Goal: Task Accomplishment & Management: Complete application form

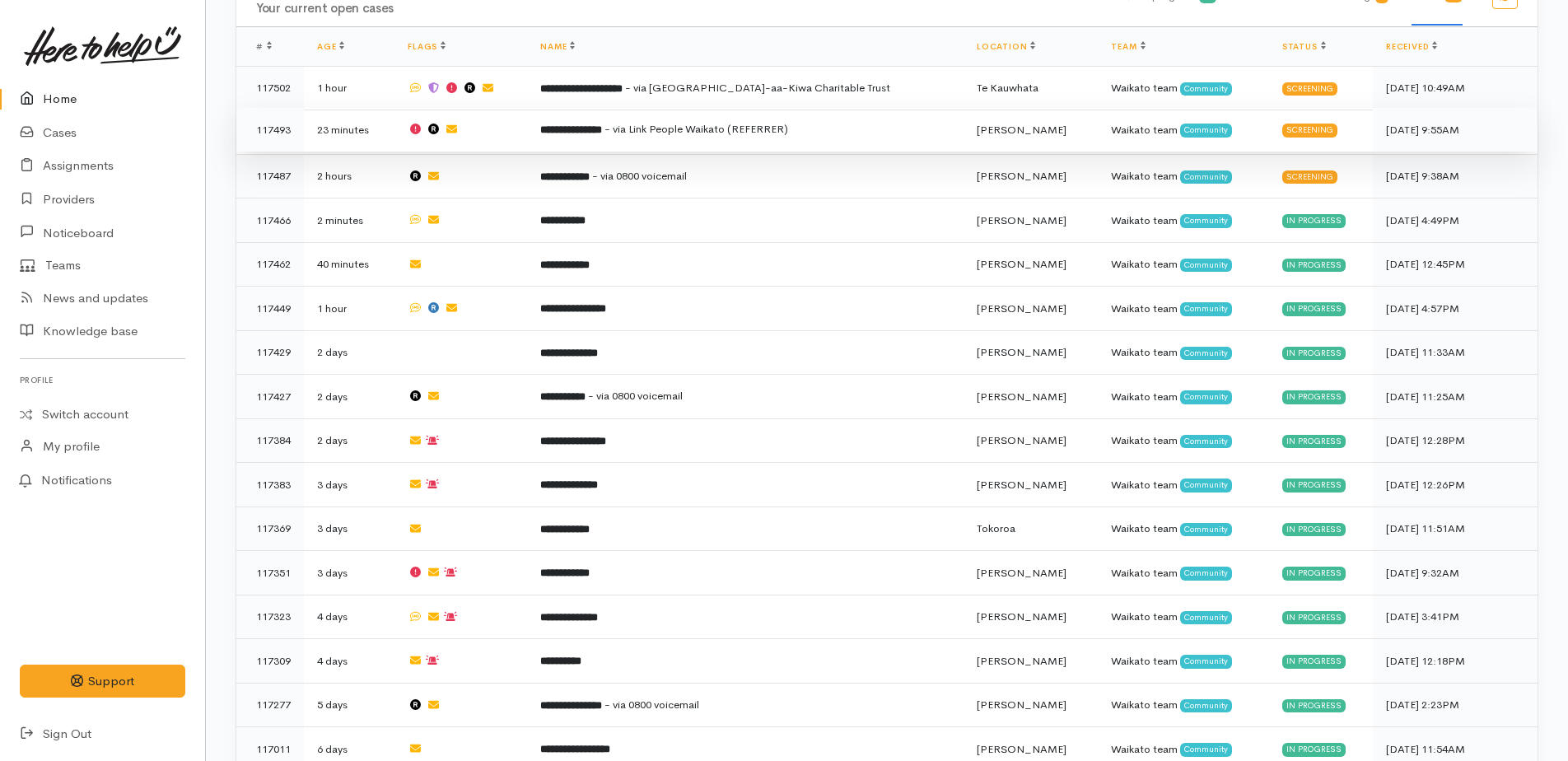
scroll to position [988, 0]
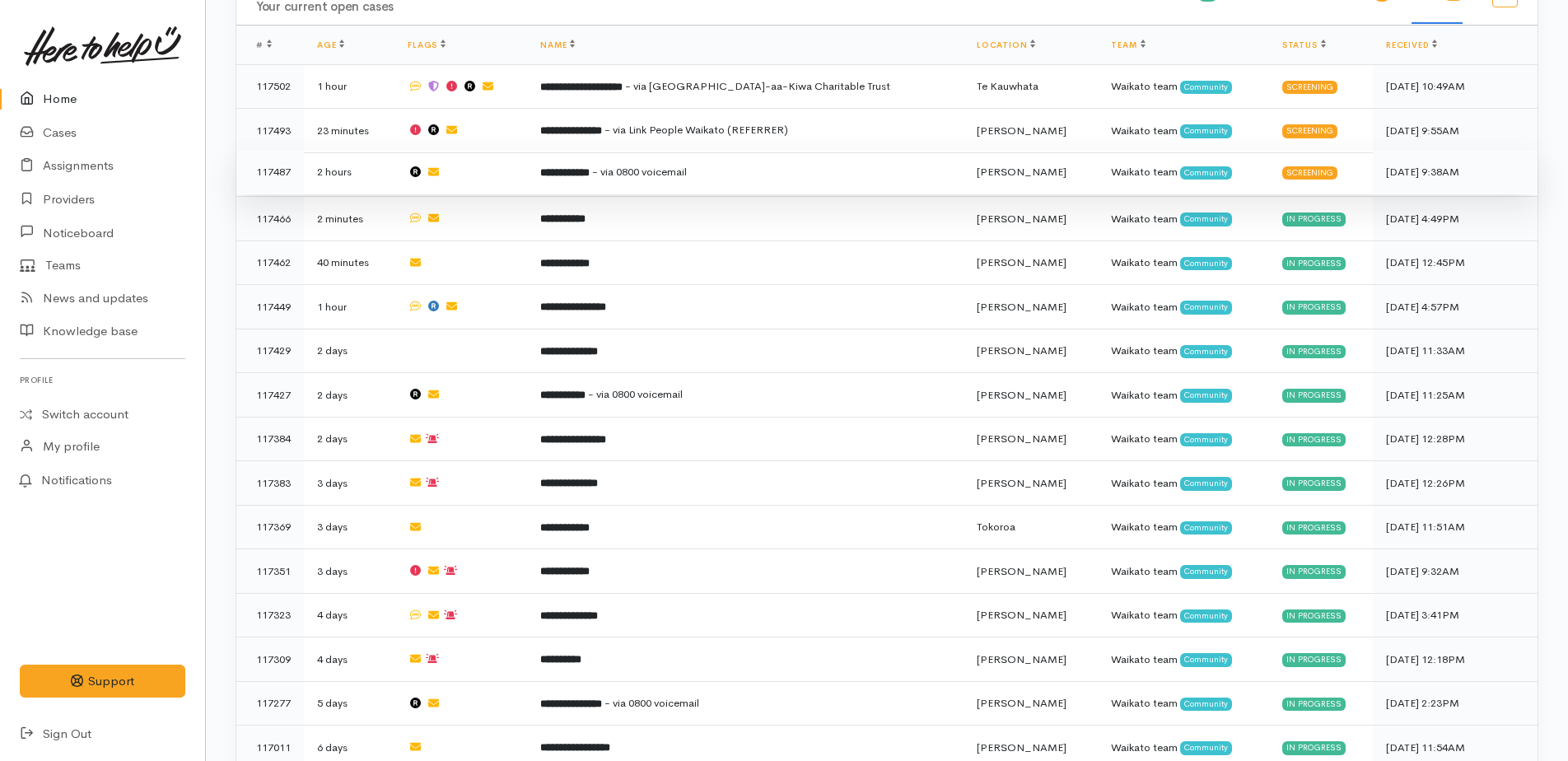
click at [667, 165] on span "- via 0800 voicemail" at bounding box center [639, 171] width 95 height 14
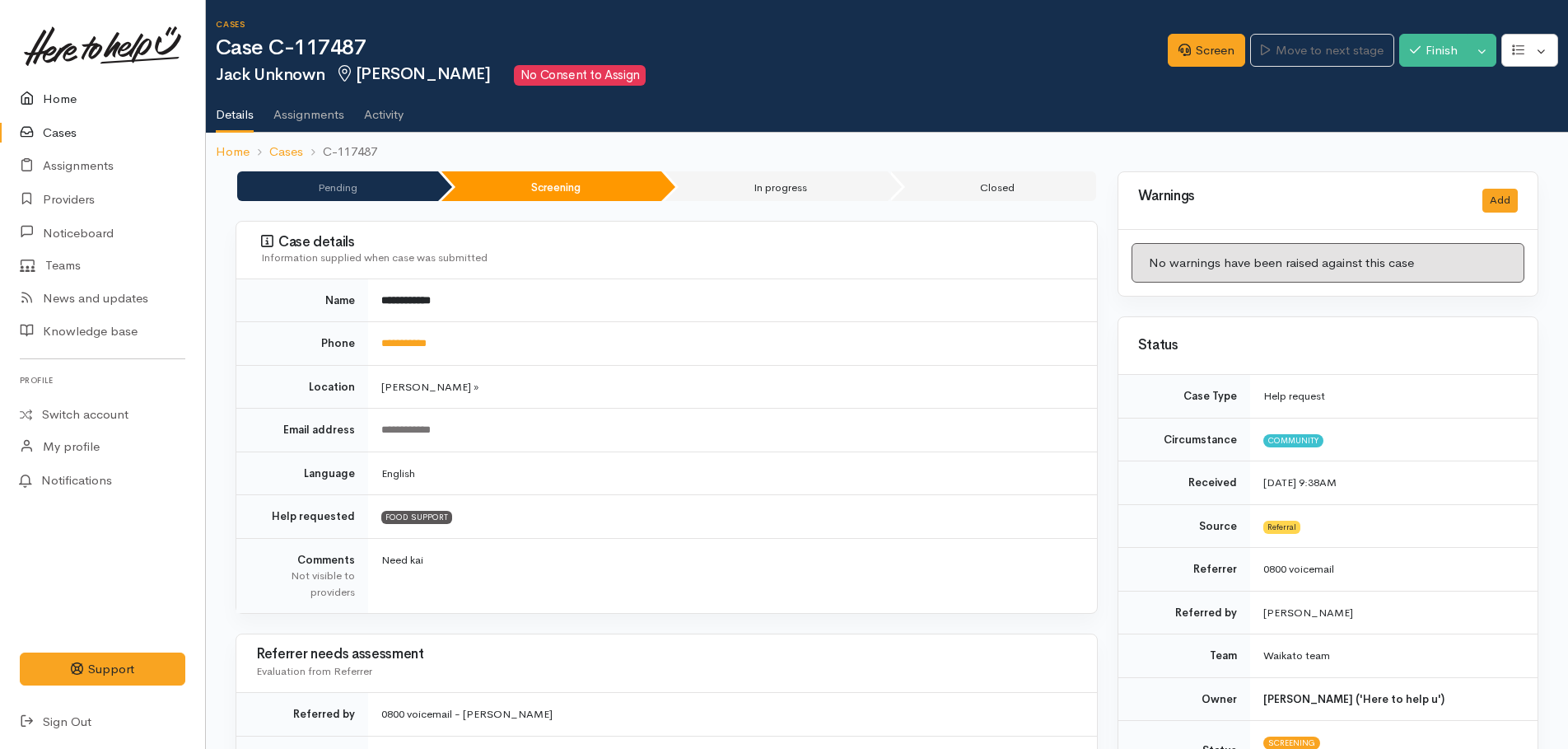
click at [52, 100] on link "Home" at bounding box center [103, 99] width 205 height 34
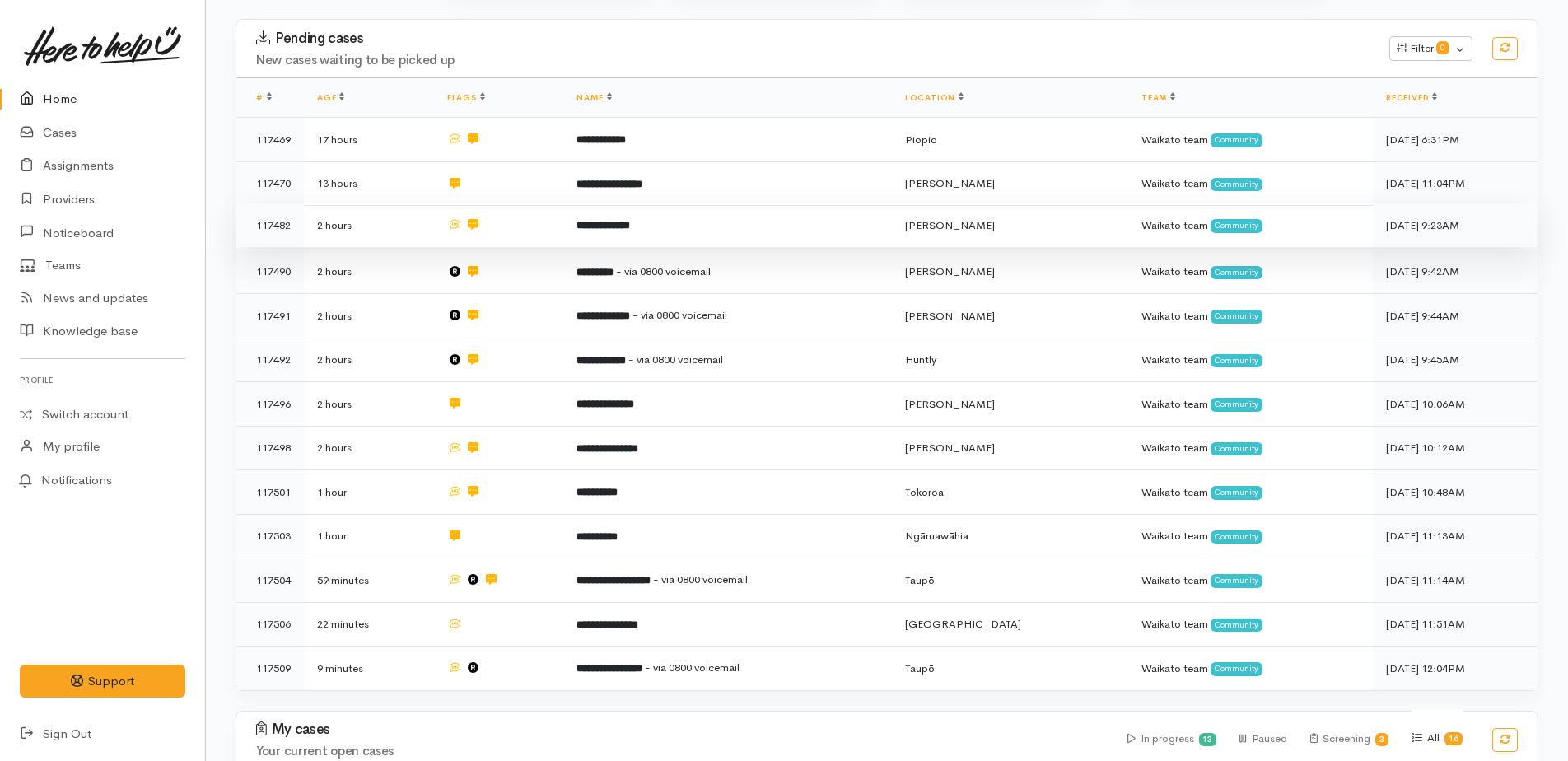
scroll to position [247, 0]
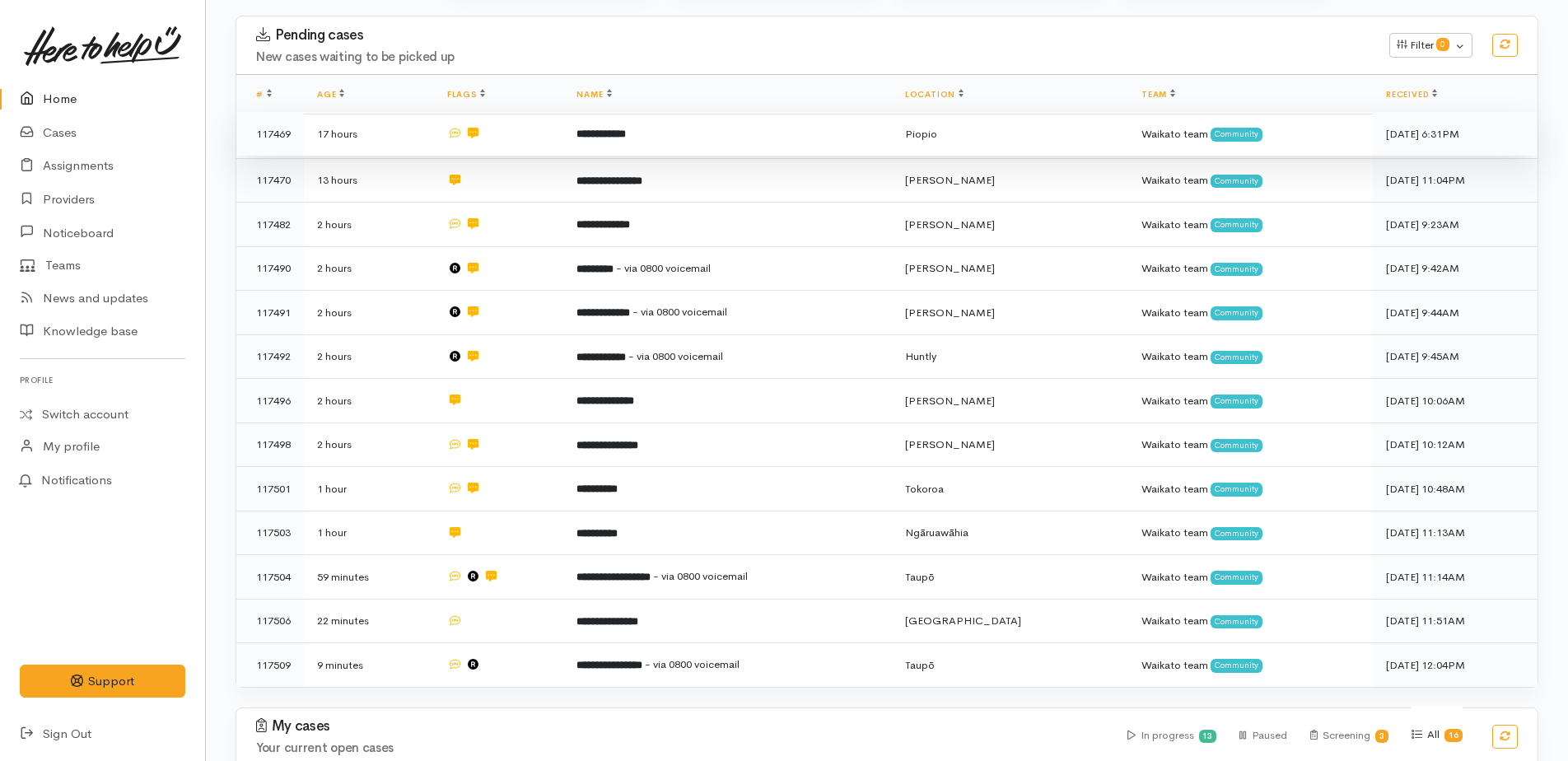
click at [605, 137] on b "**********" at bounding box center [601, 133] width 49 height 11
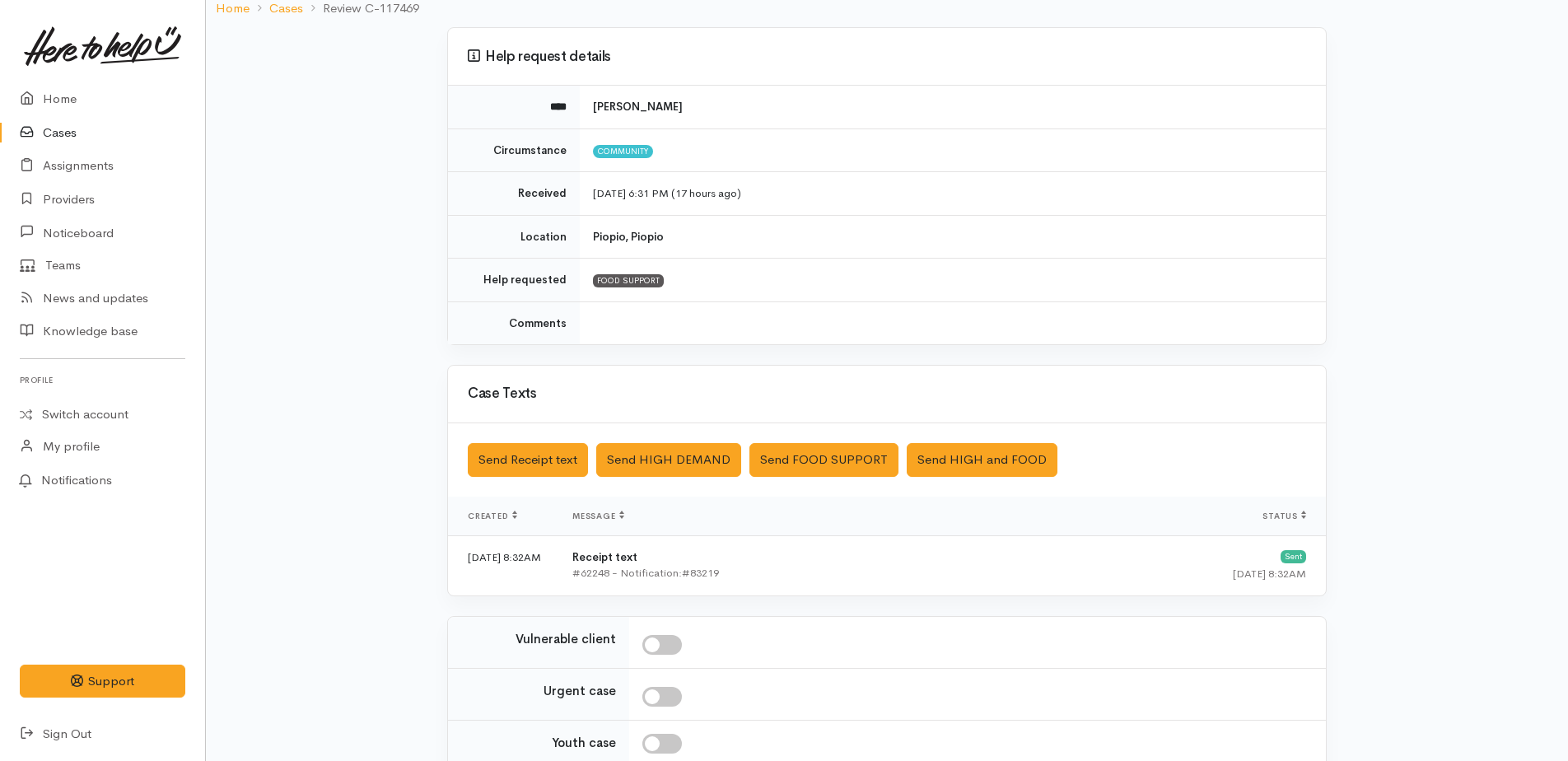
scroll to position [273, 0]
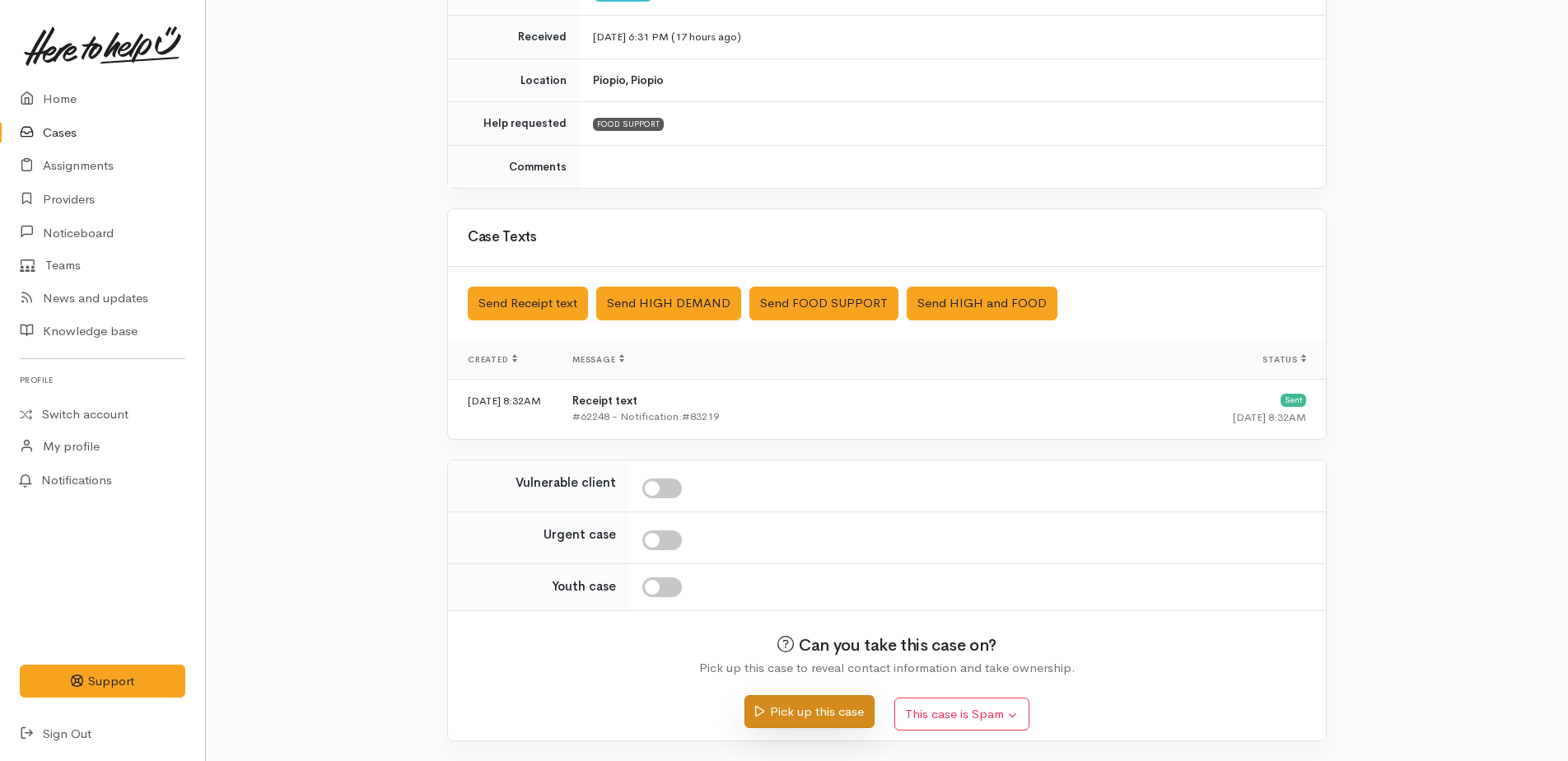
click at [816, 711] on button "Pick up this case" at bounding box center [809, 713] width 129 height 34
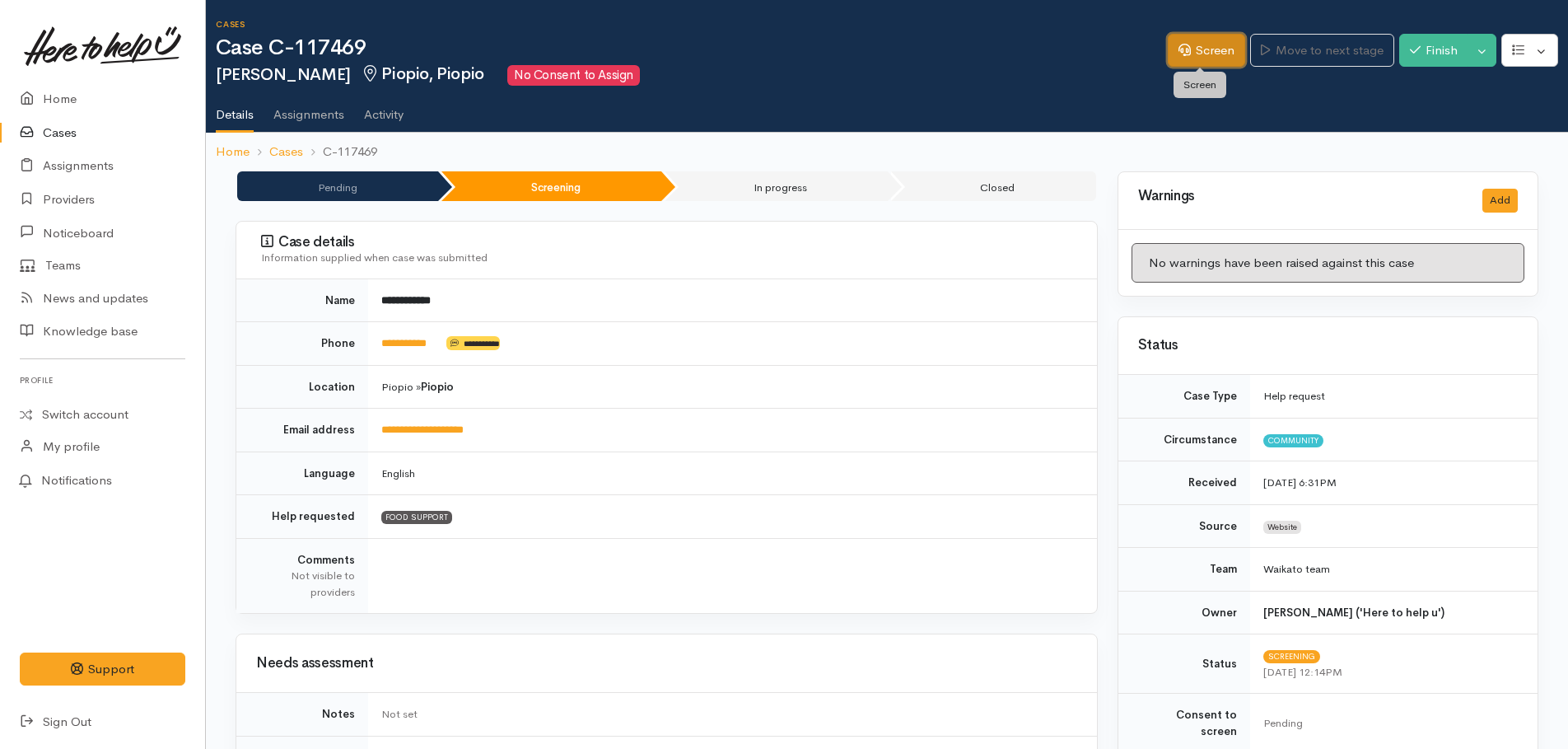
click at [1194, 49] on link "Screen" at bounding box center [1206, 51] width 77 height 34
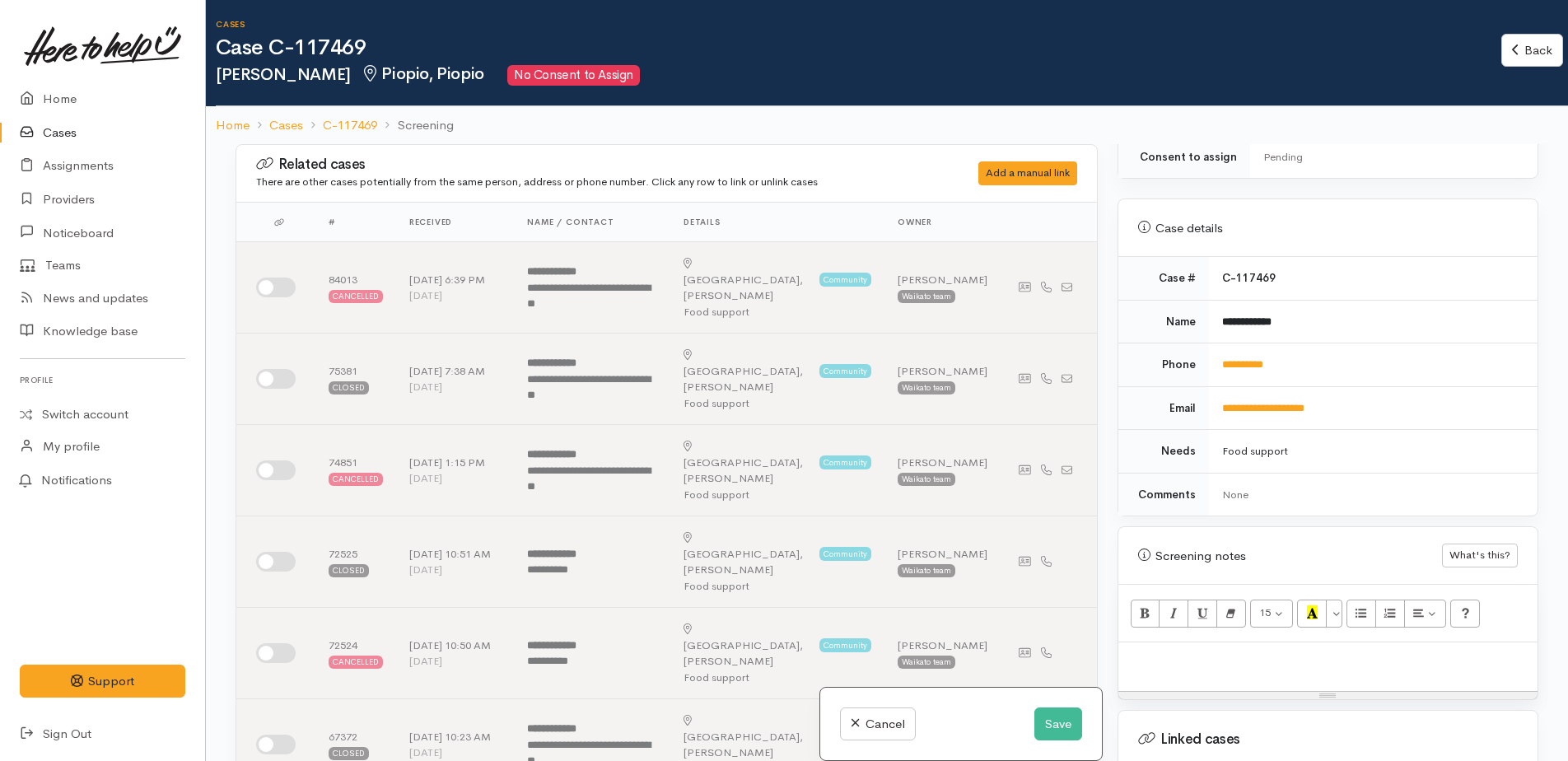
scroll to position [831, 0]
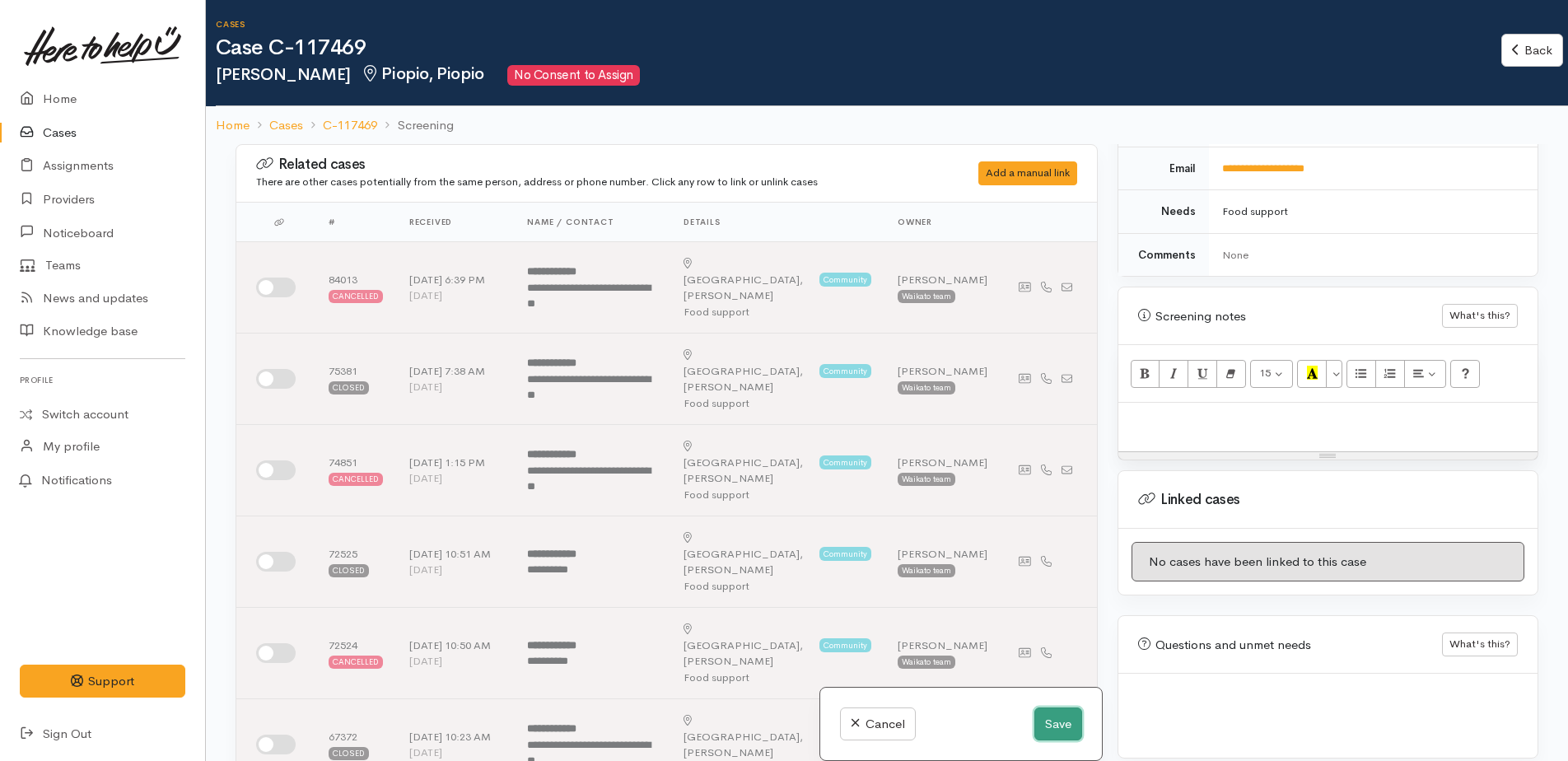
click at [1063, 725] on button "Save" at bounding box center [1058, 725] width 47 height 34
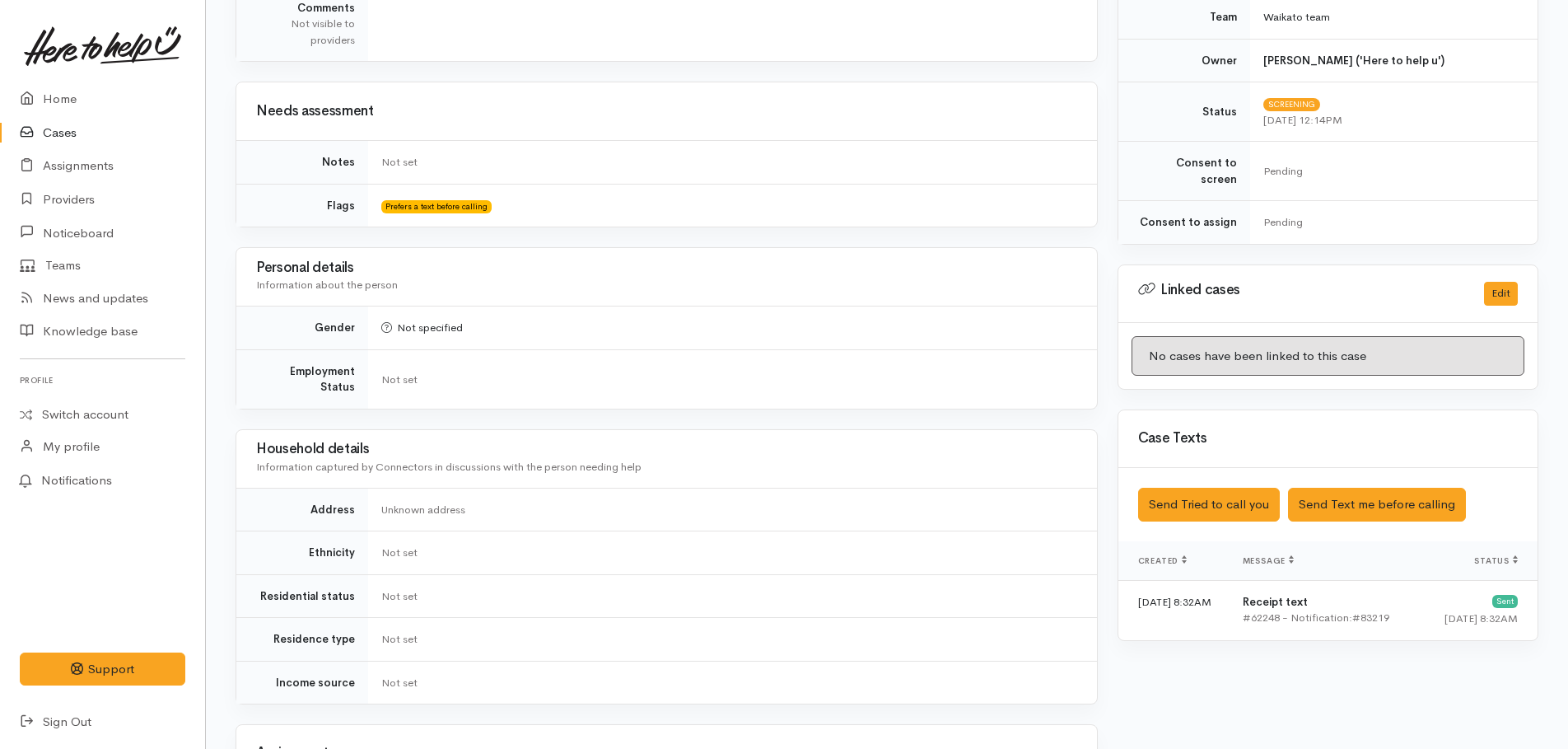
scroll to position [692, 0]
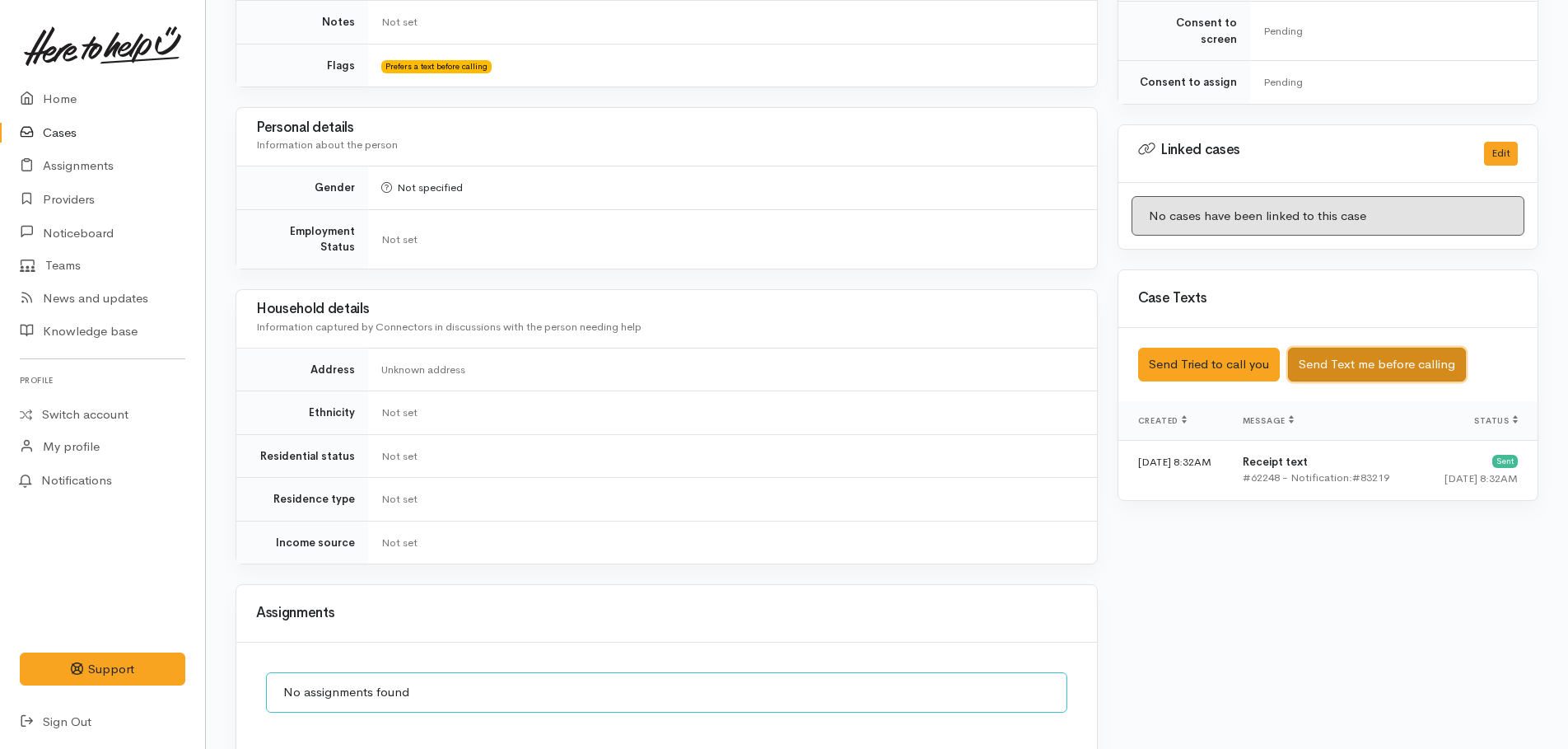
click at [1349, 349] on button "Send Text me before calling" at bounding box center [1377, 365] width 178 height 34
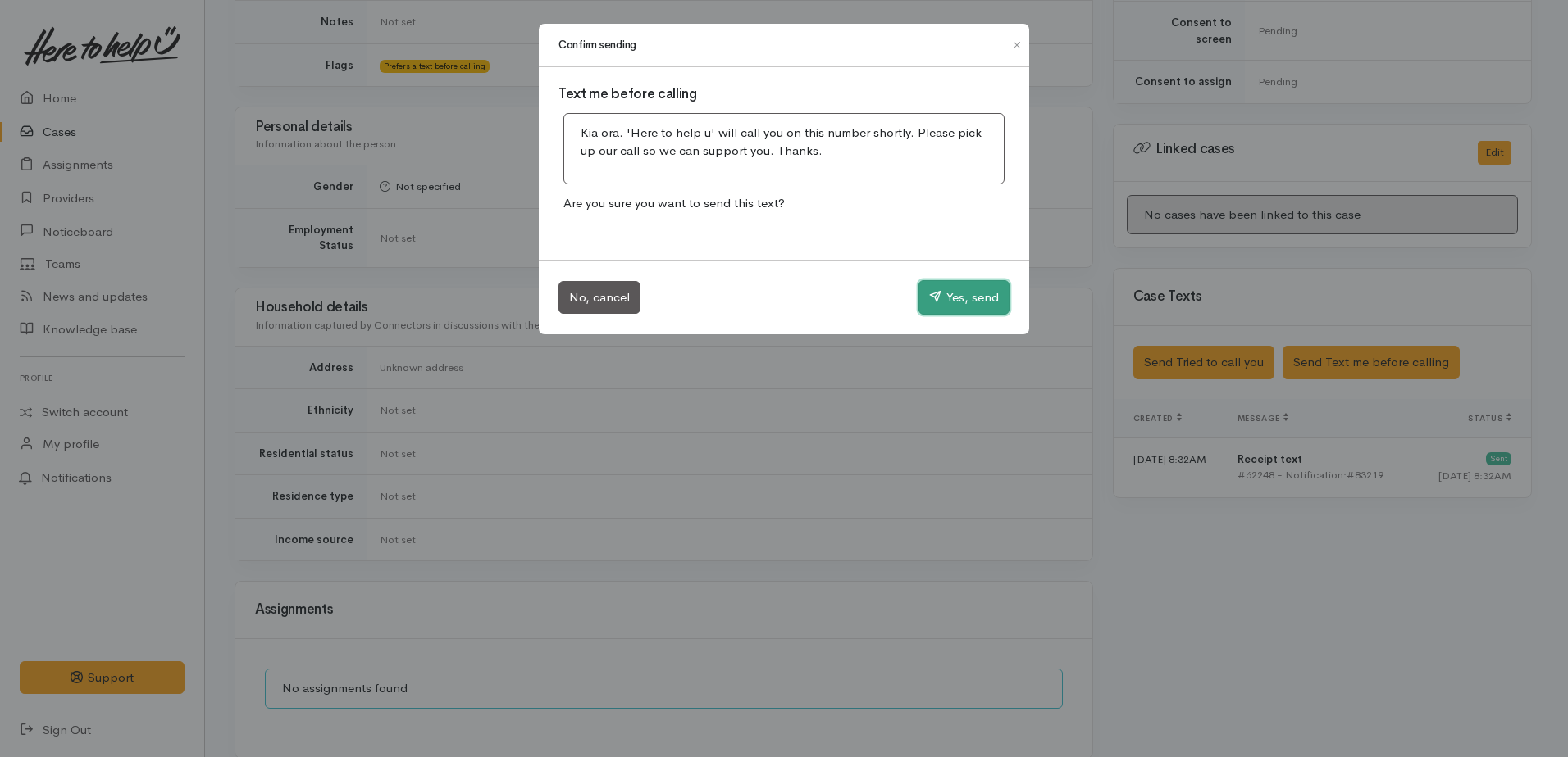
click at [958, 298] on button "Yes, send" at bounding box center [964, 297] width 91 height 35
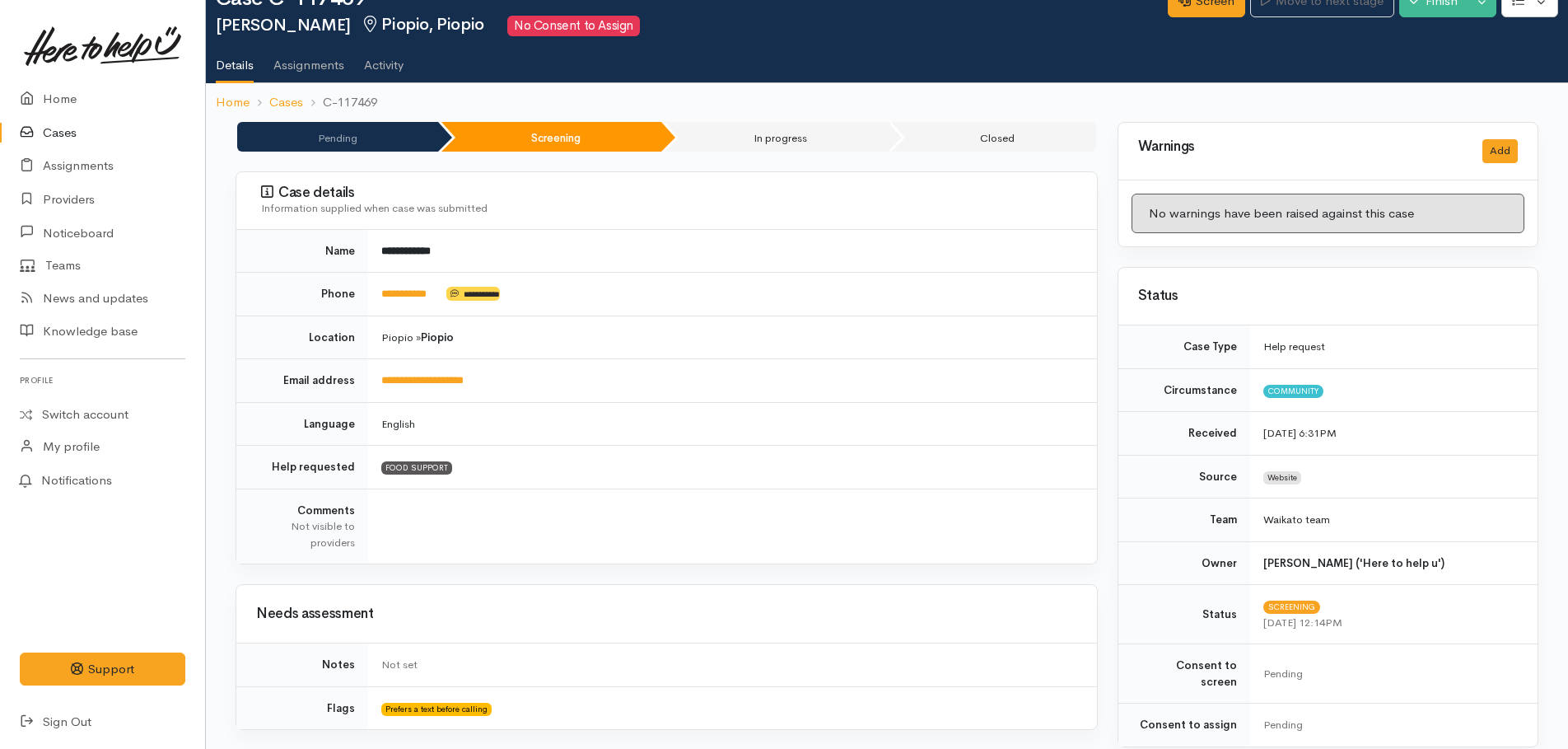
scroll to position [0, 0]
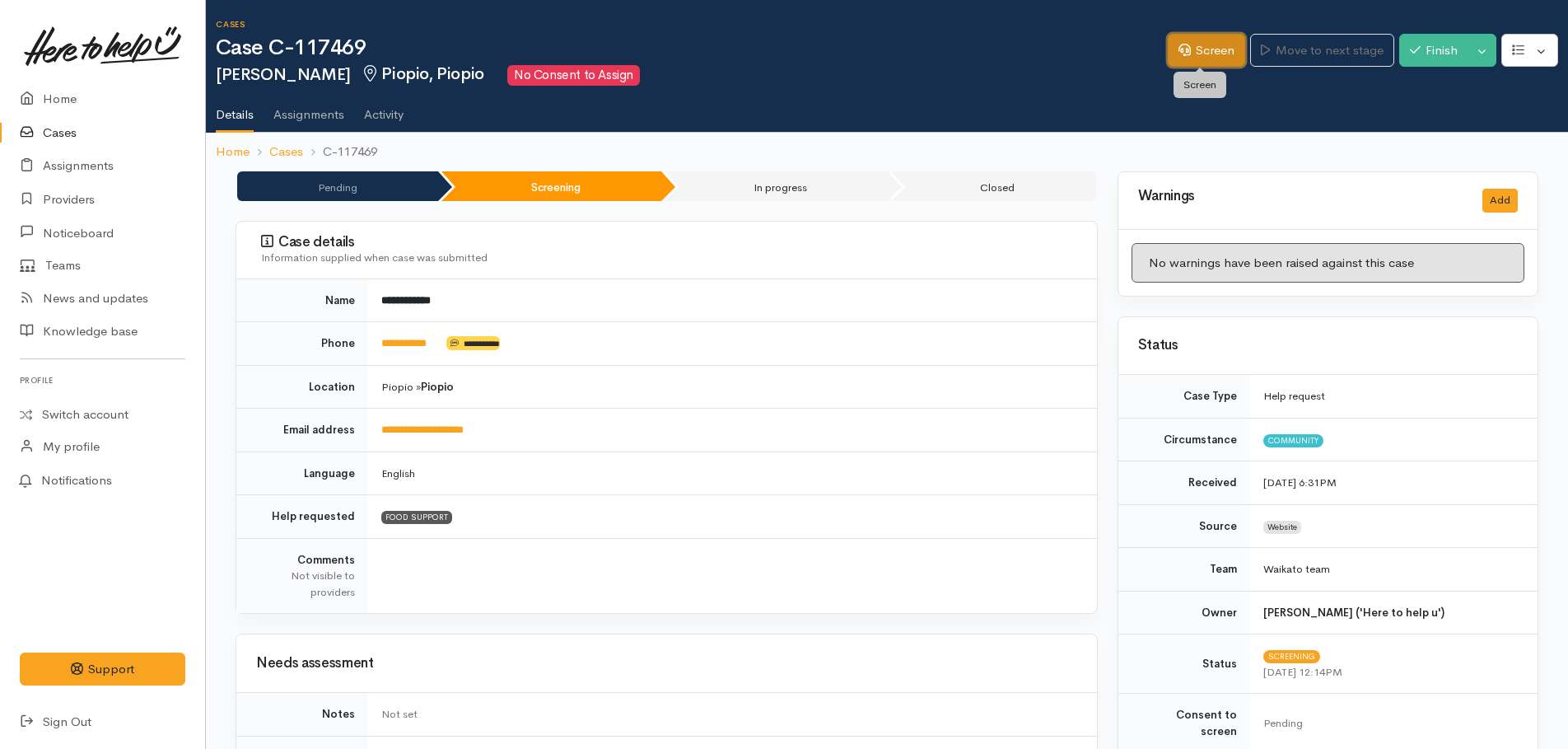
click at [1203, 54] on link "Screen" at bounding box center [1206, 51] width 77 height 34
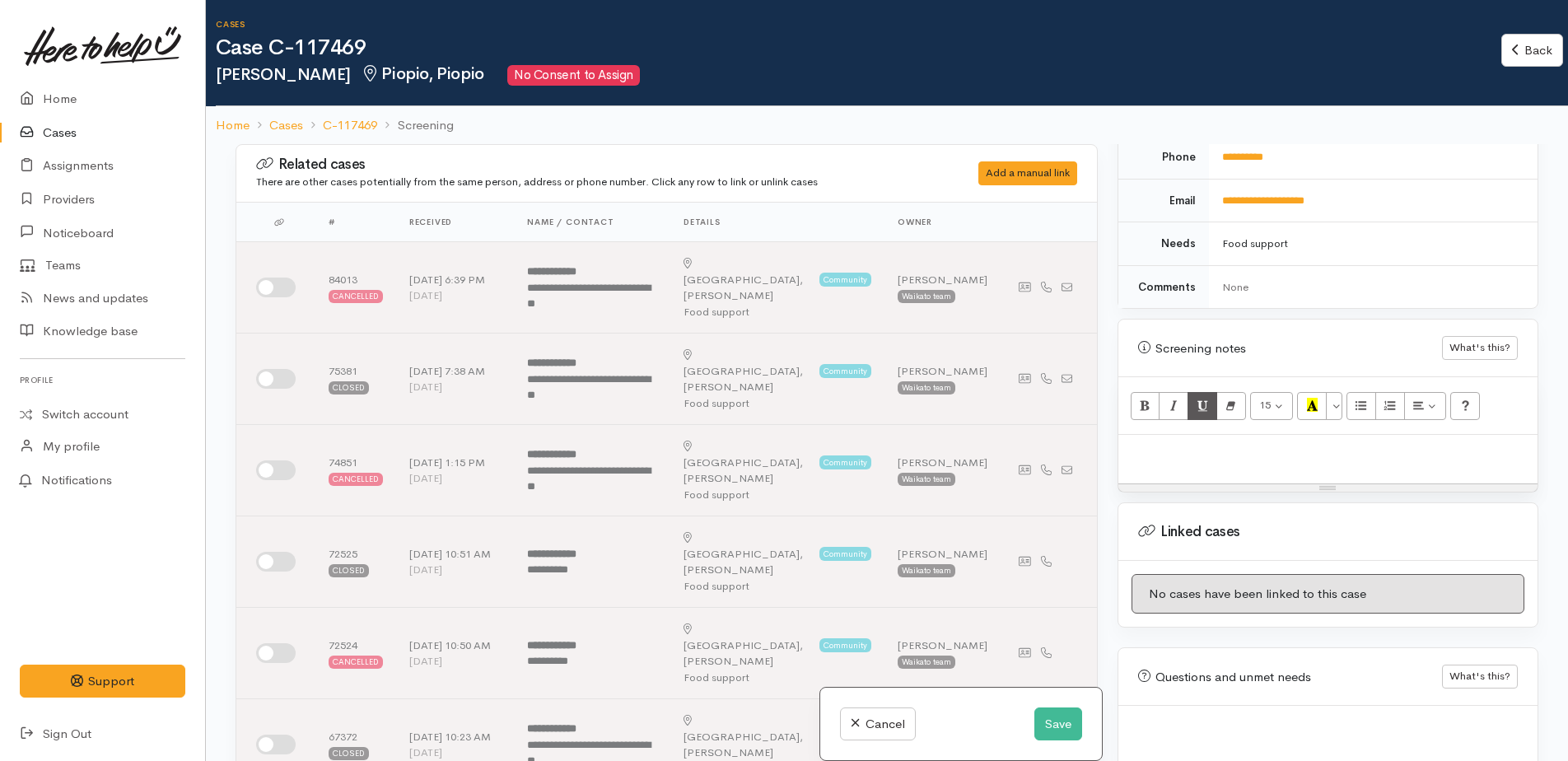
scroll to position [831, 0]
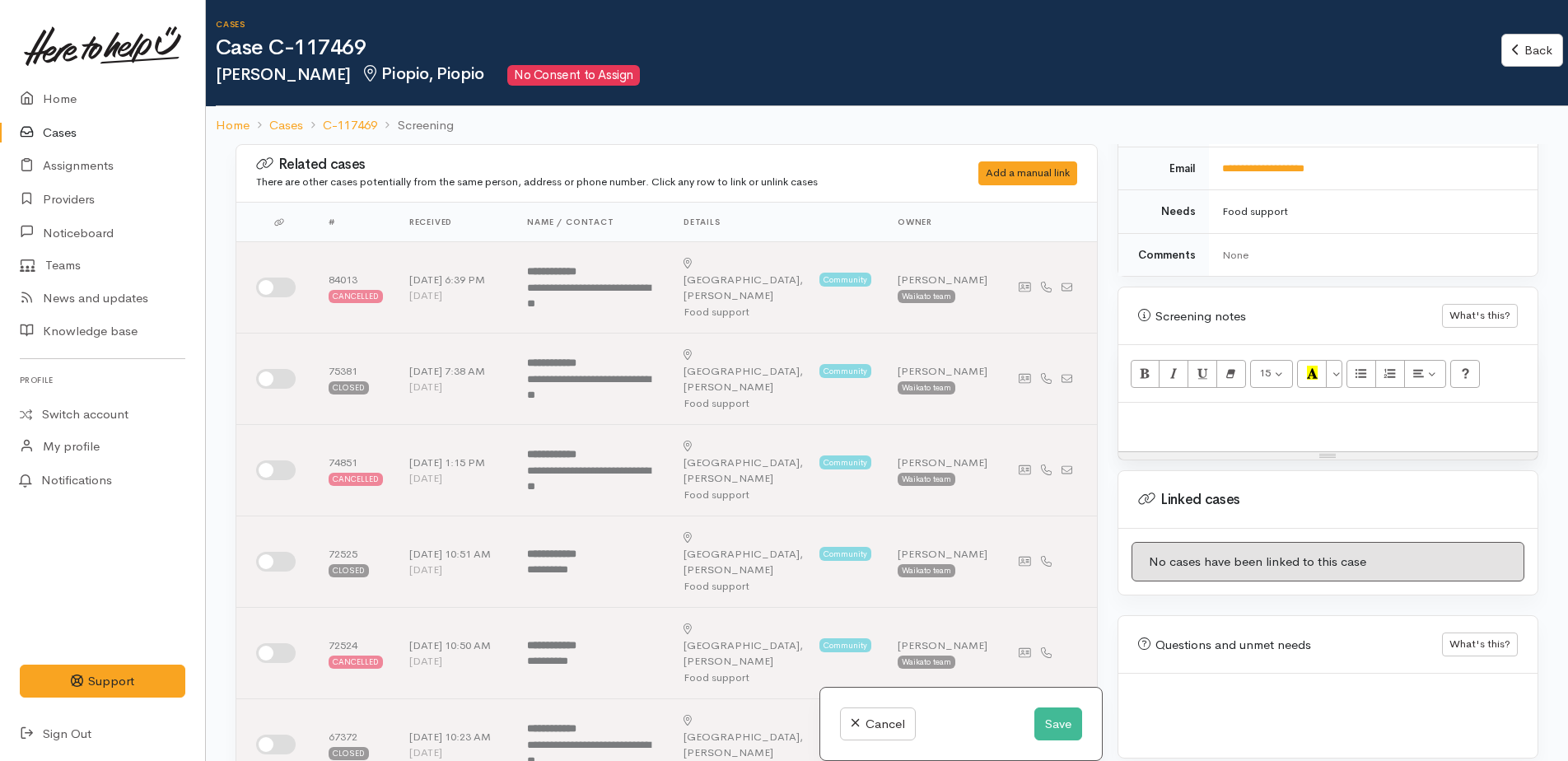
paste div
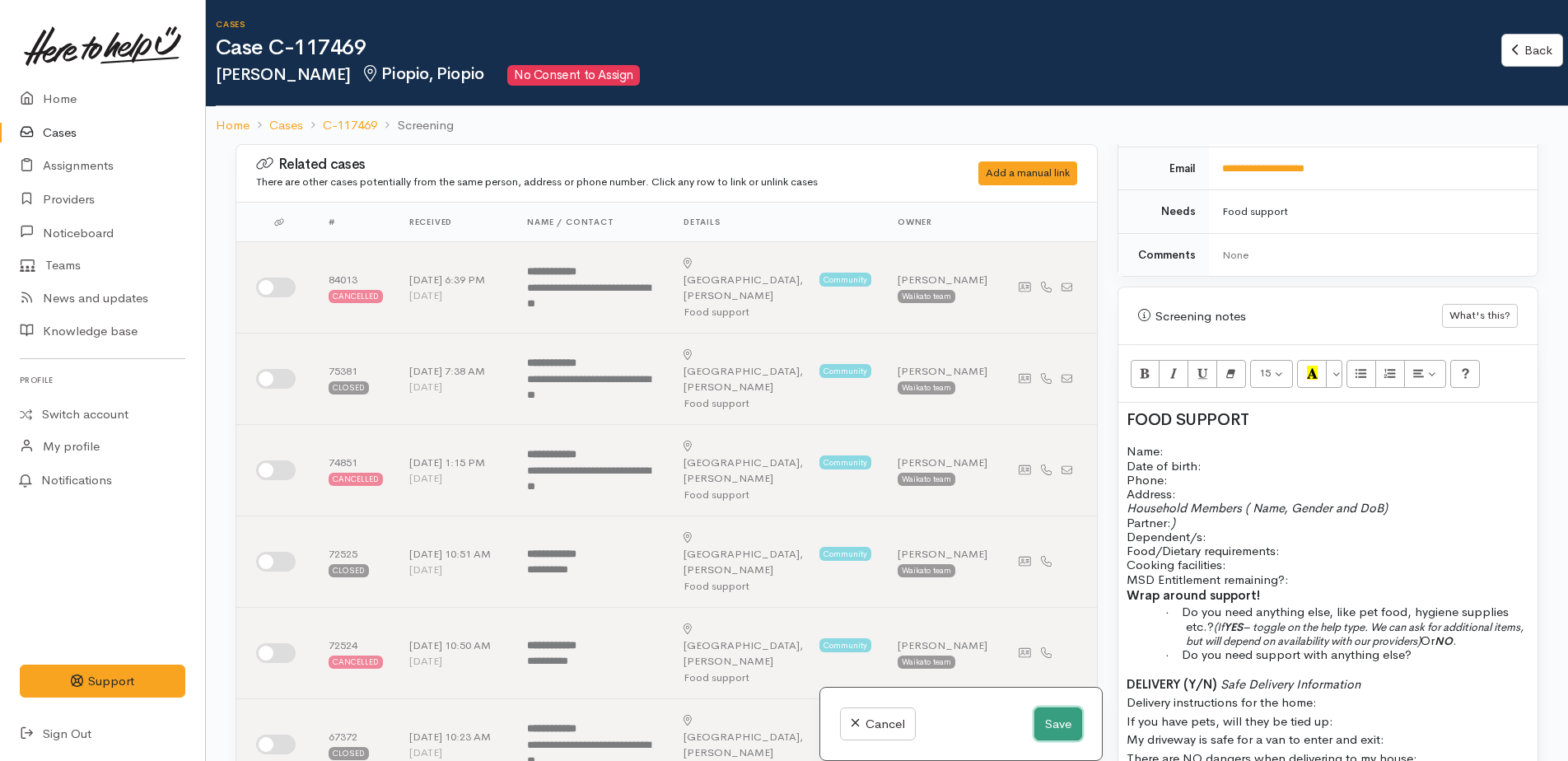
click at [1060, 728] on button "Save" at bounding box center [1058, 725] width 47 height 34
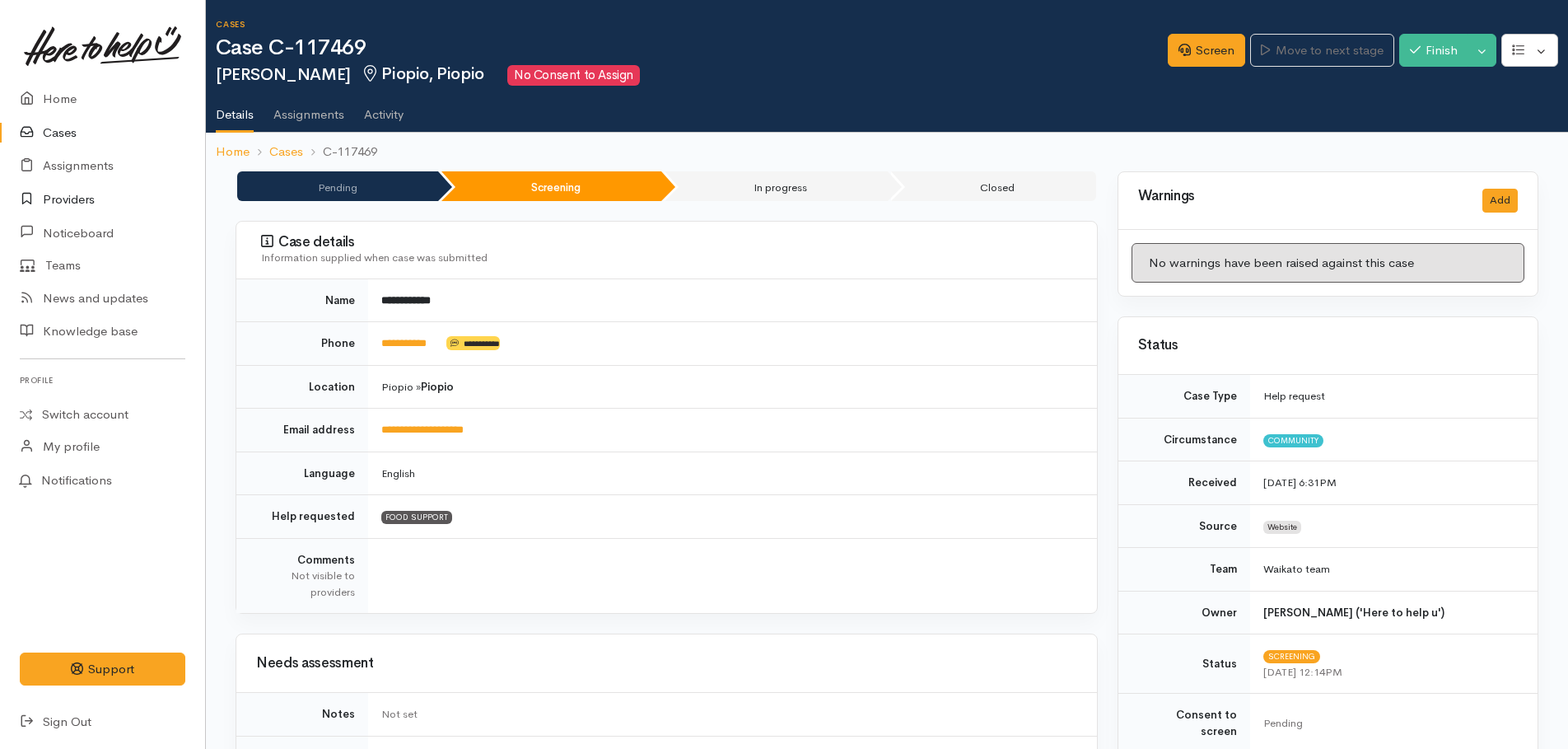
click at [69, 196] on link "Providers" at bounding box center [103, 200] width 205 height 34
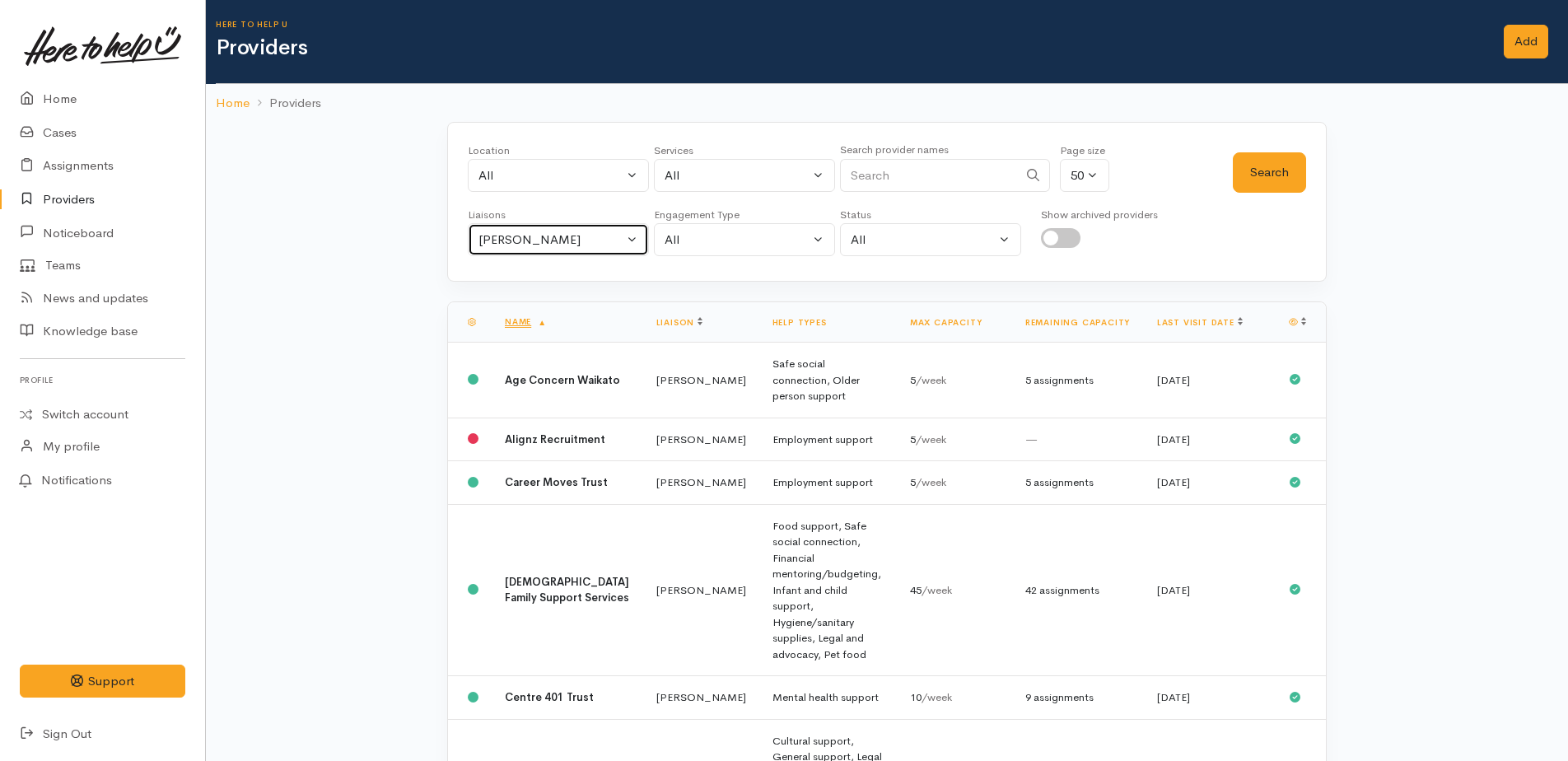
click at [500, 234] on div "Kyleigh Pike" at bounding box center [550, 240] width 145 height 19
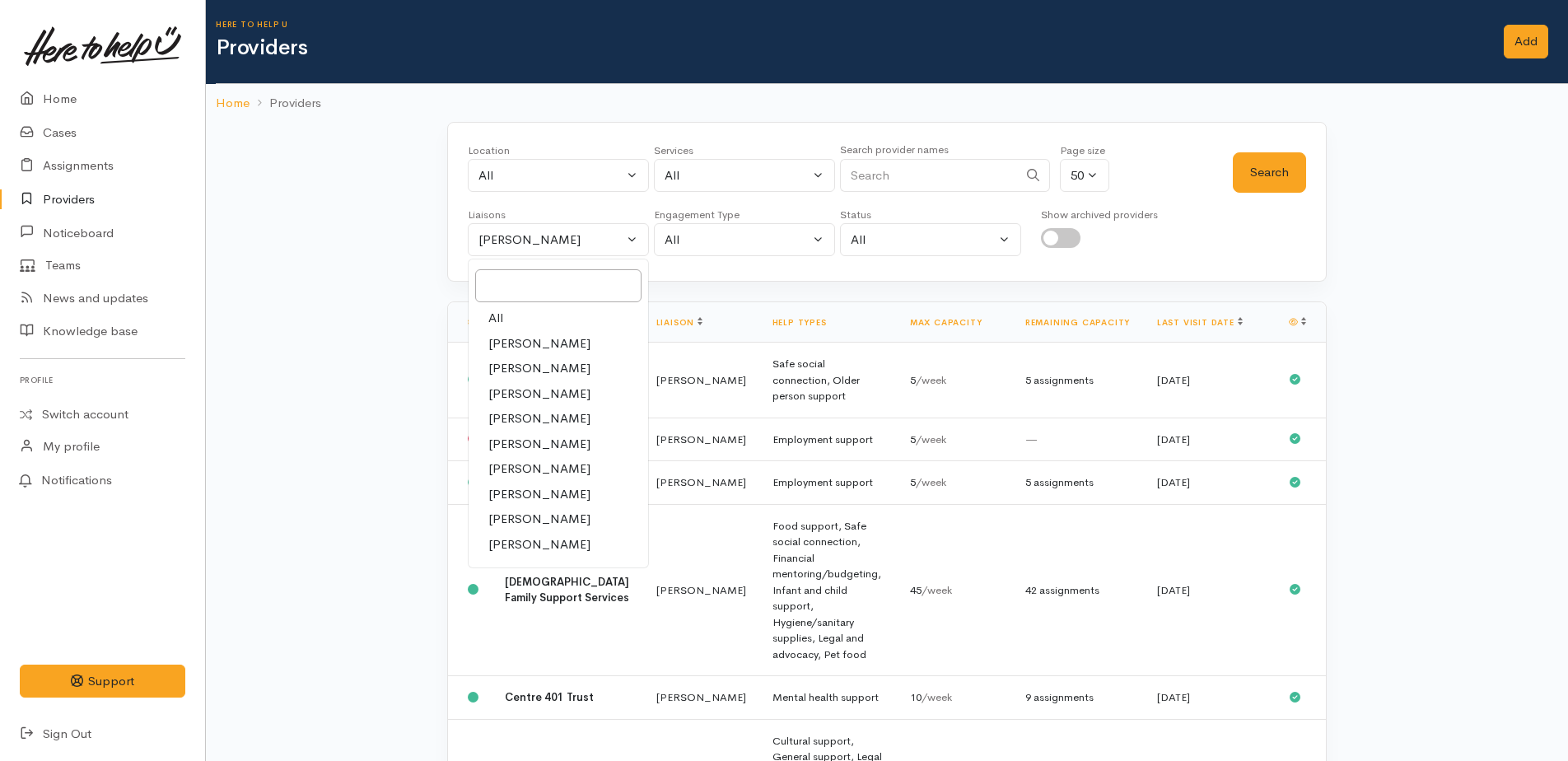
click at [495, 319] on span "All" at bounding box center [495, 318] width 14 height 19
select select "null"
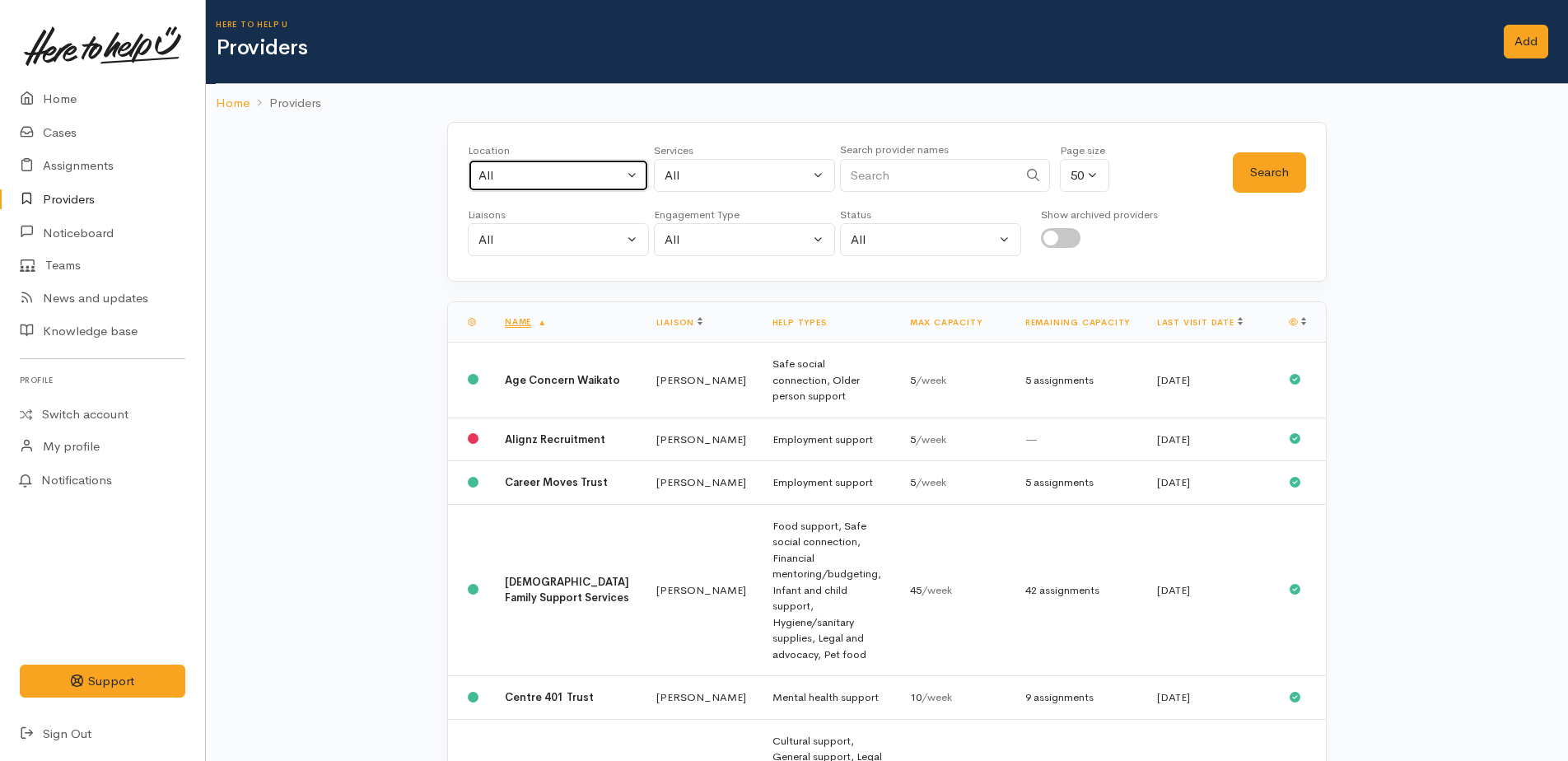
click at [493, 179] on div "All" at bounding box center [550, 176] width 145 height 19
type input "pio"
click at [541, 277] on link "Piopio" at bounding box center [559, 284] width 180 height 25
select select "84"
click at [752, 174] on div "All" at bounding box center [737, 176] width 145 height 19
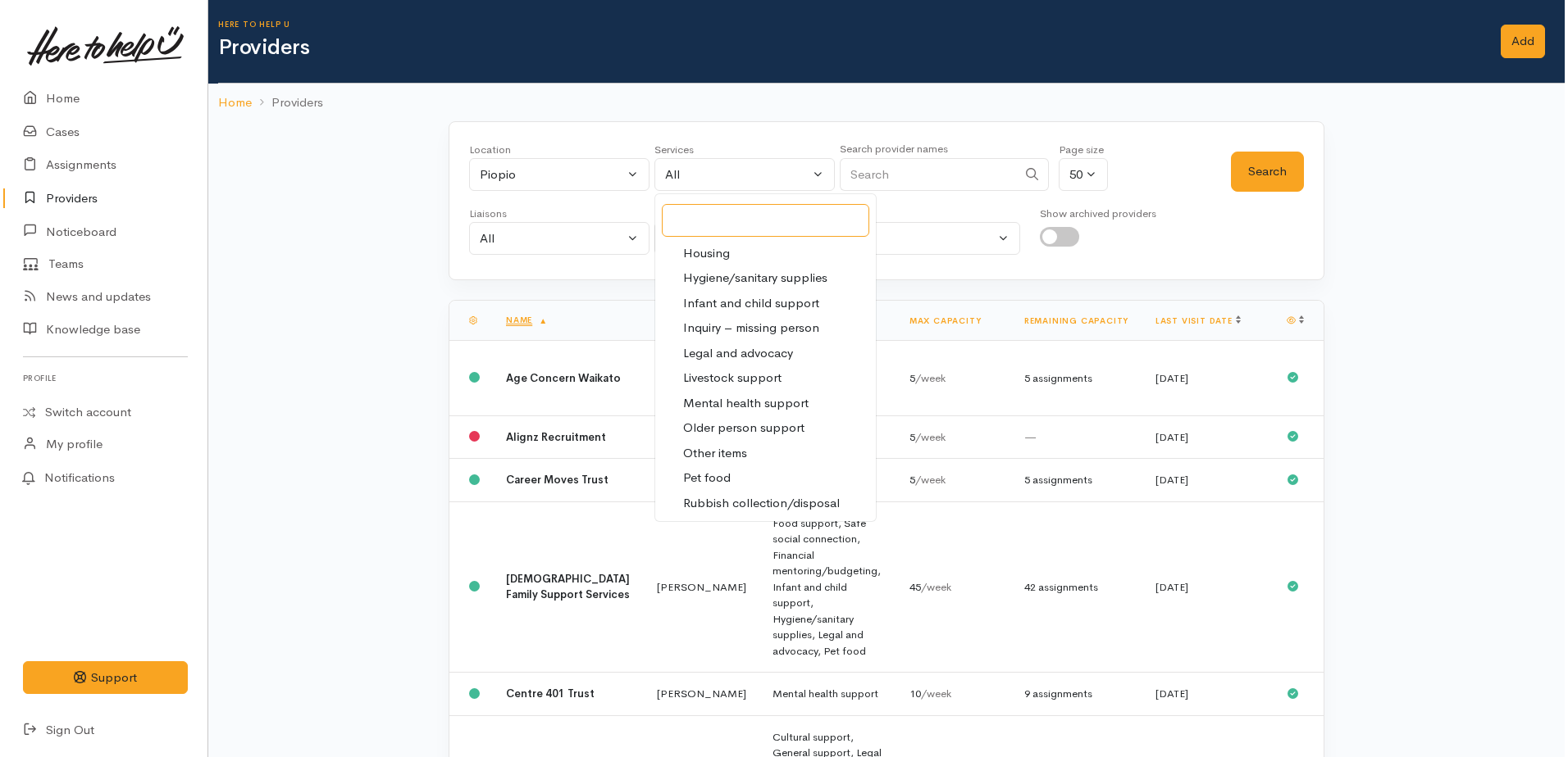
scroll to position [204, 0]
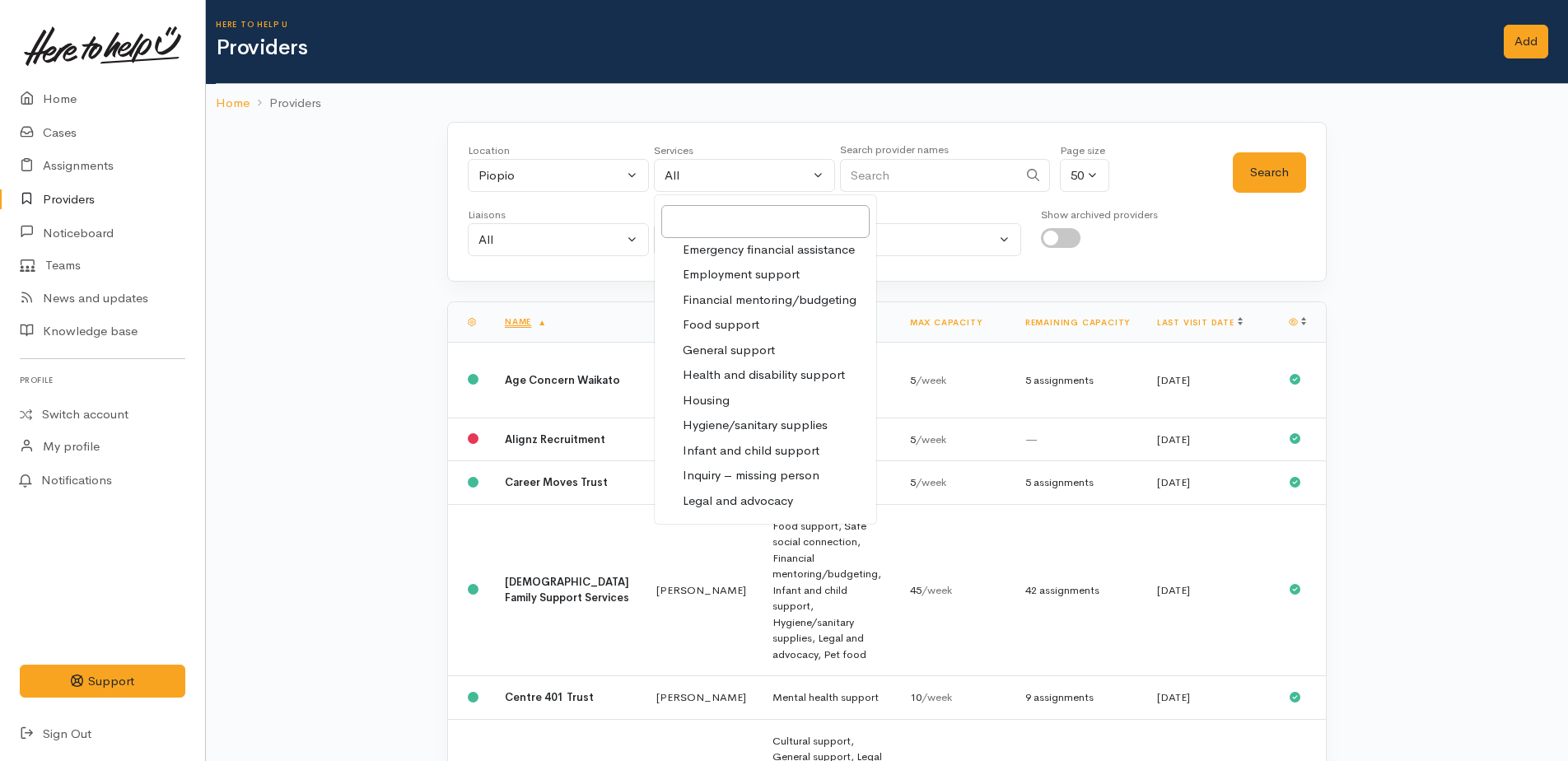
click at [723, 321] on span "Food support" at bounding box center [721, 325] width 76 height 19
select select "3"
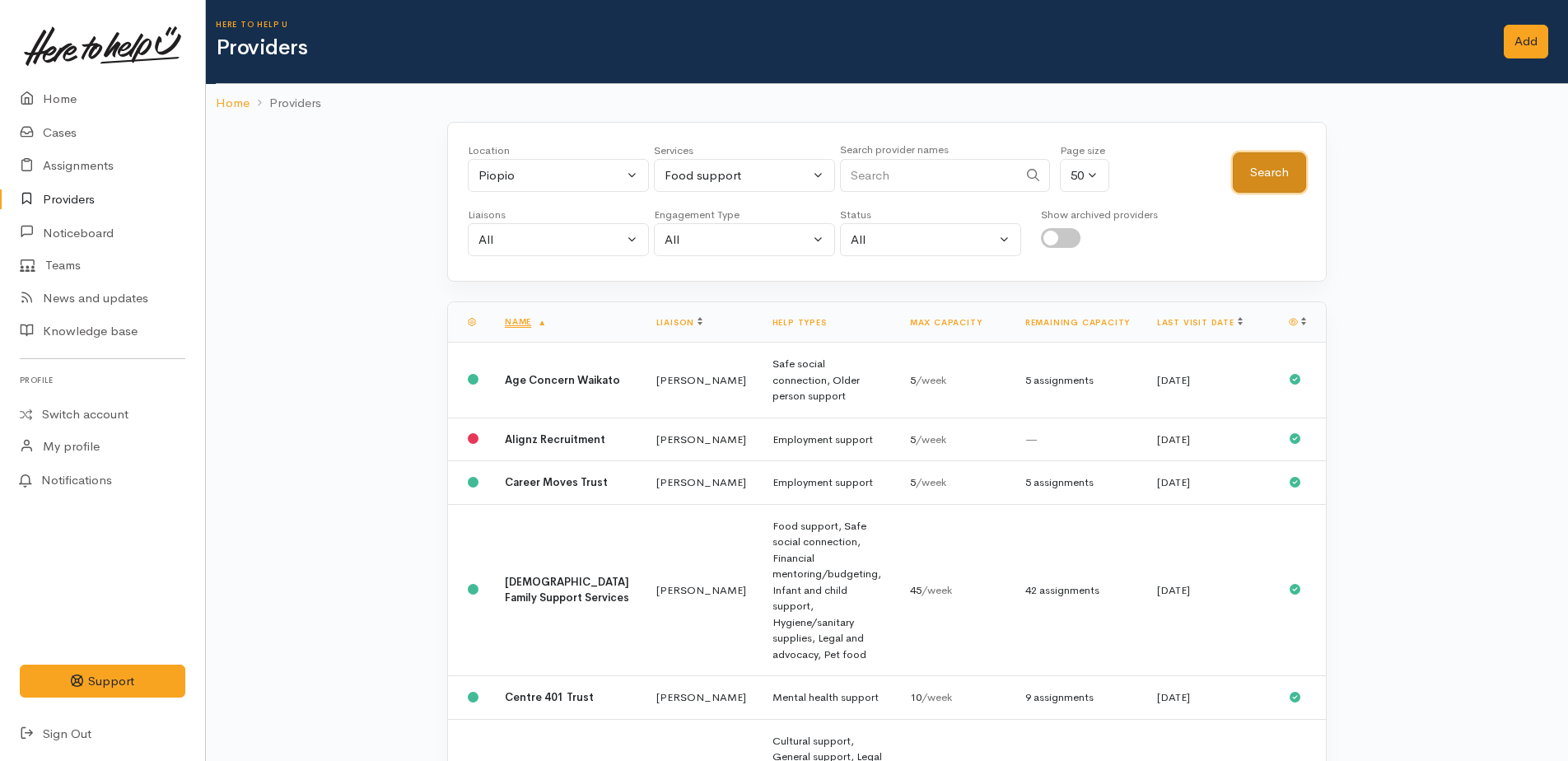
click at [1267, 186] on button "Search" at bounding box center [1269, 173] width 73 height 41
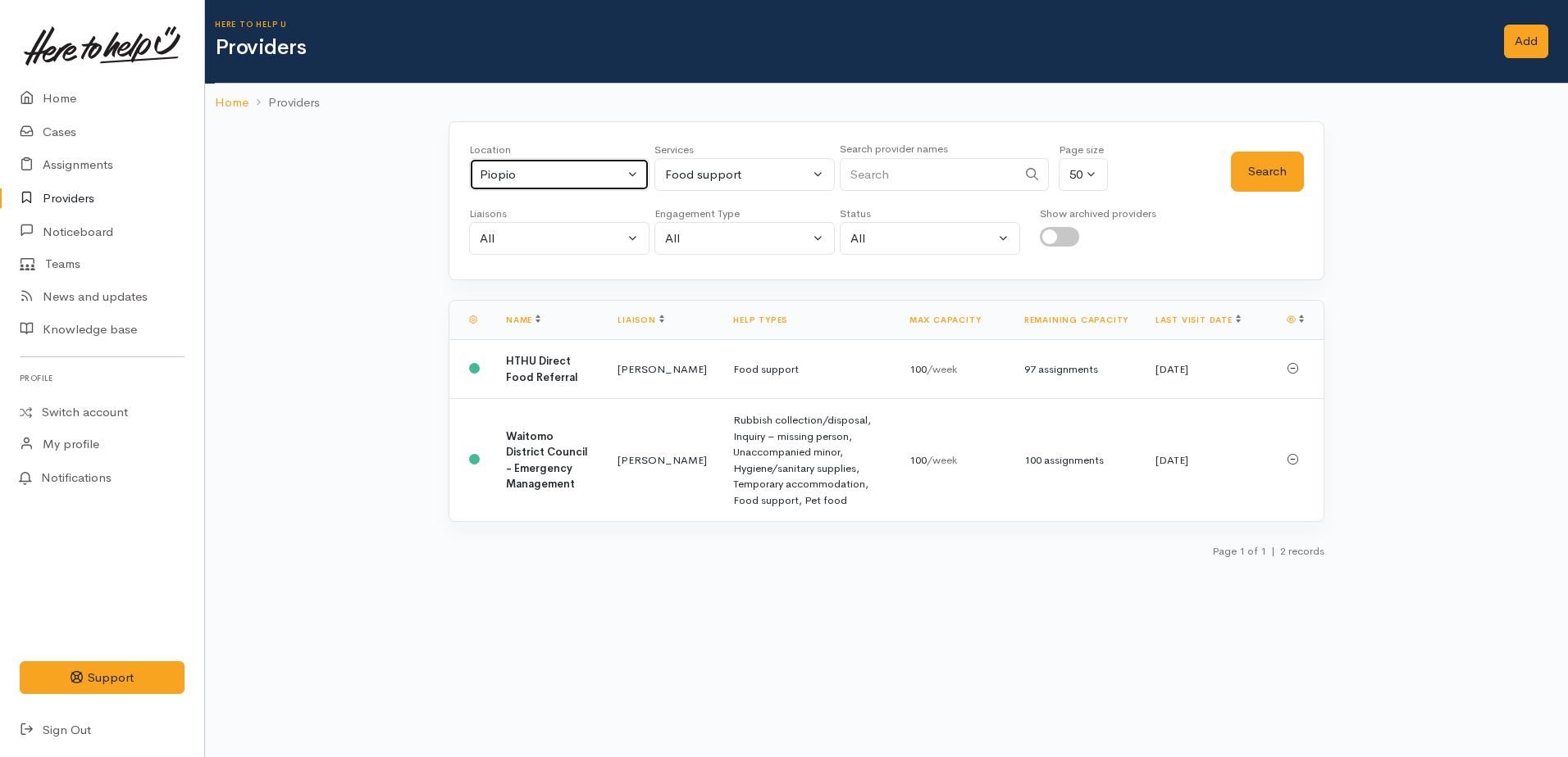
click at [531, 179] on div "Piopio" at bounding box center [551, 175] width 144 height 19
type input "te kui"
click at [540, 275] on link "Te Kuiti" at bounding box center [559, 283] width 179 height 25
select select "85"
click at [1256, 174] on button "Search" at bounding box center [1267, 172] width 73 height 41
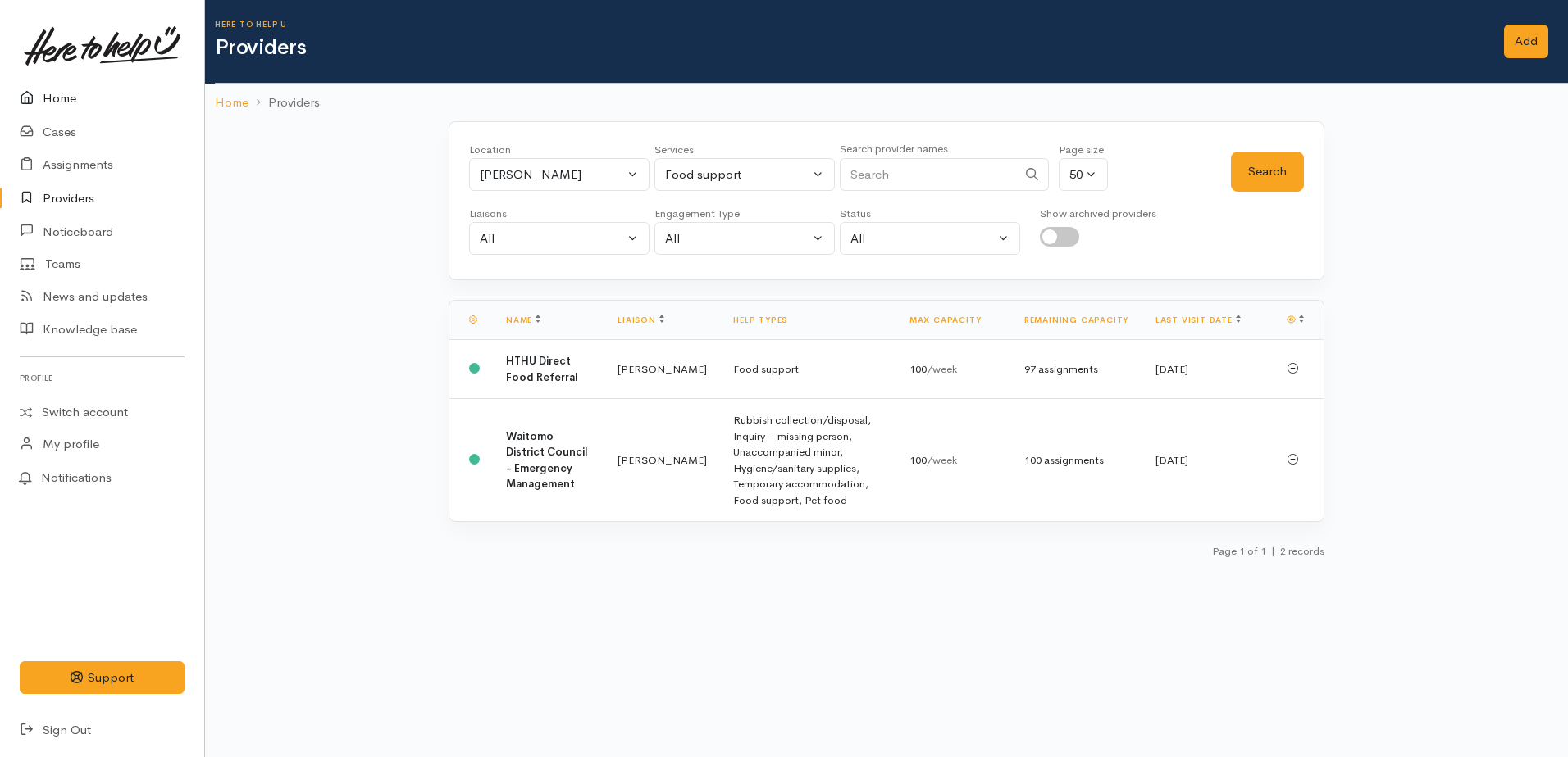
click at [57, 100] on link "Home" at bounding box center [102, 99] width 204 height 34
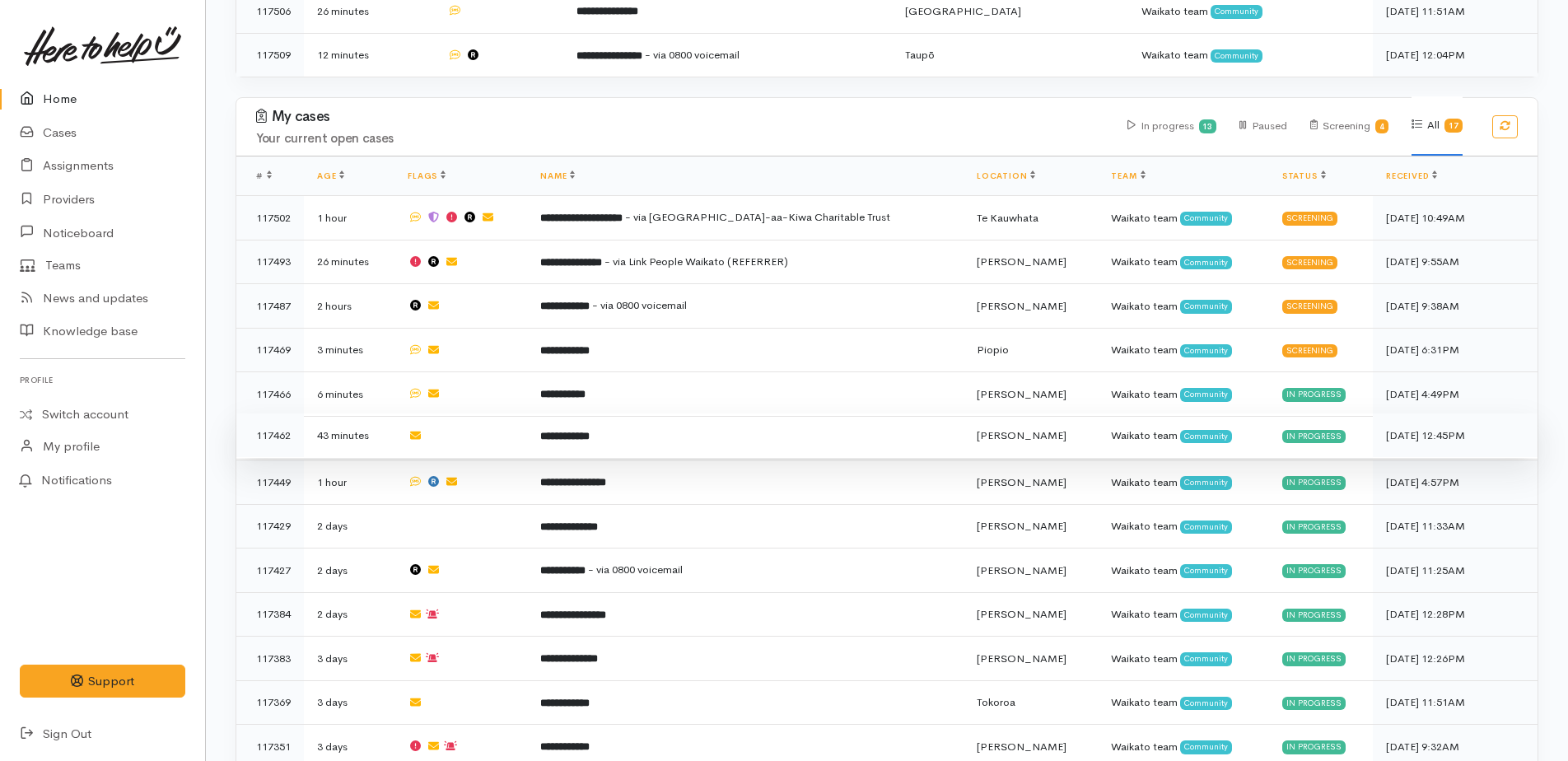
scroll to position [906, 0]
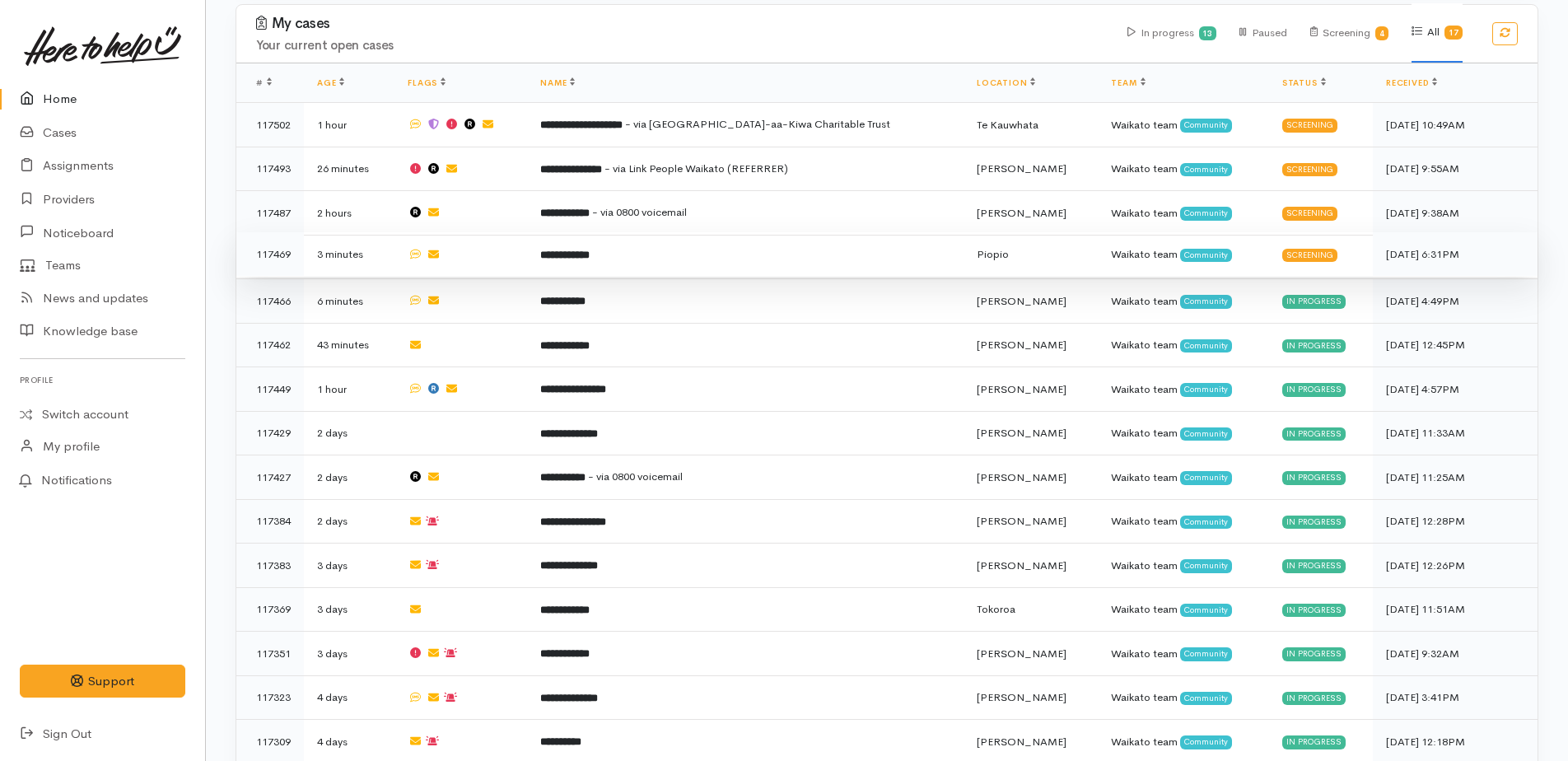
click at [589, 249] on b "**********" at bounding box center [565, 255] width 49 height 11
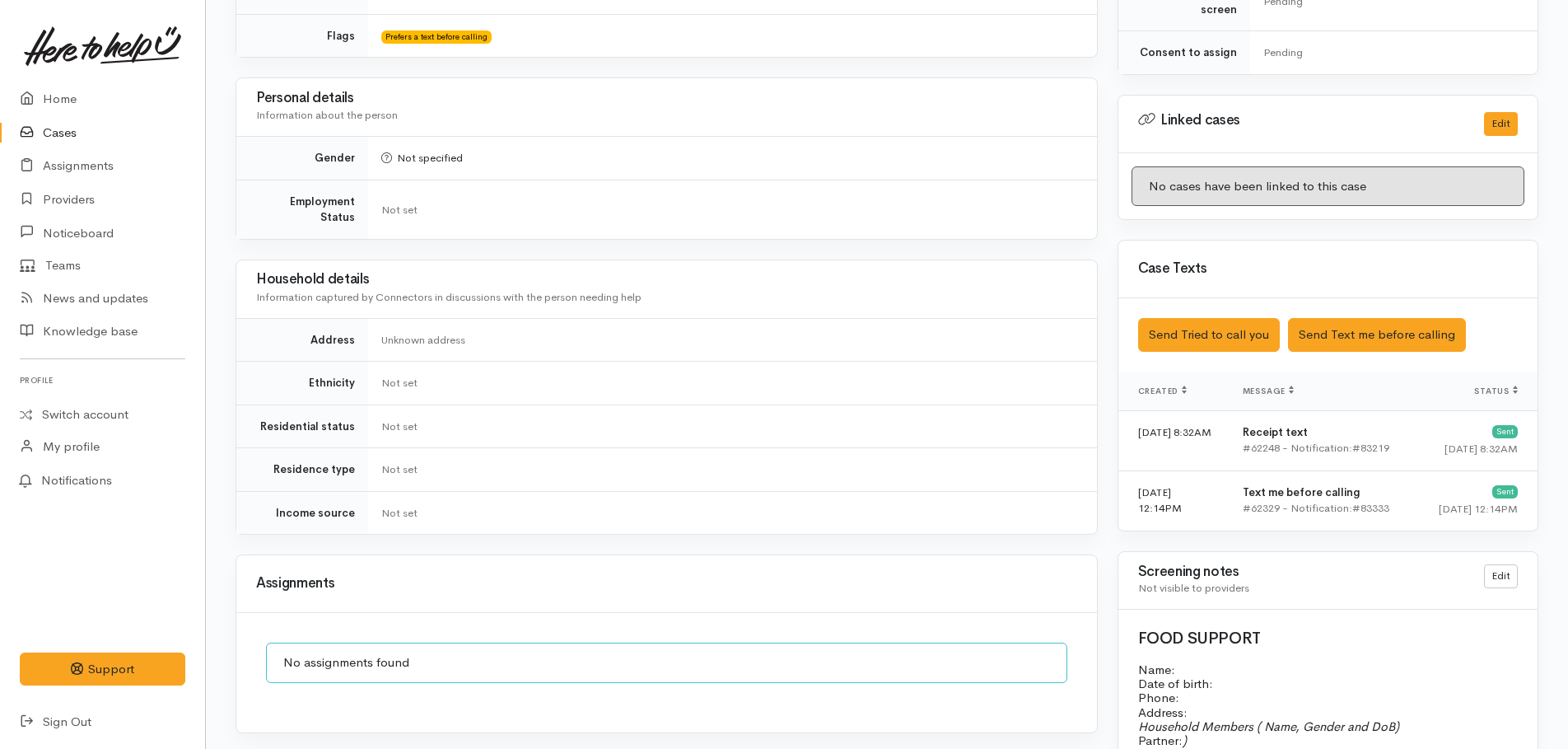
scroll to position [741, 0]
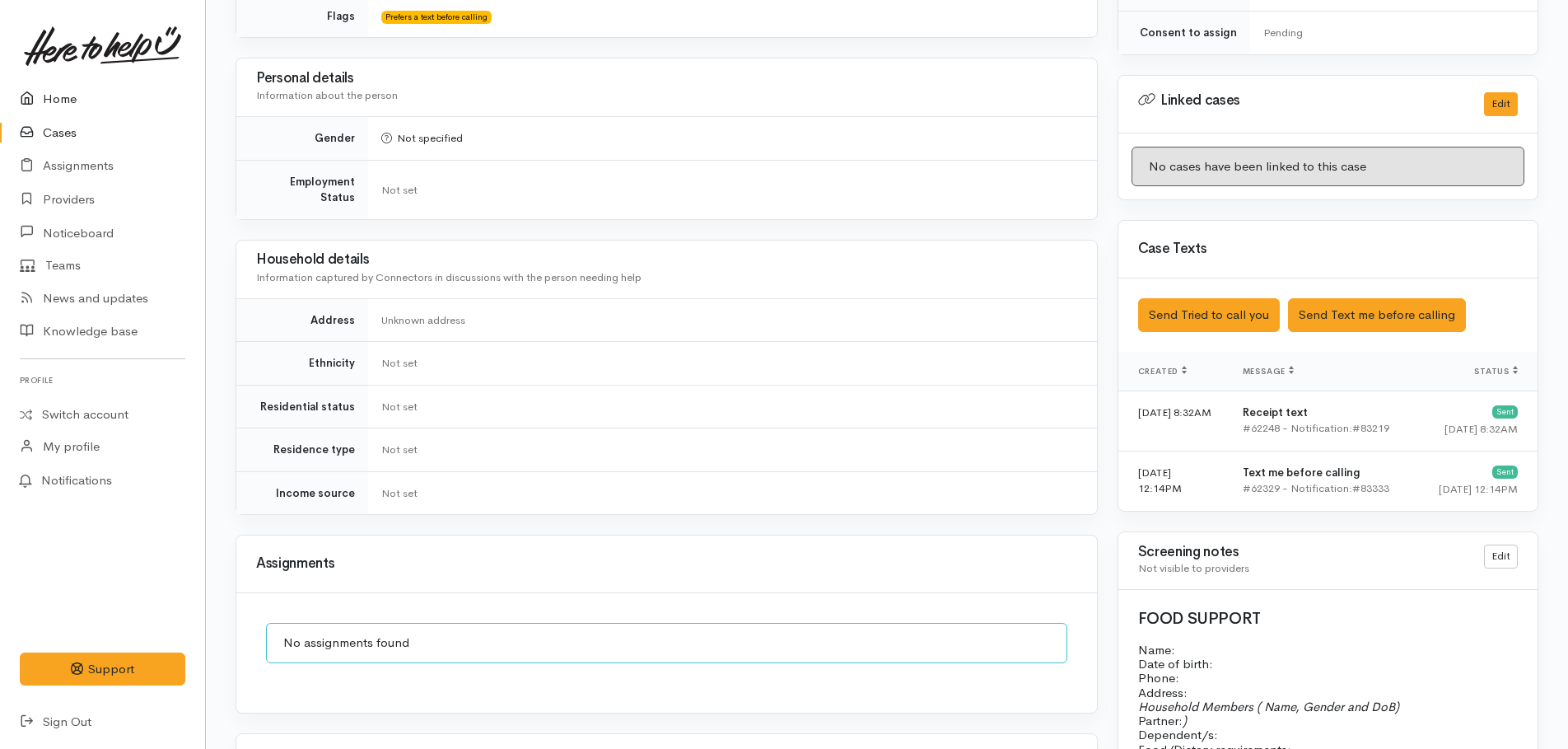
click at [63, 100] on link "Home" at bounding box center [103, 99] width 205 height 34
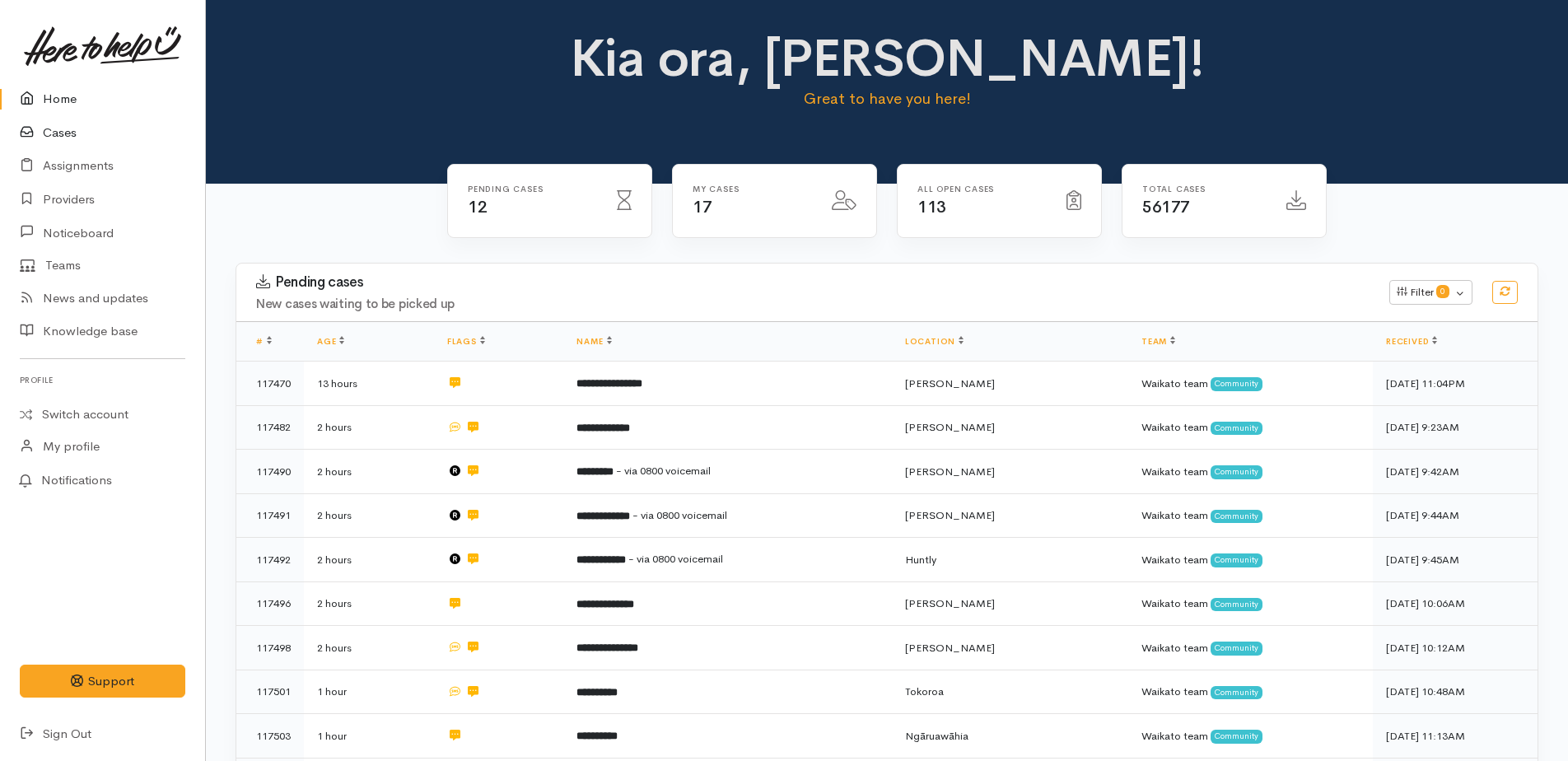
click at [71, 137] on link "Cases" at bounding box center [103, 133] width 205 height 34
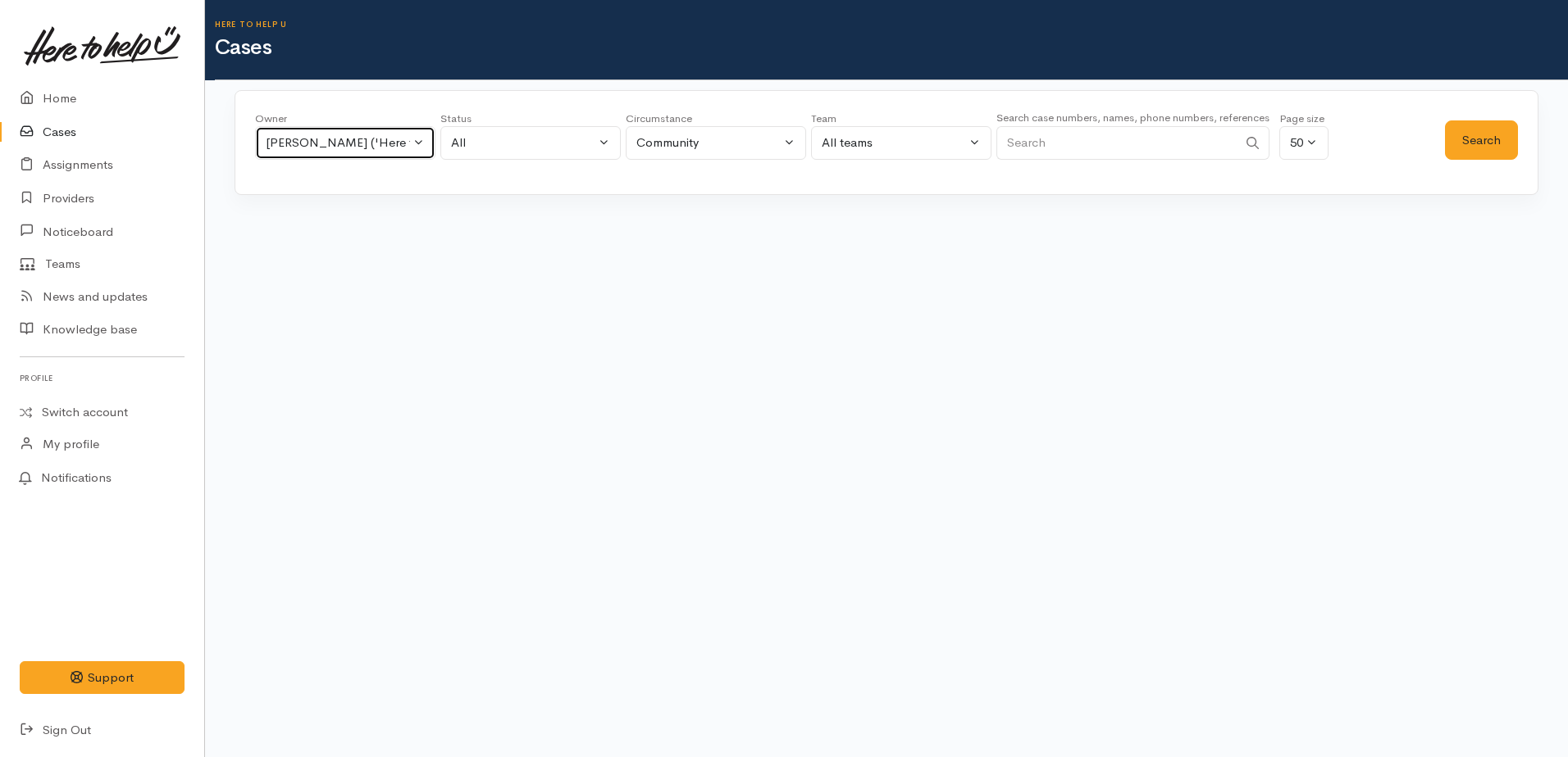
drag, startPoint x: 297, startPoint y: 143, endPoint x: 309, endPoint y: 165, distance: 25.1
click at [300, 142] on div "[PERSON_NAME] ('Here to help u')" at bounding box center [338, 143] width 144 height 19
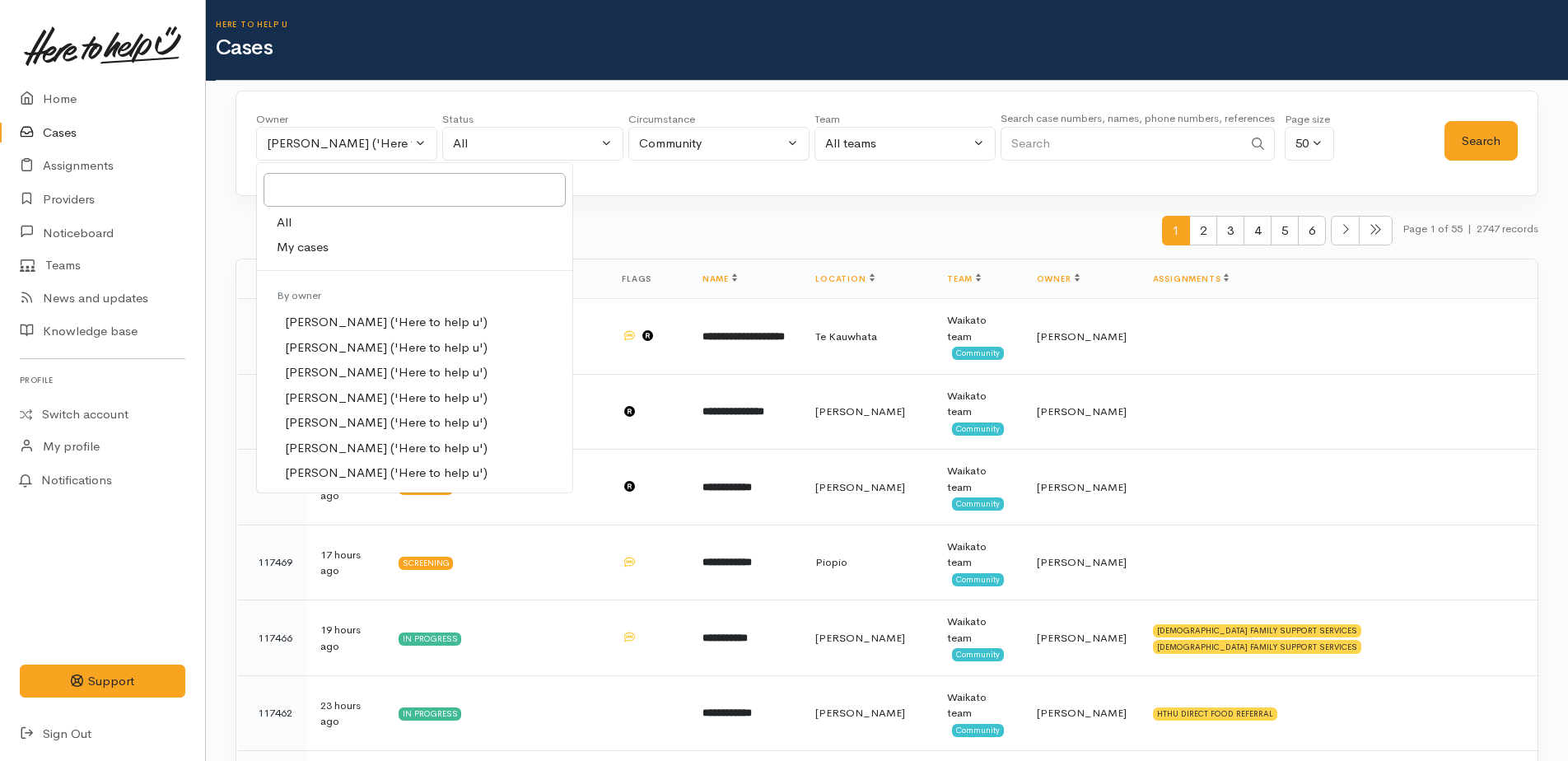
click at [310, 244] on span "My cases" at bounding box center [302, 248] width 52 height 19
select select "1759"
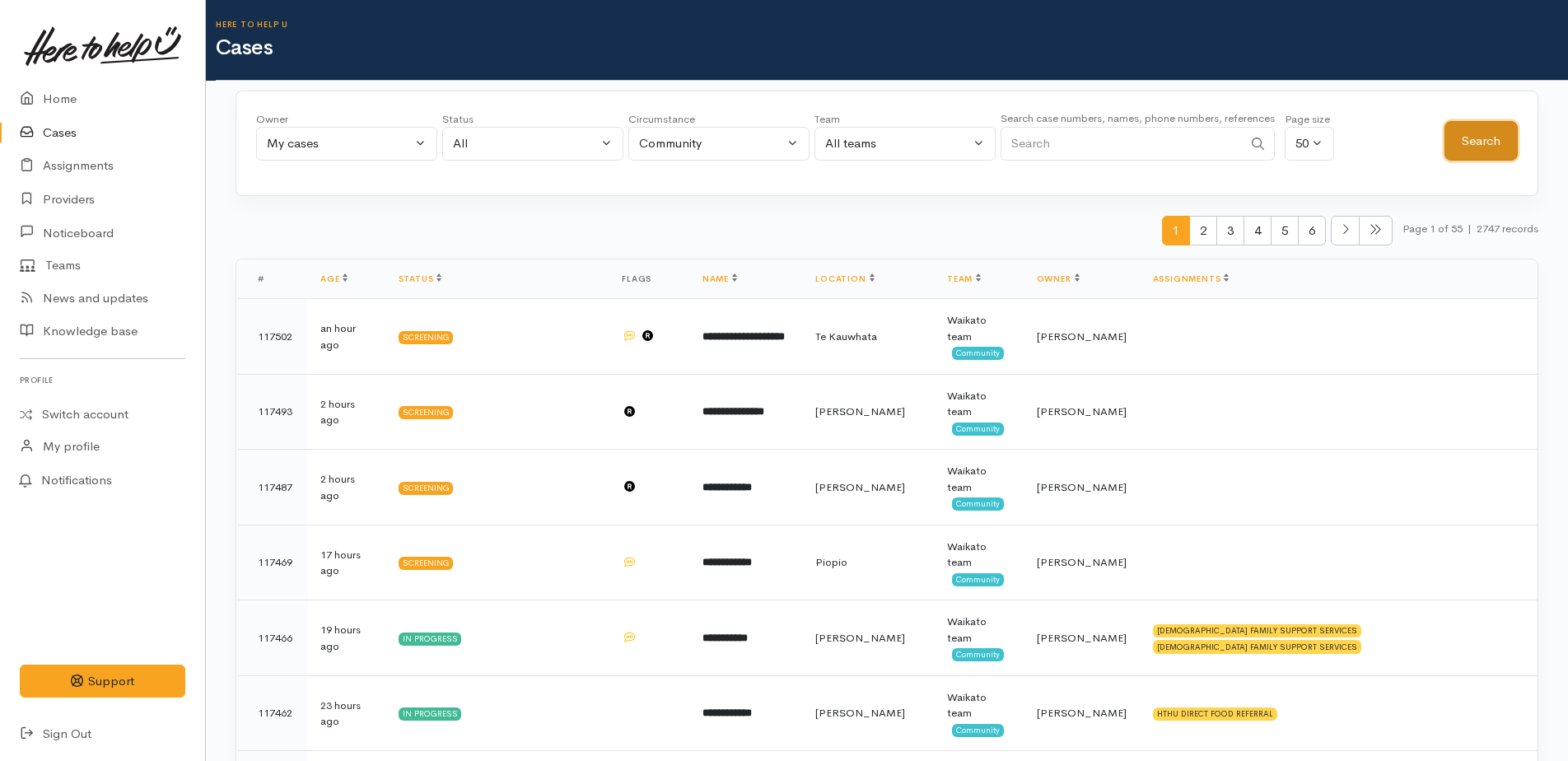
click at [1464, 145] on button "Search" at bounding box center [1481, 142] width 73 height 41
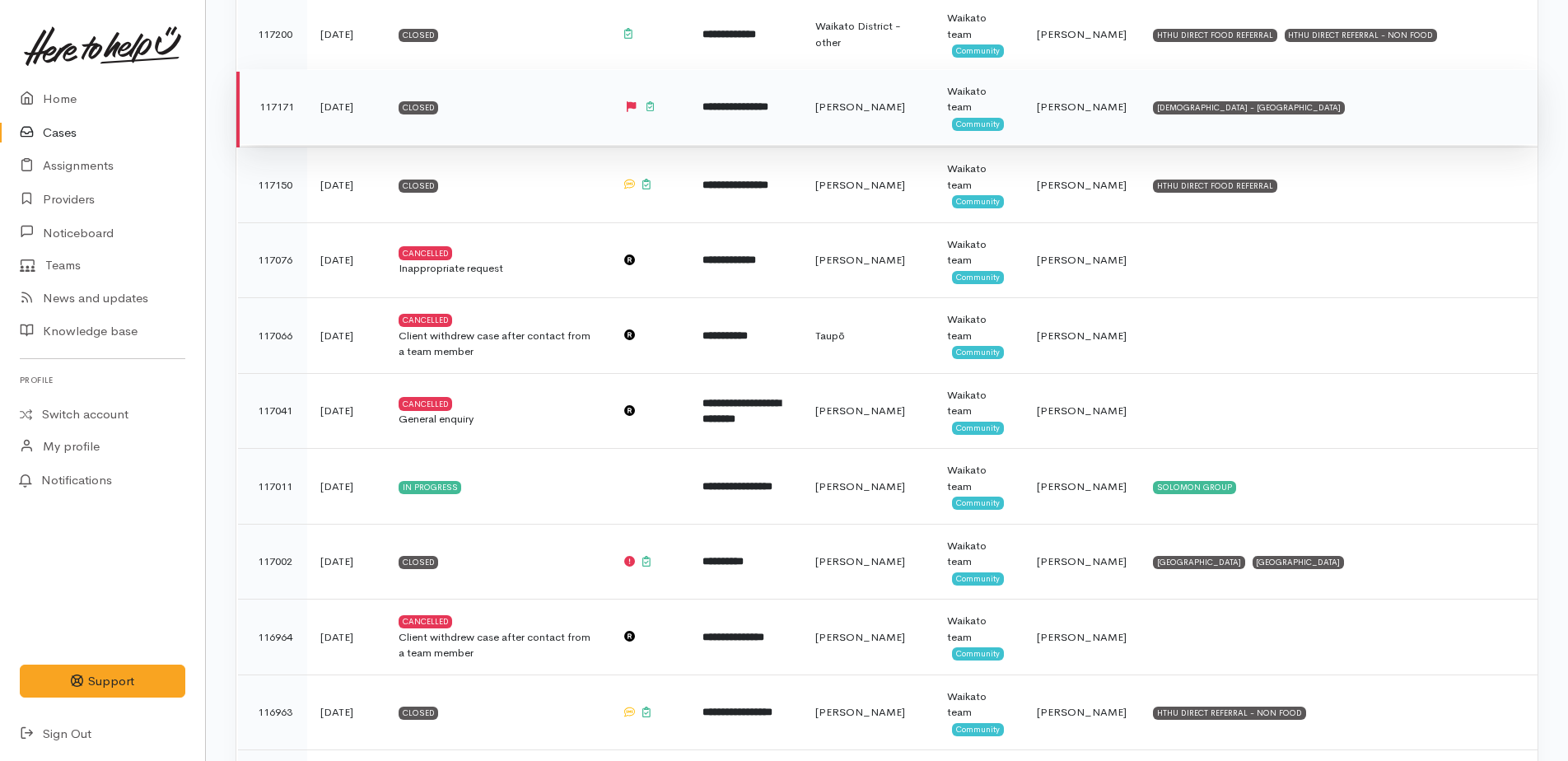
scroll to position [3048, 0]
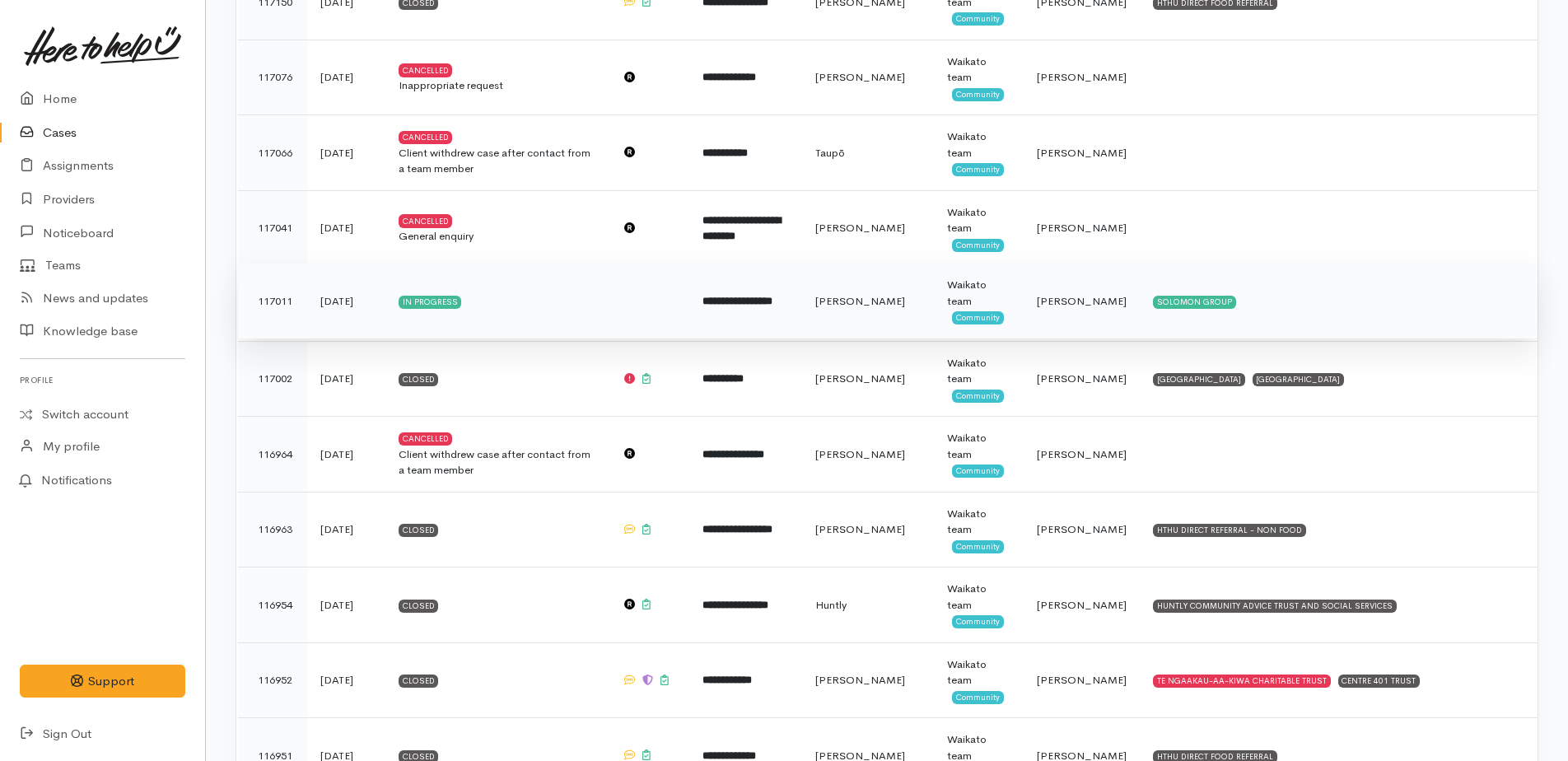
click at [773, 299] on b "**********" at bounding box center [737, 301] width 70 height 11
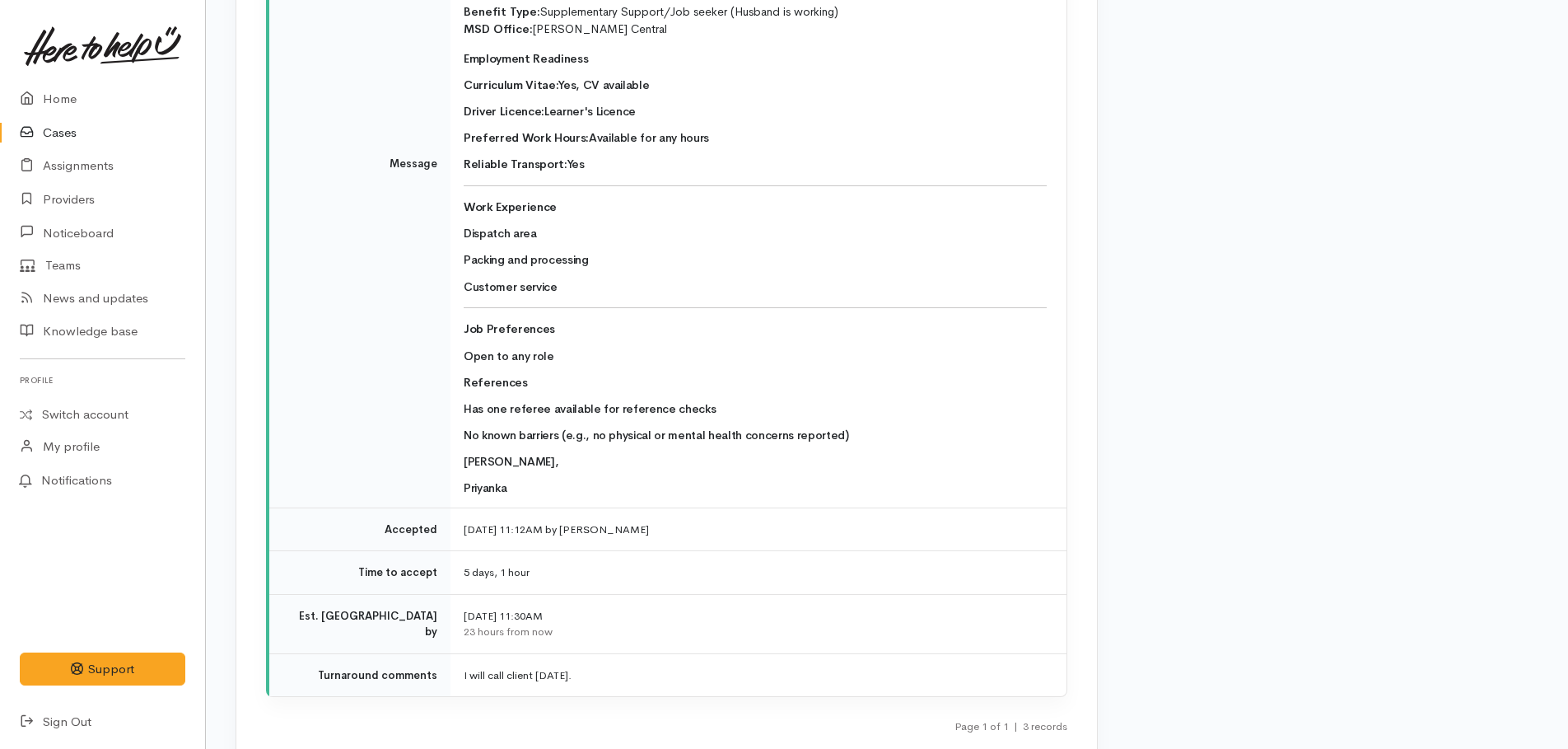
scroll to position [4037, 0]
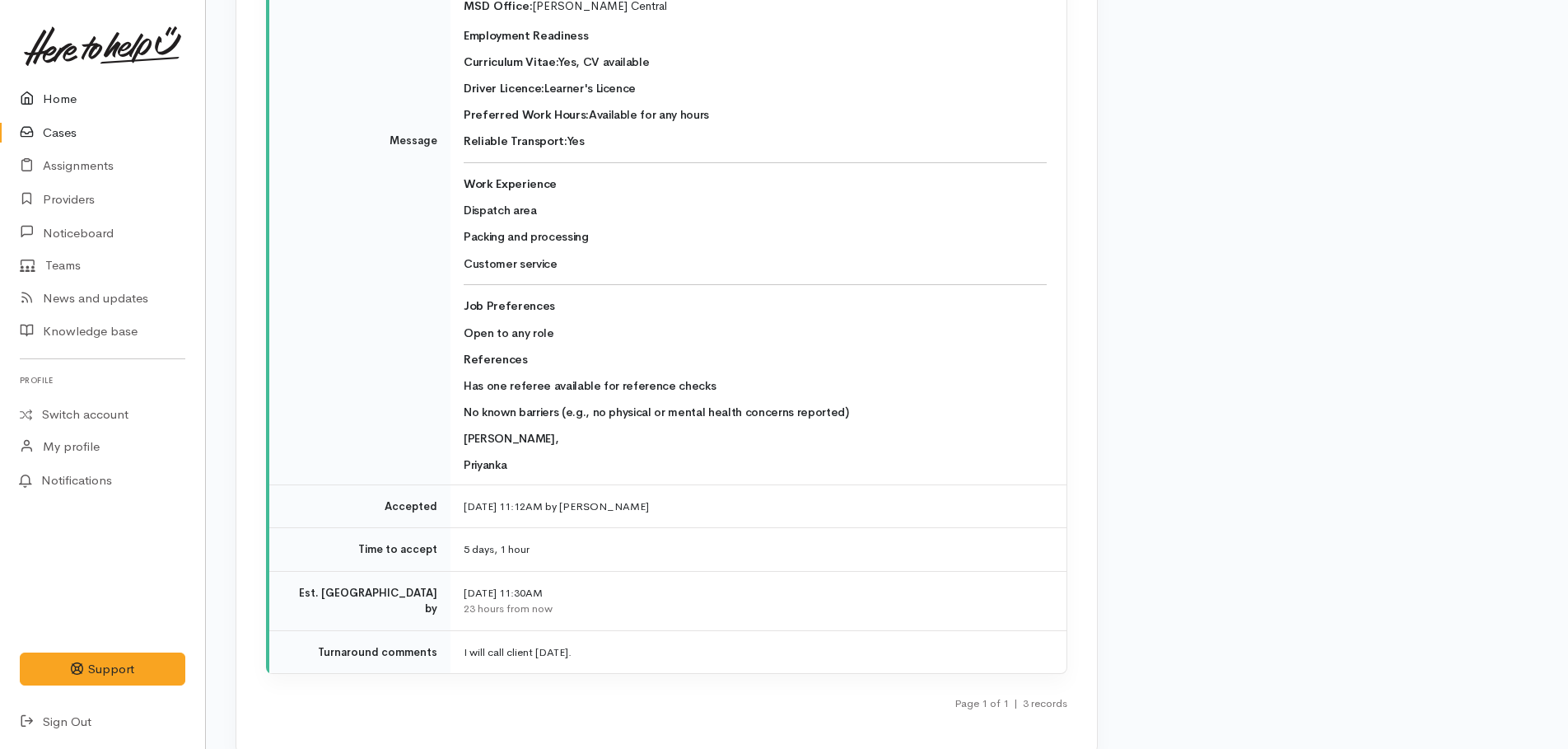
click at [58, 97] on link "Home" at bounding box center [103, 99] width 205 height 34
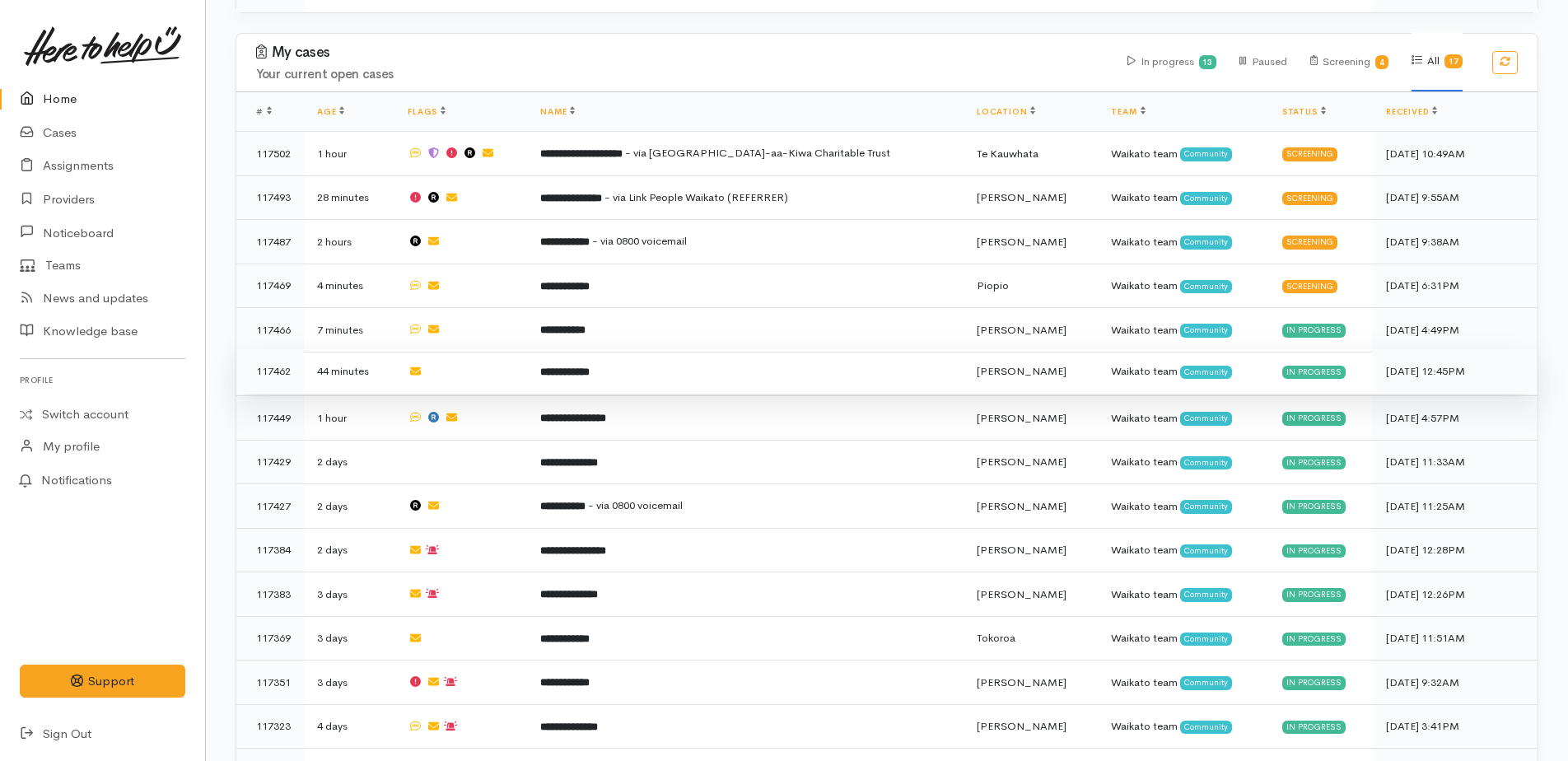
scroll to position [906, 0]
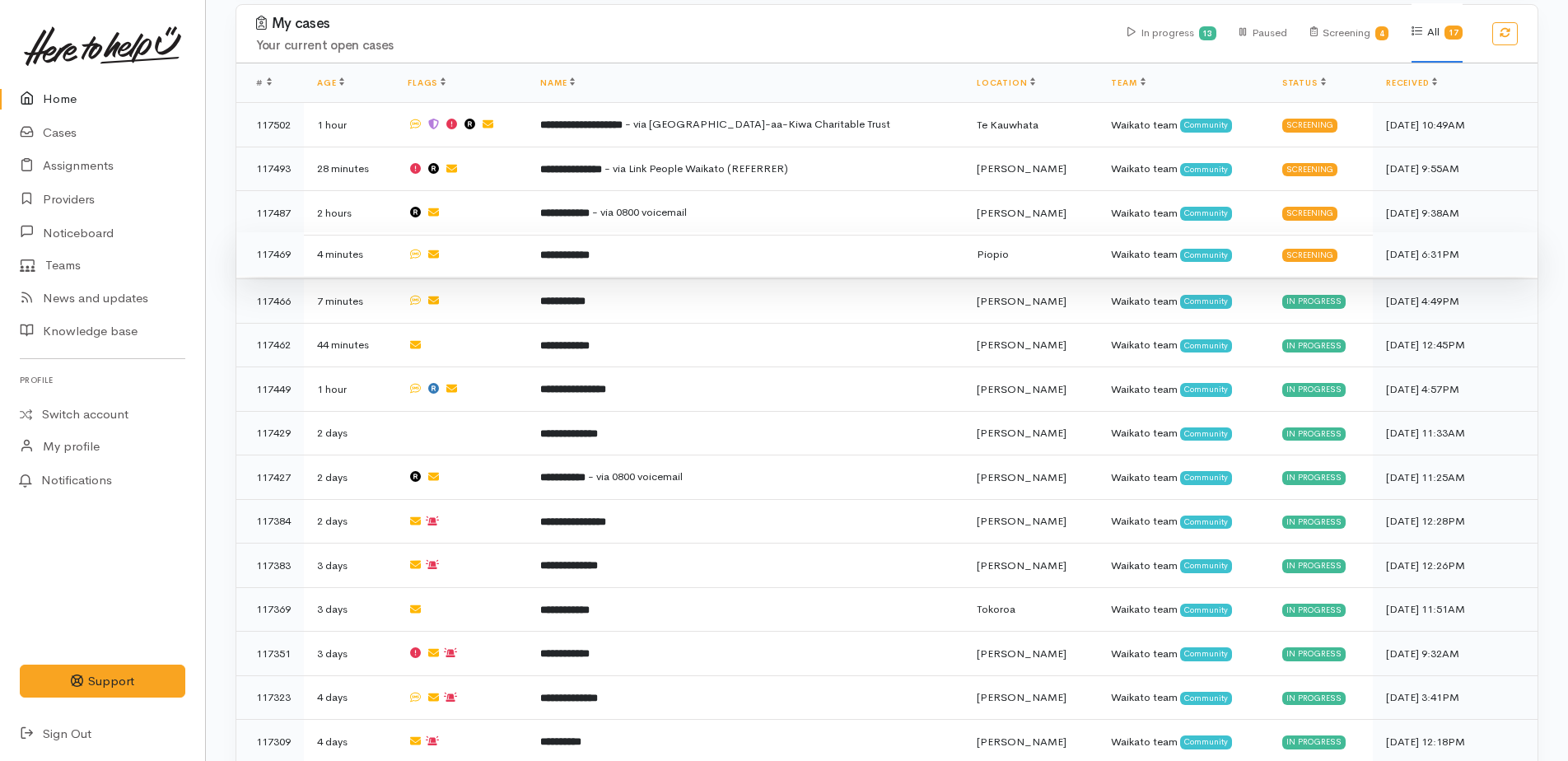
click at [578, 249] on b "**********" at bounding box center [565, 255] width 49 height 11
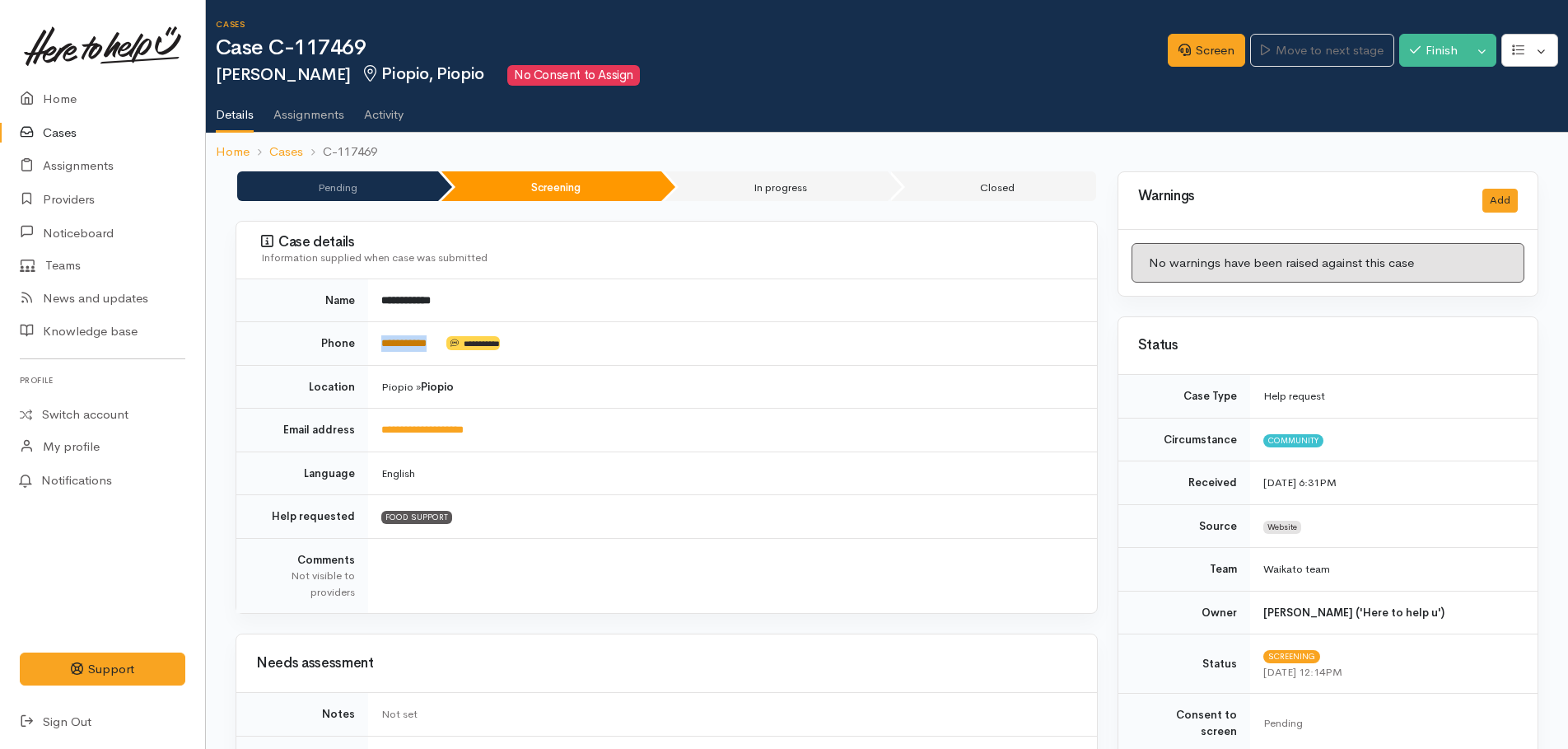
drag, startPoint x: 445, startPoint y: 338, endPoint x: 384, endPoint y: 343, distance: 61.2
click at [384, 343] on td "**********" at bounding box center [732, 344] width 728 height 43
copy td "**********"
click at [1214, 59] on link "Screen" at bounding box center [1206, 51] width 77 height 34
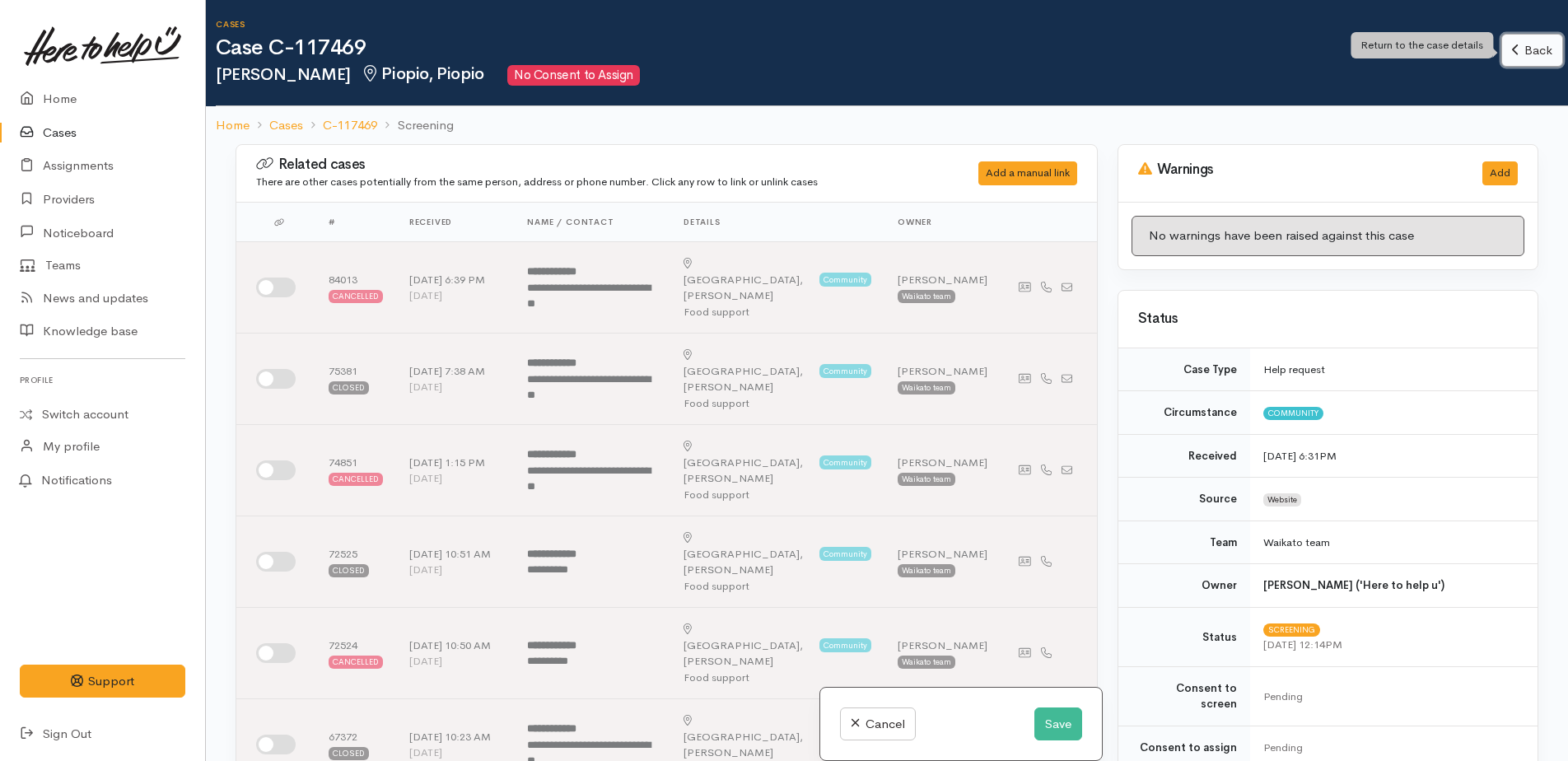
click at [1511, 56] on link "Back" at bounding box center [1532, 51] width 62 height 34
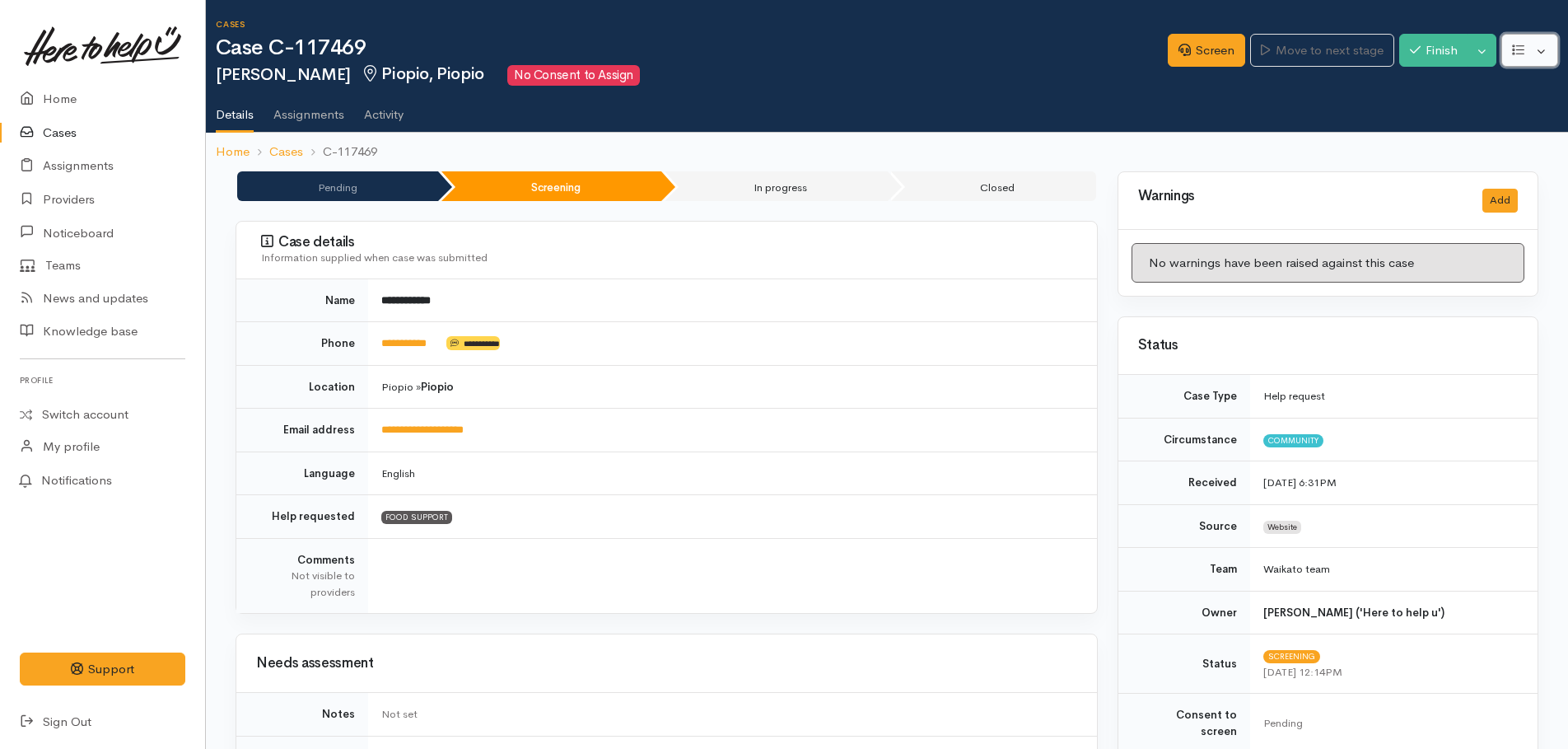
click at [1517, 54] on icon "button" at bounding box center [1518, 49] width 13 height 13
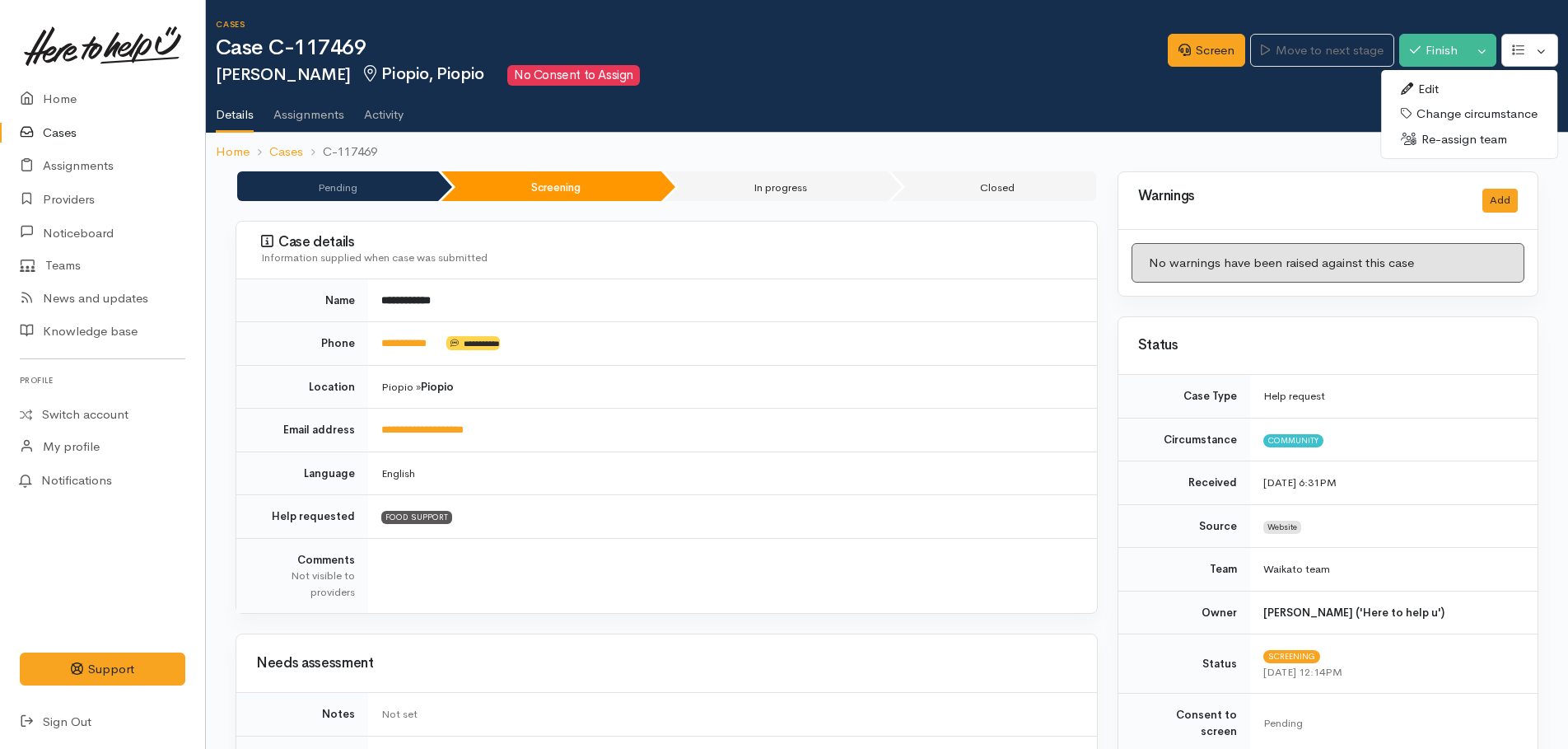
click at [1422, 89] on link "Edit" at bounding box center [1470, 89] width 176 height 25
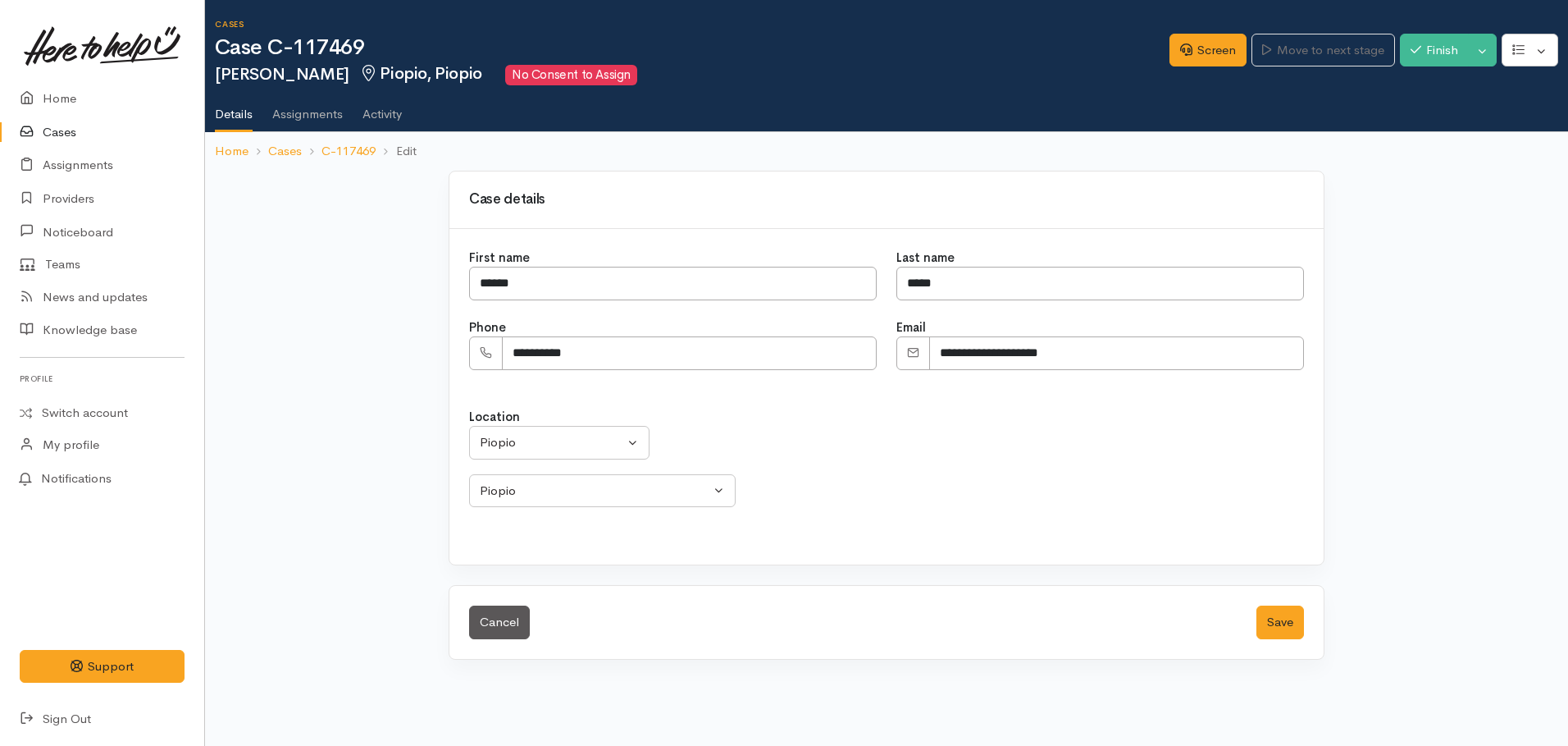
select select
click at [548, 441] on div "Piopio" at bounding box center [551, 443] width 144 height 19
type input "hamilt"
click at [540, 552] on span "[PERSON_NAME]" at bounding box center [548, 550] width 101 height 19
select select "1"
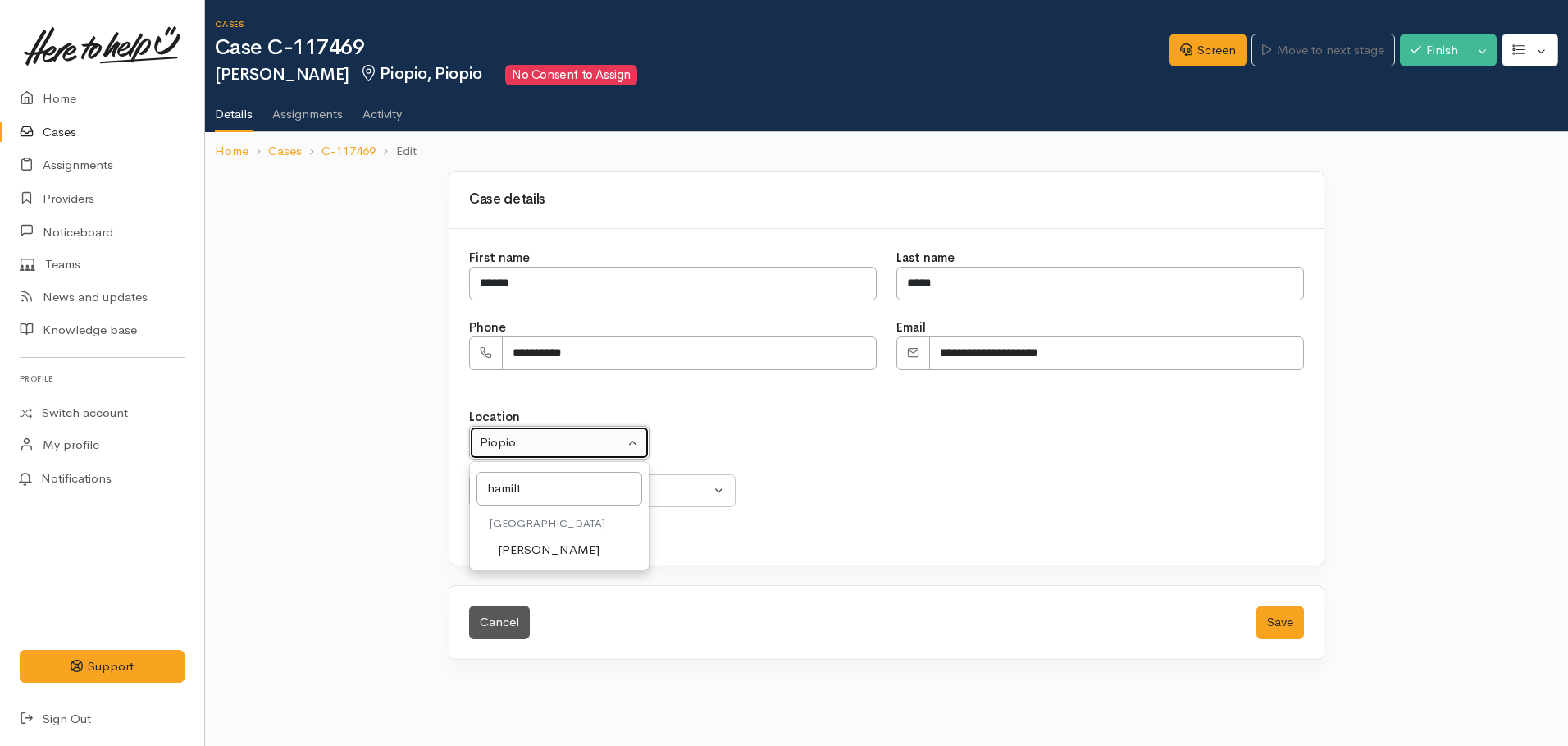
select select
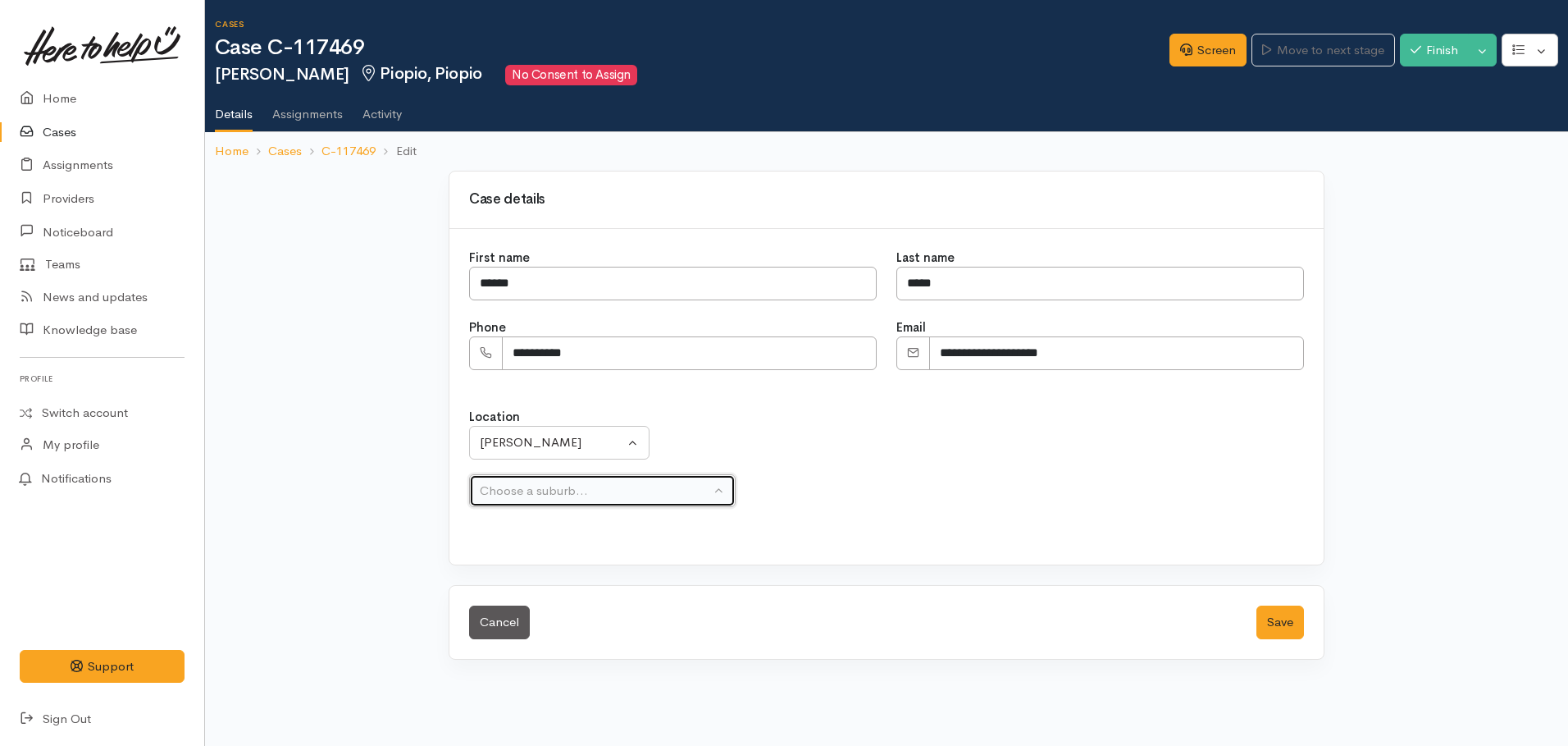
click at [558, 489] on div "Choose a suburb..." at bounding box center [594, 491] width 231 height 19
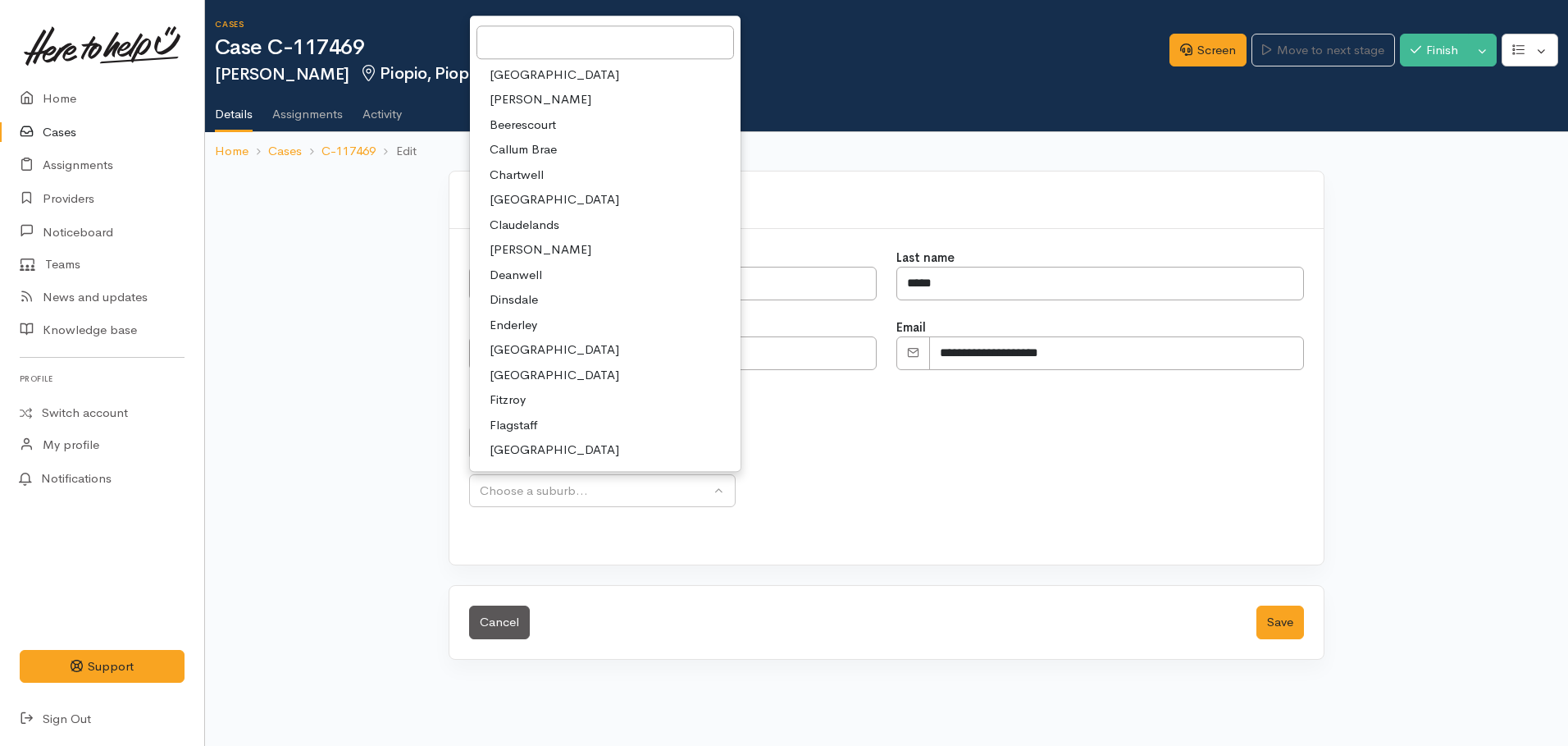
click at [297, 443] on div "**********" at bounding box center [887, 425] width 1363 height 509
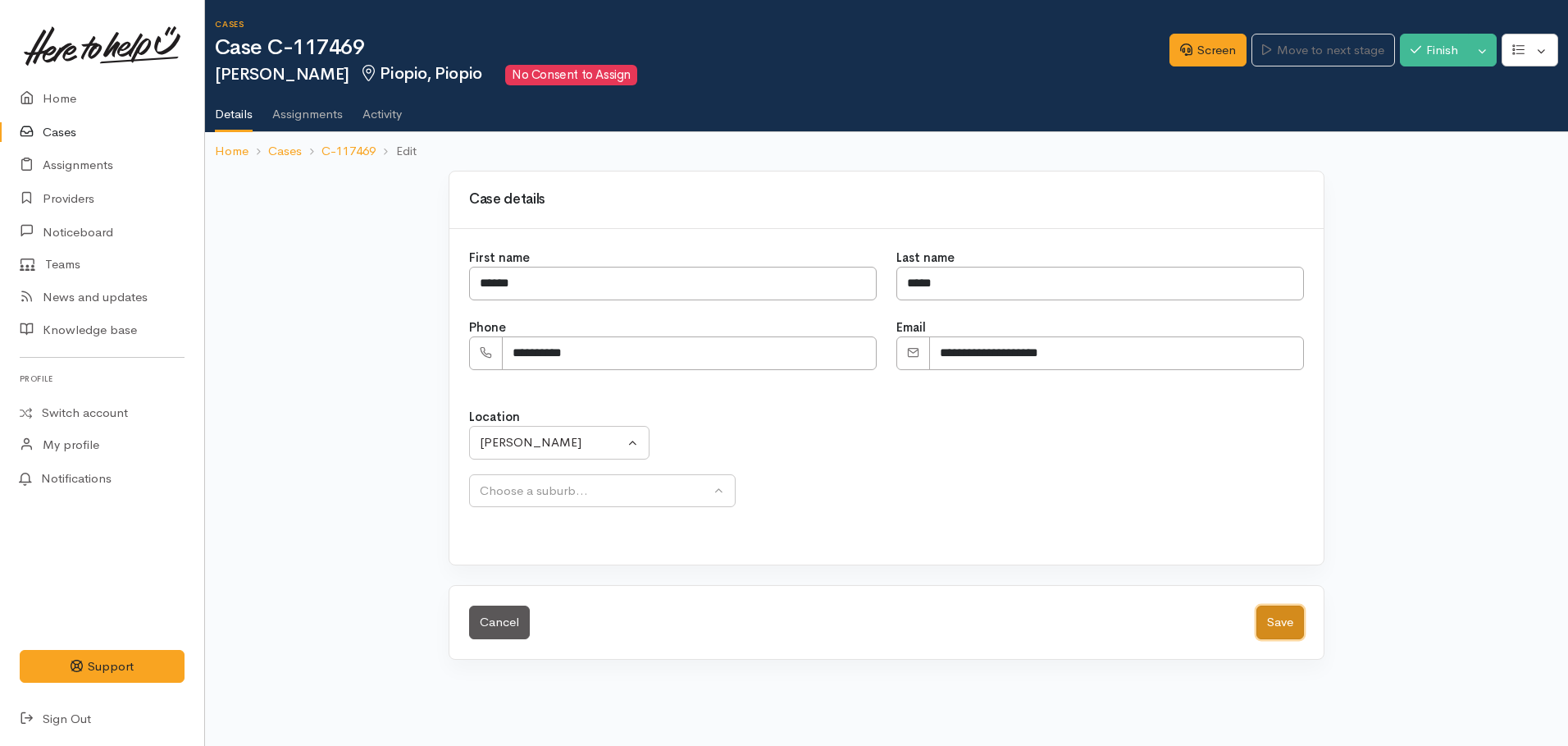
click at [1269, 620] on button "Save" at bounding box center [1280, 623] width 47 height 34
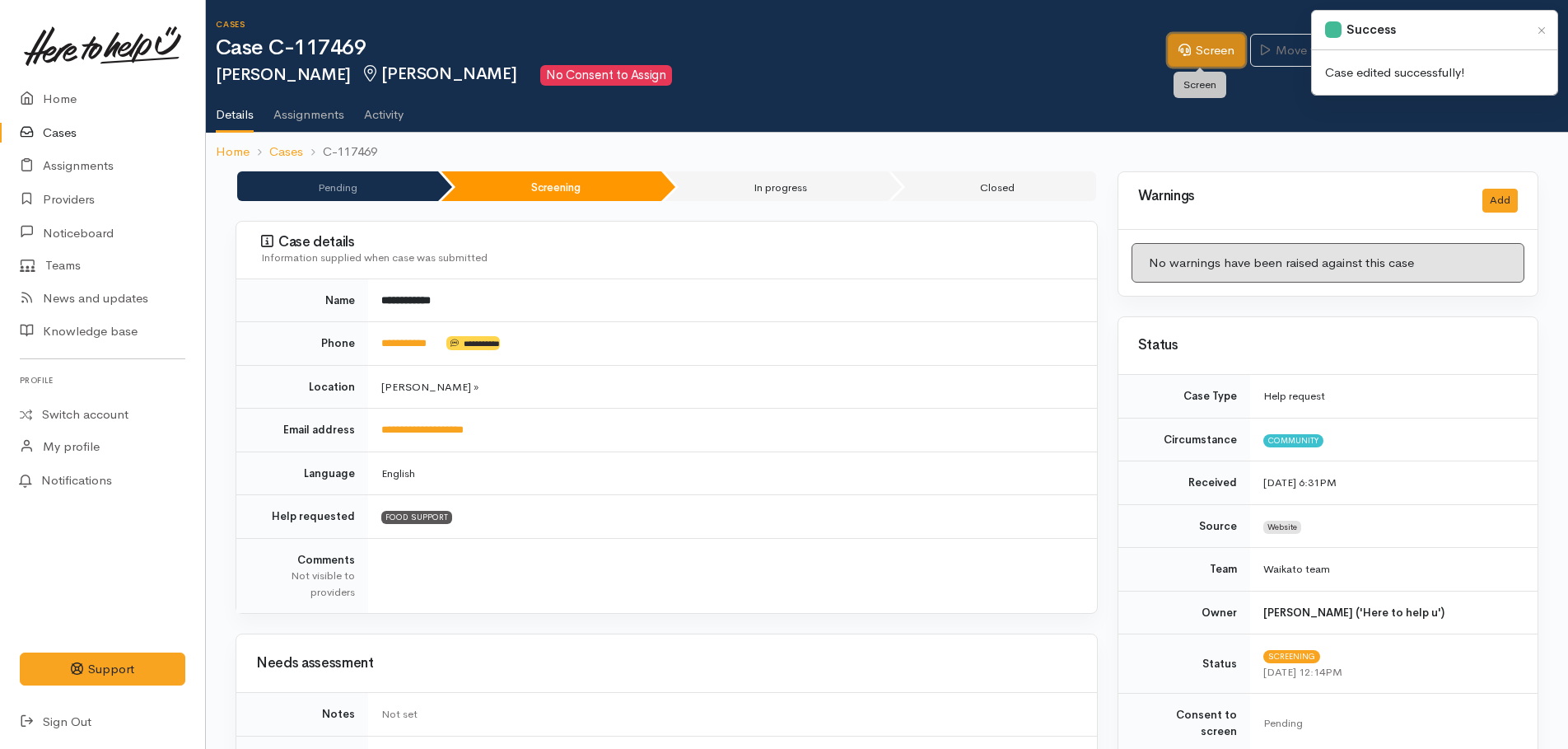
click at [1192, 61] on link "Screen" at bounding box center [1206, 51] width 77 height 34
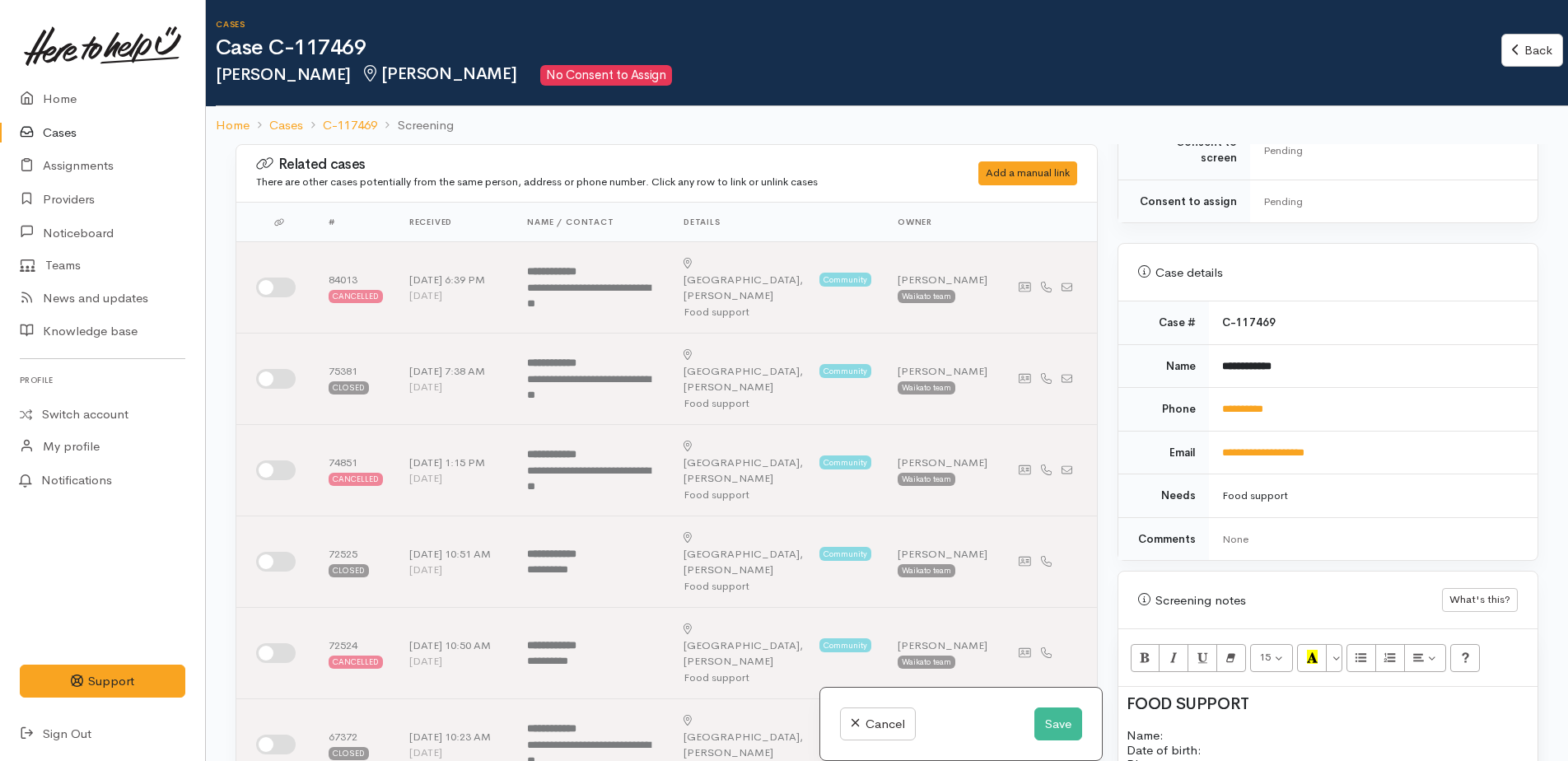
scroll to position [741, 0]
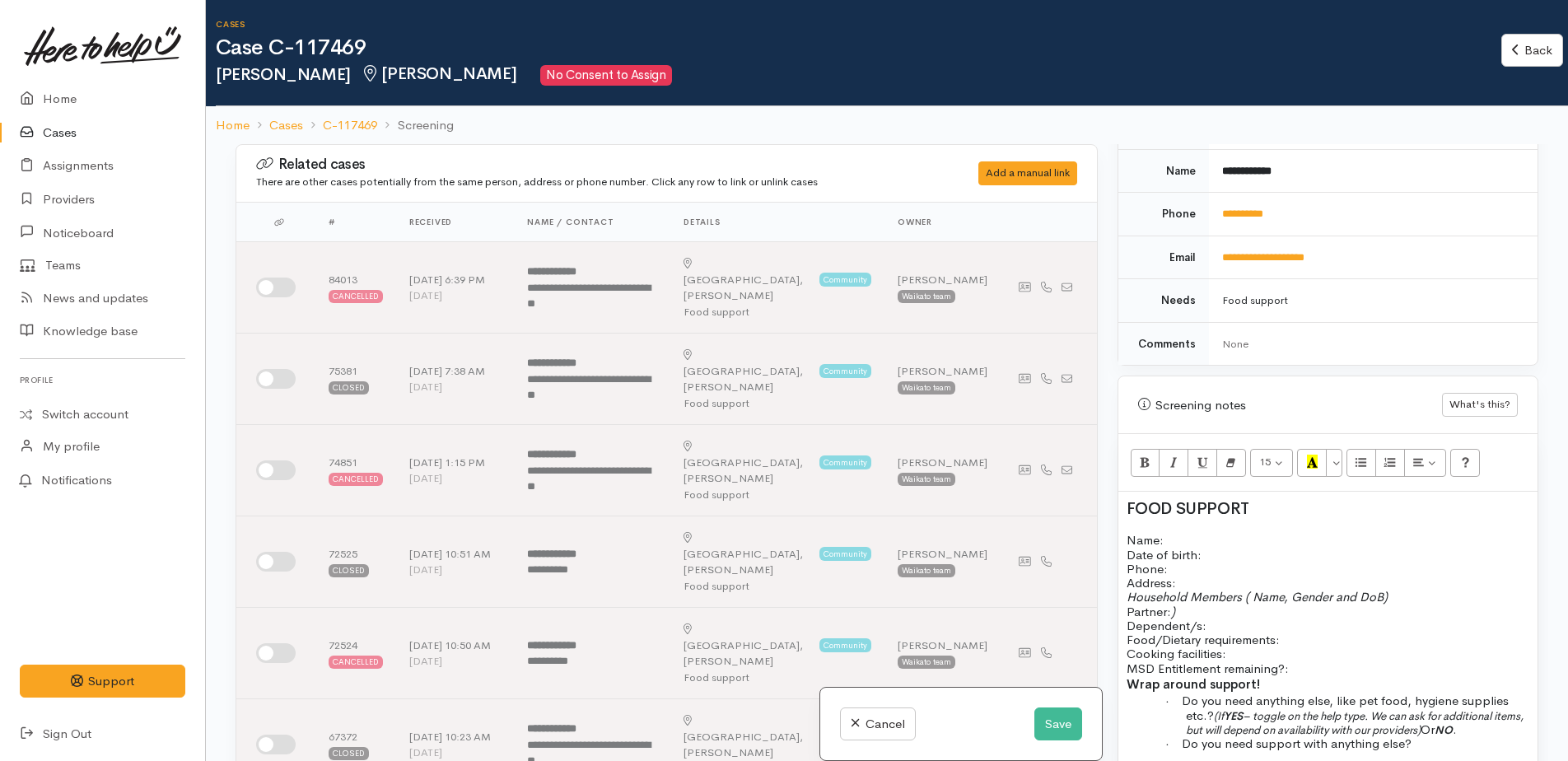
click at [1128, 499] on span "FOOD SUPPORT" at bounding box center [1188, 509] width 123 height 20
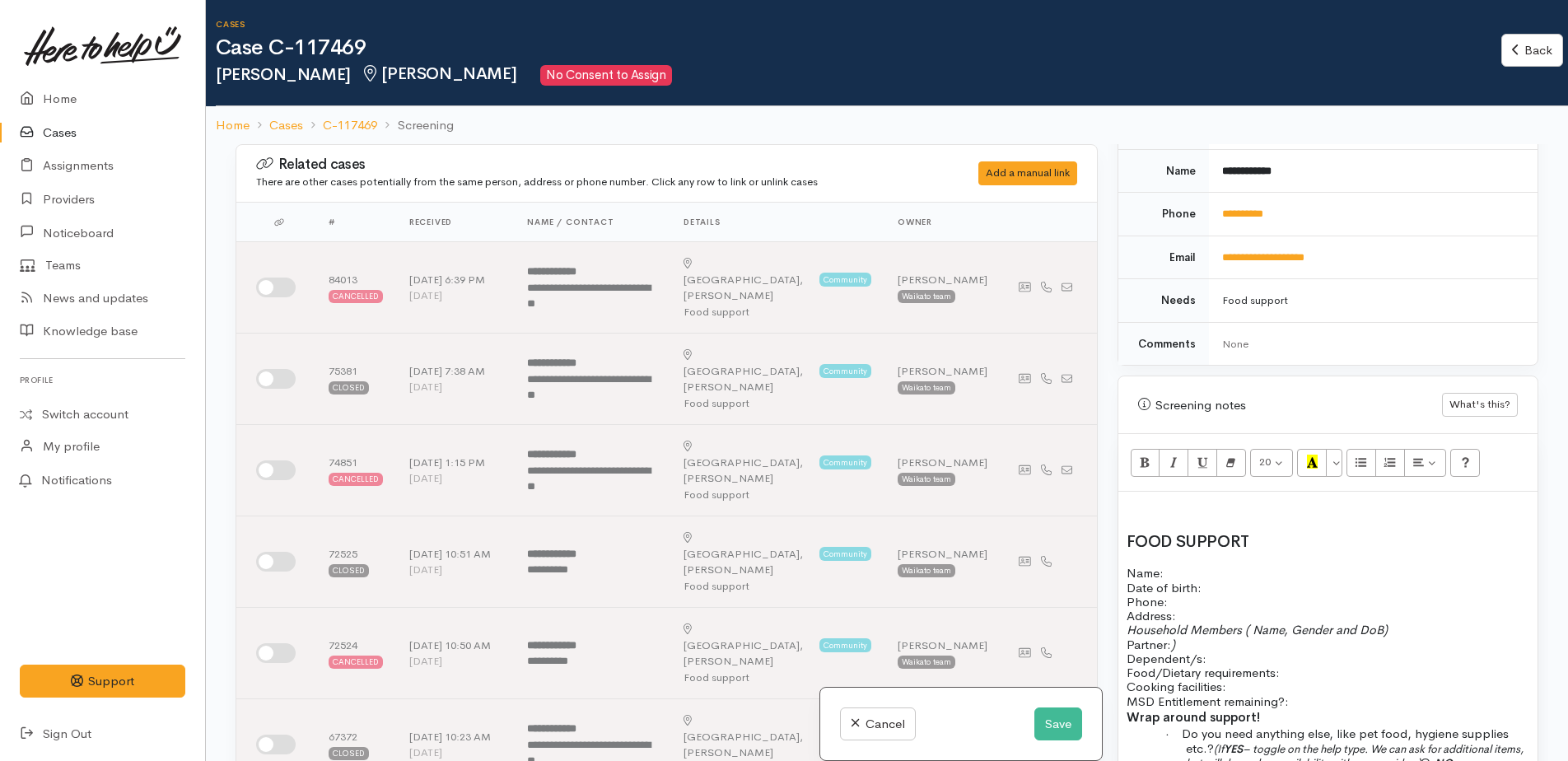
click at [1174, 500] on h2 at bounding box center [1328, 508] width 403 height 18
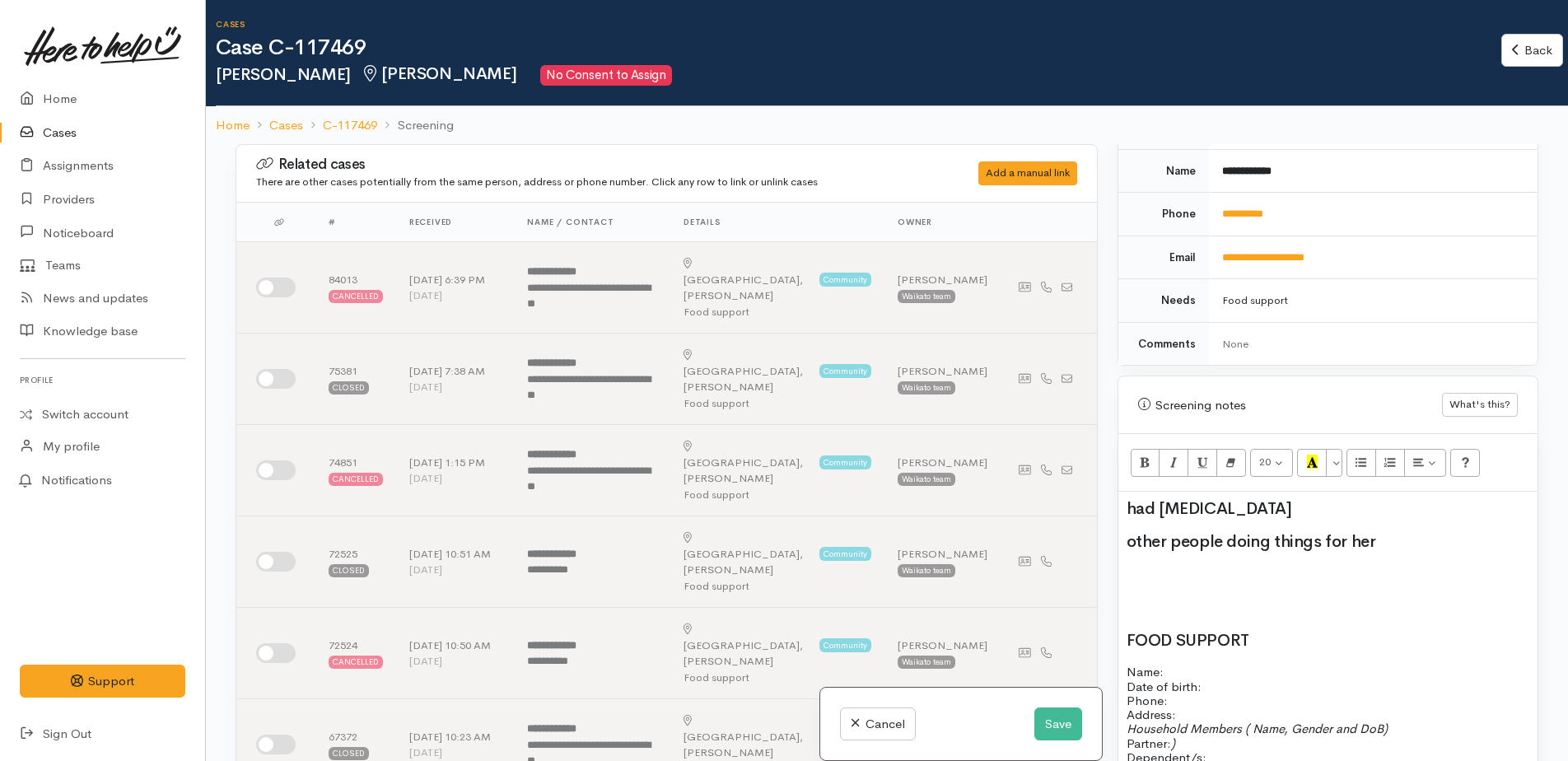
click at [1192, 566] on h2 at bounding box center [1328, 574] width 403 height 18
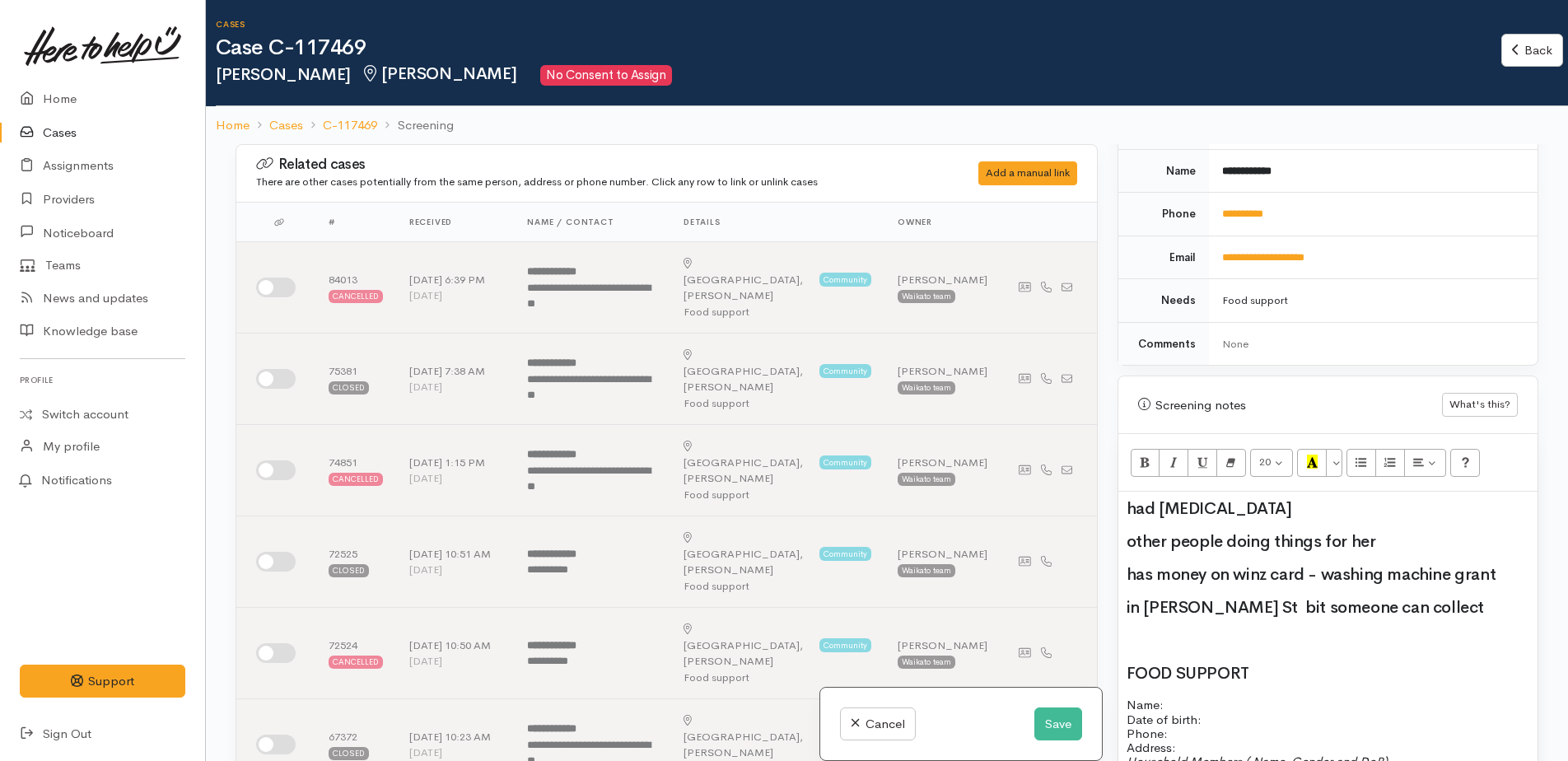
click at [1433, 601] on h2 "in Bader St bit someone can collect" at bounding box center [1328, 607] width 403 height 18
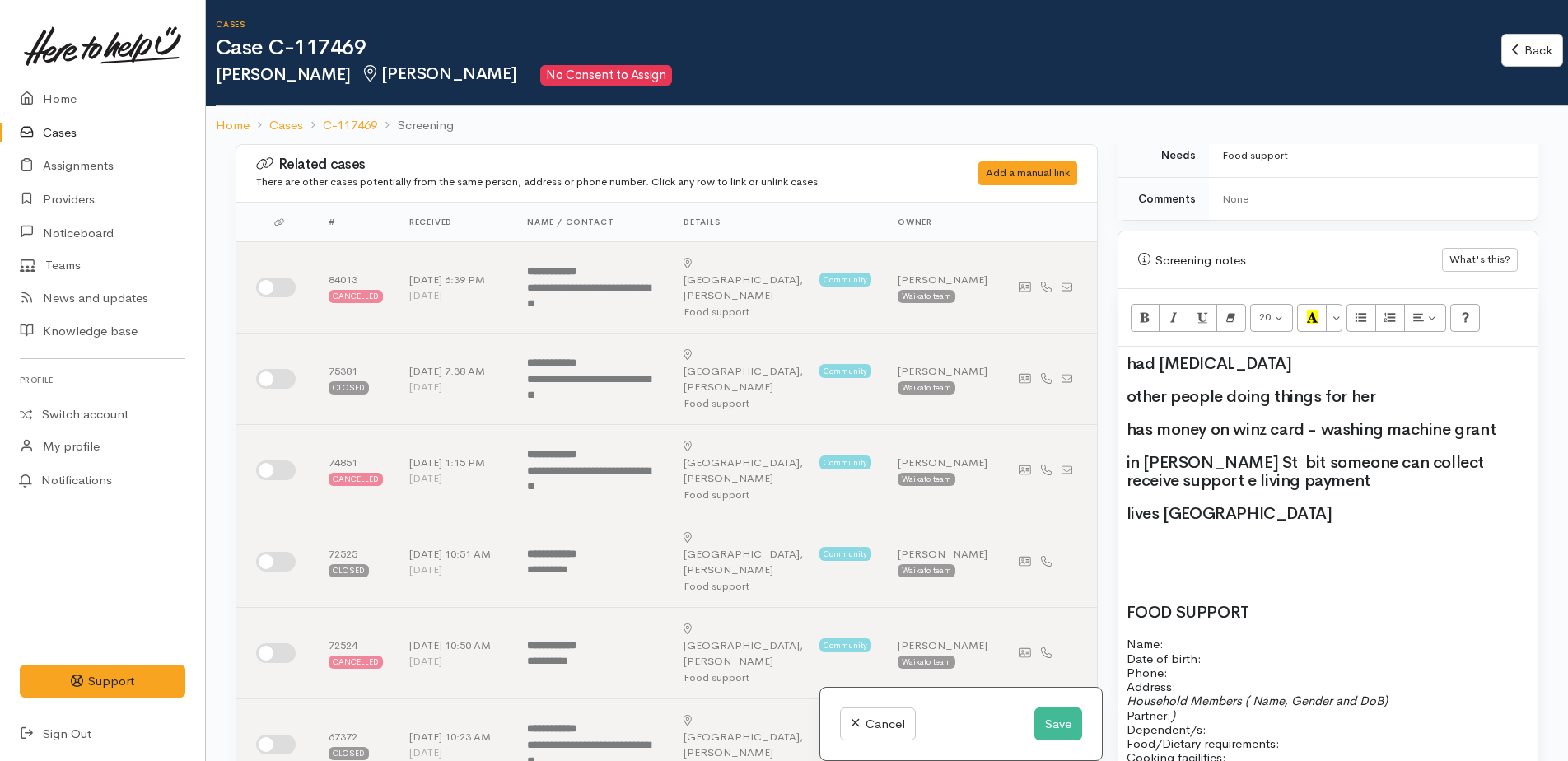
scroll to position [906, 0]
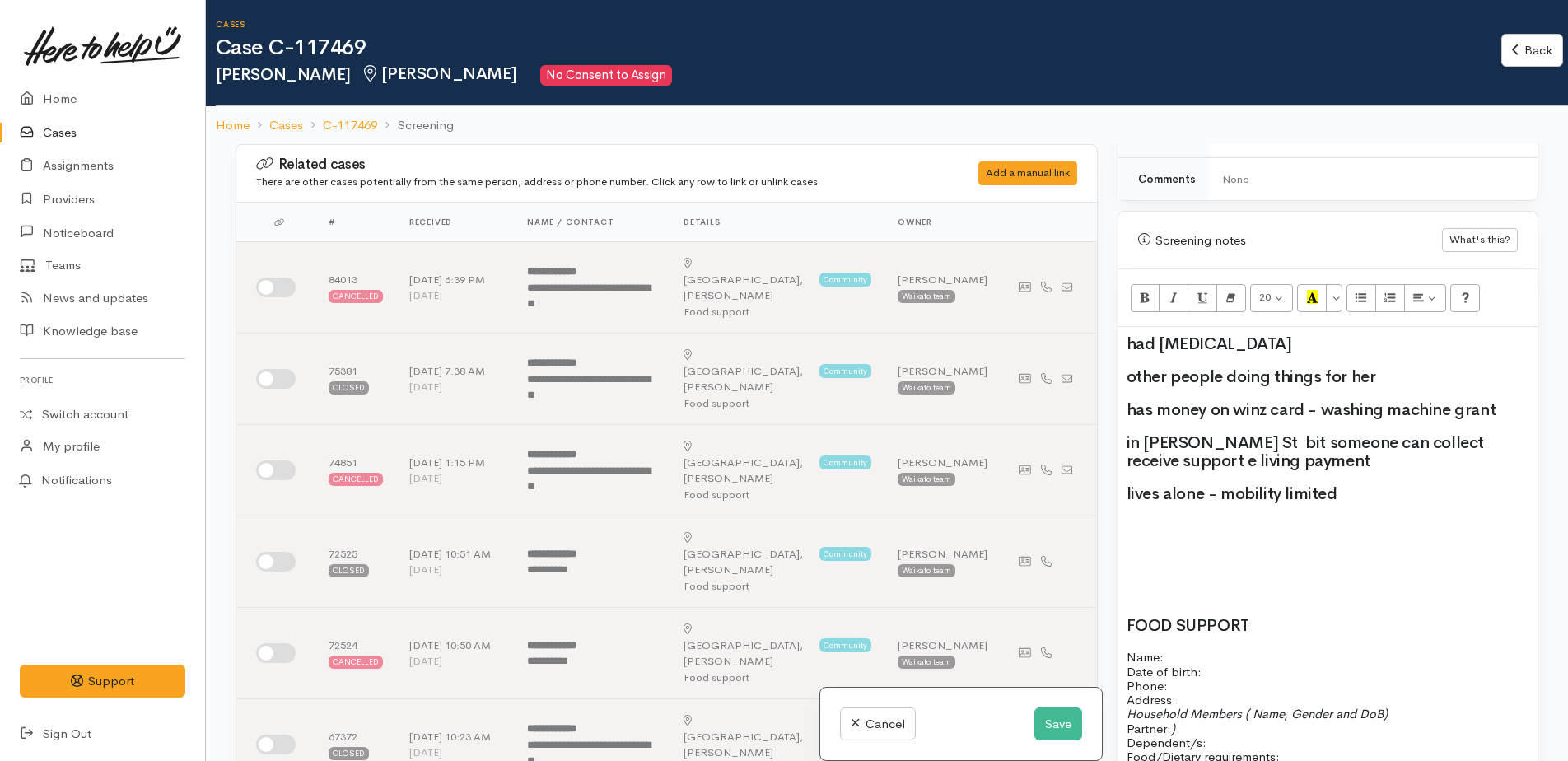
click at [1130, 585] on h2 at bounding box center [1328, 593] width 403 height 18
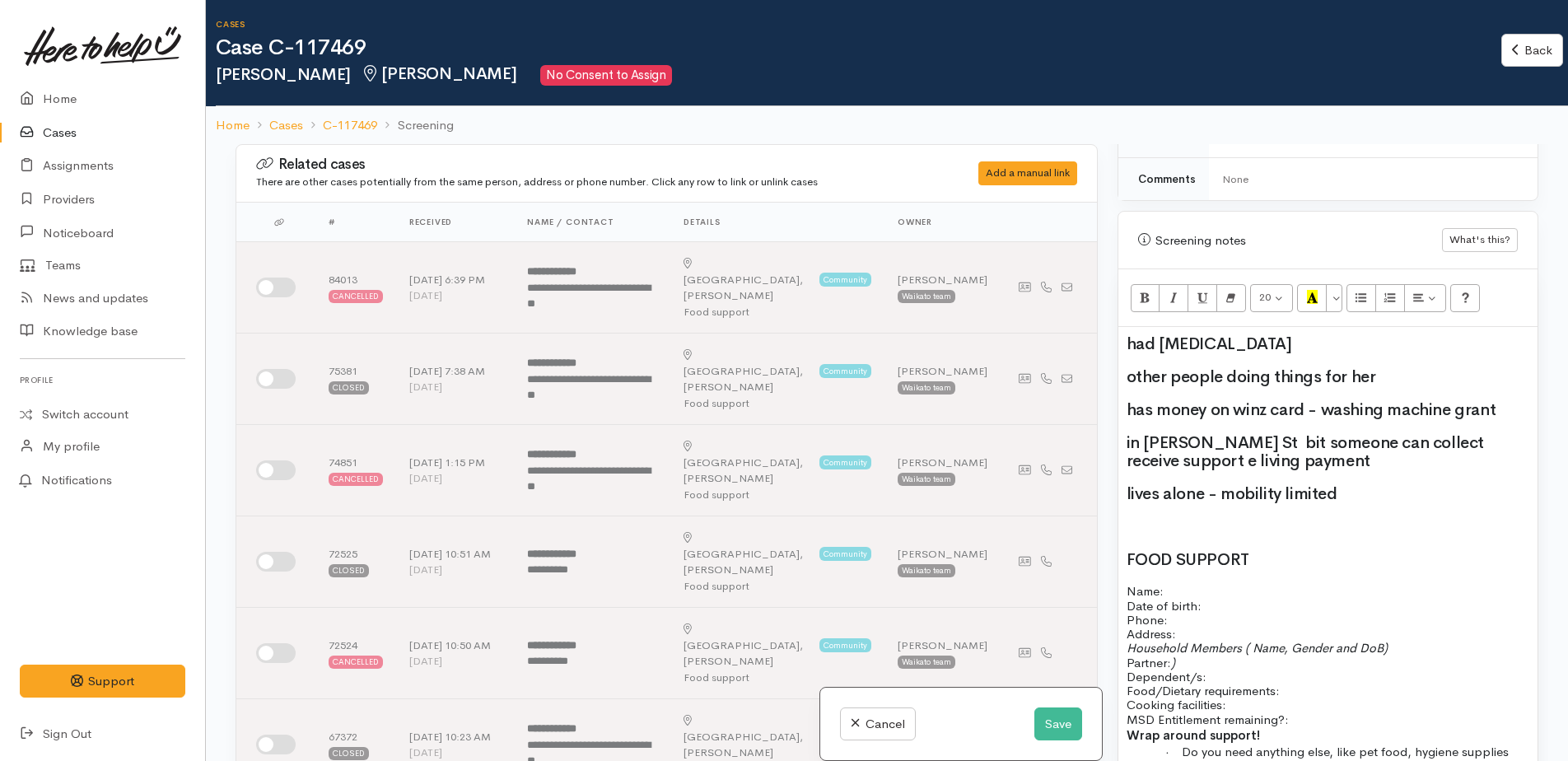
click at [1198, 568] on div "had hip replacement other people doing things for her has money on winz card - …" at bounding box center [1328, 629] width 419 height 602
click at [1208, 595] on p "Name: Judith Coker Date of birth: Phone:" at bounding box center [1328, 606] width 403 height 42
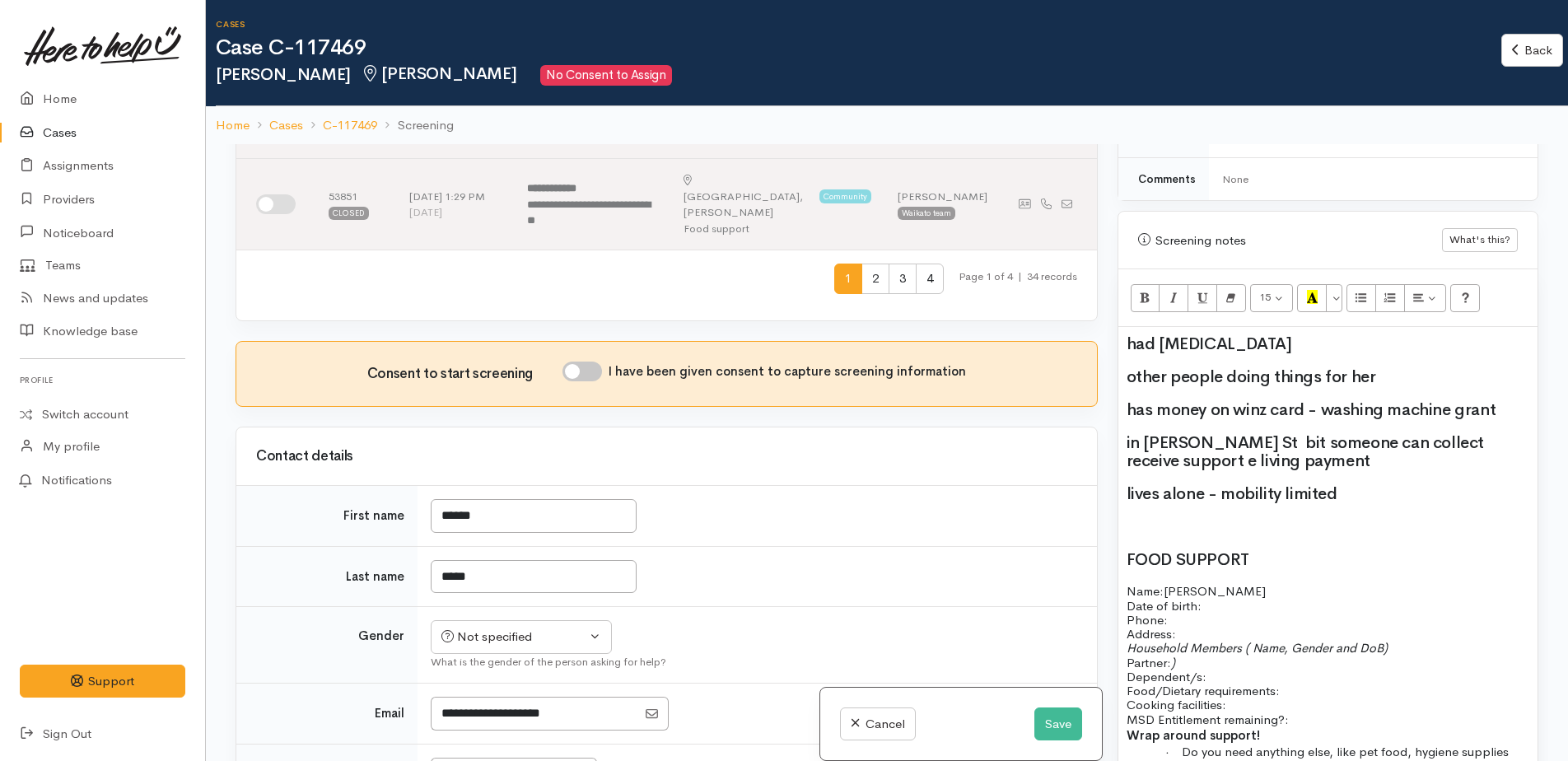
click at [576, 361] on input "I have been given consent to capture screening information" at bounding box center [582, 371] width 40 height 20
checkbox input "true"
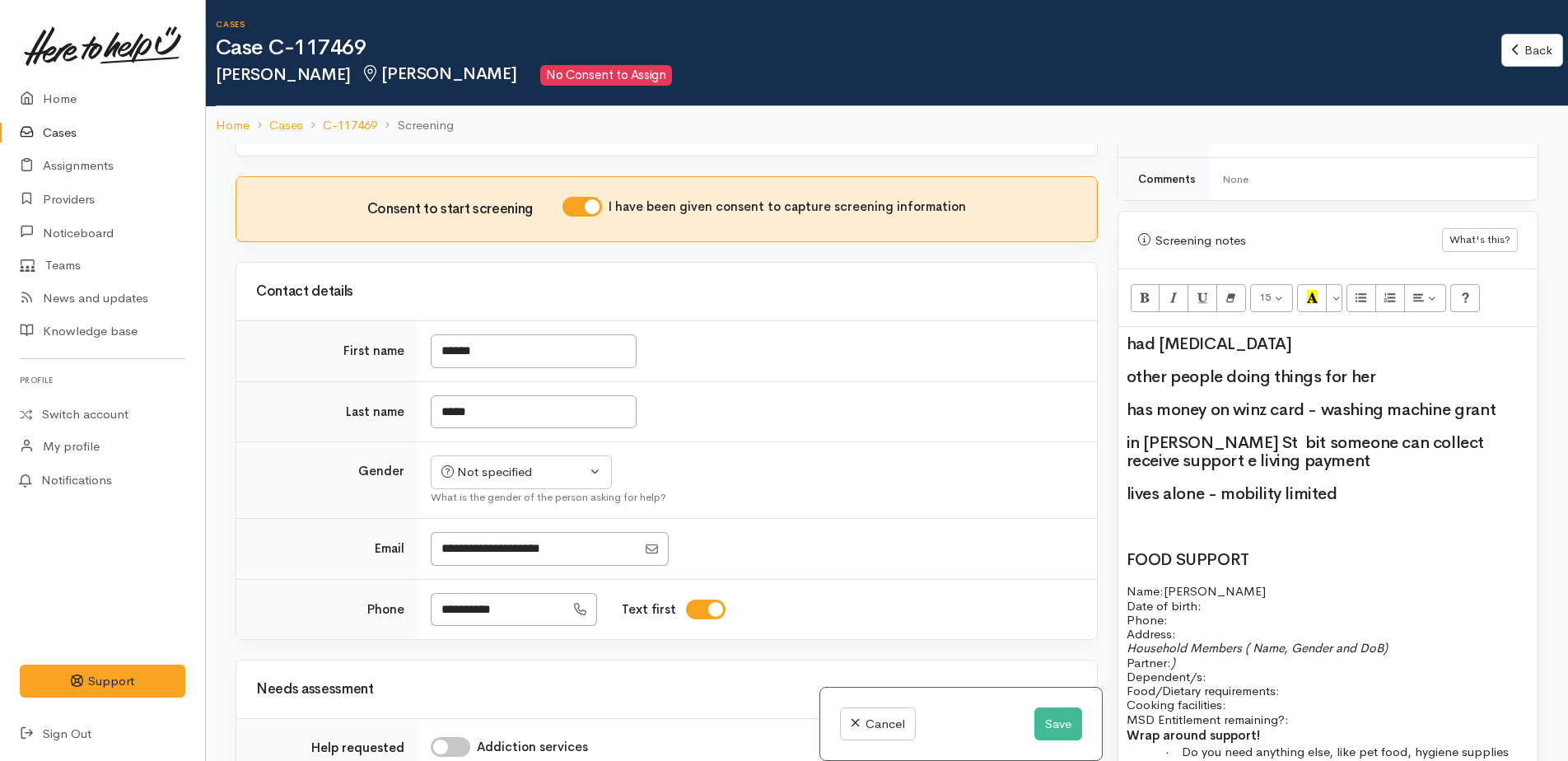
scroll to position [1154, 0]
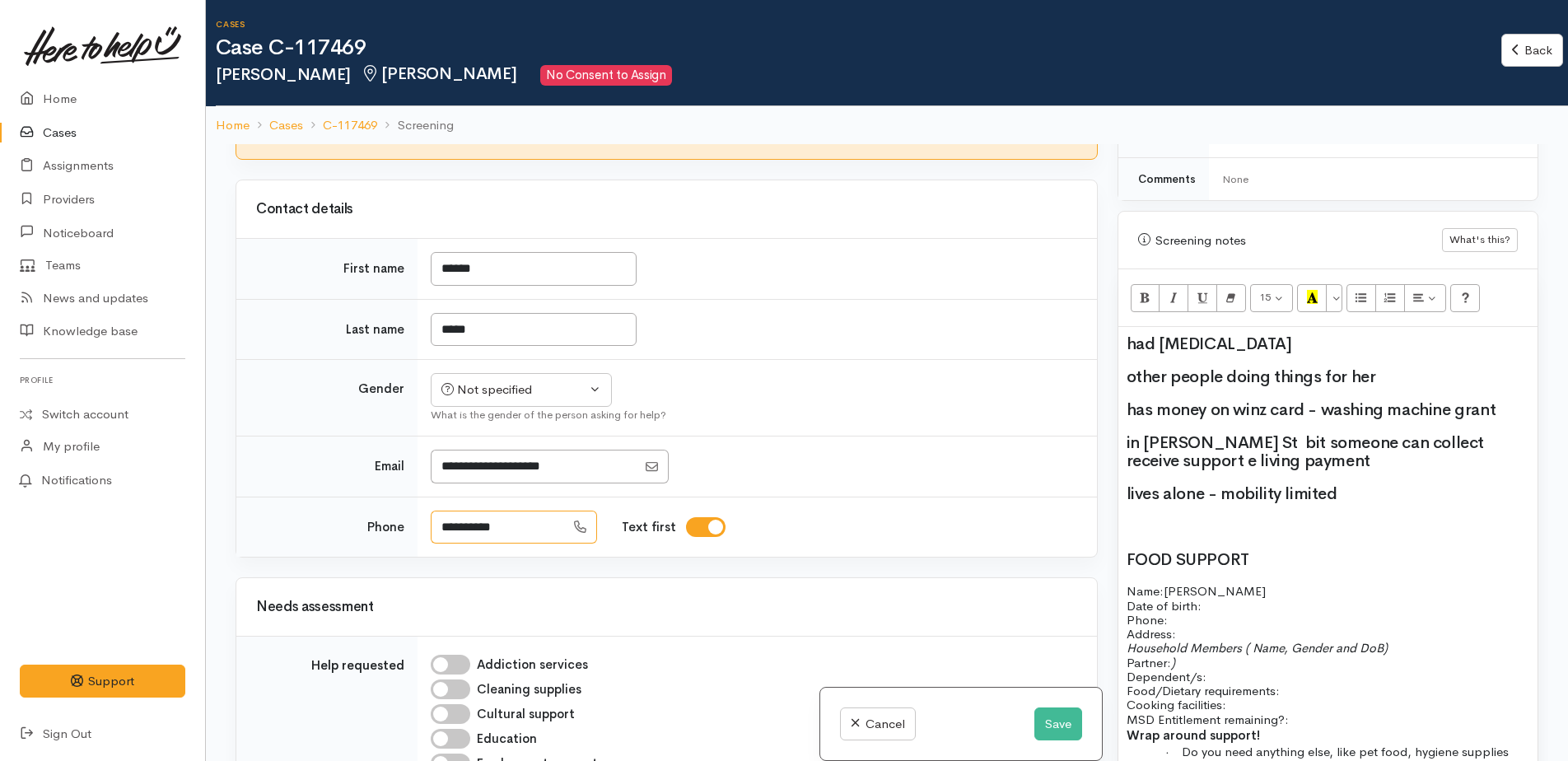
drag, startPoint x: 518, startPoint y: 344, endPoint x: 437, endPoint y: 355, distance: 81.7
click at [437, 511] on input "**********" at bounding box center [498, 528] width 134 height 34
paste input "text"
type input "**********"
click at [1237, 586] on p "Name: Judith Coker Date of birth: Phone:   0220191056" at bounding box center [1328, 606] width 403 height 43
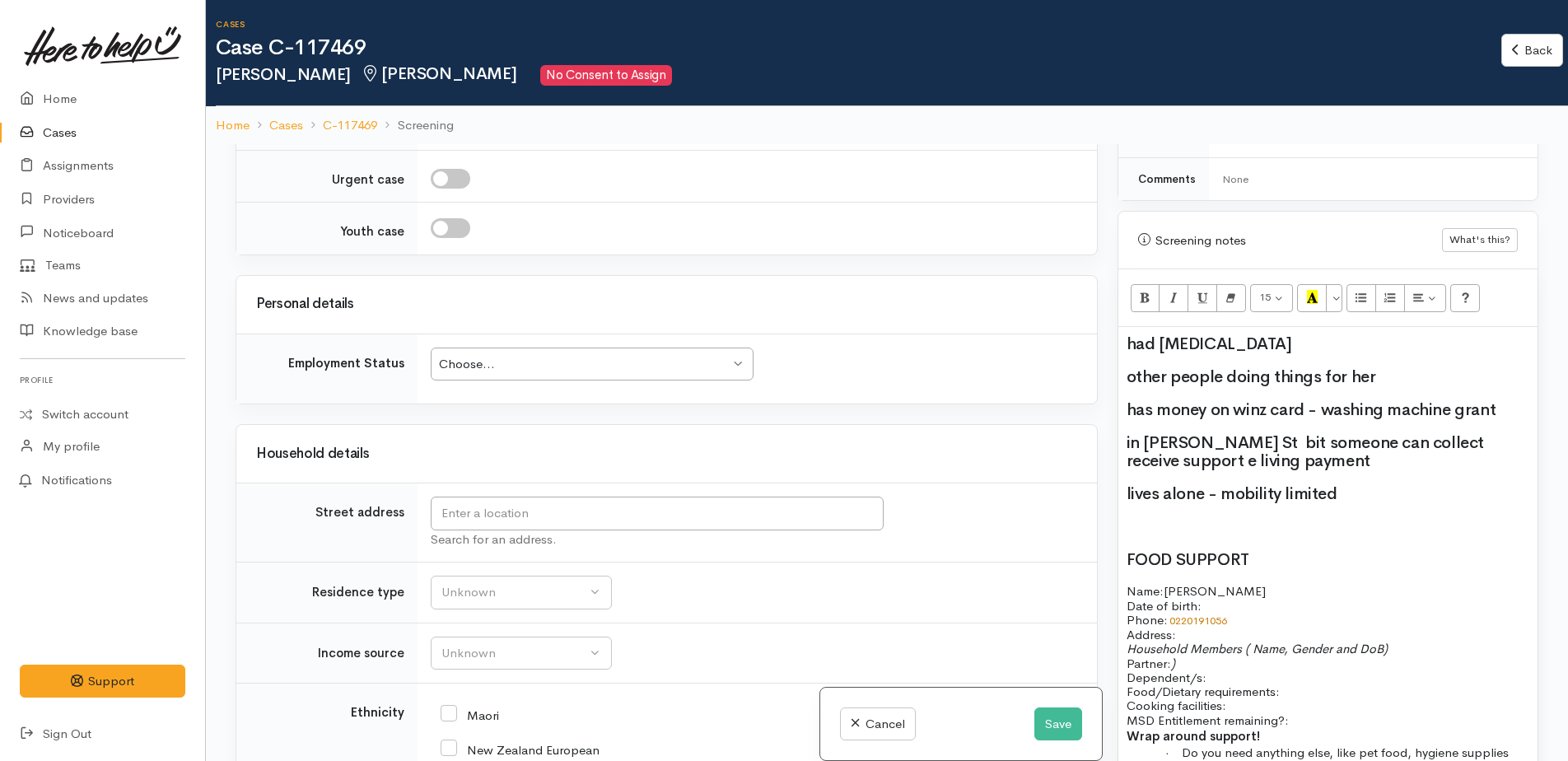
scroll to position [2262, 0]
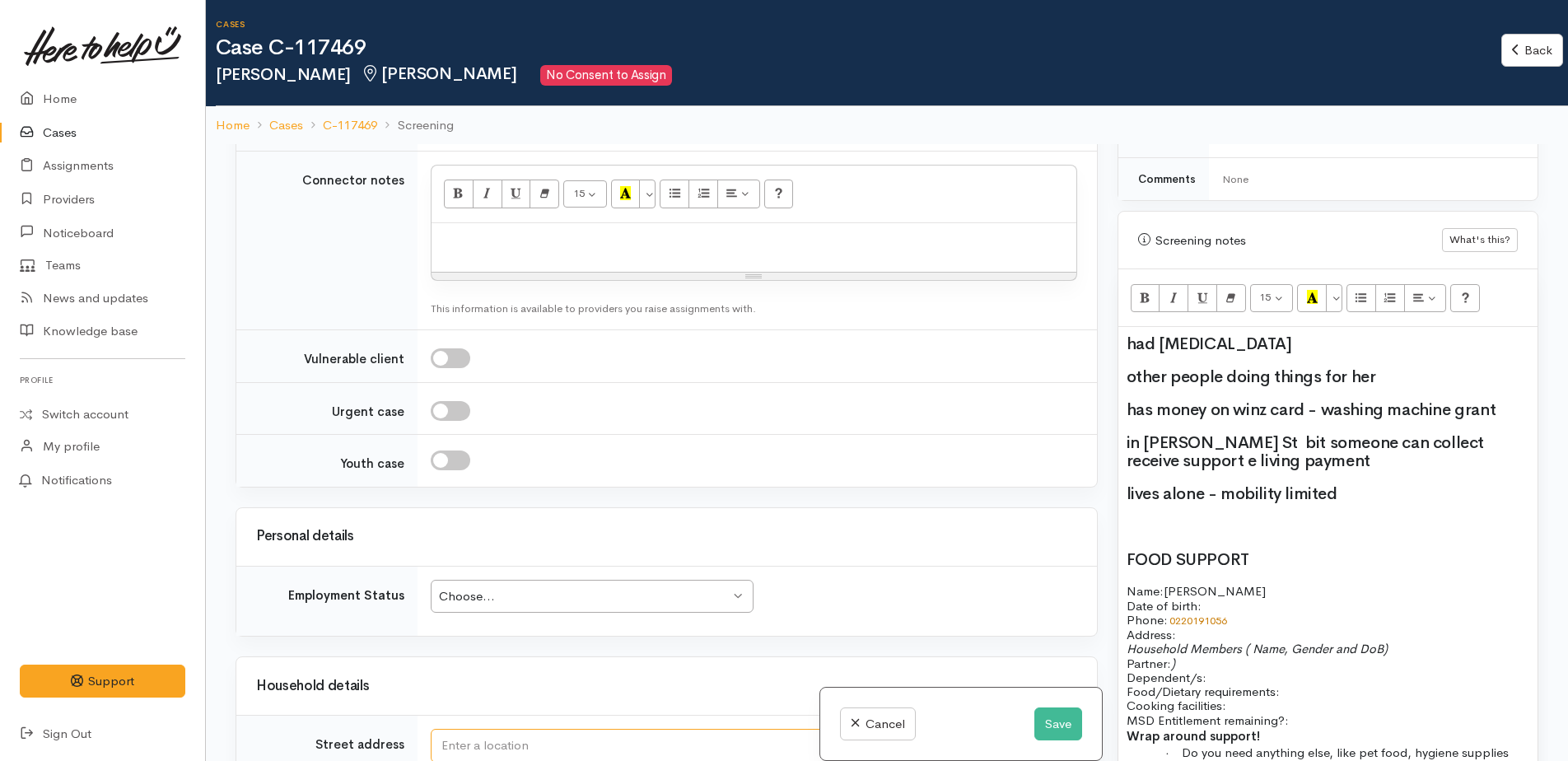
click at [494, 729] on input "text" at bounding box center [657, 746] width 453 height 34
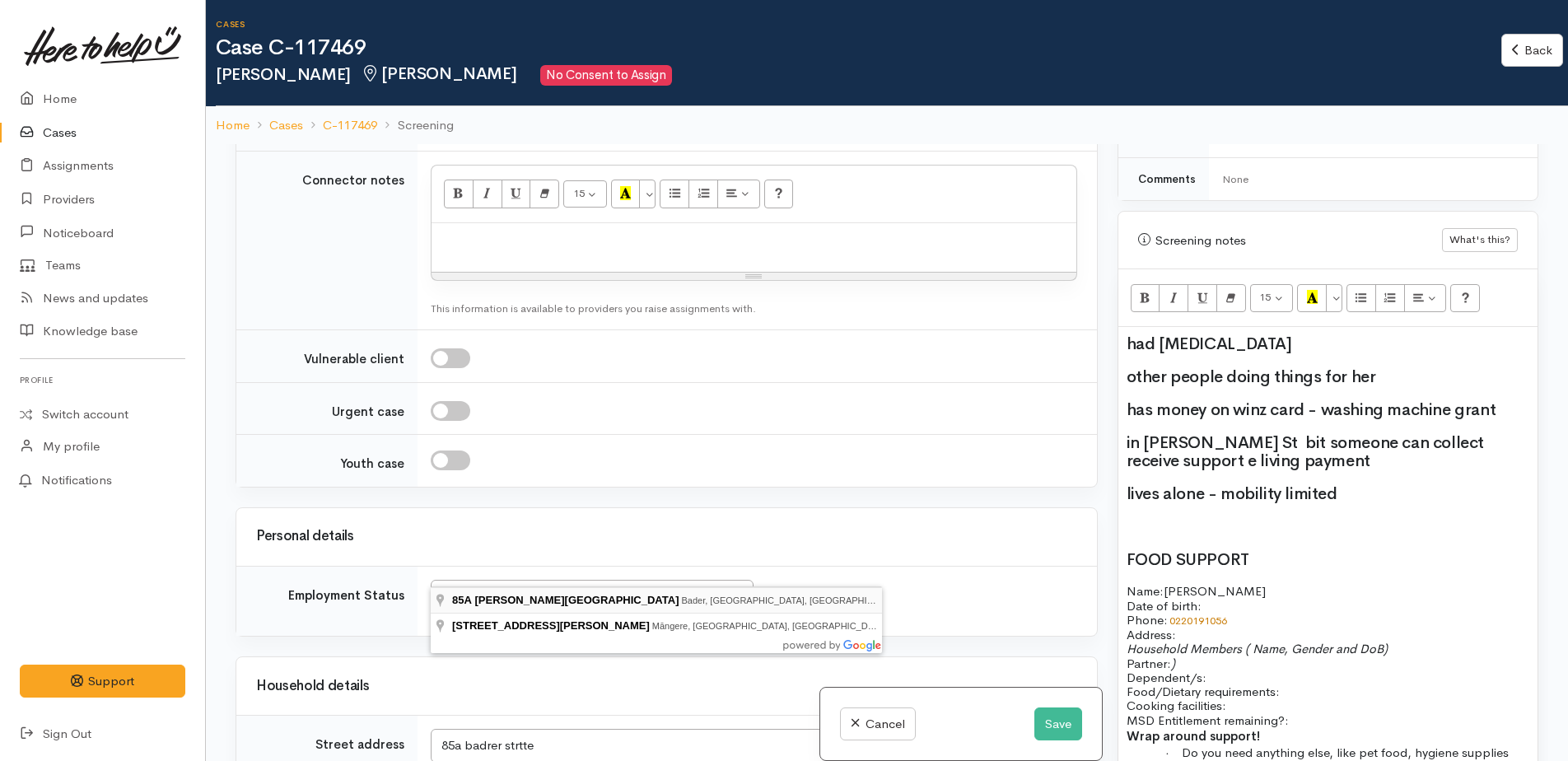
type input "85A Bader Street, Bader, Hamilton, New Zealand"
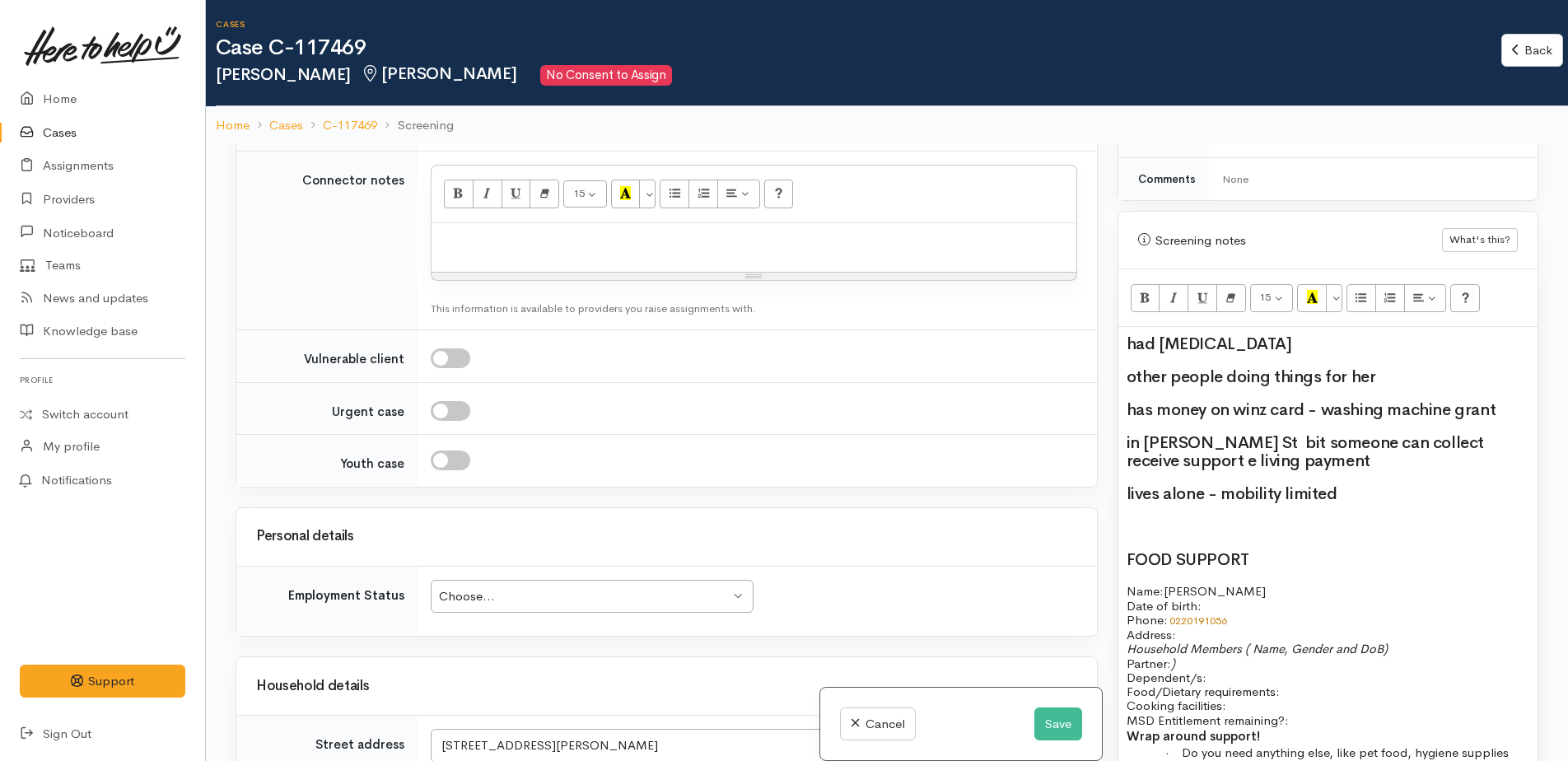
click at [1233, 589] on p "Name: Judith Coker Date of birth: Phone:   0220191056" at bounding box center [1328, 606] width 403 height 43
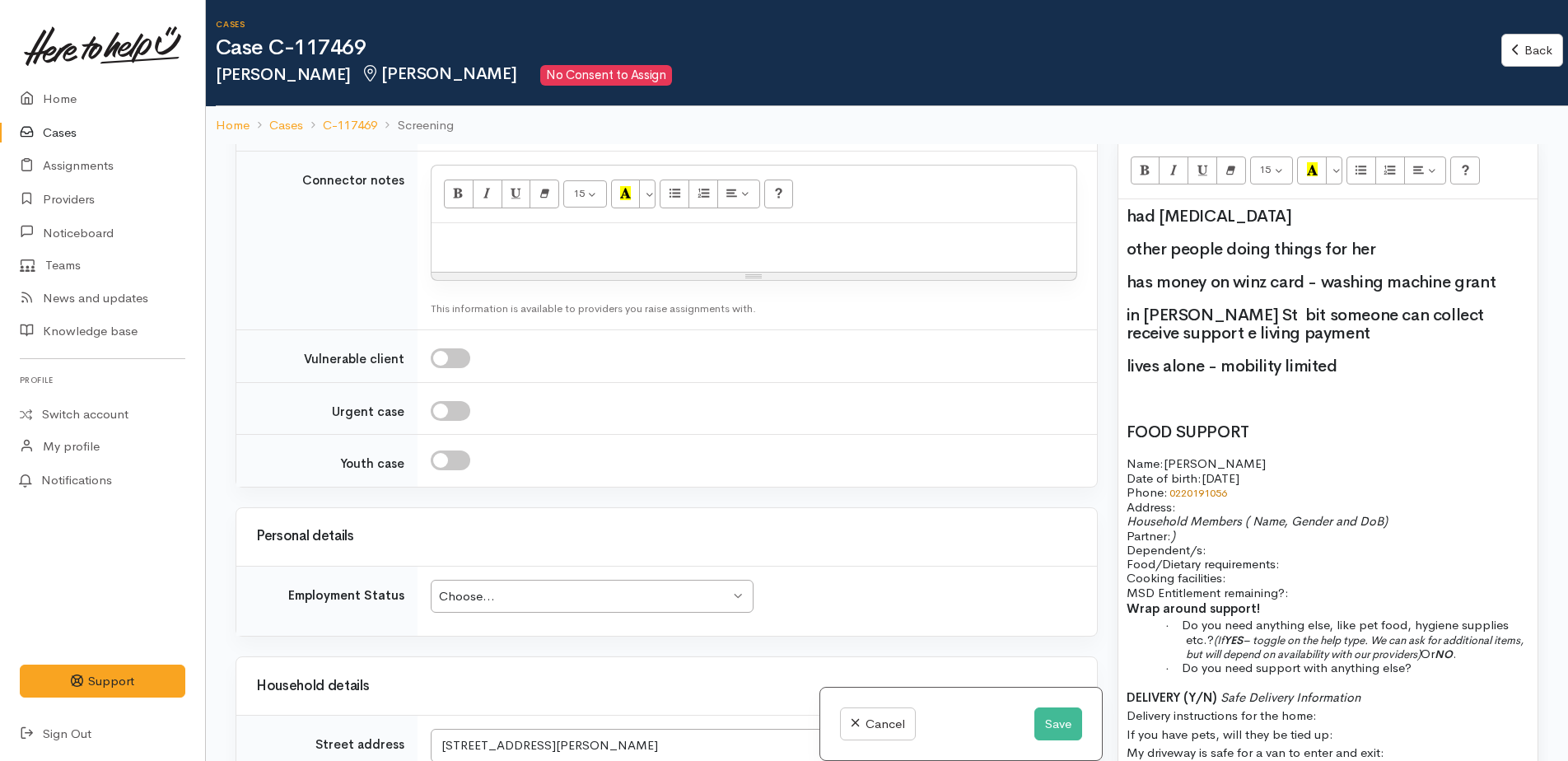
scroll to position [1071, 0]
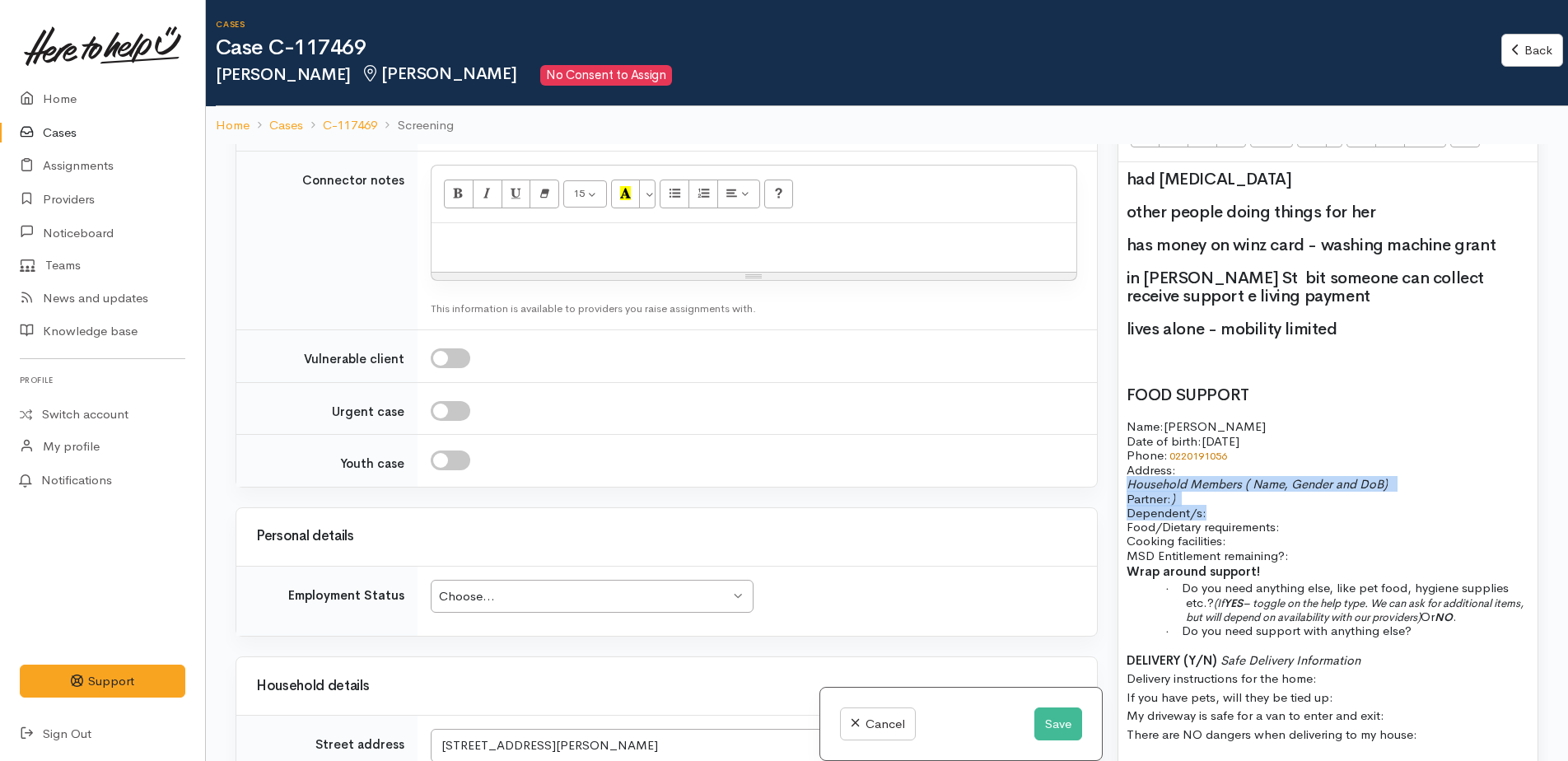
drag, startPoint x: 1124, startPoint y: 464, endPoint x: 1228, endPoint y: 493, distance: 108.0
click at [1228, 493] on div "had hip replacement other people doing things for her has money on winz card - …" at bounding box center [1328, 463] width 419 height 603
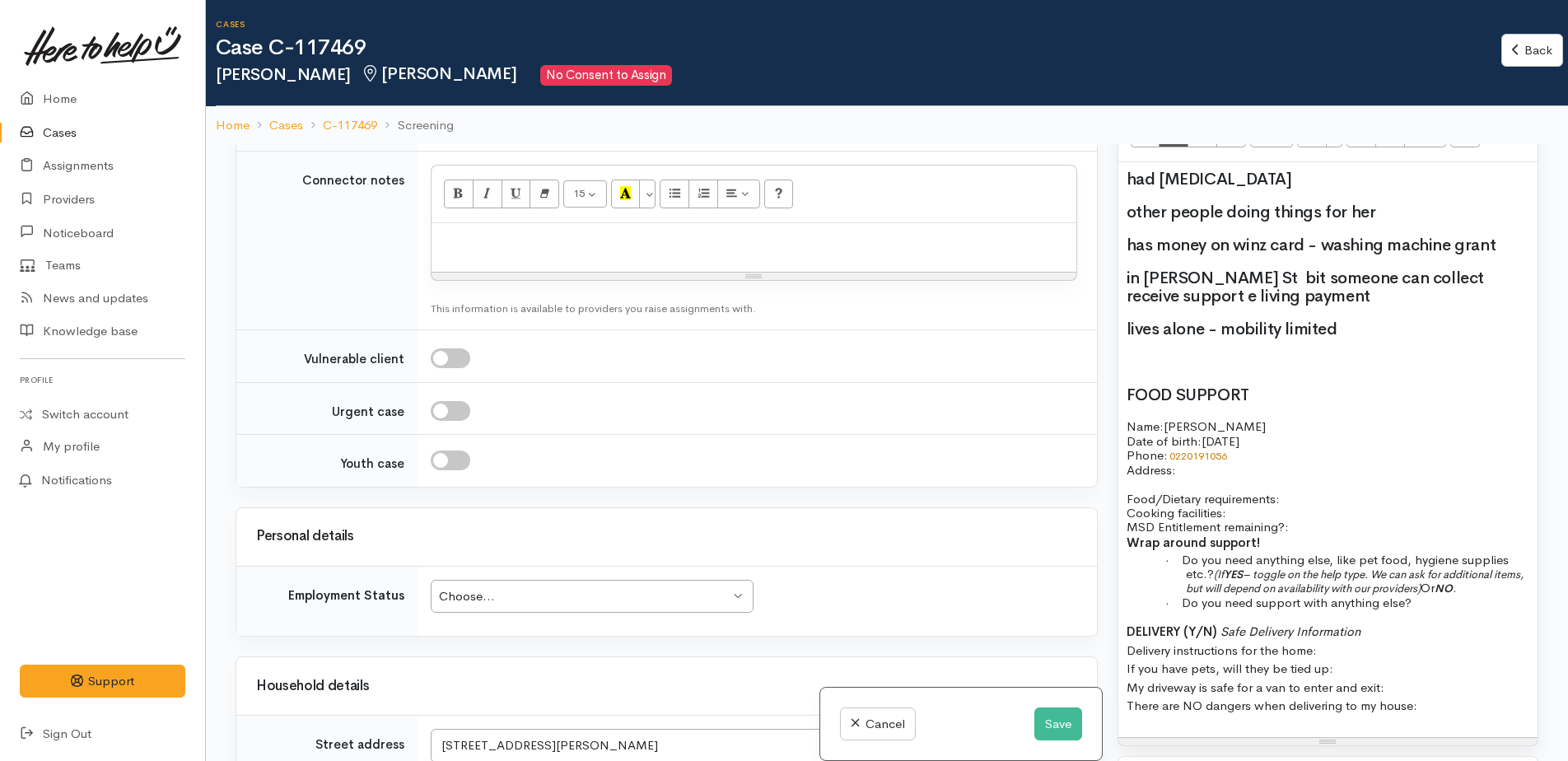
click at [1309, 492] on p "Food/Dietary requirements: Cooking facilities: MSD Entitlement remaining?:" at bounding box center [1328, 513] width 403 height 42
click at [1274, 493] on p "Food/Dietary requirements: no Cooking facilities: MSD Entitlement remaining?:" at bounding box center [1328, 513] width 403 height 42
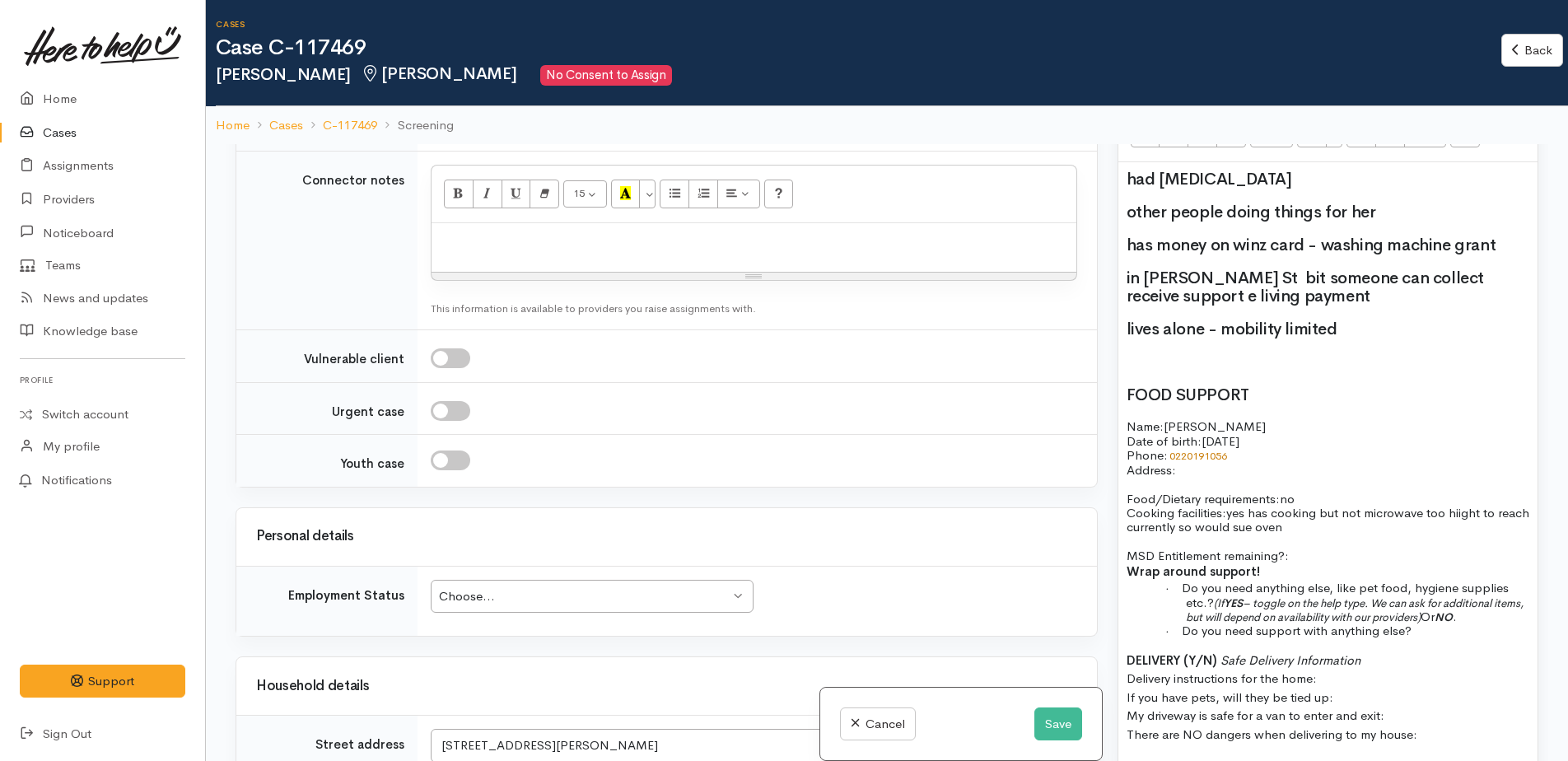
drag, startPoint x: 1466, startPoint y: 504, endPoint x: 1323, endPoint y: 403, distance: 175.1
click at [1309, 395] on div "had hip replacement other people doing things for her has money on winz card - …" at bounding box center [1328, 463] width 419 height 603
click at [1289, 506] on span "yes has cooking but not microwave too high to reach currently so would sue oven" at bounding box center [1325, 519] width 396 height 30
click at [1318, 535] on p "MSD Entitlement remaining?:" at bounding box center [1328, 548] width 403 height 29
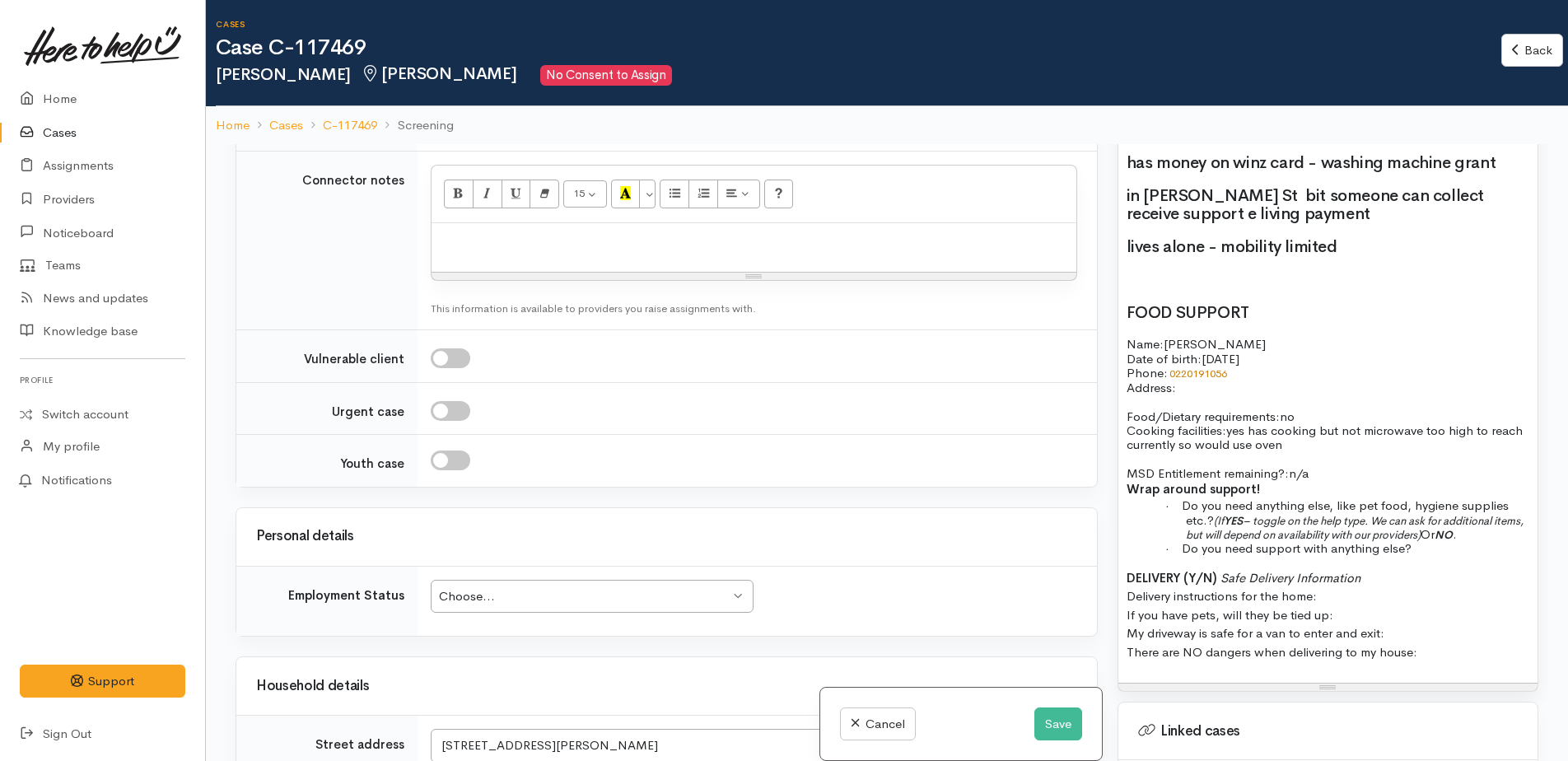
click at [1434, 541] on p "· Do you need support with anything else?" at bounding box center [1357, 548] width 343 height 14
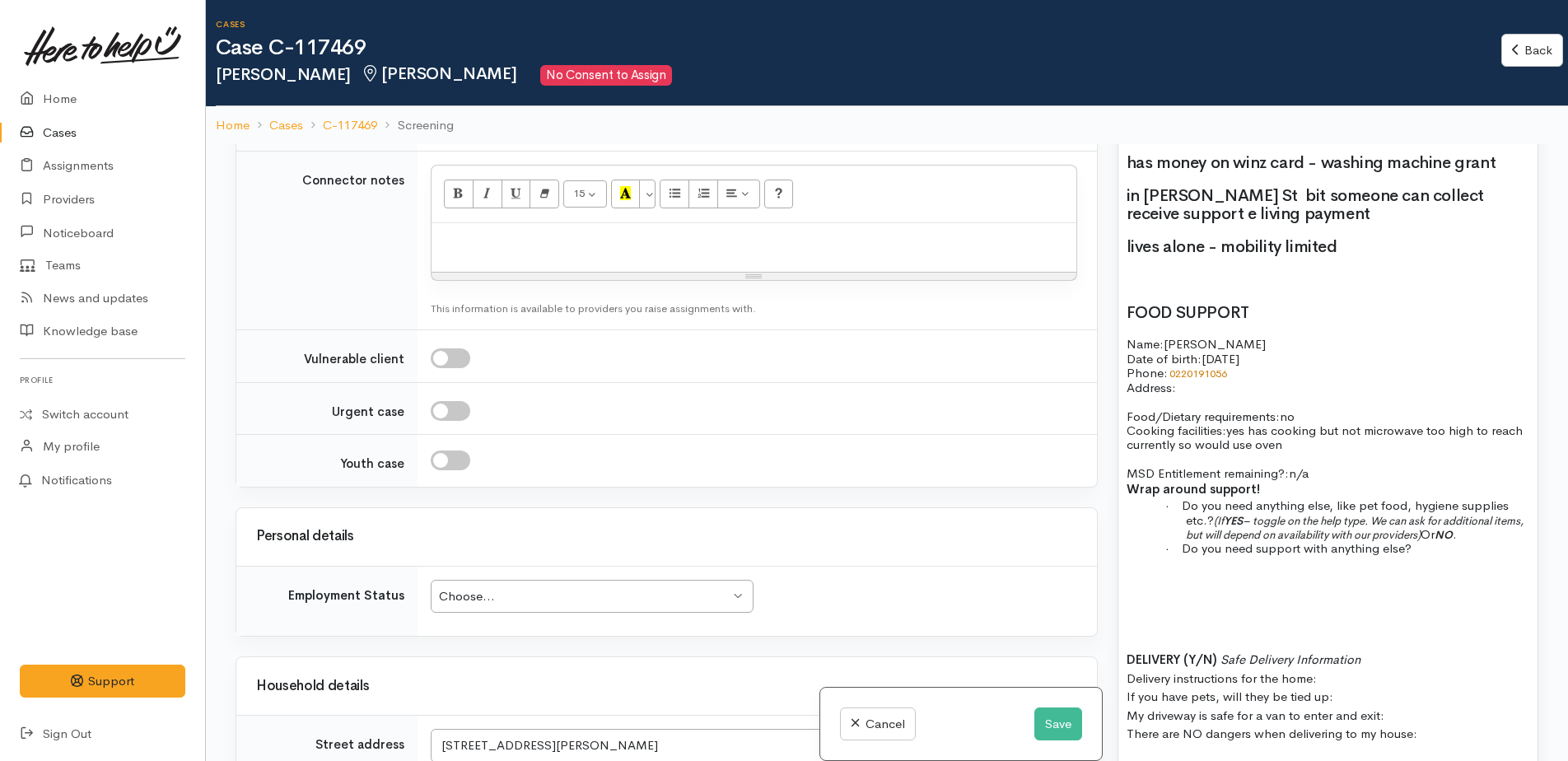
click at [1129, 568] on div "had hip replacement other people doing things for her has money on winz card - …" at bounding box center [1328, 422] width 419 height 685
click at [1157, 572] on div "had hip replacement other people doing things for her has money on winz card - …" at bounding box center [1328, 422] width 419 height 685
click at [1128, 557] on div "had hip replacement other people doing things for her has money on winz card - …" at bounding box center [1328, 422] width 419 height 685
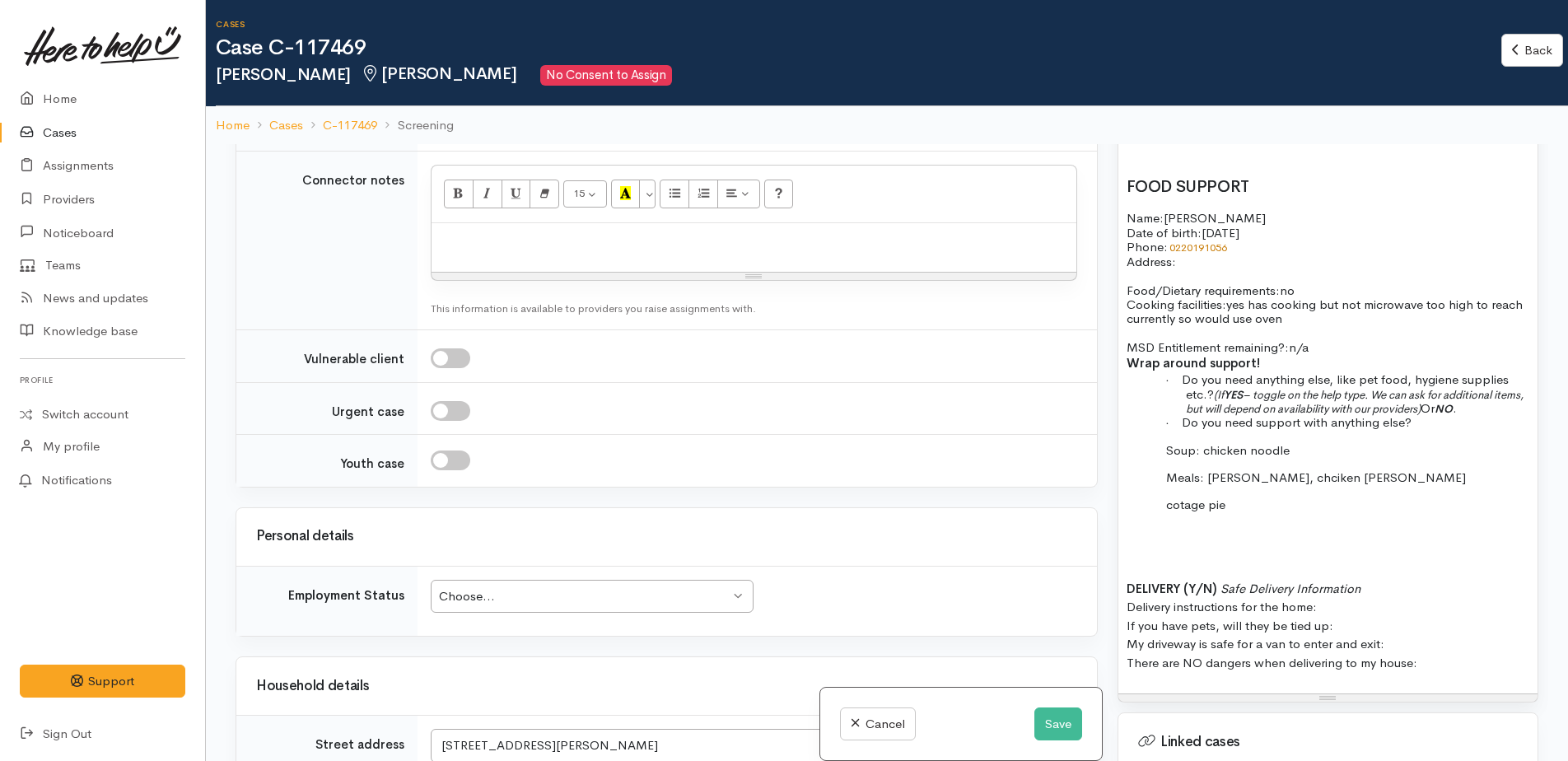
scroll to position [1318, 0]
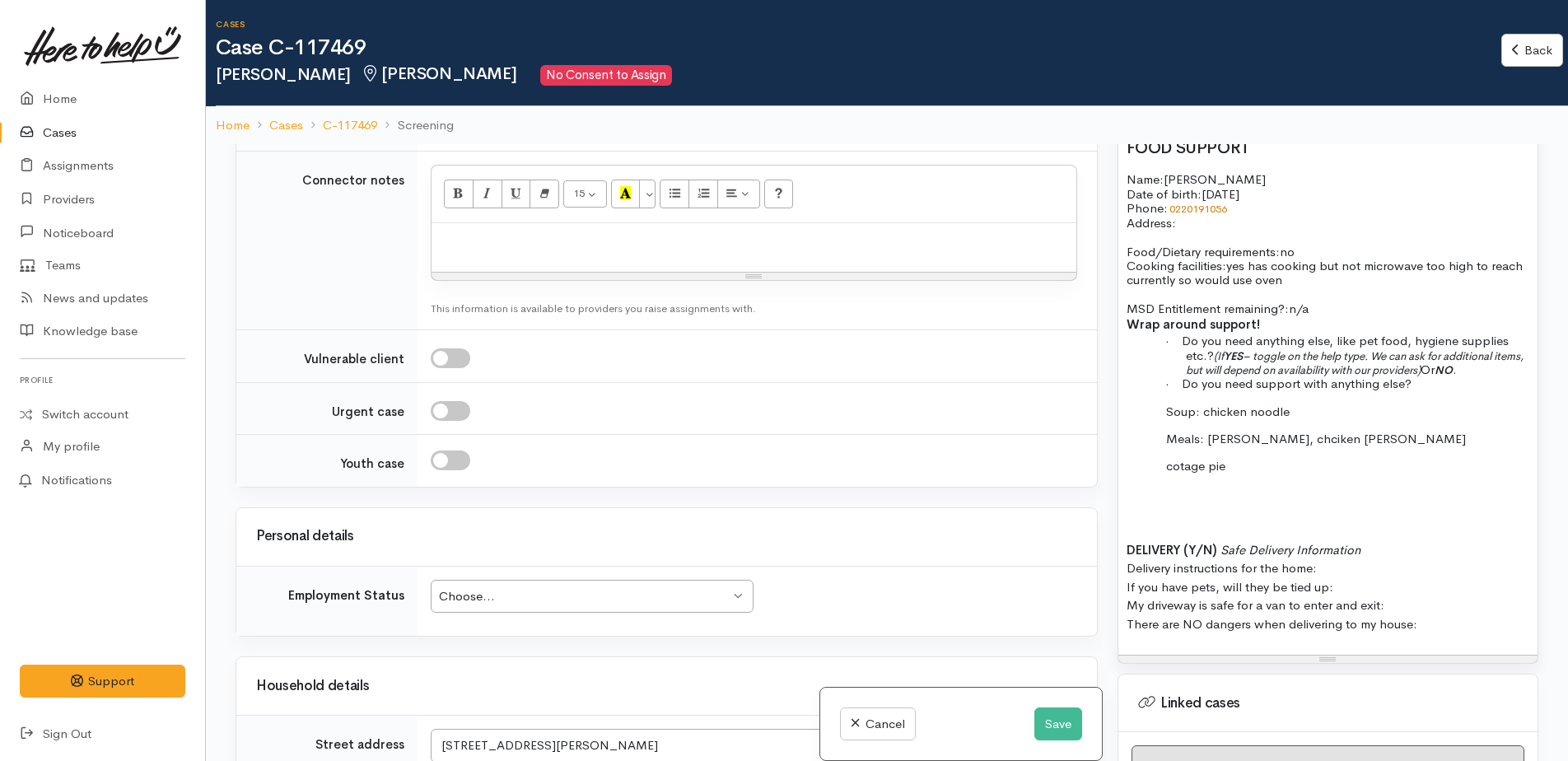
drag, startPoint x: 1122, startPoint y: 529, endPoint x: 1470, endPoint y: 606, distance: 356.4
click at [1470, 606] on div "had hip replacement other people doing things for her has money on winz card - …" at bounding box center [1328, 285] width 419 height 740
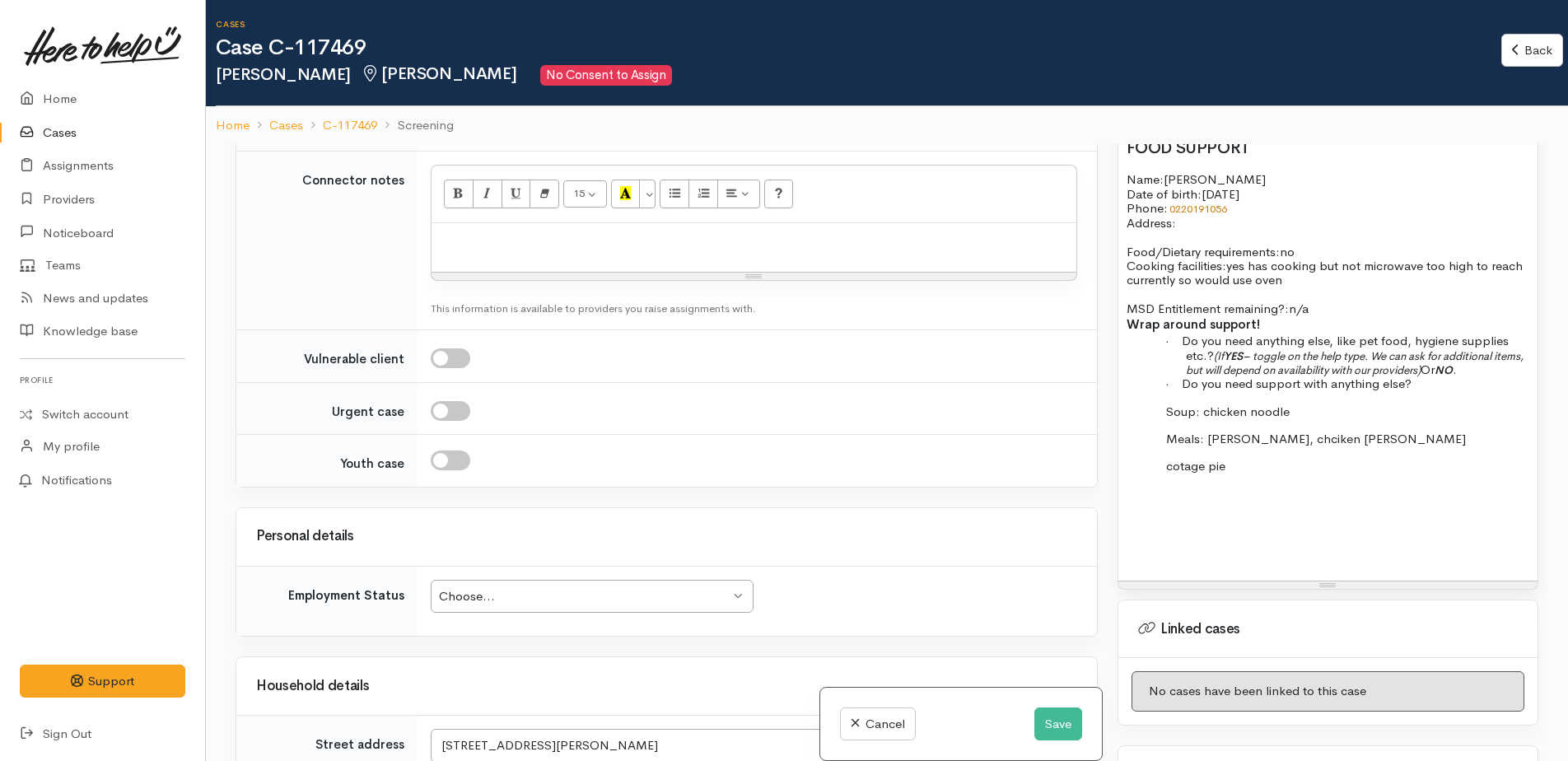
click at [1171, 504] on div "had hip replacement other people doing things for her has money on winz card - …" at bounding box center [1328, 248] width 419 height 666
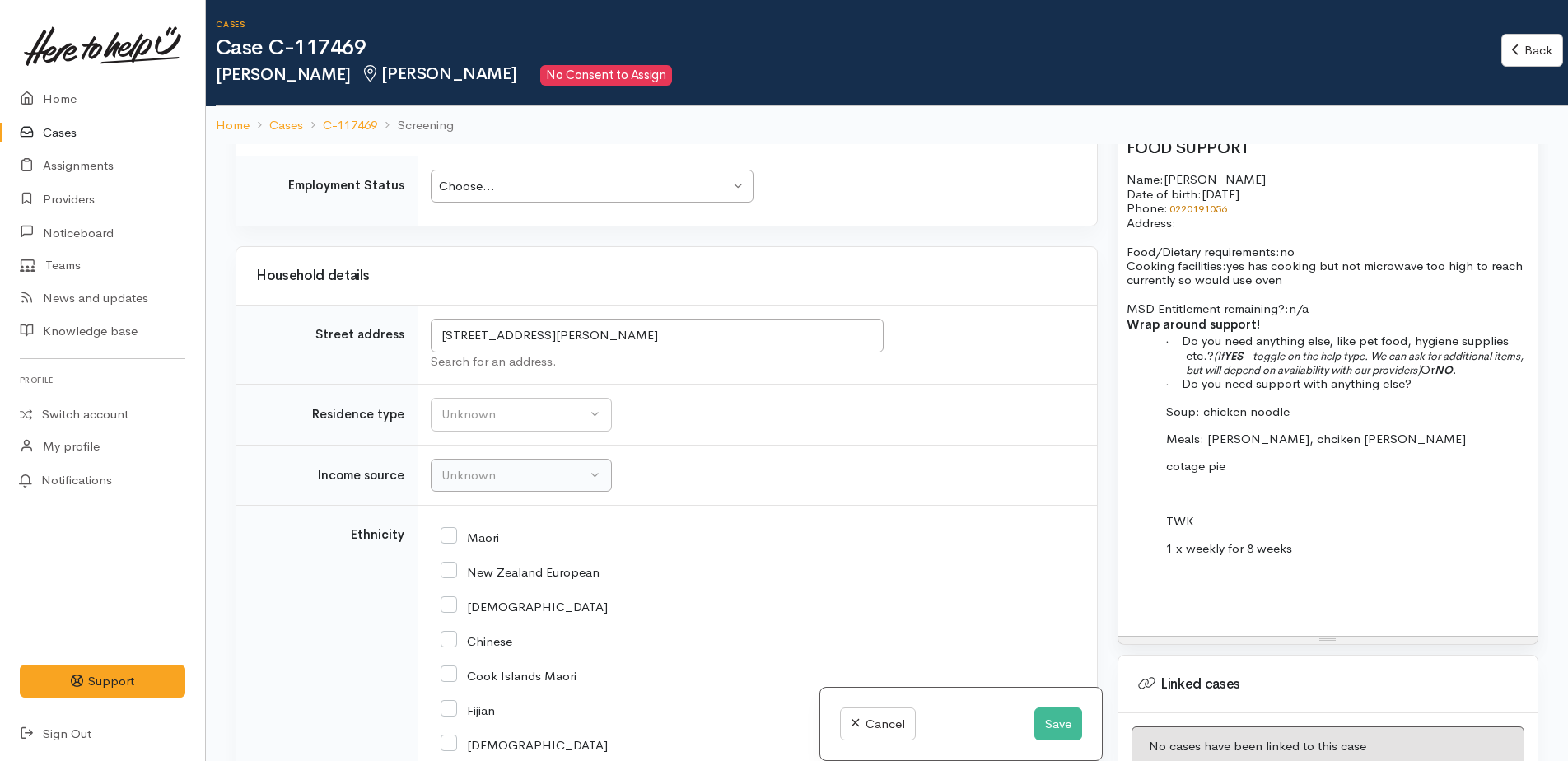
scroll to position [2673, 0]
click at [509, 404] on div "Unknown" at bounding box center [514, 413] width 145 height 19
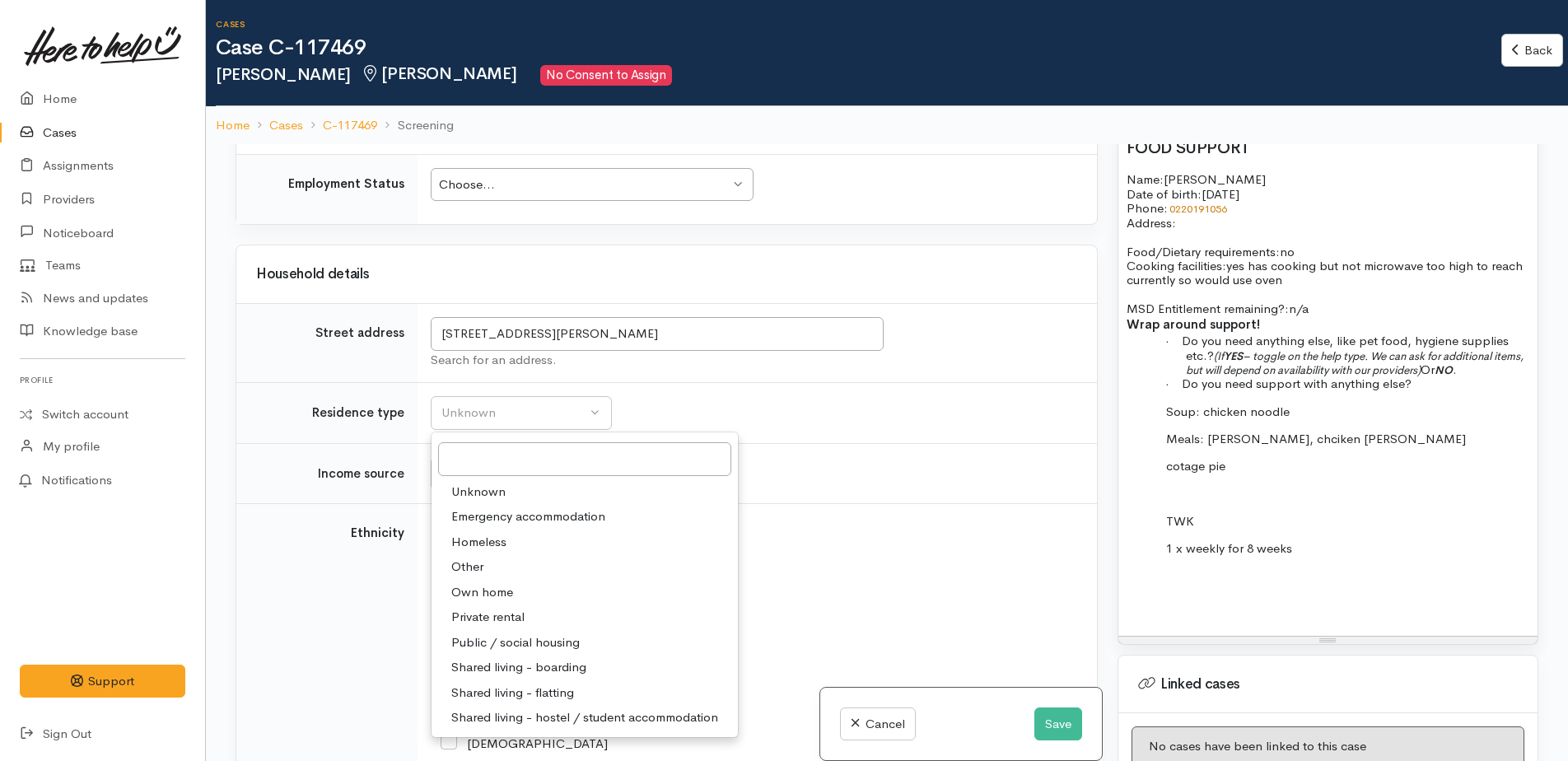
click at [484, 608] on span "Private rental" at bounding box center [488, 618] width 73 height 19
select select "2"
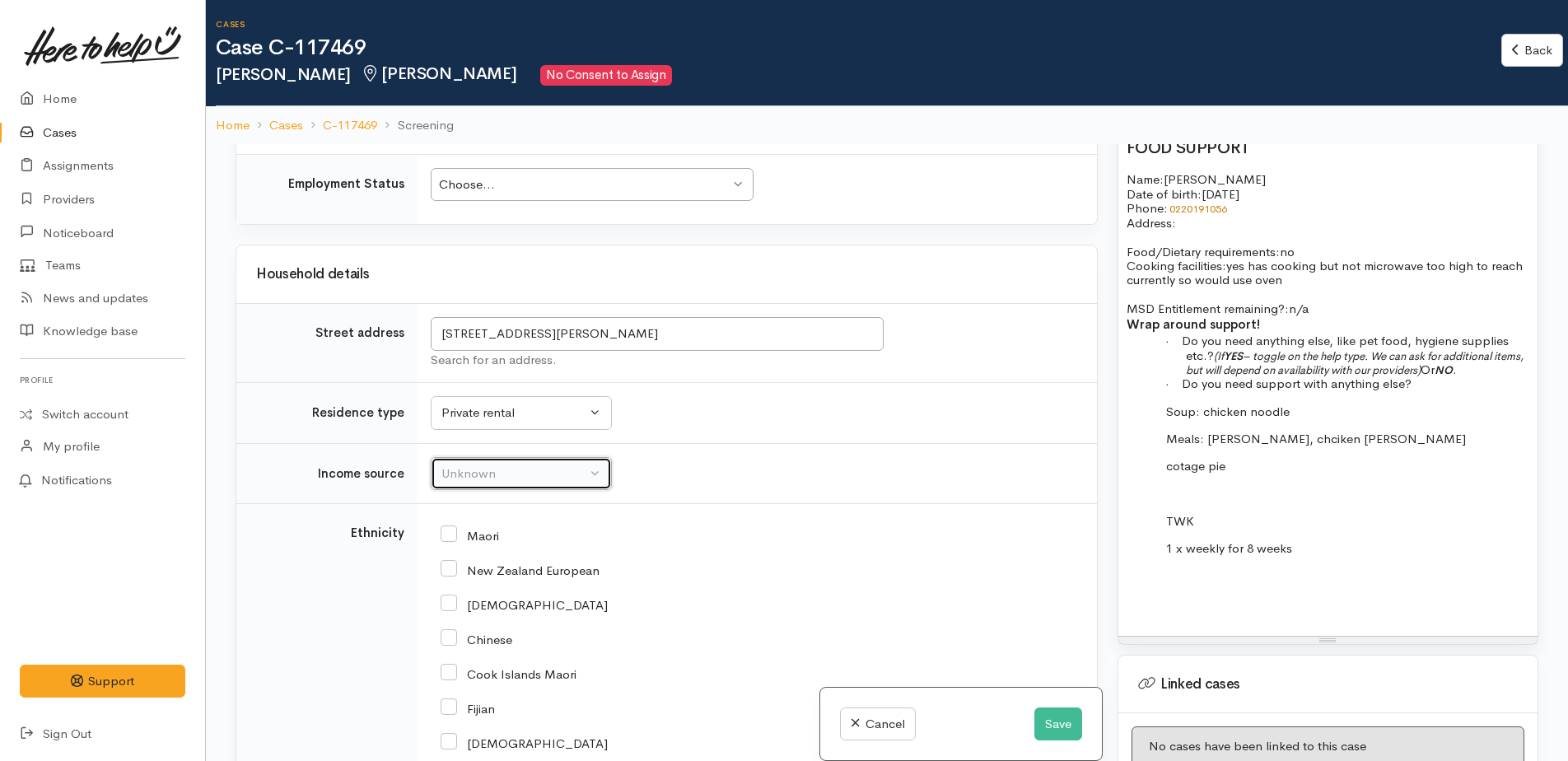
click at [465, 457] on button "Unknown" at bounding box center [522, 474] width 181 height 34
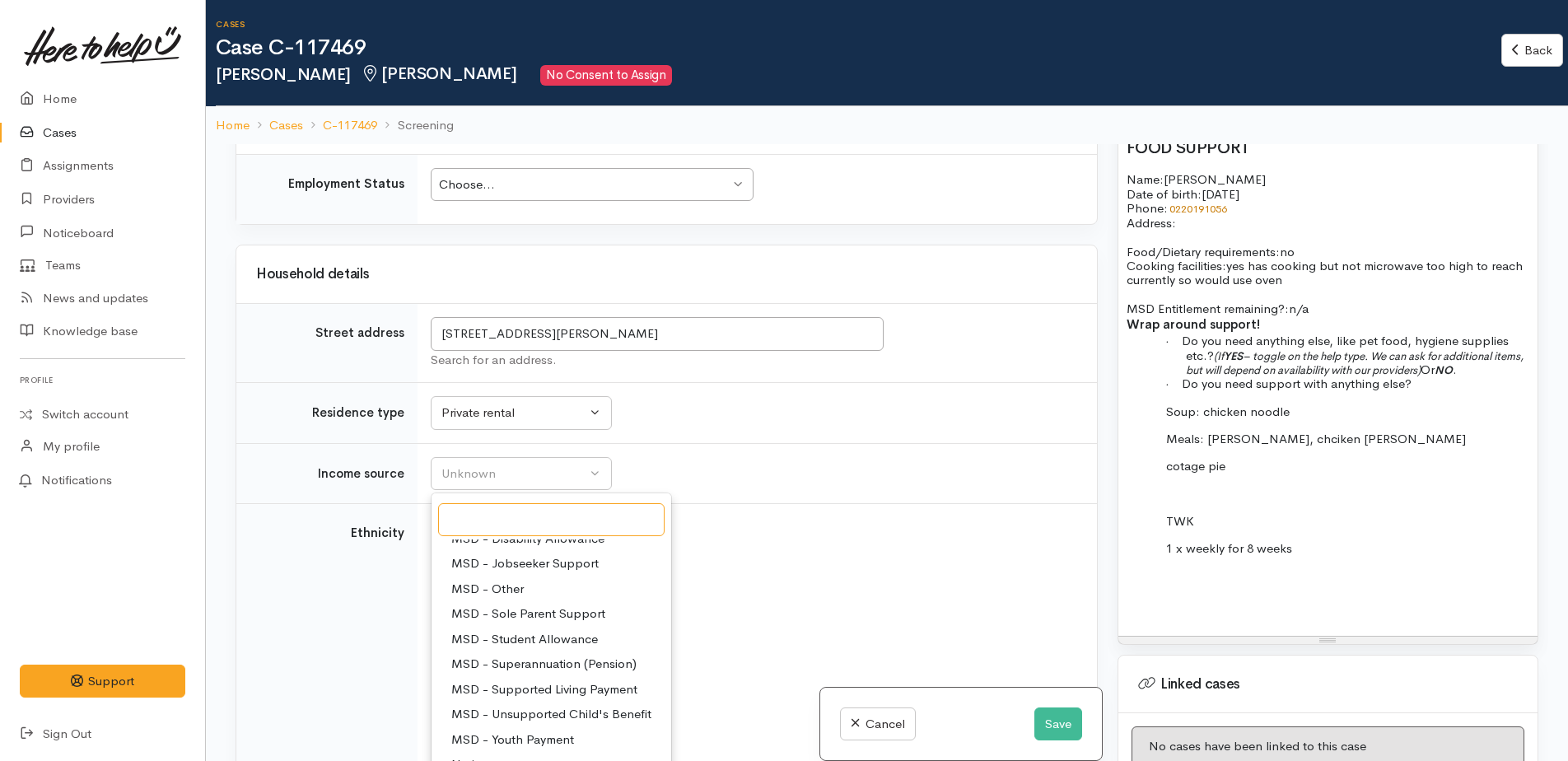
scroll to position [165, 0]
click at [522, 655] on span "MSD - Supported Living Payment" at bounding box center [544, 664] width 186 height 19
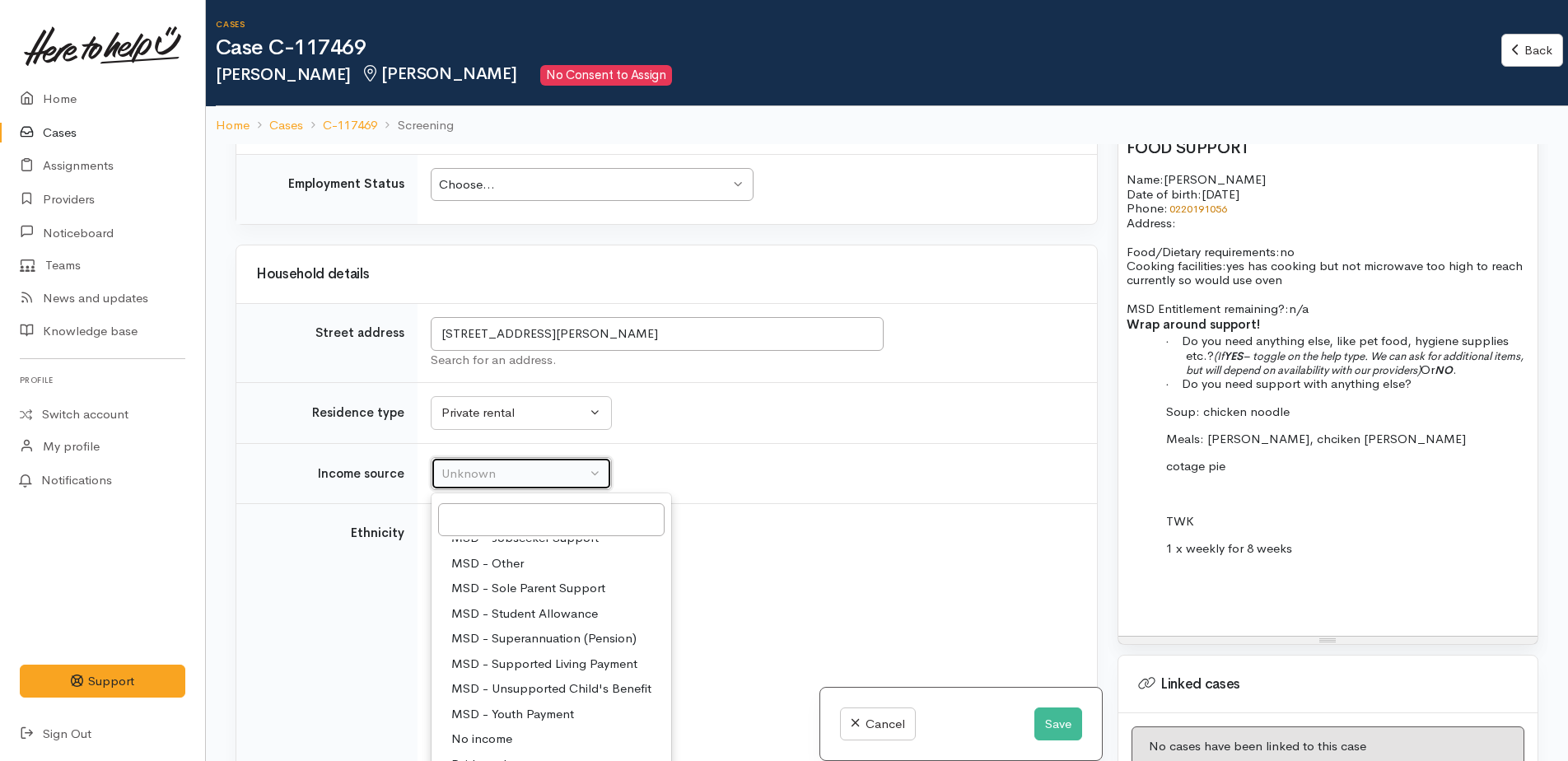
select select "3"
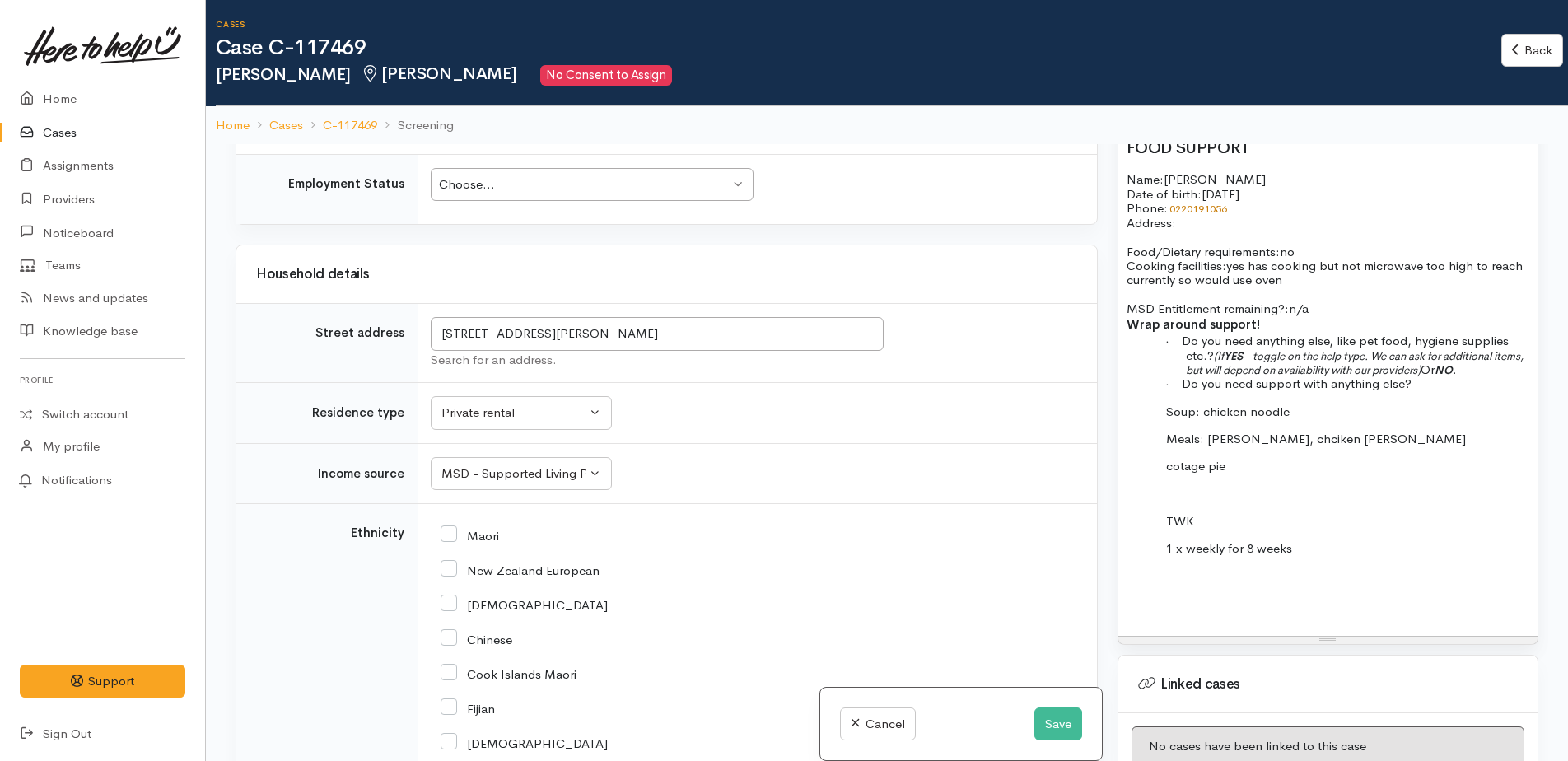
click at [444, 528] on input "Maori" at bounding box center [470, 534] width 59 height 14
checkbox input "true"
click at [460, 562] on input "New Zealand European" at bounding box center [520, 568] width 159 height 14
checkbox input "true"
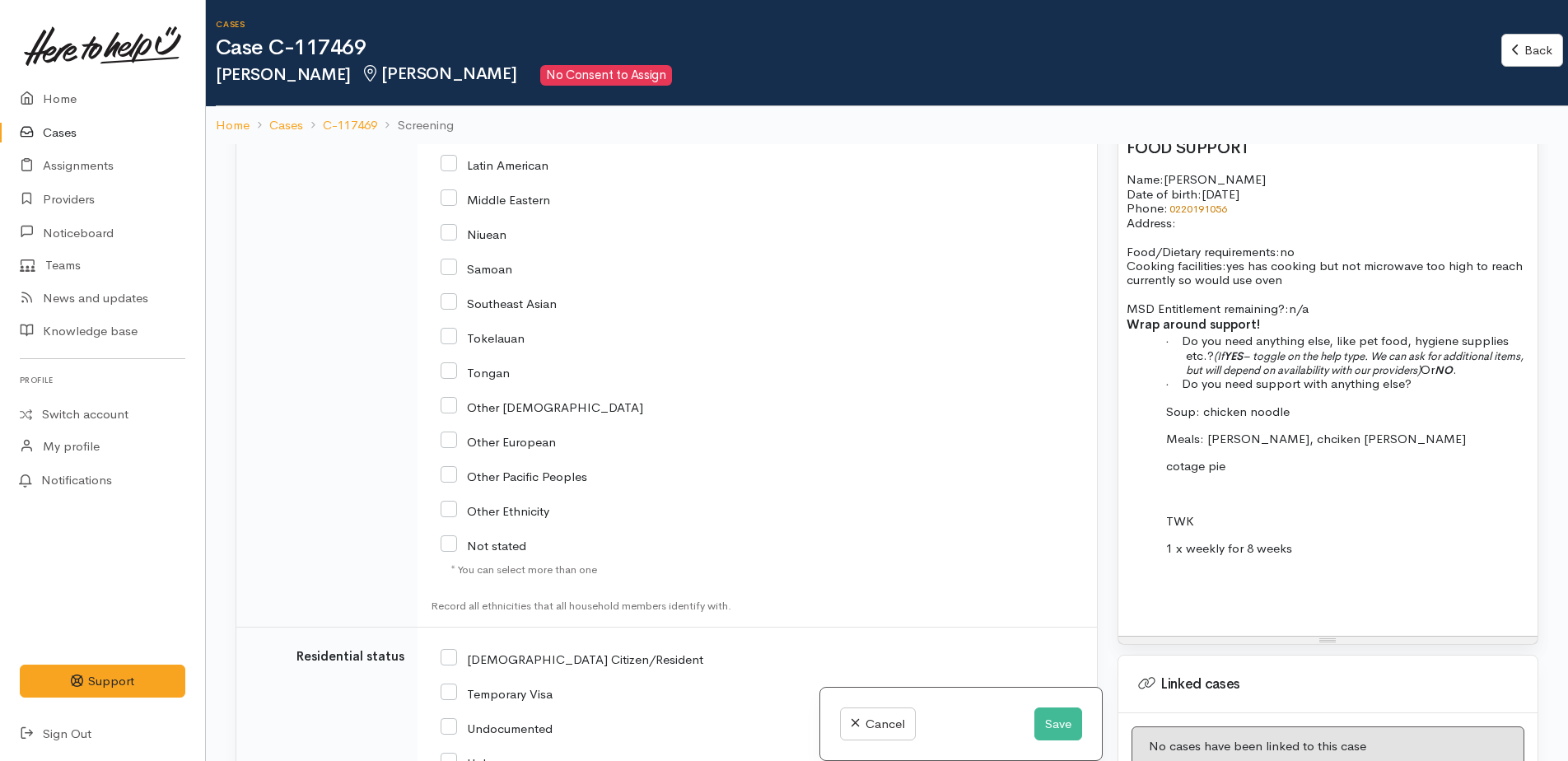
scroll to position [3415, 0]
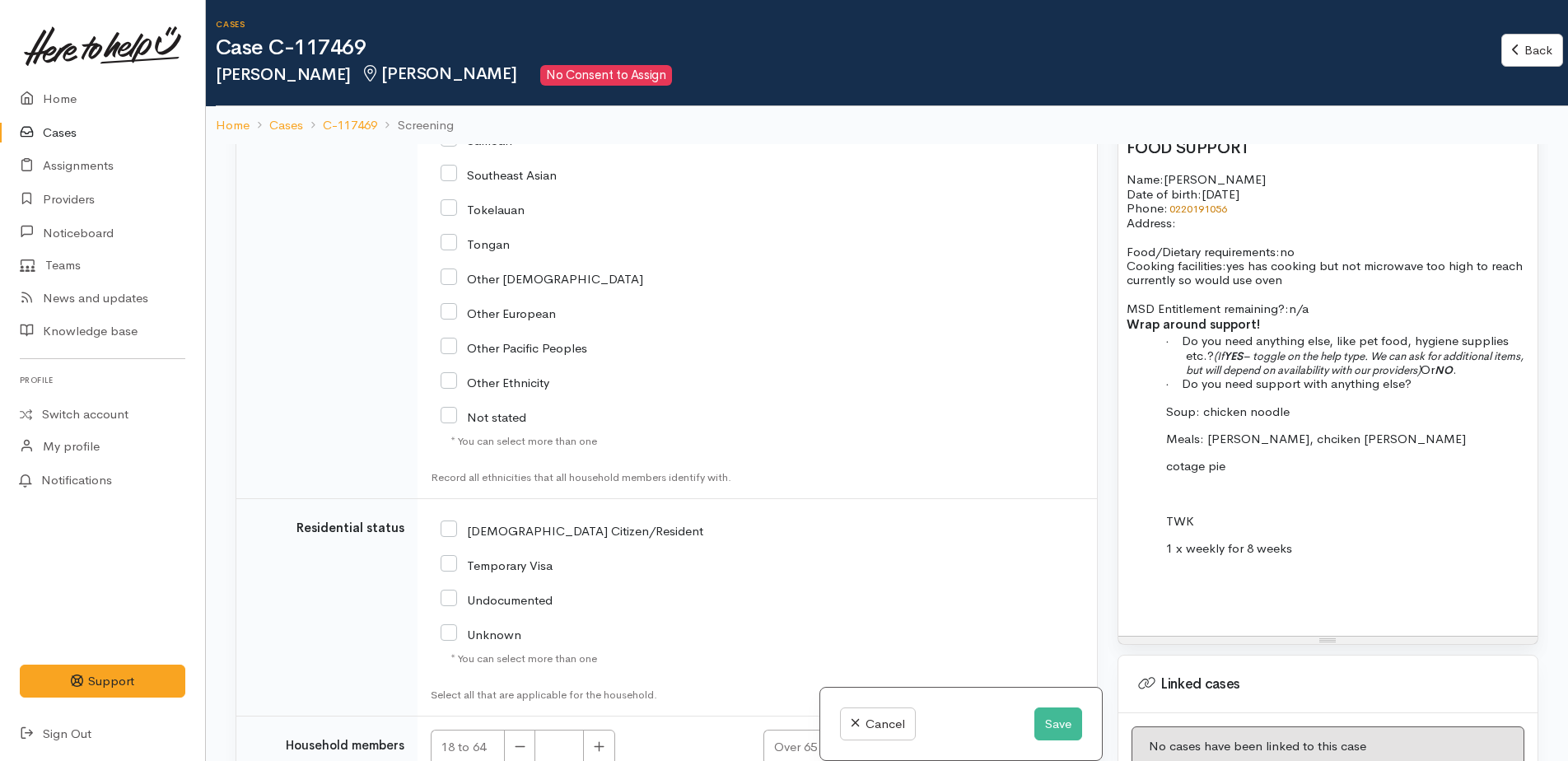
click at [450, 523] on input "[DEMOGRAPHIC_DATA] Citizen/Resident" at bounding box center [572, 529] width 263 height 14
checkbox input "true"
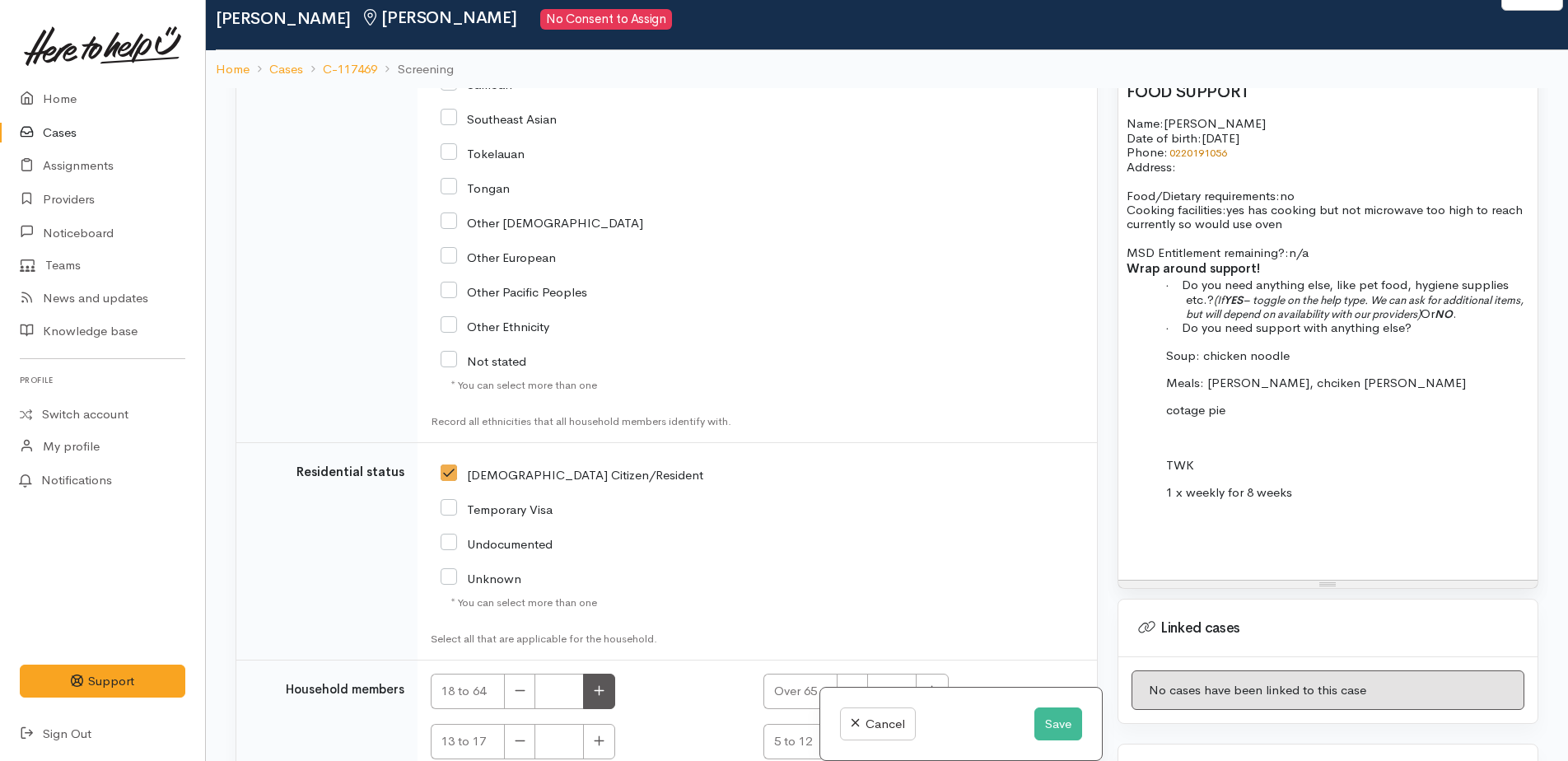
scroll to position [144, 0]
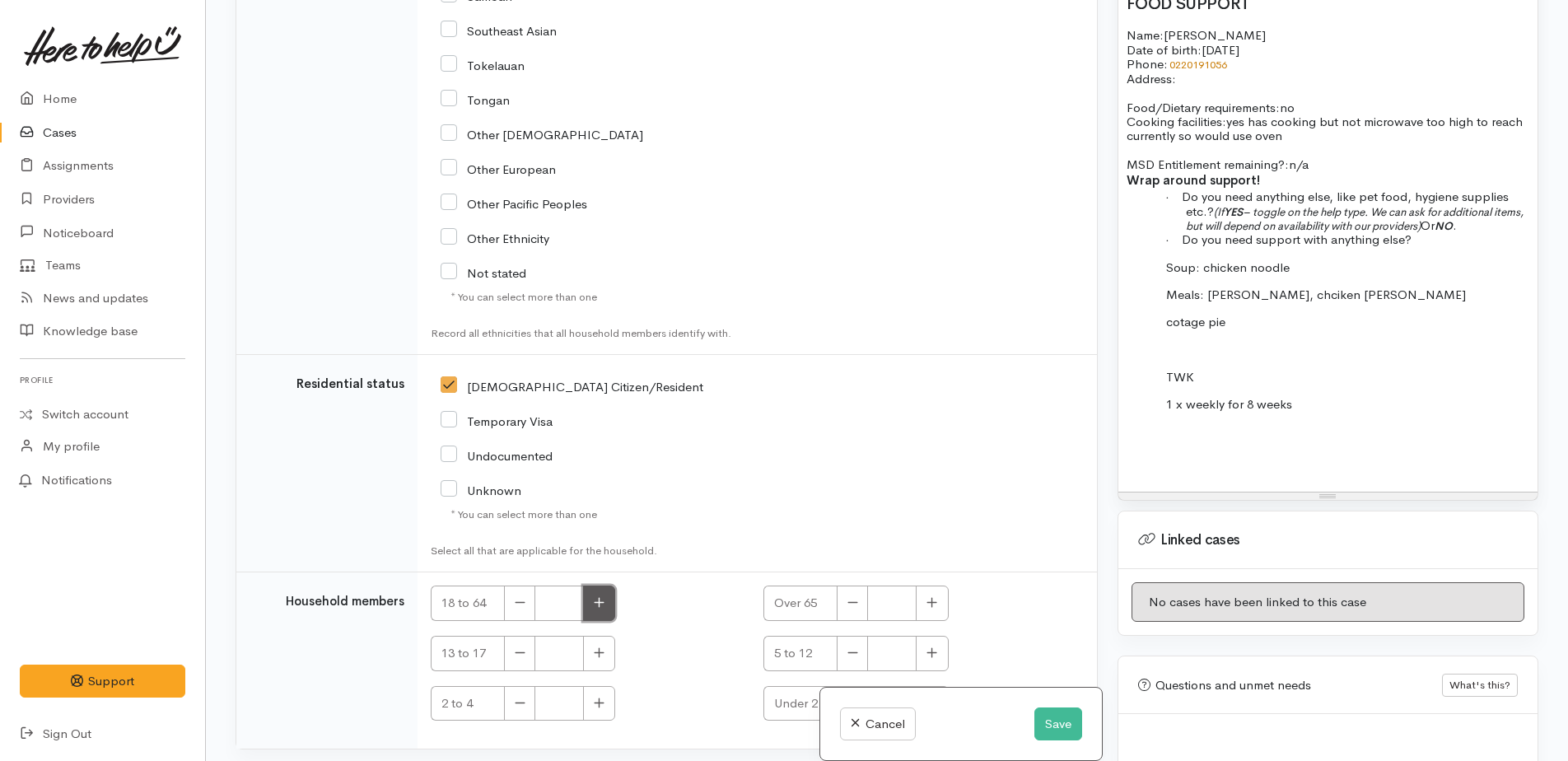
click at [600, 585] on button "button" at bounding box center [600, 603] width 32 height 36
type input "1"
checkbox input "true"
click at [1343, 146] on p "MSD Entitlement remaining?: n/a" at bounding box center [1328, 157] width 403 height 29
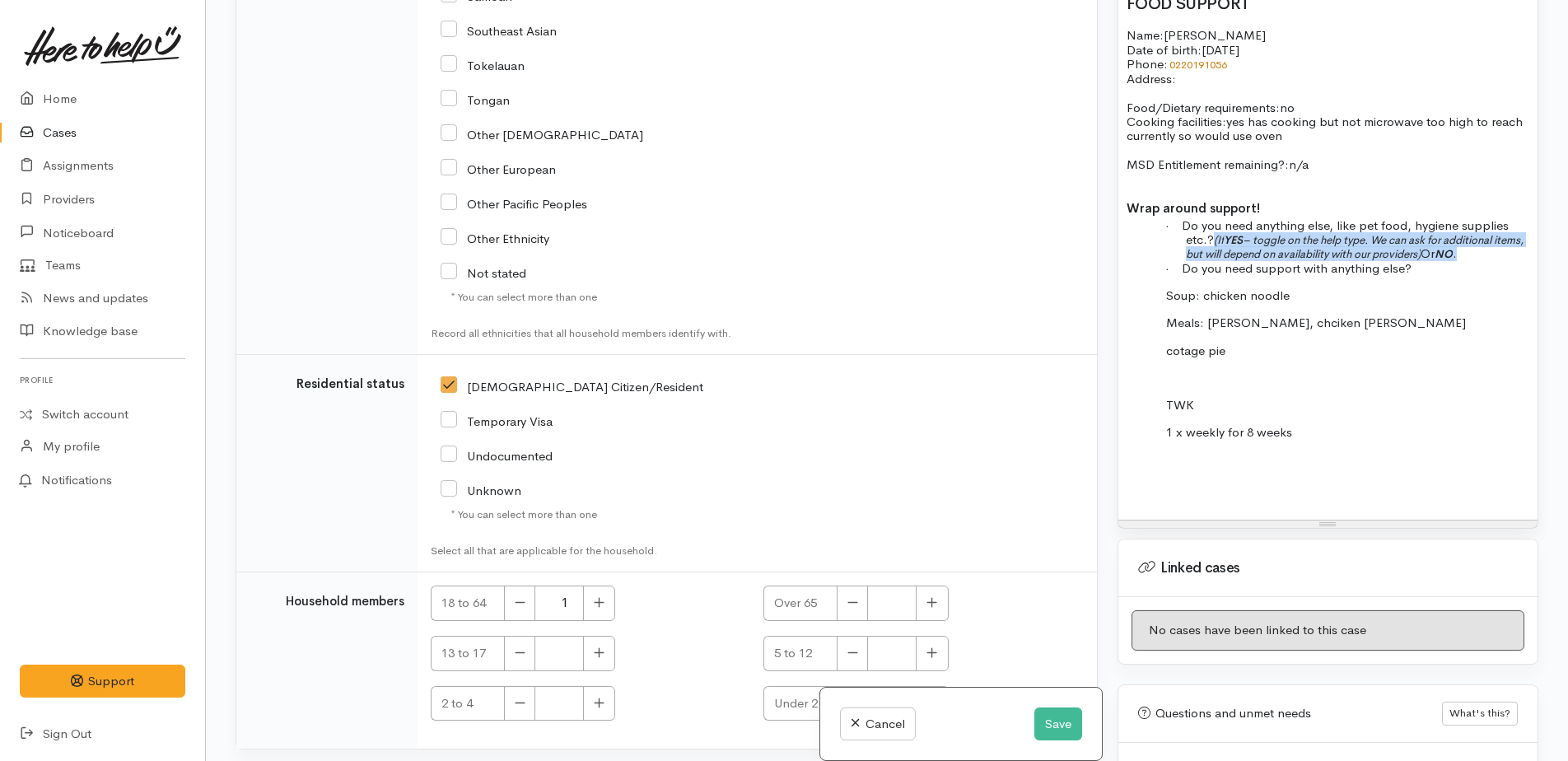
drag, startPoint x: 1218, startPoint y: 224, endPoint x: 1507, endPoint y: 232, distance: 289.1
click at [1507, 232] on p "· Do you need anything else, like pet food, hygiene supplies etc.? (If YES – to…" at bounding box center [1357, 239] width 343 height 42
click at [1196, 463] on div "had hip replacement other people doing things for her has money on winz card - …" at bounding box center [1328, 146] width 419 height 751
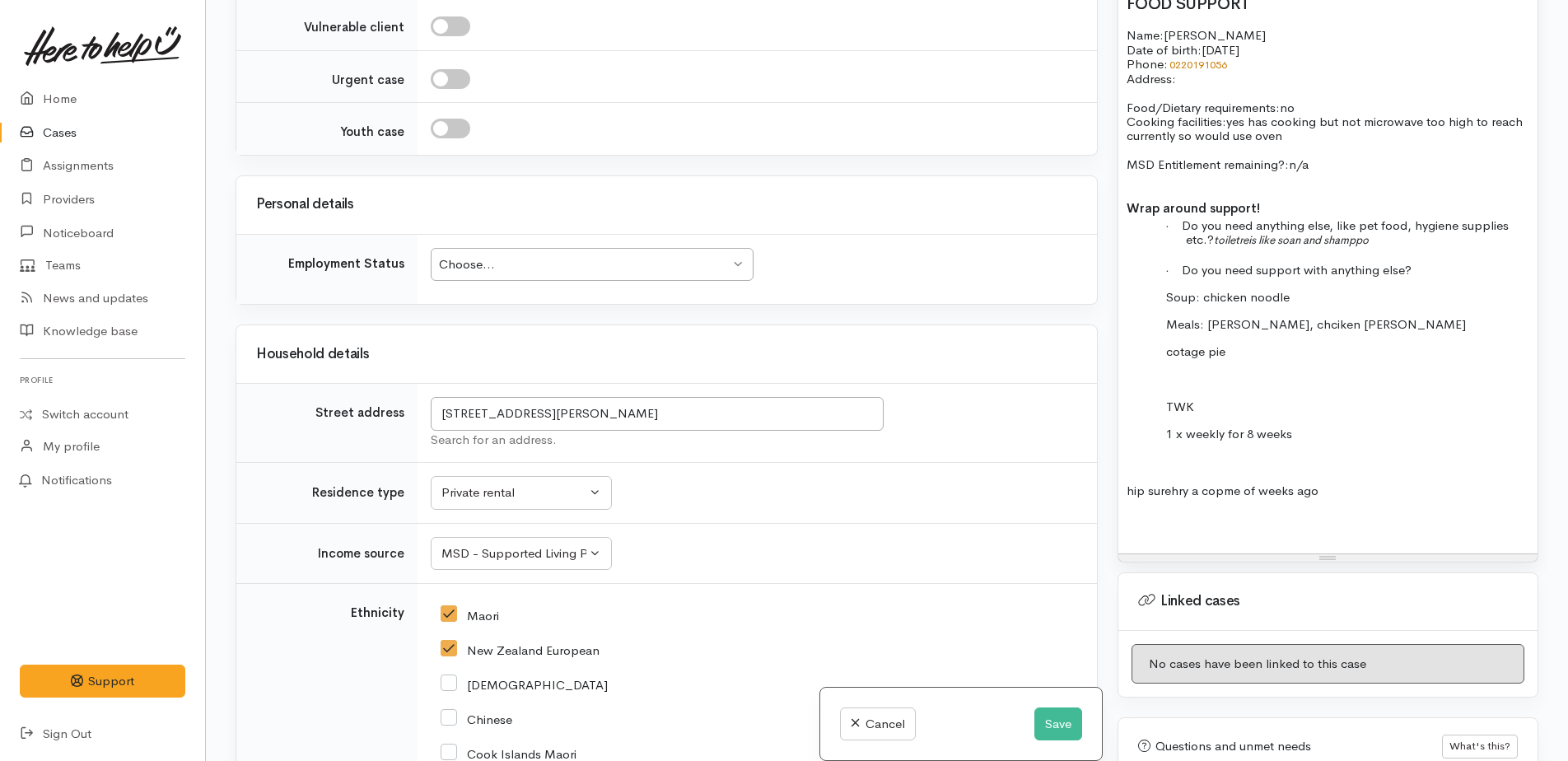
scroll to position [2344, 0]
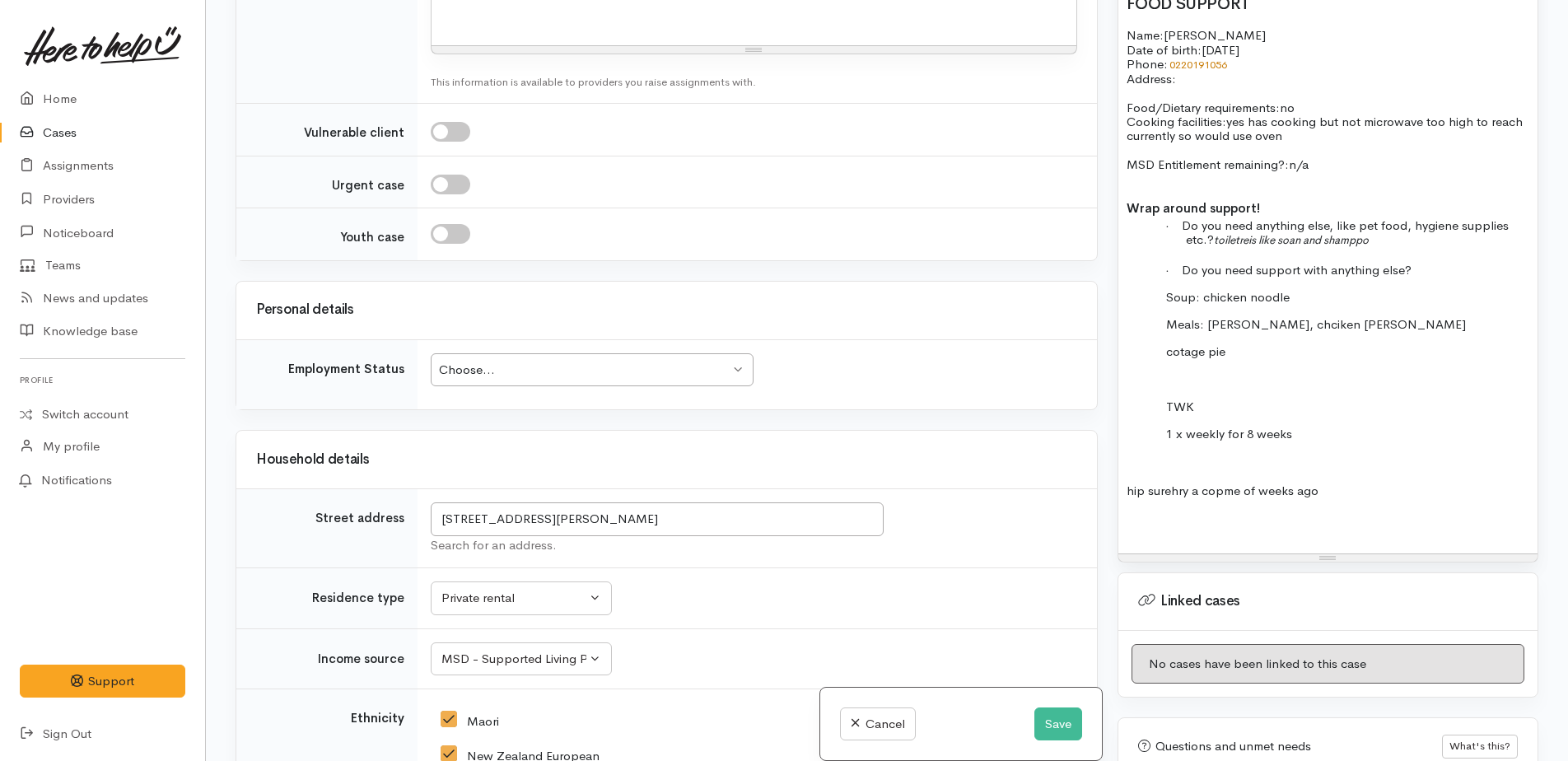
click at [609, 361] on div "Choose..." at bounding box center [584, 370] width 291 height 19
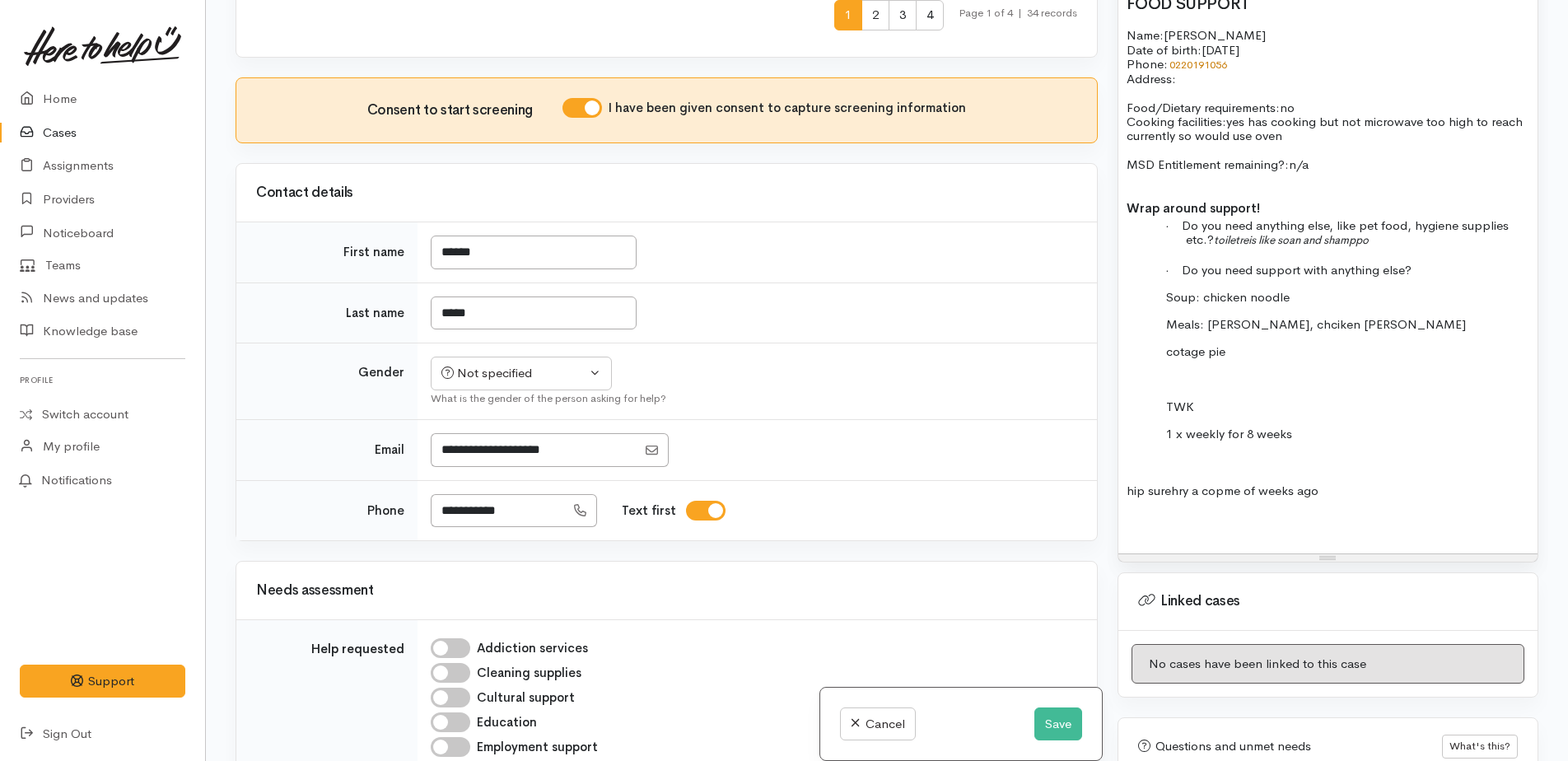
scroll to position [943, 0]
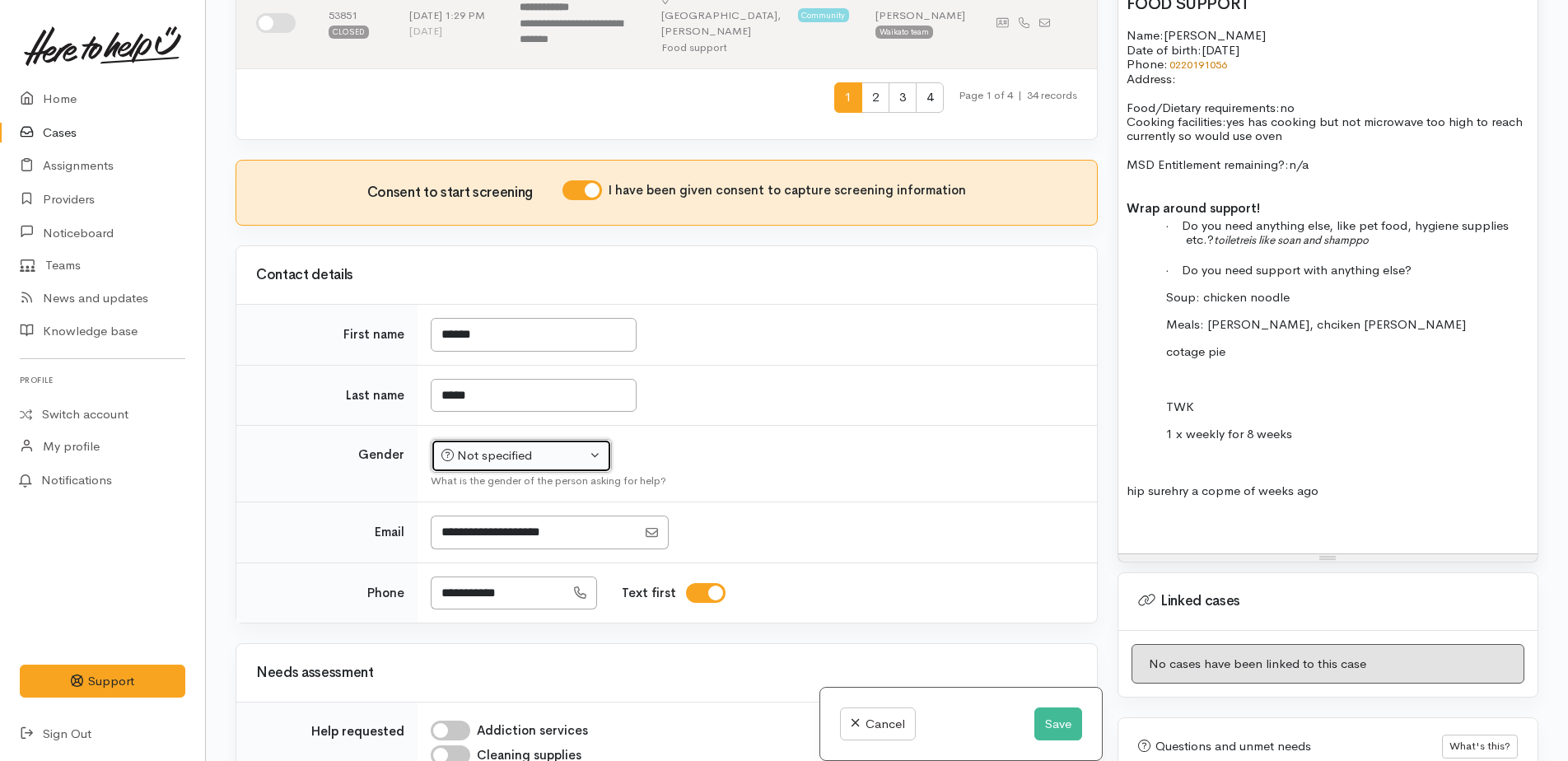
click at [572, 439] on button "Not specified" at bounding box center [522, 456] width 181 height 34
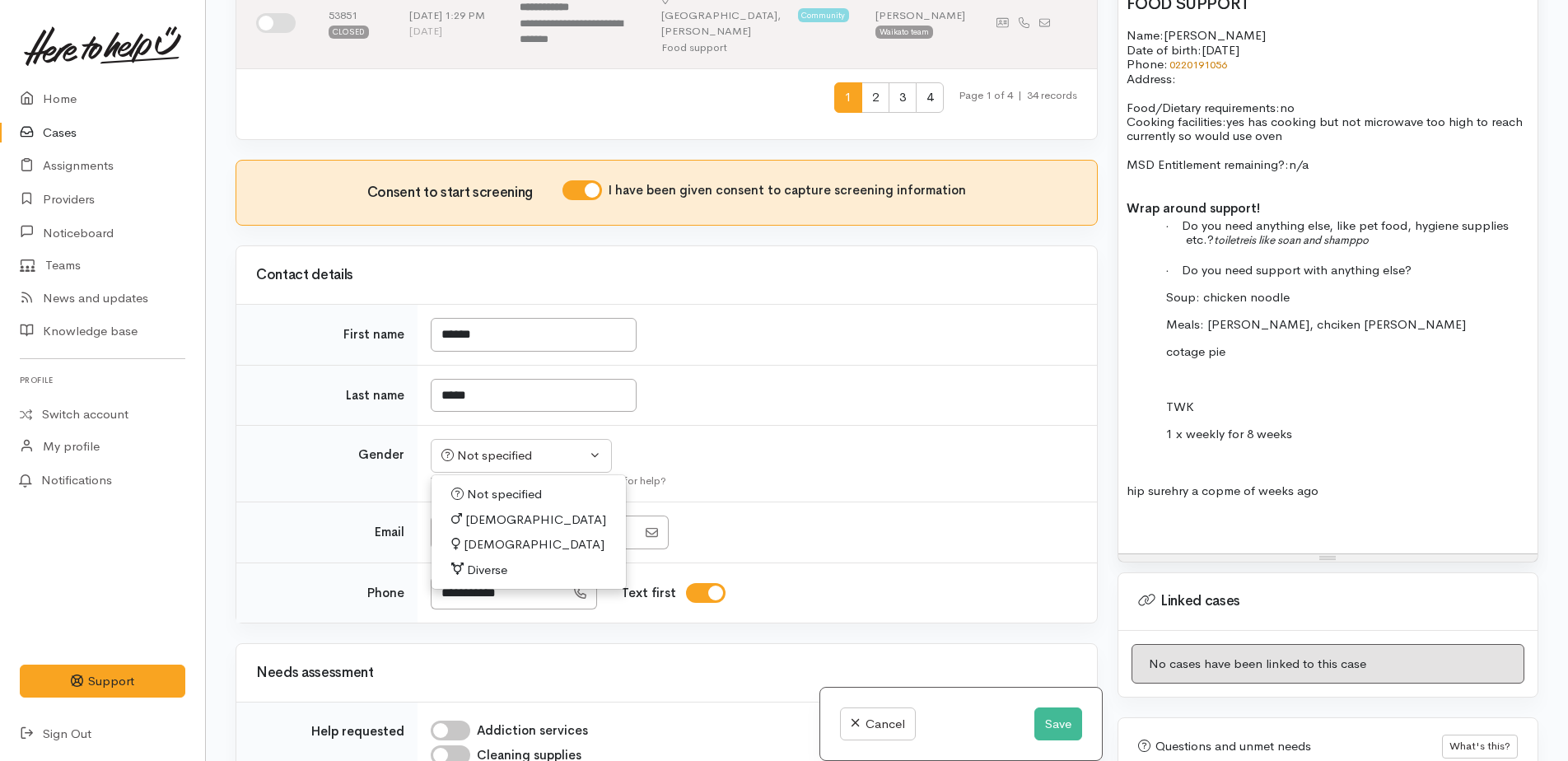
click at [504, 532] on link "Female" at bounding box center [528, 545] width 194 height 25
select select "Female"
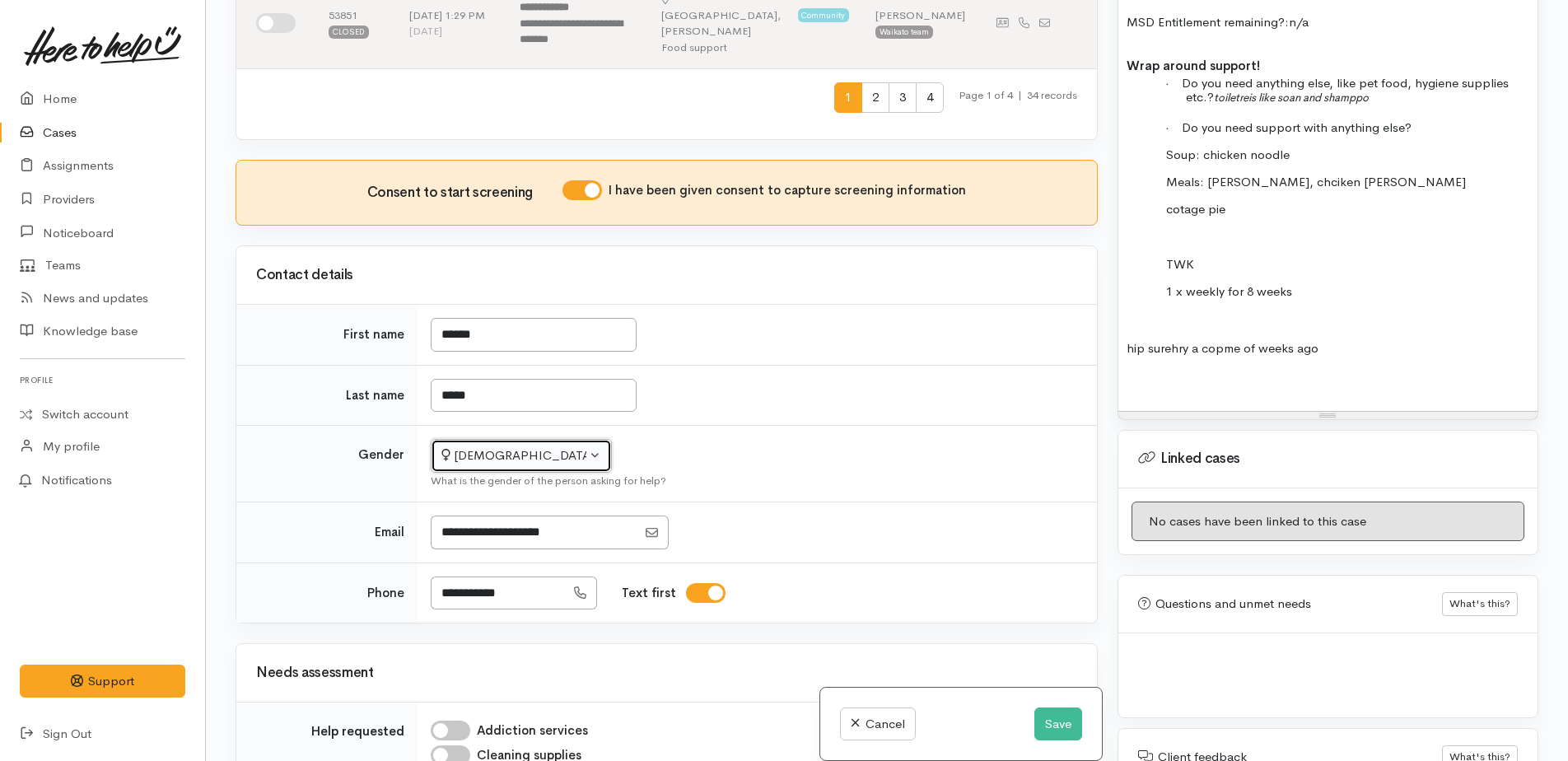
scroll to position [1483, 0]
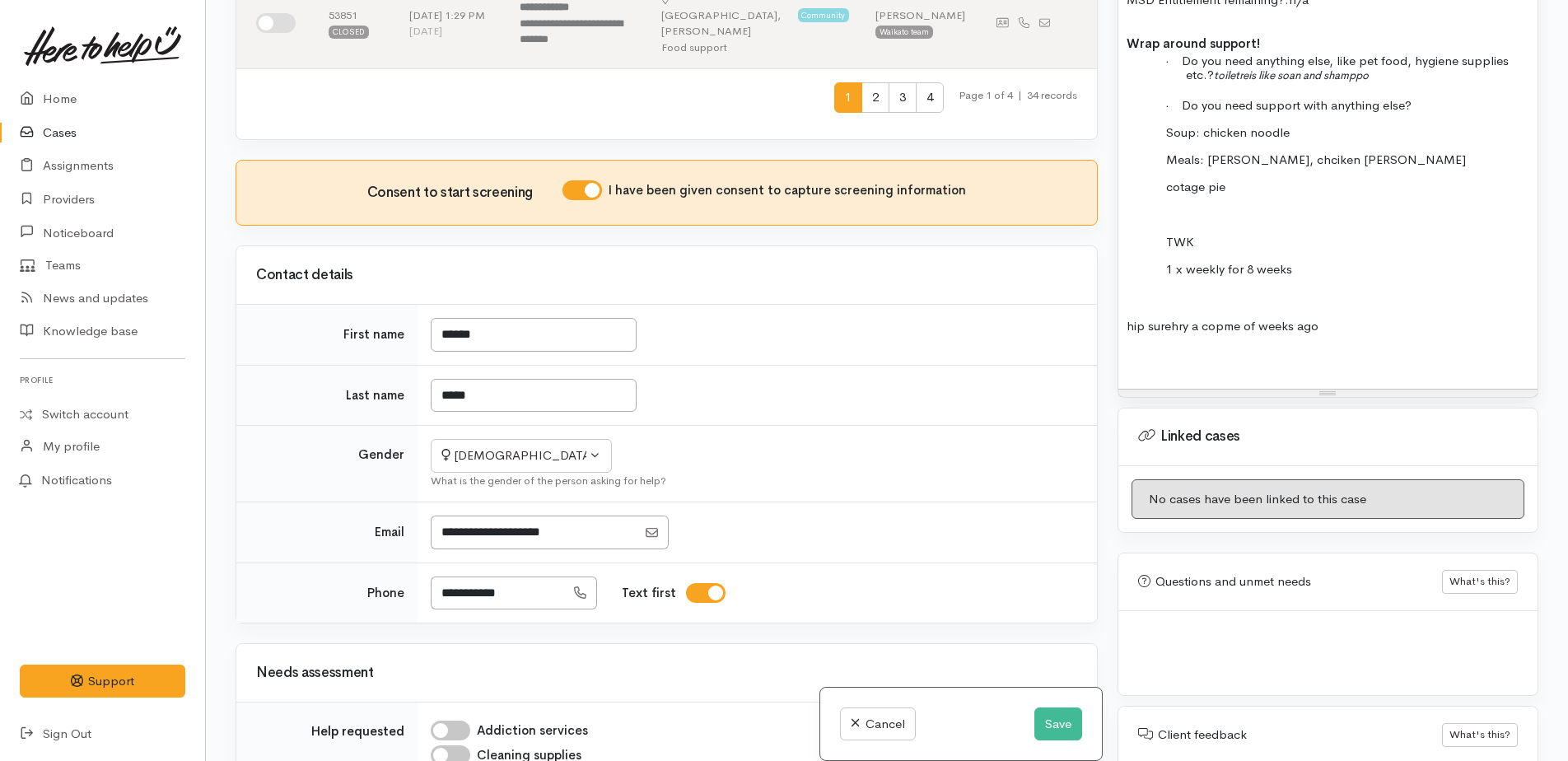
drag, startPoint x: 1142, startPoint y: 337, endPoint x: 1067, endPoint y: 477, distance: 158.8
click at [1142, 349] on p at bounding box center [1328, 358] width 403 height 19
click at [1048, 726] on button "Save" at bounding box center [1058, 725] width 47 height 34
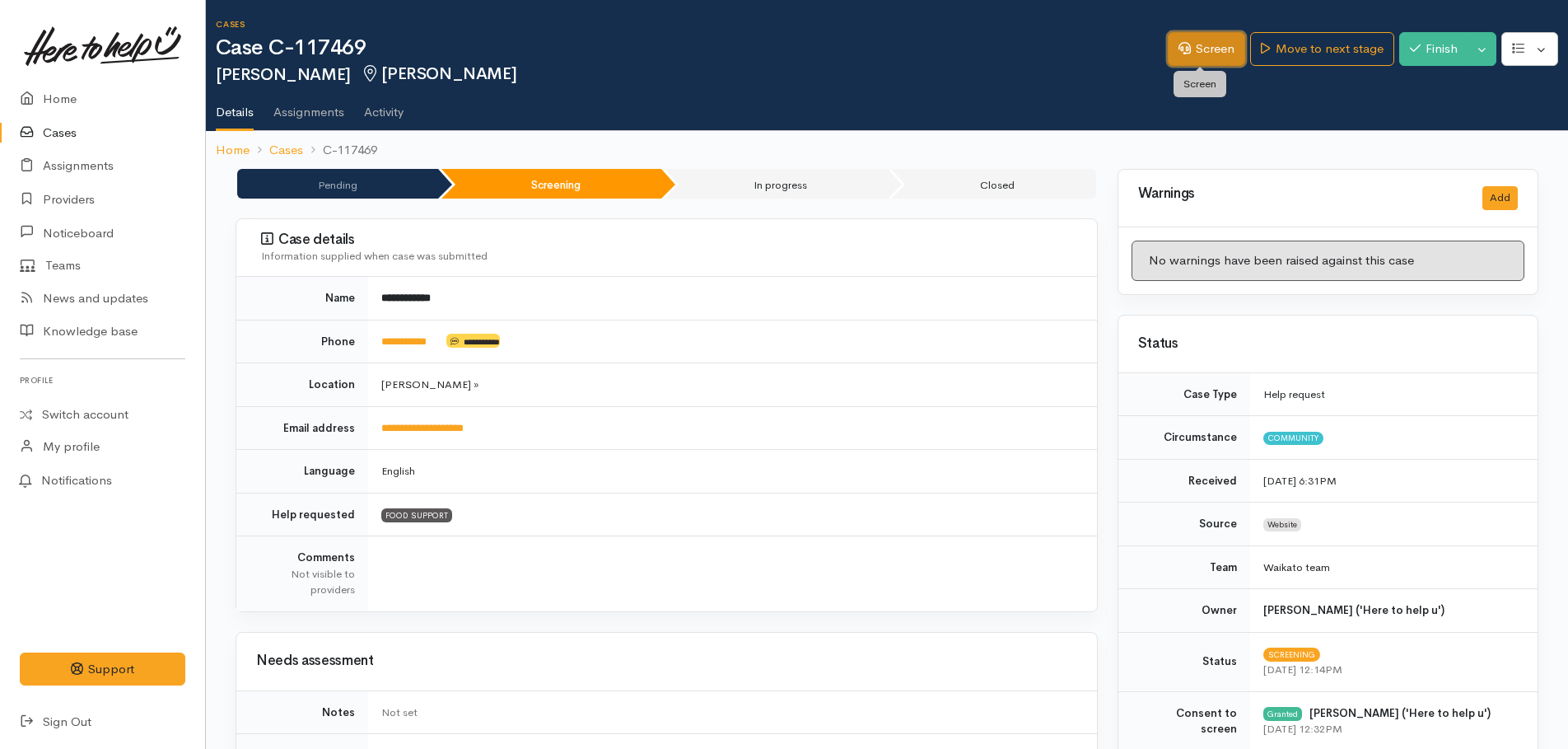
click at [1206, 55] on link "Screen" at bounding box center [1206, 49] width 77 height 34
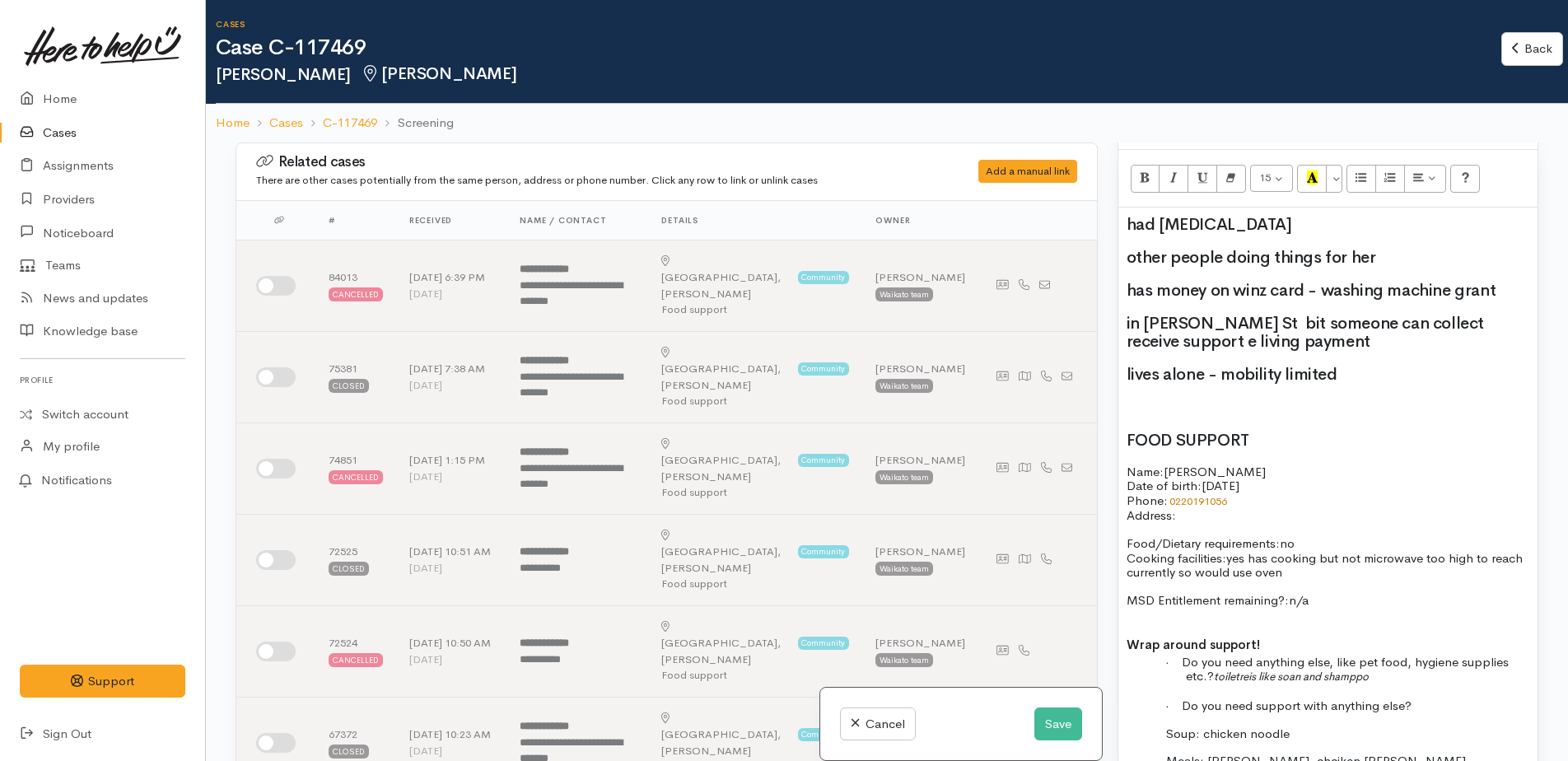
scroll to position [1236, 0]
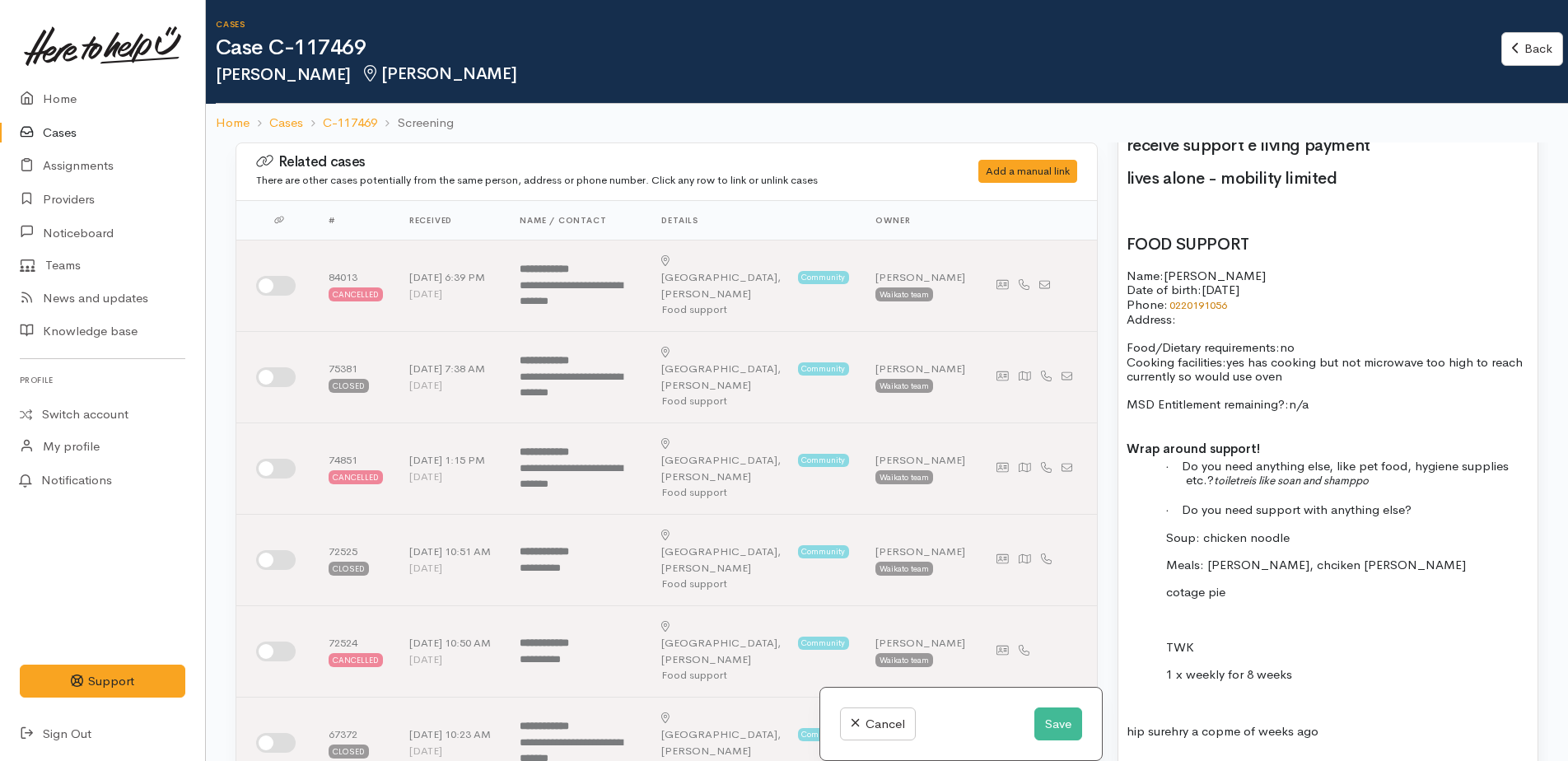
click at [1197, 322] on p "Address:" at bounding box center [1328, 319] width 403 height 14
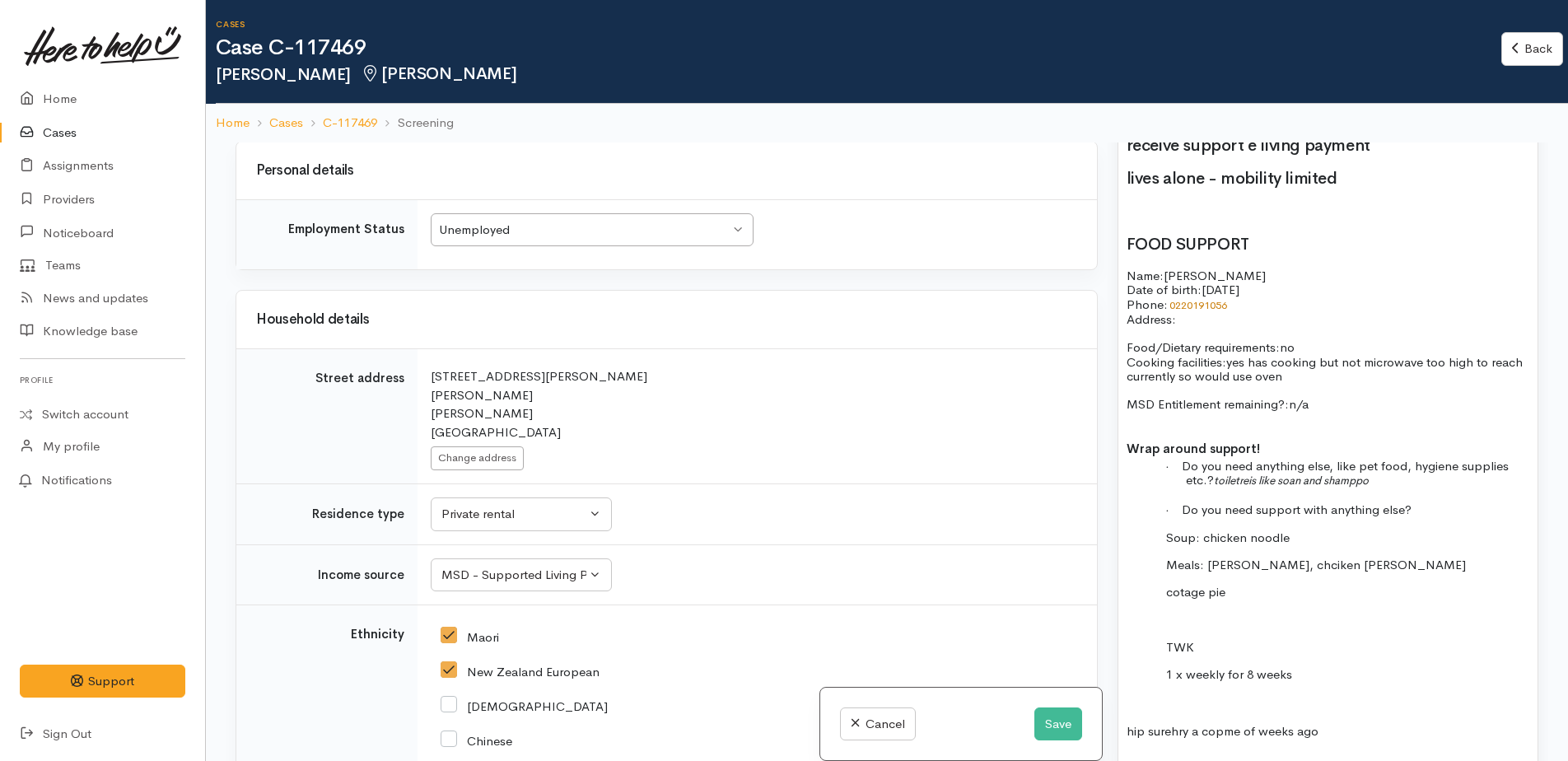
scroll to position [2637, 0]
drag, startPoint x: 428, startPoint y: 191, endPoint x: 487, endPoint y: 218, distance: 64.9
click at [487, 349] on td "Search for an address. 85A Bader Street Bader Hamilton New Zealand Change addre…" at bounding box center [756, 416] width 679 height 135
drag, startPoint x: 487, startPoint y: 218, endPoint x: 450, endPoint y: 210, distance: 37.9
copy div "85A Bader Street Bader"
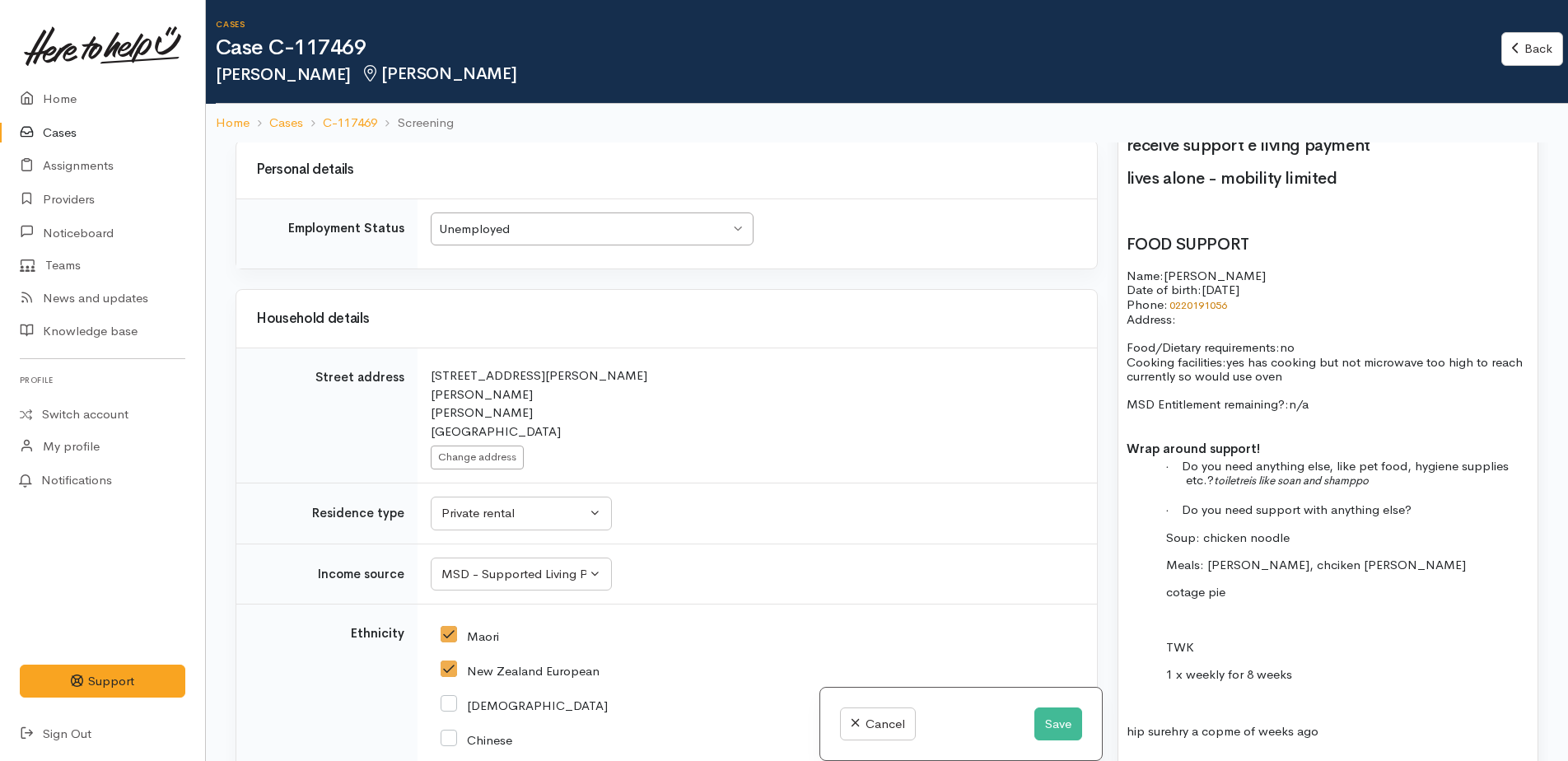
paste div
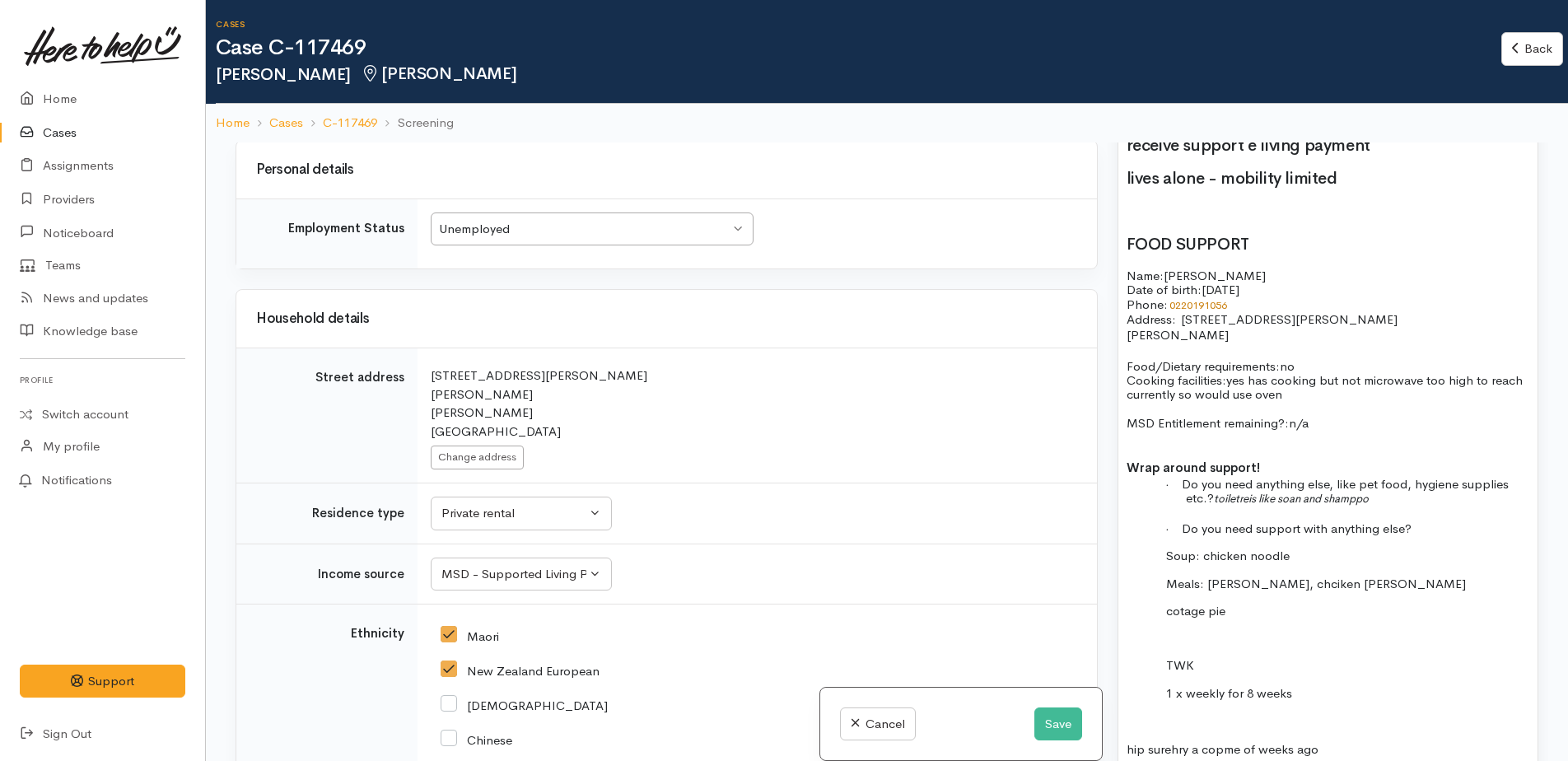
click at [1124, 333] on div "had hip replacement other people doing things for her has money on winz card - …" at bounding box center [1328, 412] width 419 height 801
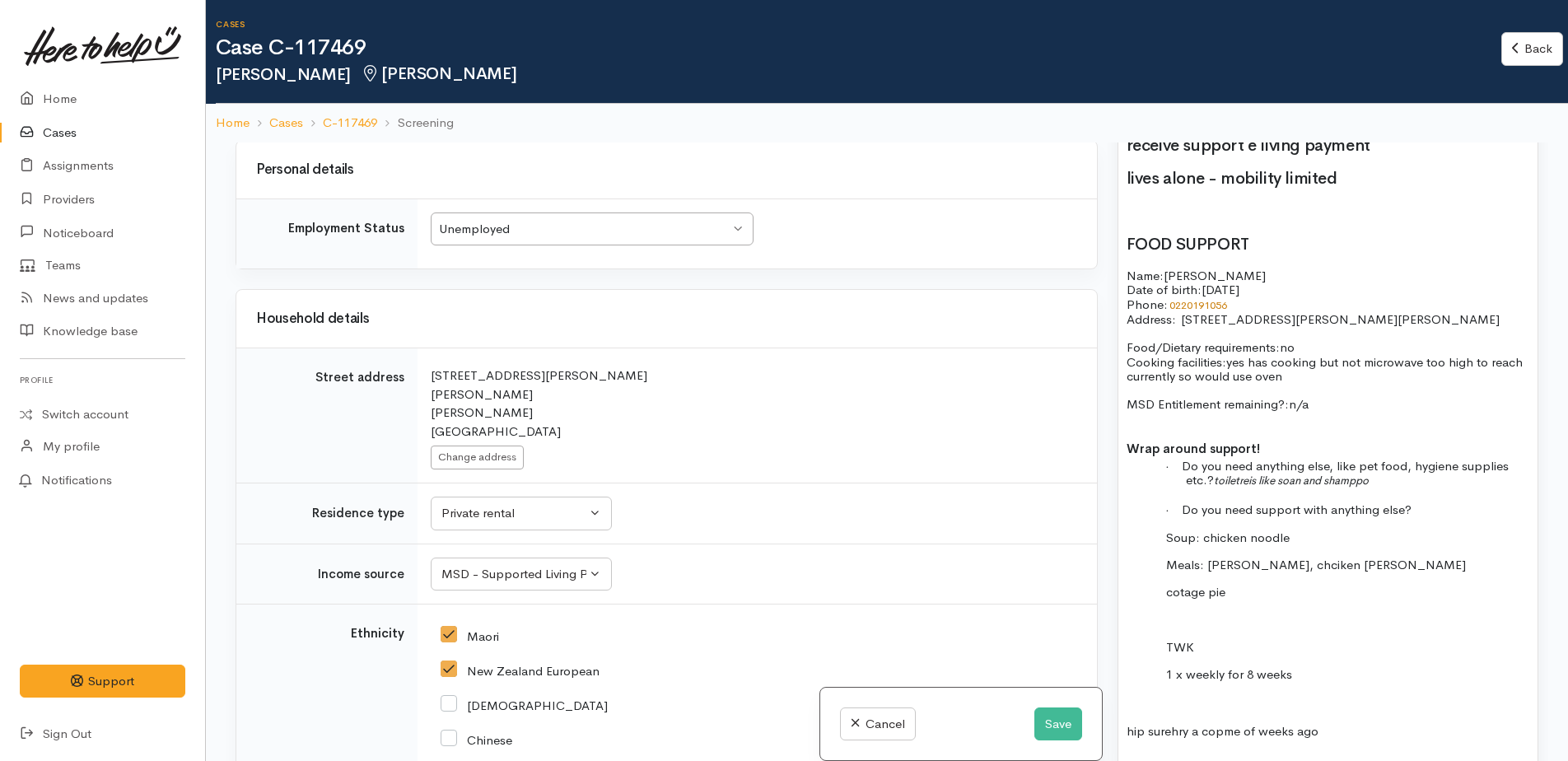
click at [1325, 361] on span "yes has cooking but not microwave too high to reach currently so would use oven" at bounding box center [1325, 369] width 396 height 30
click at [1515, 363] on p "Food/Dietary requirements: no Cooking facilities: yes but not microwave too hig…" at bounding box center [1328, 361] width 403 height 42
drag, startPoint x: 1279, startPoint y: 375, endPoint x: 1275, endPoint y: 361, distance: 14.6
click at [1280, 374] on span "yes but not microwave too high to reach currently (on top of fridge) so would u…" at bounding box center [1326, 369] width 399 height 30
click at [1474, 378] on p "Food/Dietary requirements: no Cooking facilities: yes but not microwave too hig…" at bounding box center [1328, 361] width 403 height 42
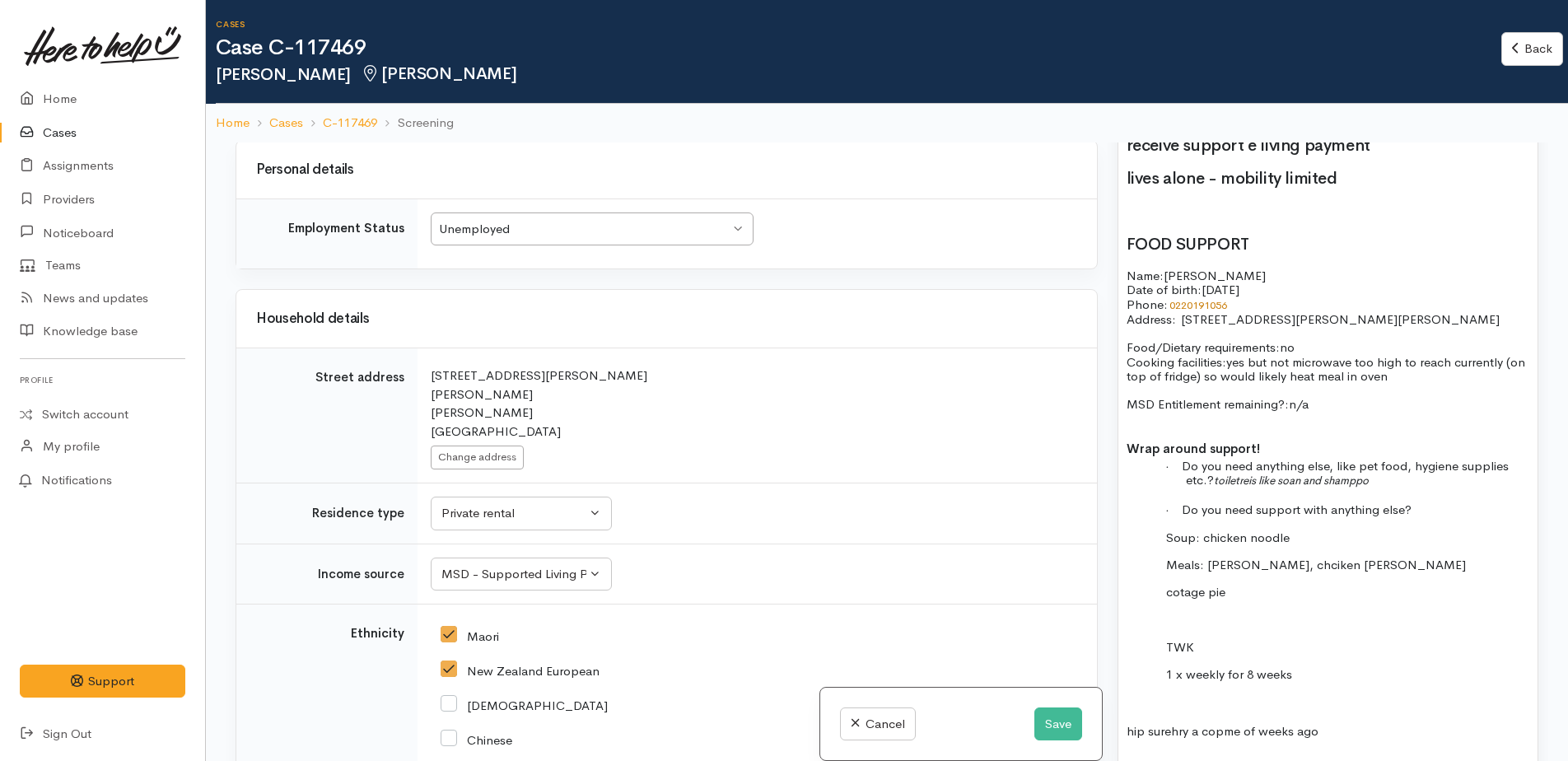
scroll to position [1318, 0]
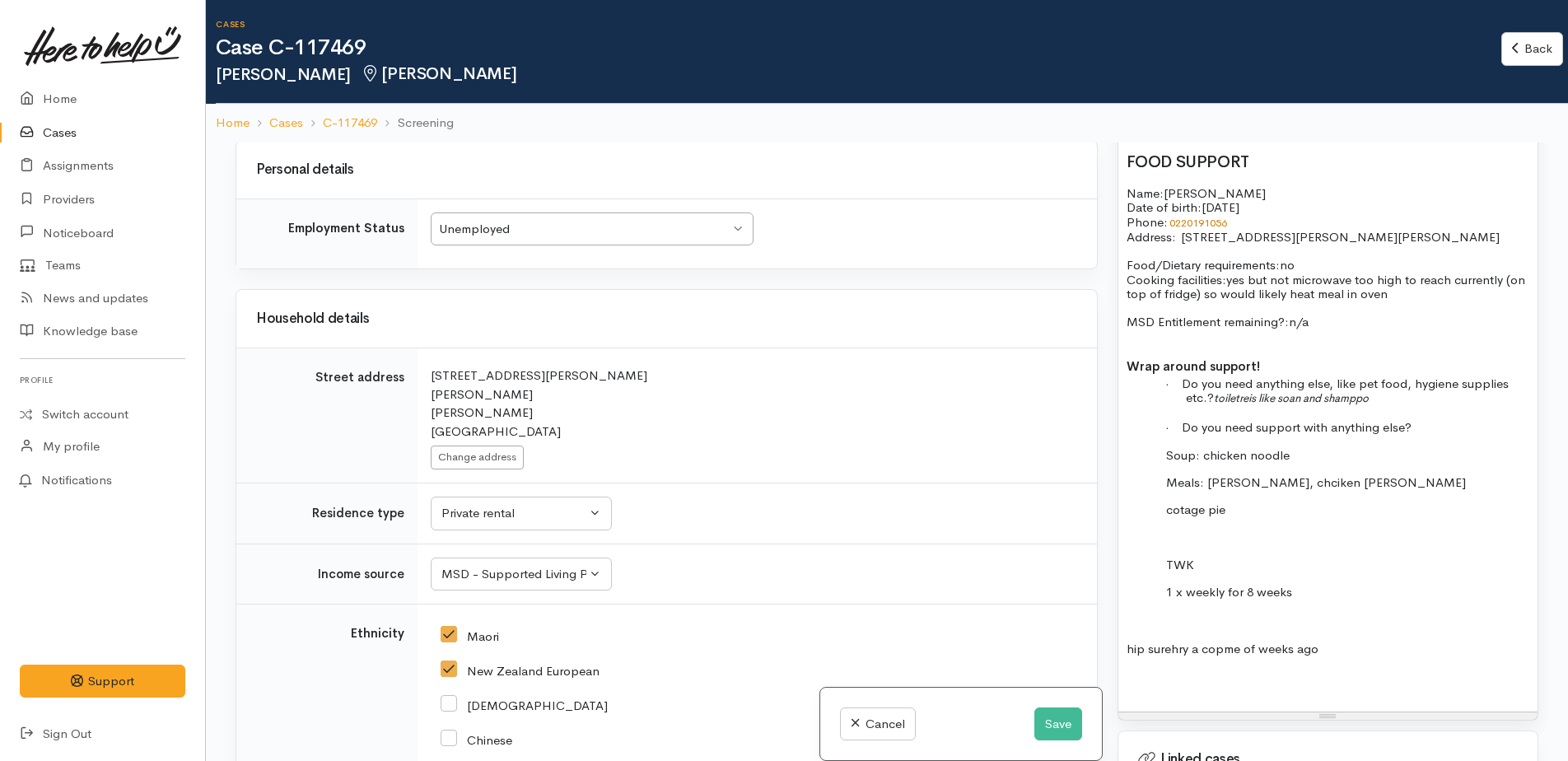
click at [1127, 365] on b "Wrap around support!" at bounding box center [1193, 366] width 133 height 15
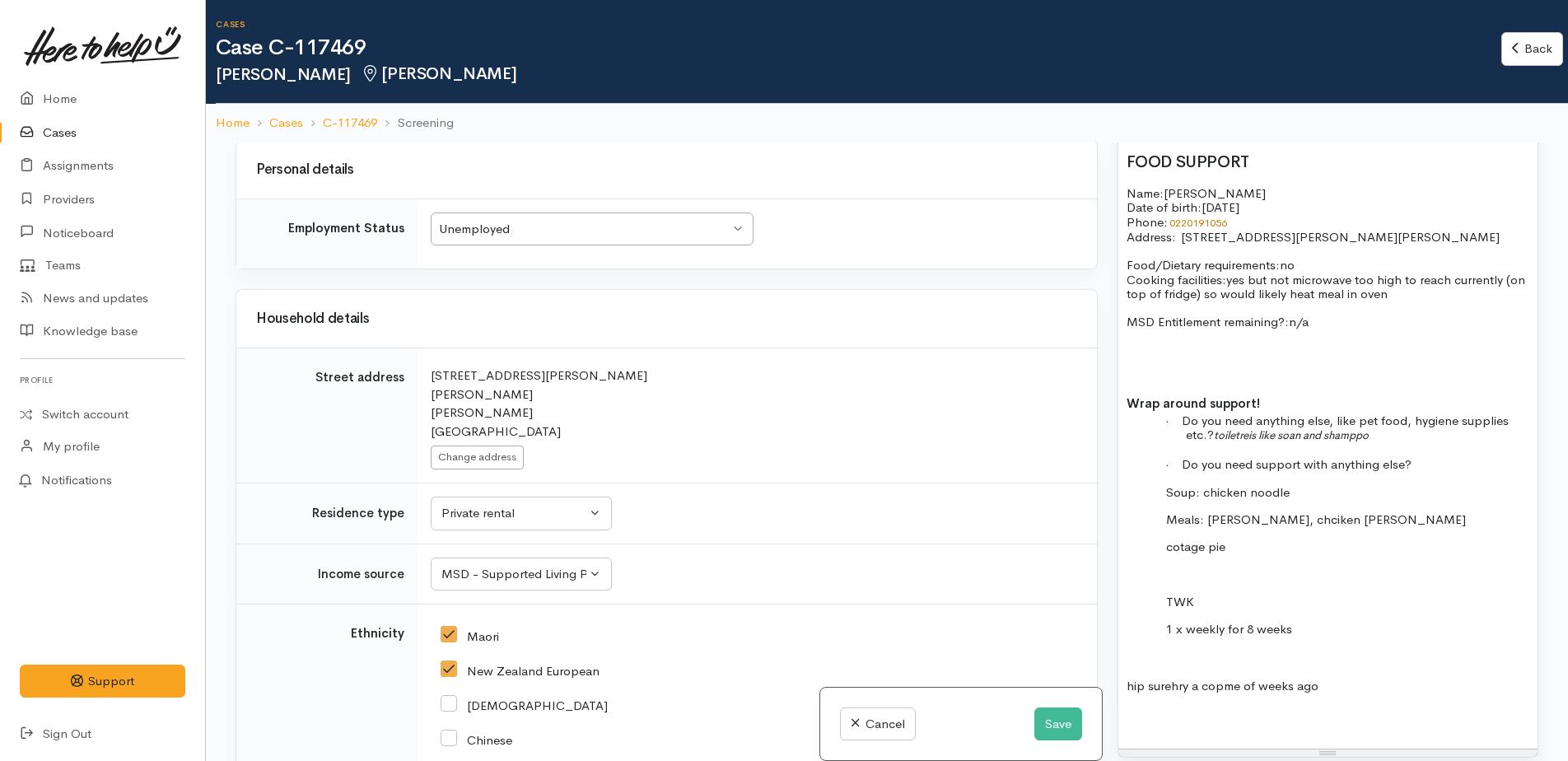
click at [1135, 355] on p at bounding box center [1328, 350] width 403 height 14
drag, startPoint x: 1139, startPoint y: 365, endPoint x: 1152, endPoint y: 348, distance: 21.4
click at [1152, 348] on p at bounding box center [1328, 350] width 403 height 14
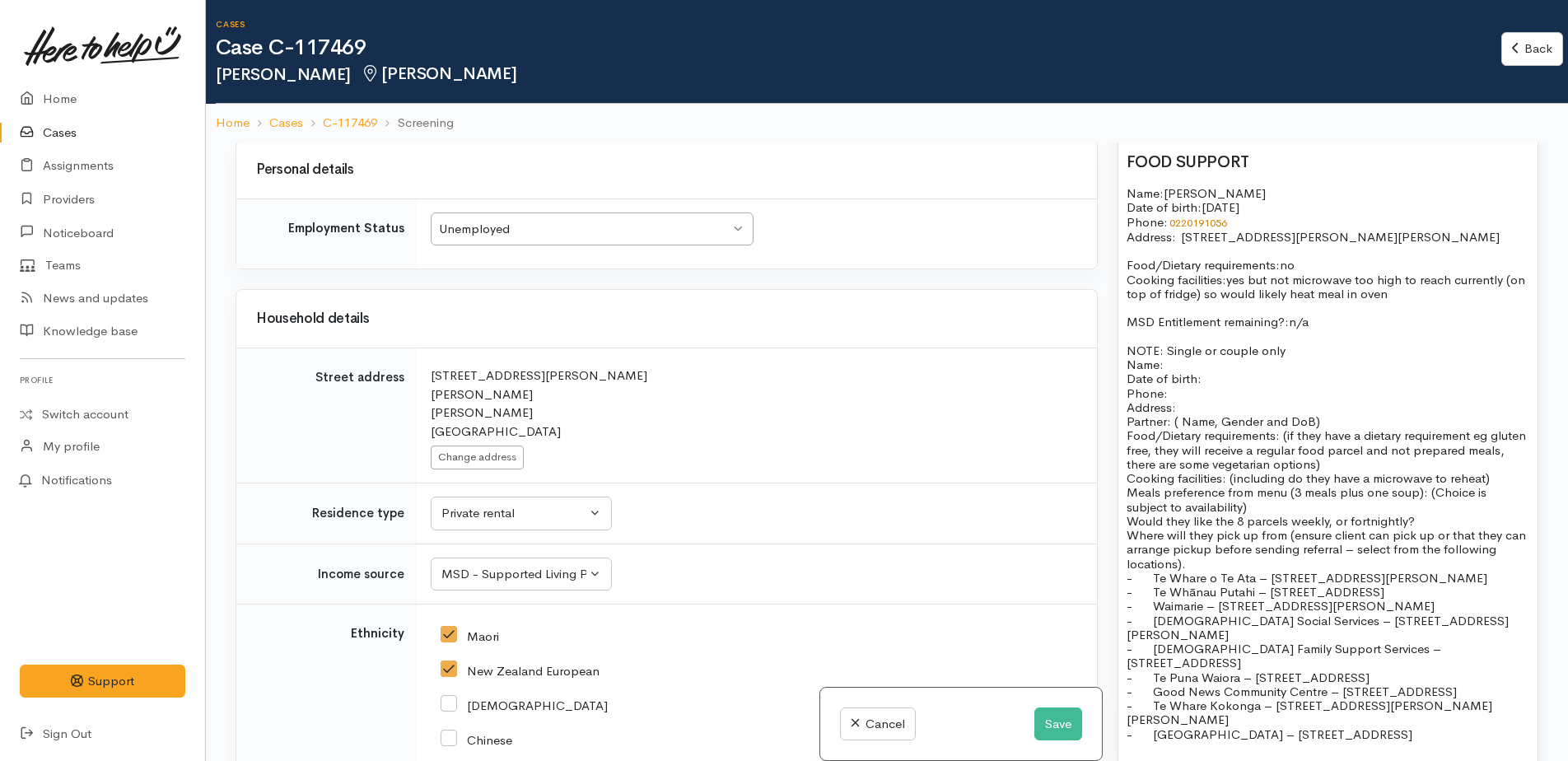
drag, startPoint x: 1124, startPoint y: 352, endPoint x: 1508, endPoint y: 478, distance: 404.1
click at [1508, 478] on div "had hip replacement other people doing things for her has money on winz card - …" at bounding box center [1328, 545] width 419 height 1232
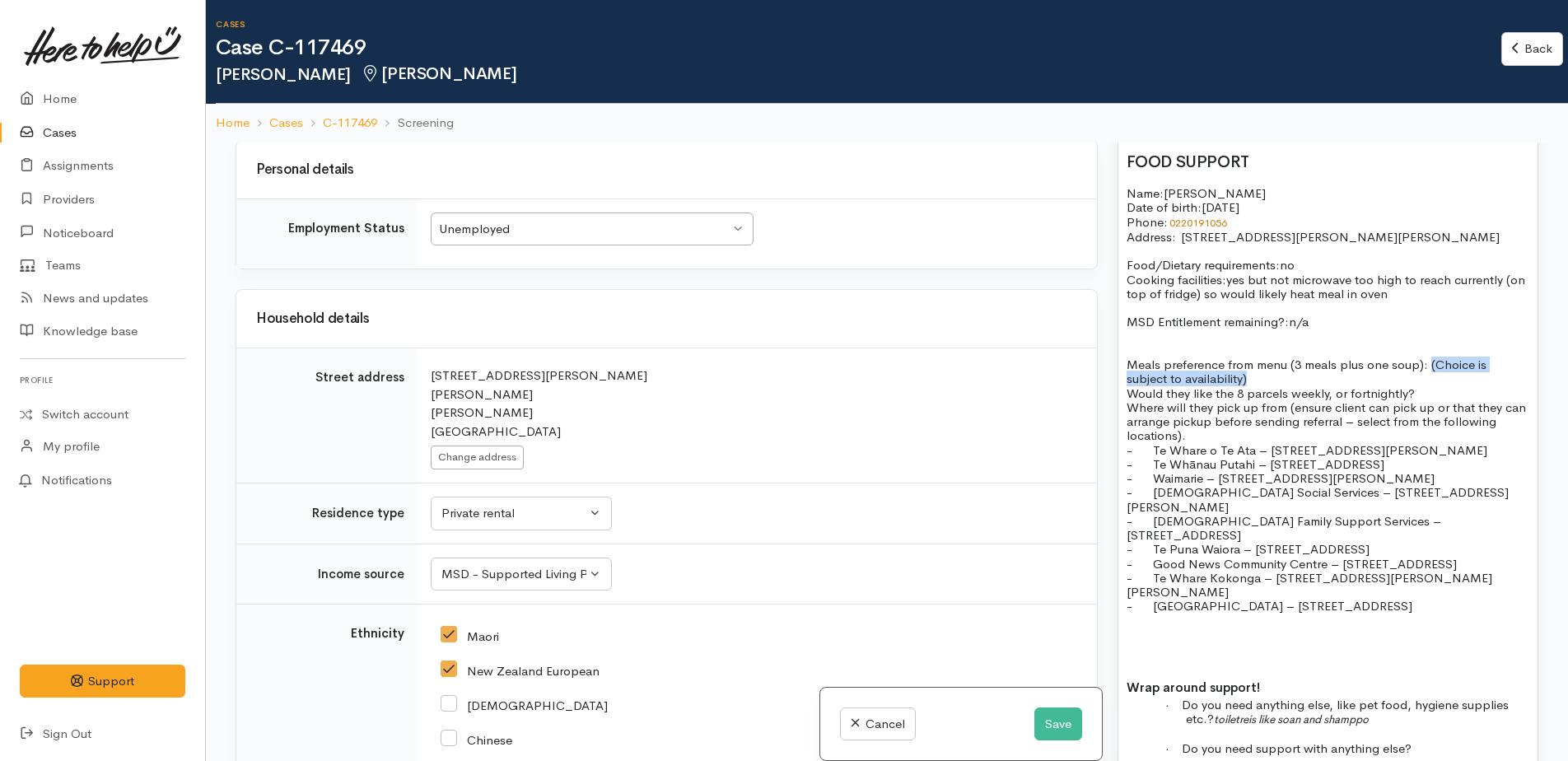
drag, startPoint x: 1426, startPoint y: 365, endPoint x: 1434, endPoint y: 377, distance: 14.4
click at [1434, 377] on p "Meals preference from menu (3 meals plus one soup): (Choice is subject to avail…" at bounding box center [1328, 372] width 403 height 29
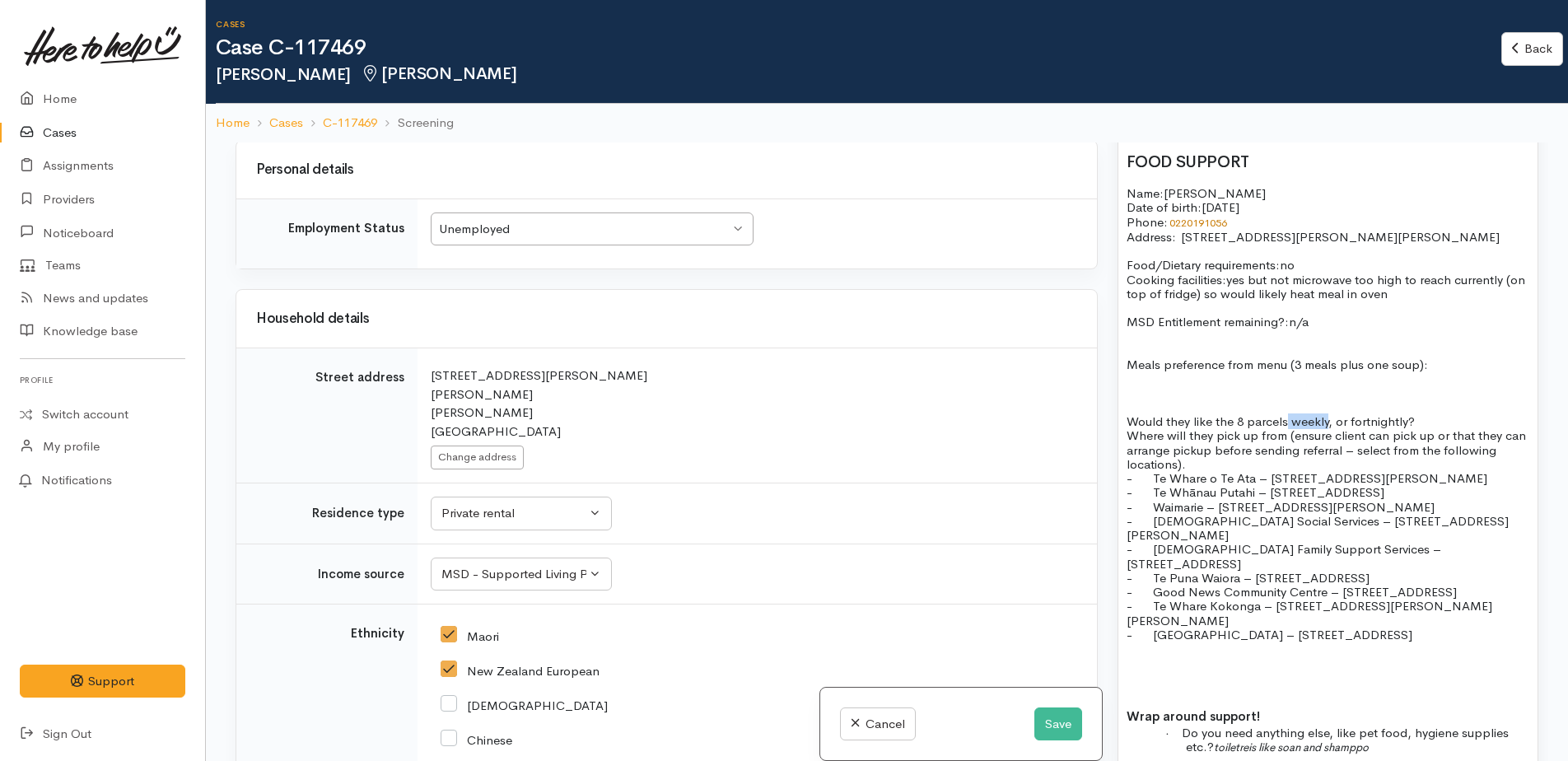
drag, startPoint x: 1288, startPoint y: 420, endPoint x: 1327, endPoint y: 424, distance: 39.2
click at [1327, 424] on p "Would they like the 8 parcels weekly, or fortnightly?" at bounding box center [1328, 421] width 403 height 14
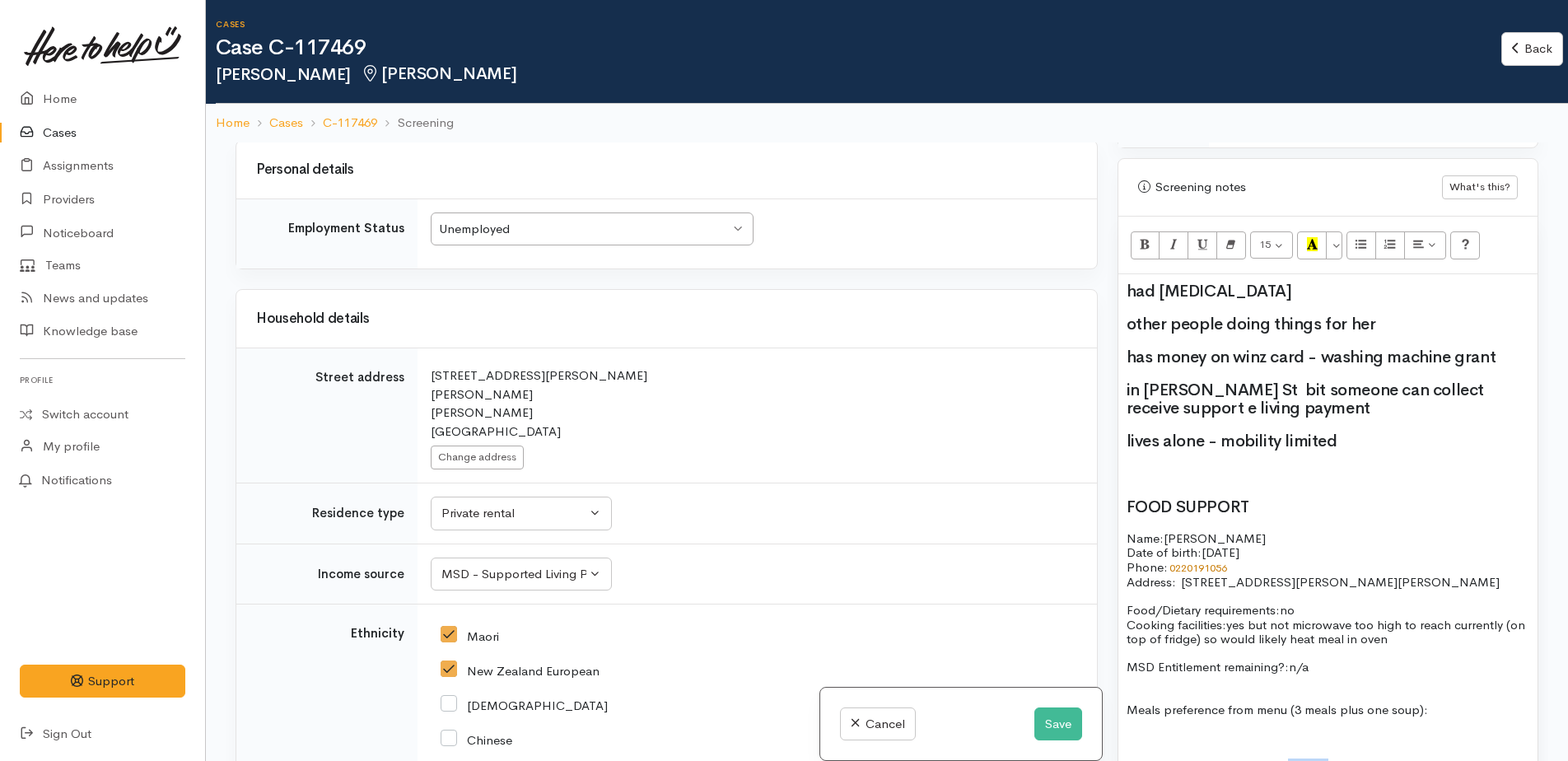
scroll to position [906, 0]
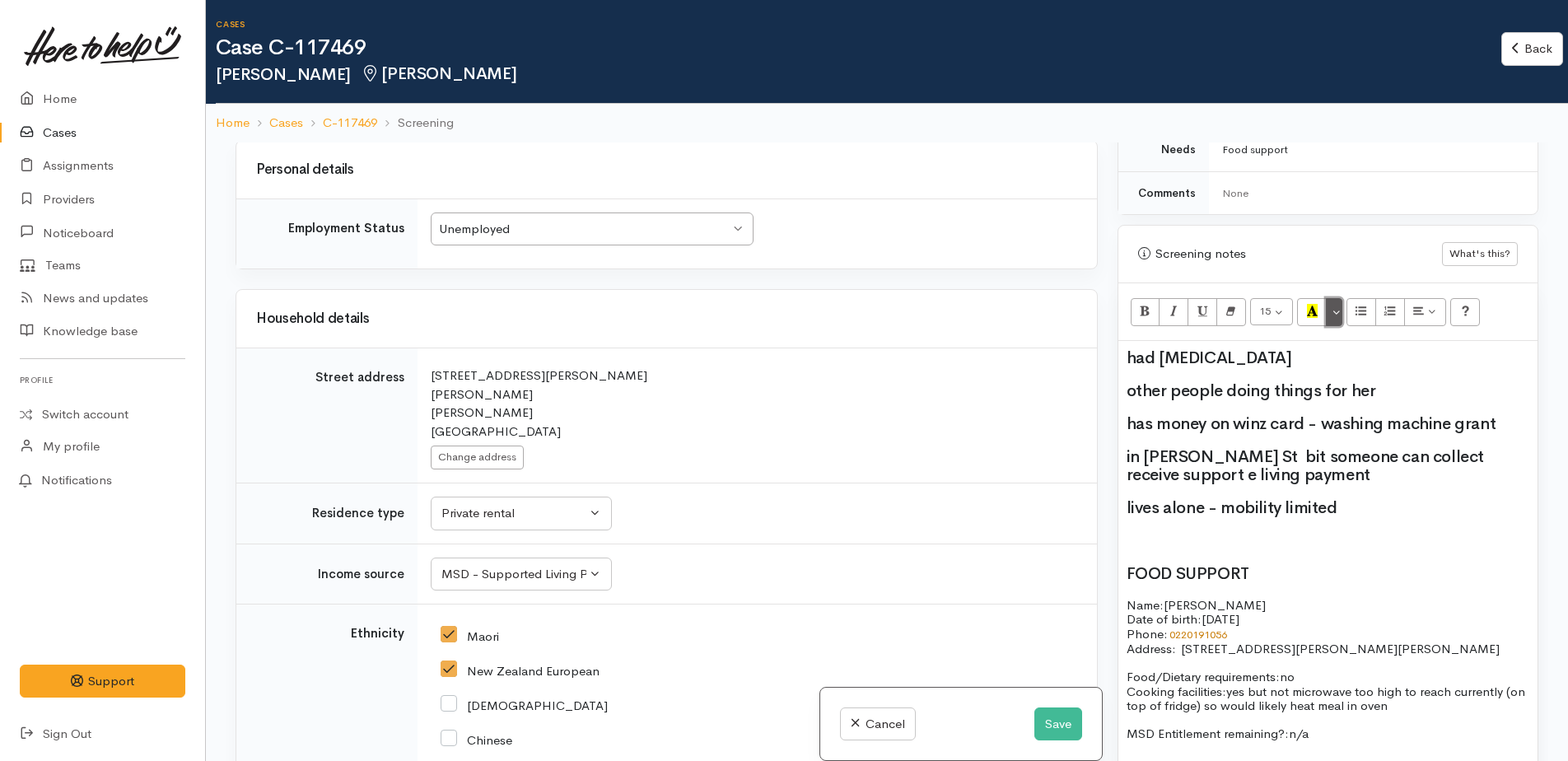
click at [1338, 316] on button "More Color" at bounding box center [1334, 312] width 16 height 28
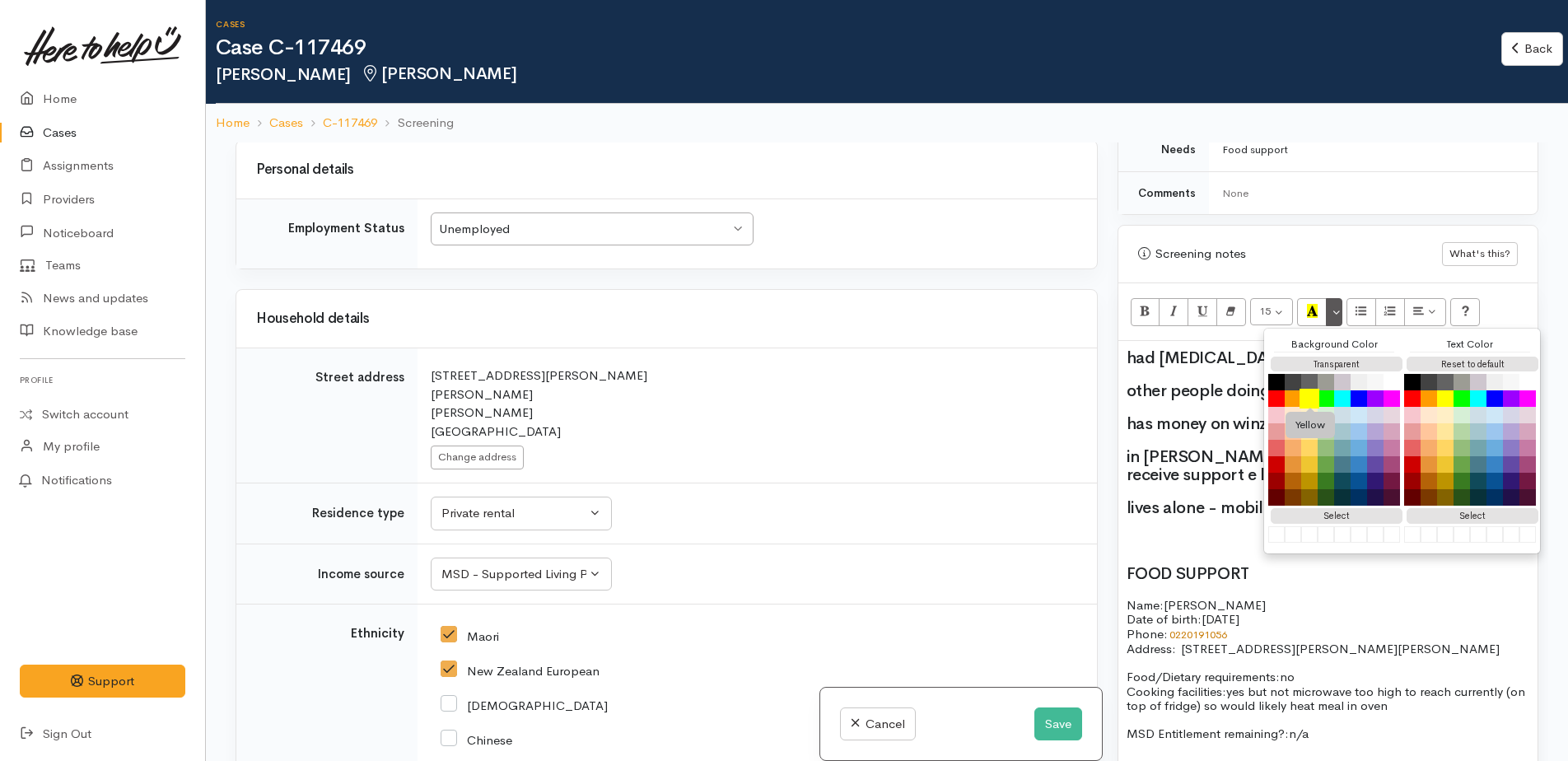
click at [1309, 394] on button "Yellow" at bounding box center [1309, 398] width 20 height 20
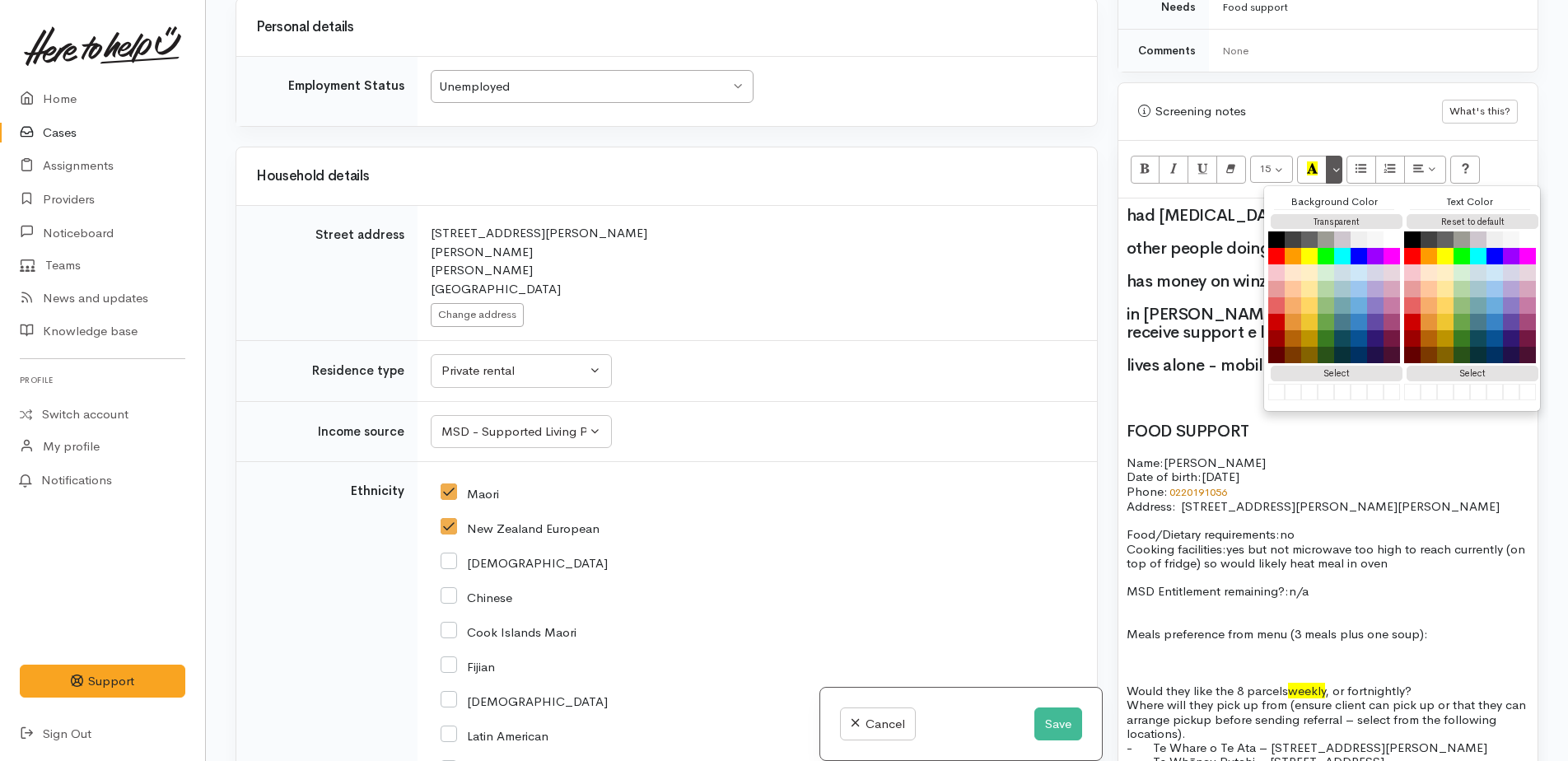
click at [1418, 561] on p "Food/Dietary requirements: no Cooking facilities: yes but not microwave too hig…" at bounding box center [1328, 549] width 403 height 42
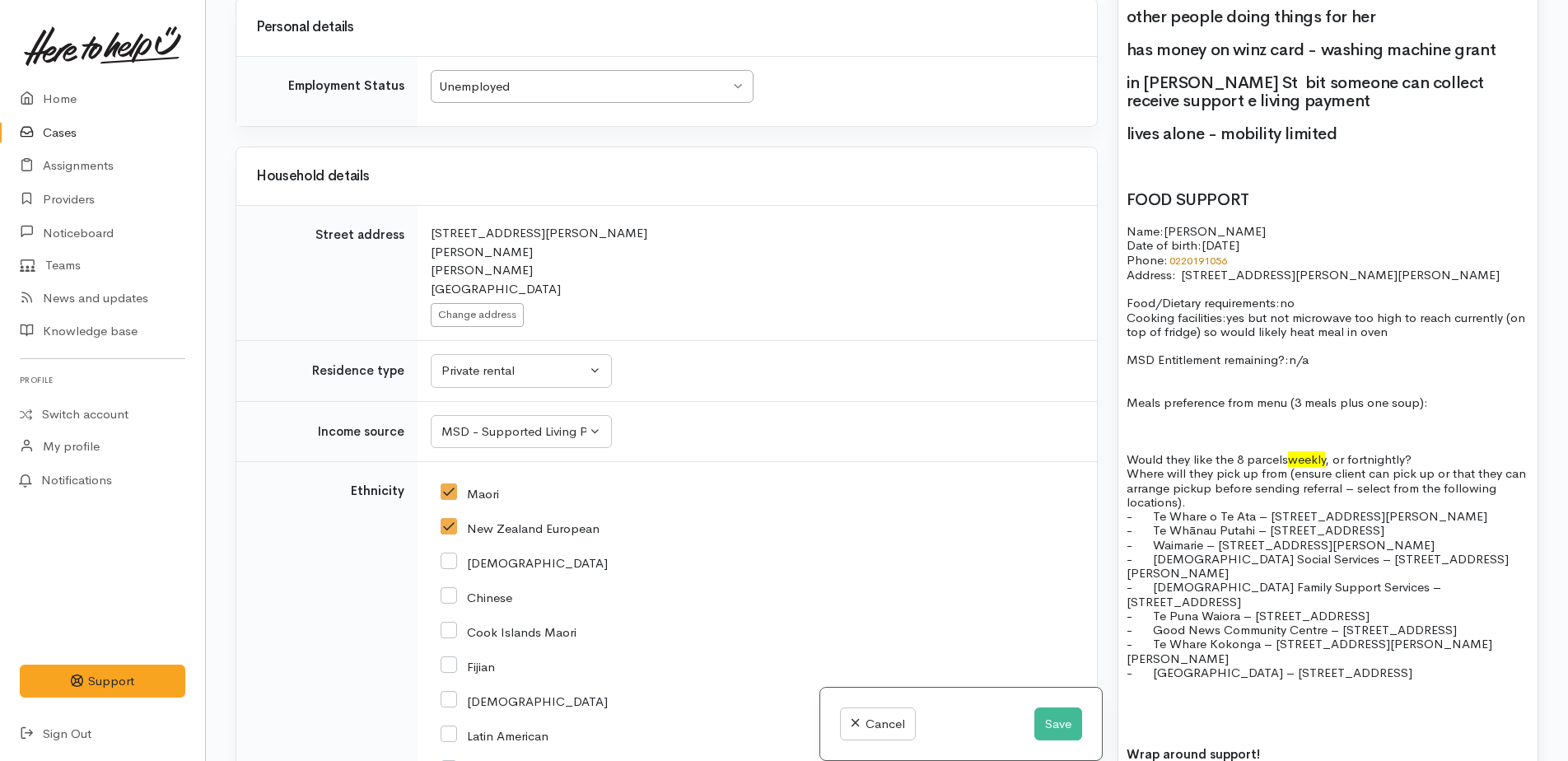
scroll to position [1236, 0]
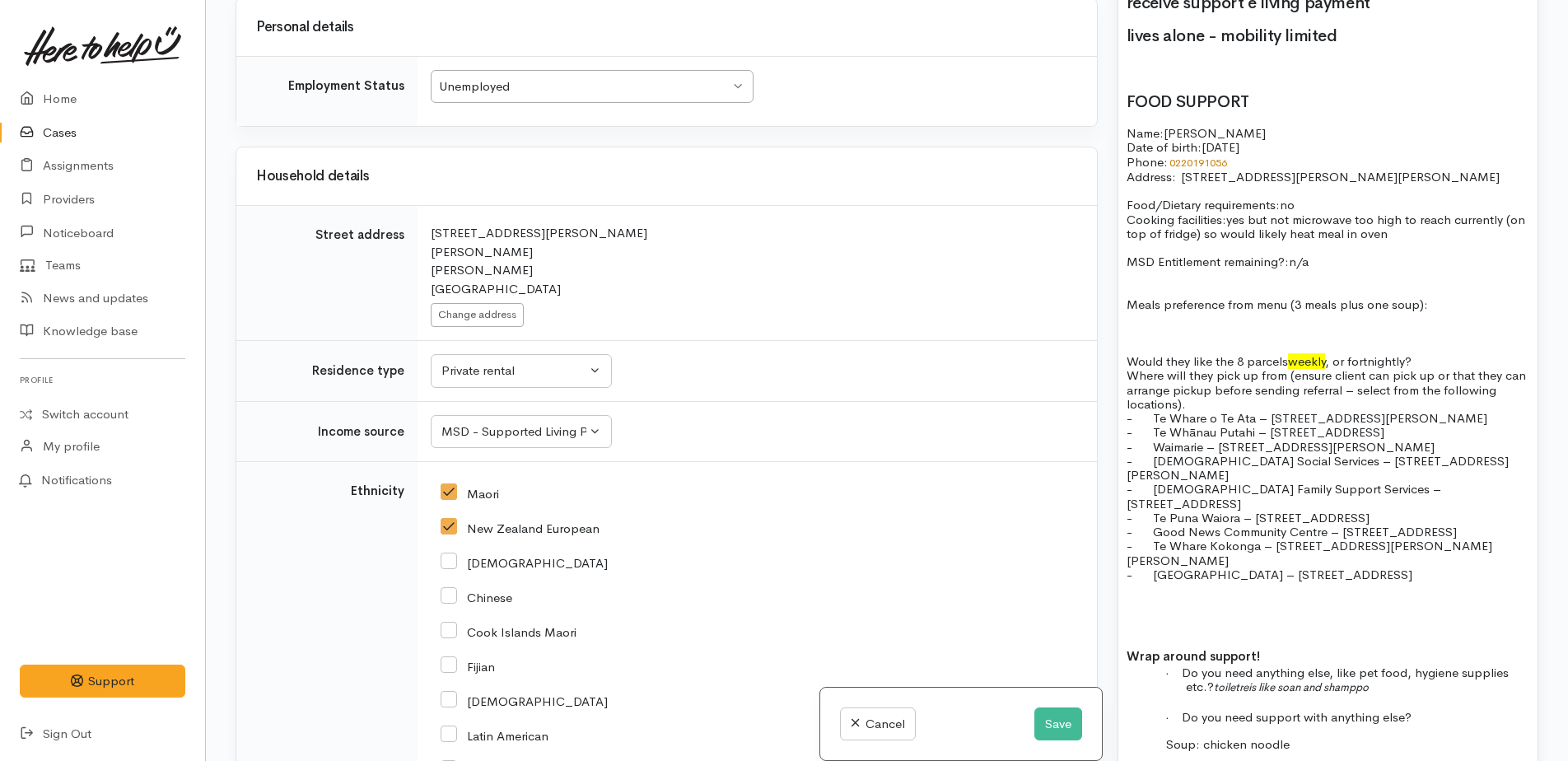
click at [1433, 359] on p "Would they like the 8 parcels weekly , or fortnightly?" at bounding box center [1328, 361] width 403 height 14
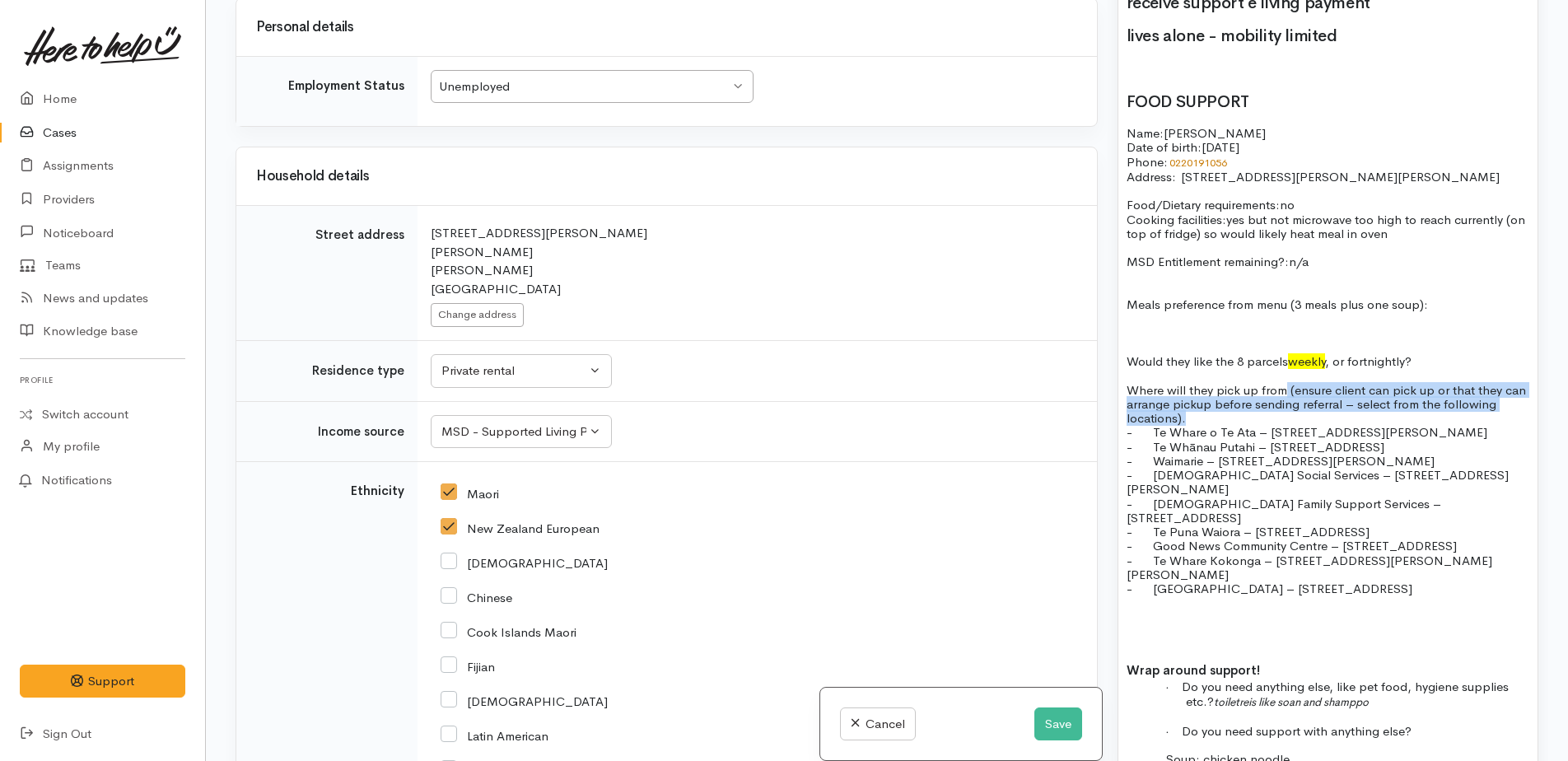
drag, startPoint x: 1286, startPoint y: 391, endPoint x: 1517, endPoint y: 416, distance: 232.3
click at [1517, 416] on p "Where will they pick up from (ensure client can pick up or that they can arrang…" at bounding box center [1328, 405] width 403 height 42
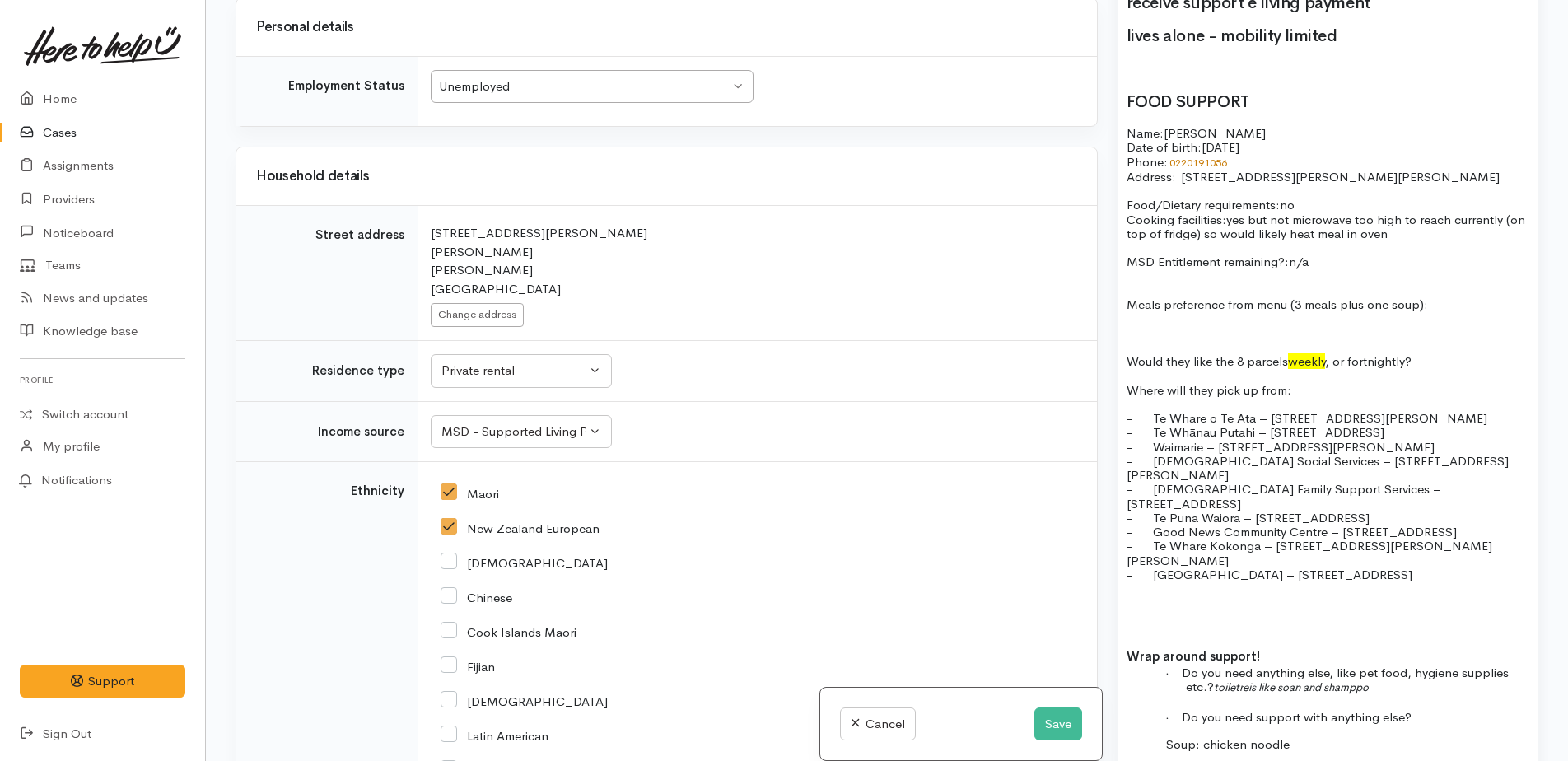
drag, startPoint x: 1121, startPoint y: 417, endPoint x: 1494, endPoint y: 526, distance: 388.6
click at [1493, 524] on div "had hip replacement other people doing things for her has money on winz card - …" at bounding box center [1328, 435] width 419 height 1132
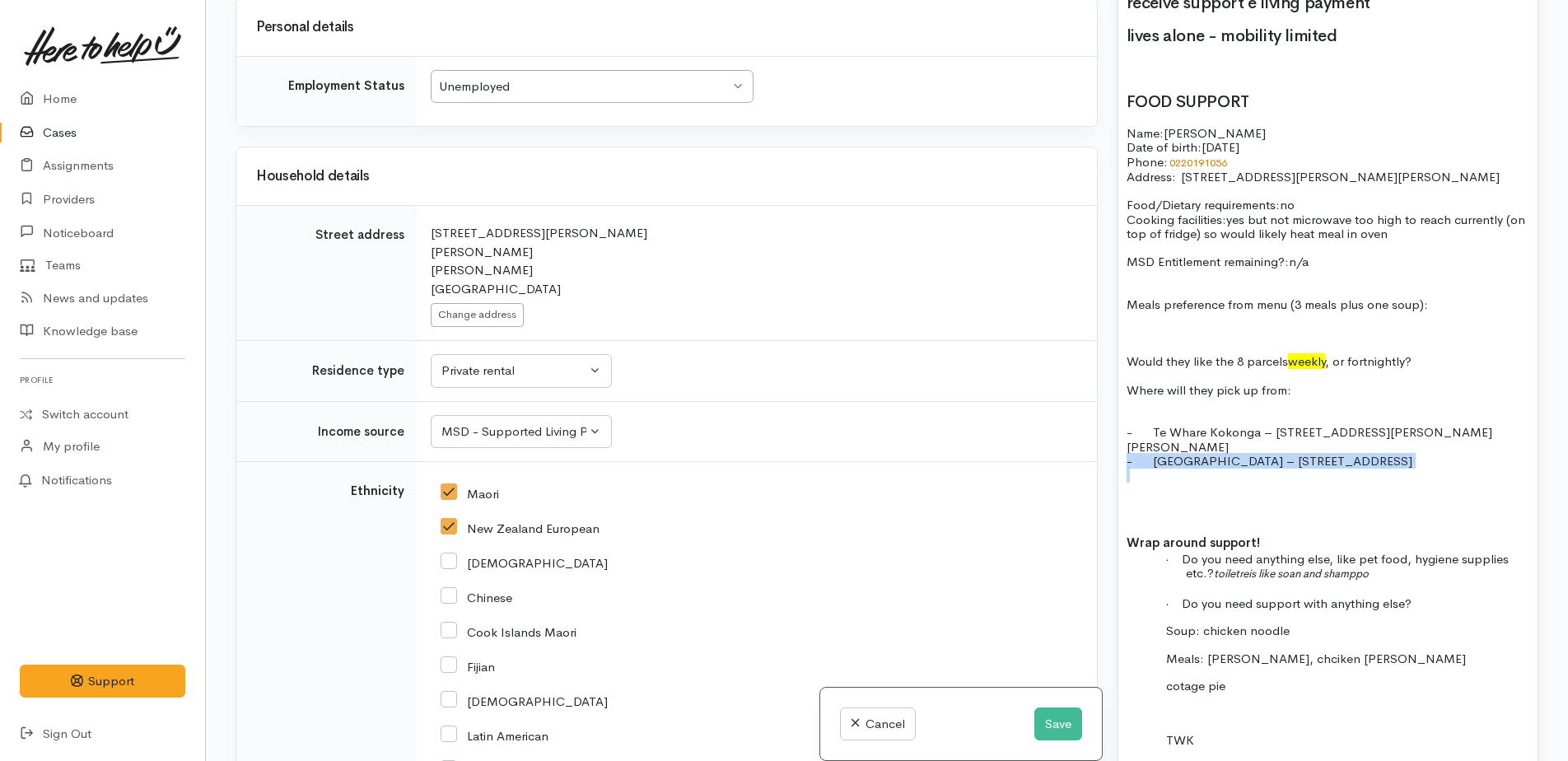
drag, startPoint x: 1126, startPoint y: 447, endPoint x: 1375, endPoint y: 462, distance: 249.5
click at [1375, 462] on div "had hip replacement other people doing things for her has money on winz card - …" at bounding box center [1328, 378] width 419 height 1018
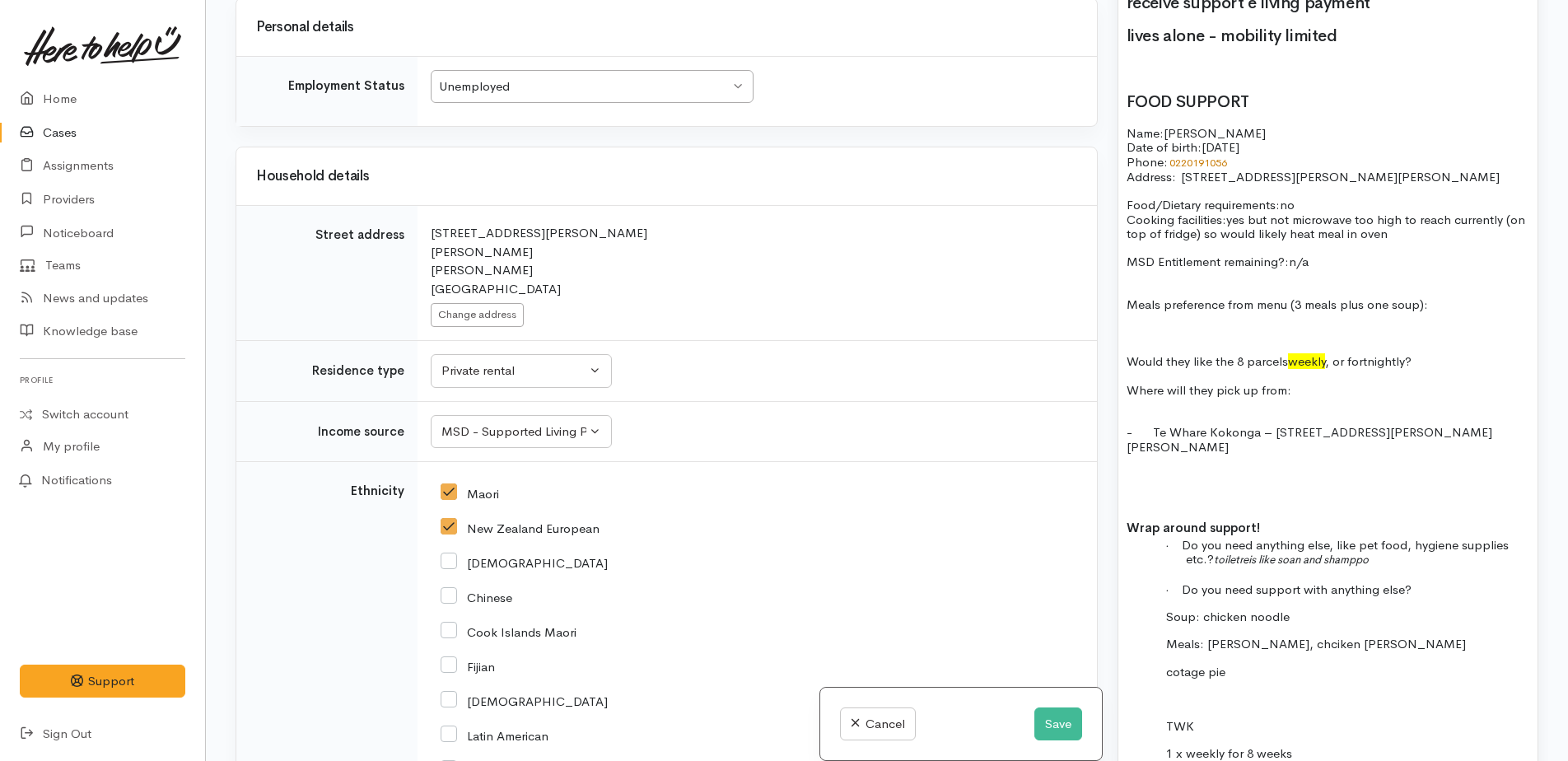
click at [1153, 414] on p at bounding box center [1328, 418] width 403 height 14
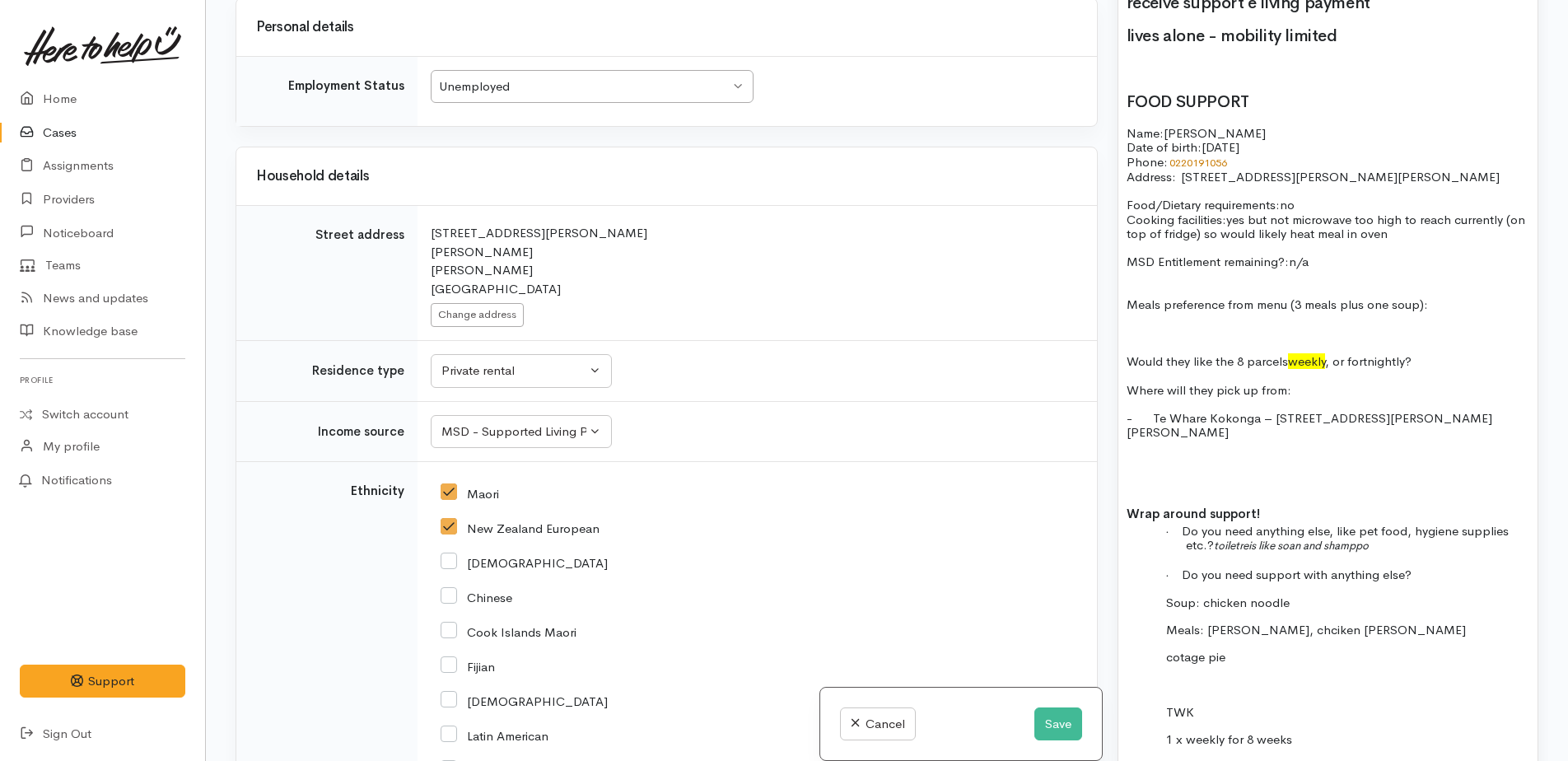
click at [1418, 362] on p "Would they like the 8 parcels weekly , or fortnightly?" at bounding box center [1328, 361] width 403 height 14
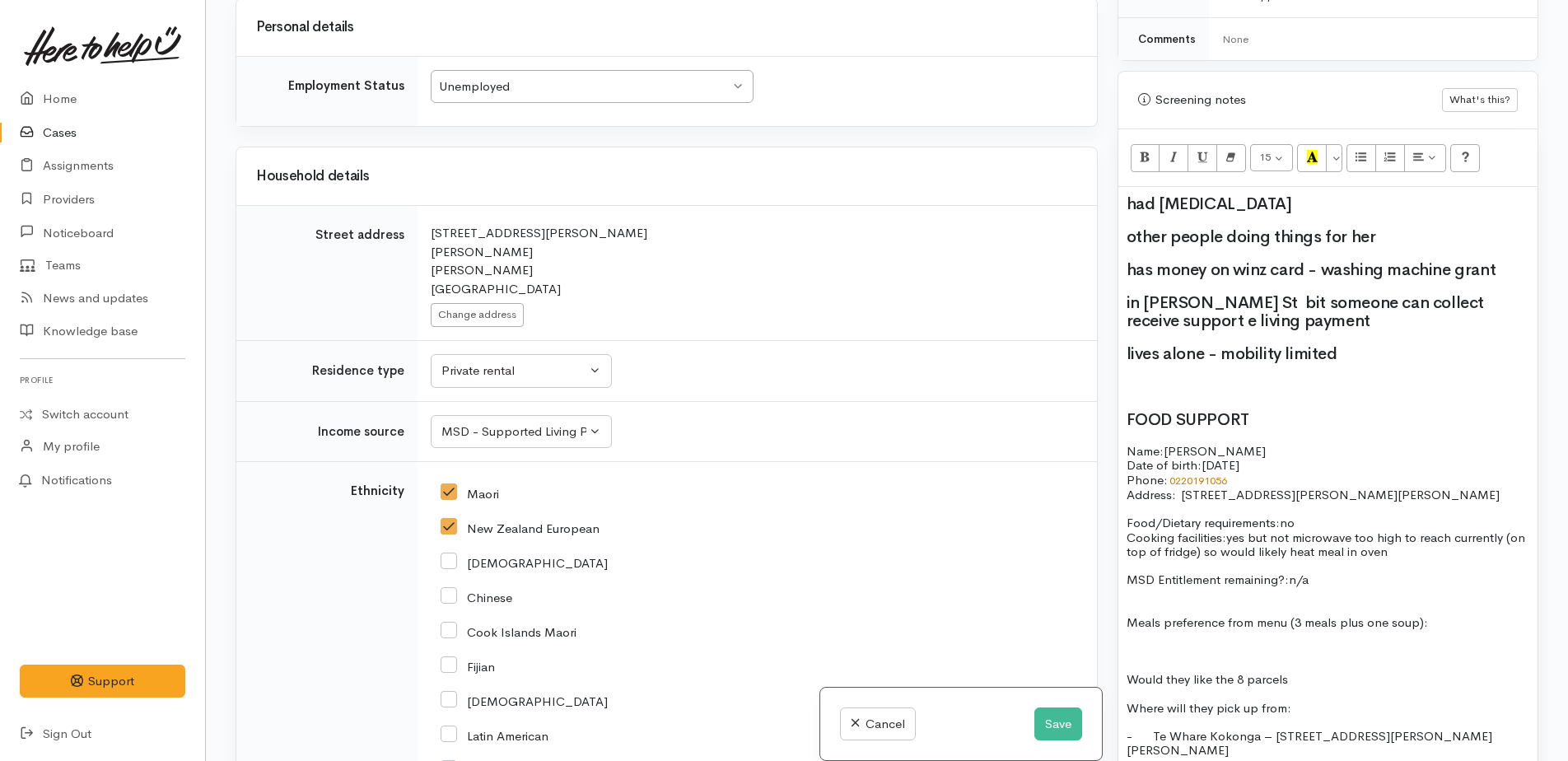
scroll to position [824, 0]
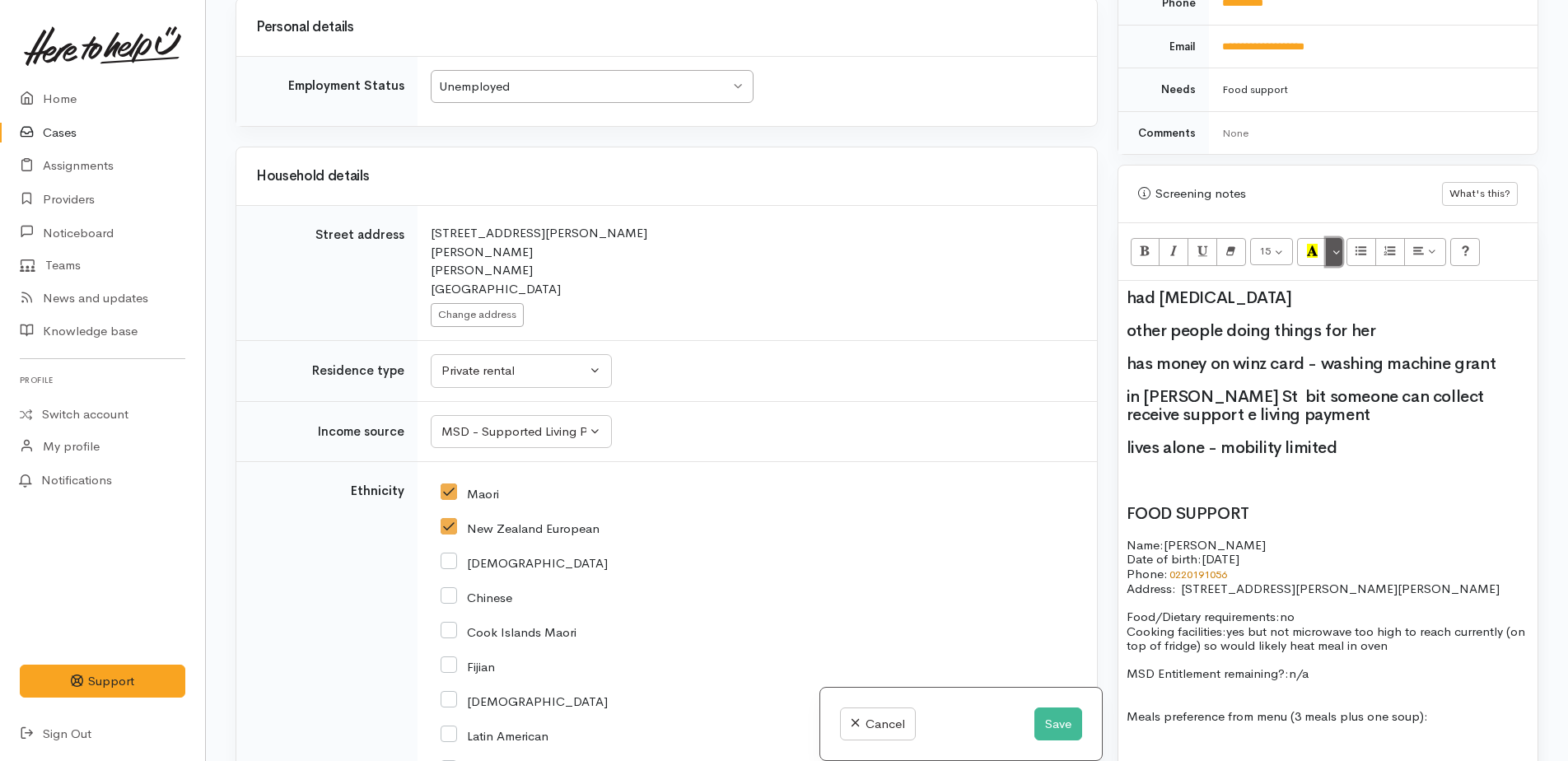
click at [1331, 249] on button "More Color" at bounding box center [1334, 252] width 16 height 28
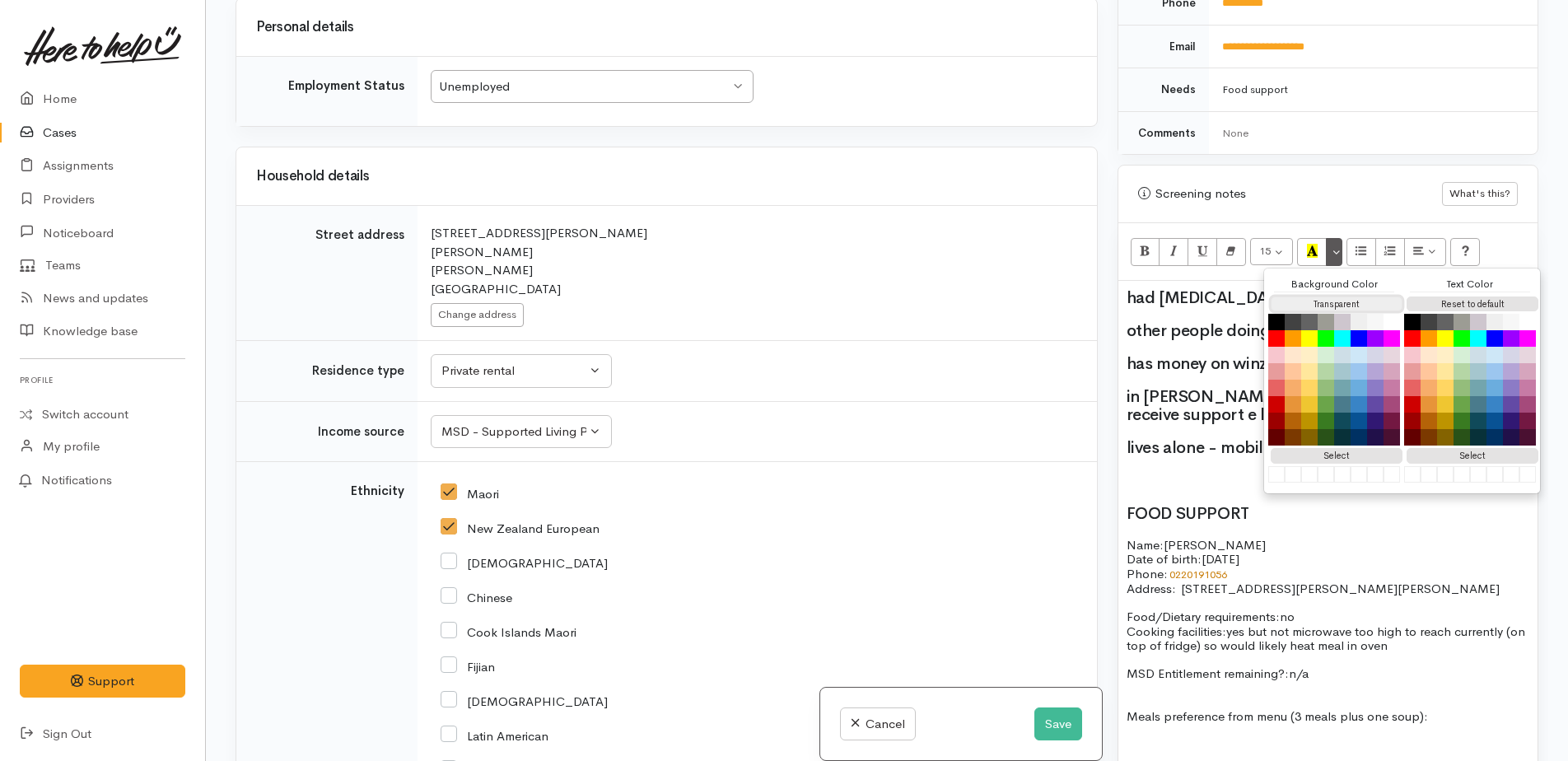
click at [1319, 307] on button "Transparent" at bounding box center [1336, 305] width 131 height 15
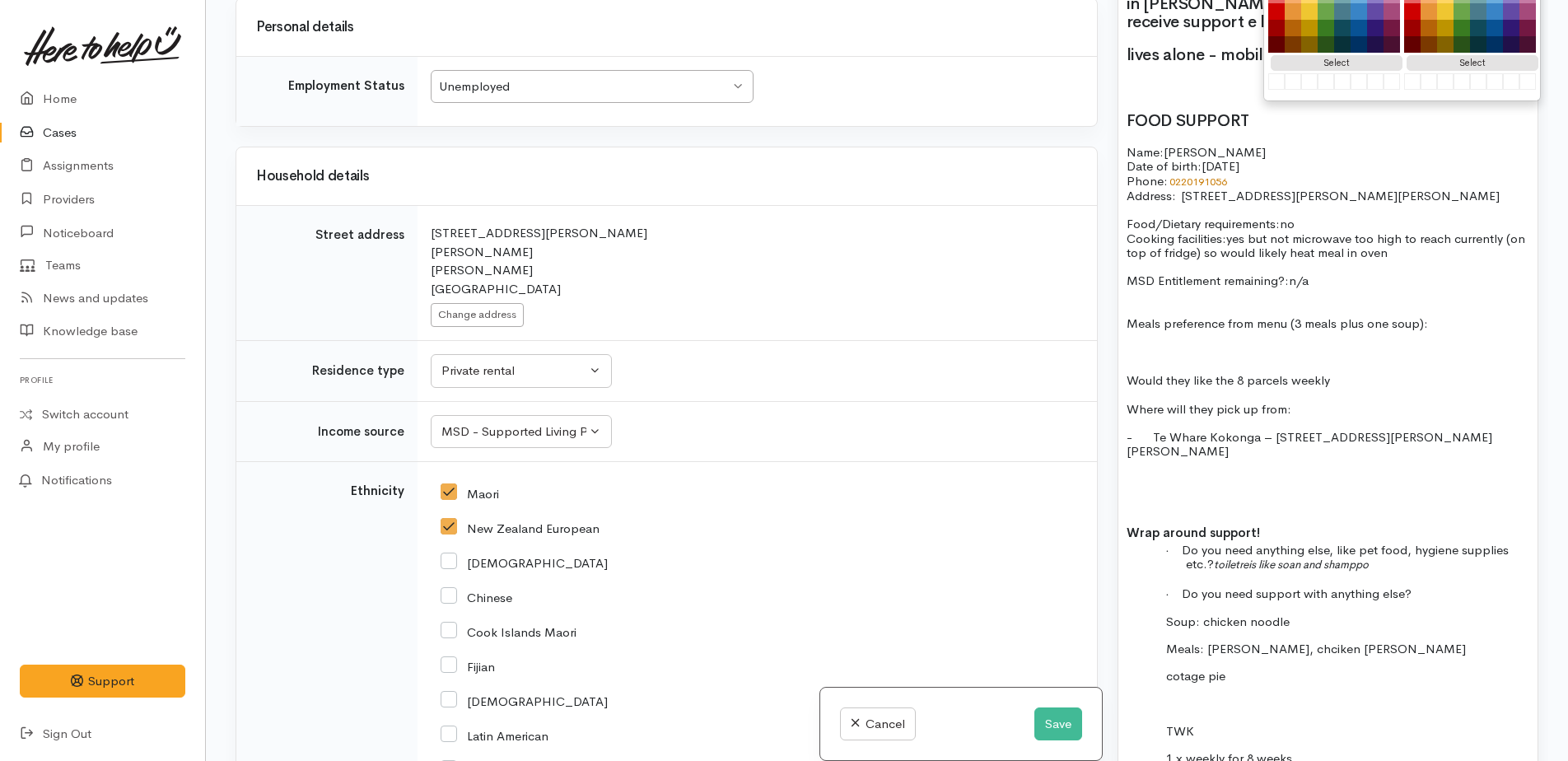
click at [1167, 357] on p at bounding box center [1328, 352] width 403 height 14
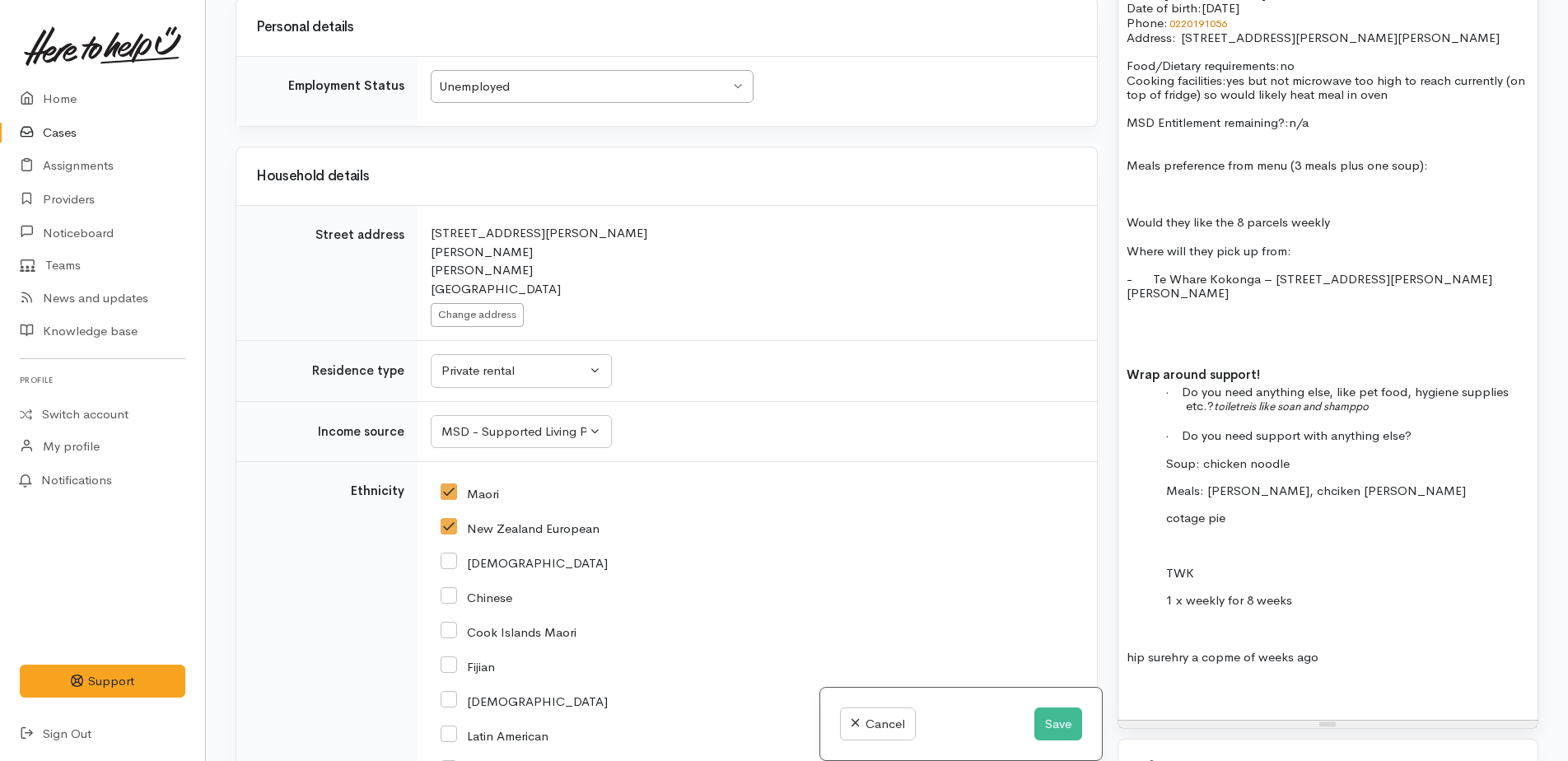
scroll to position [1382, 0]
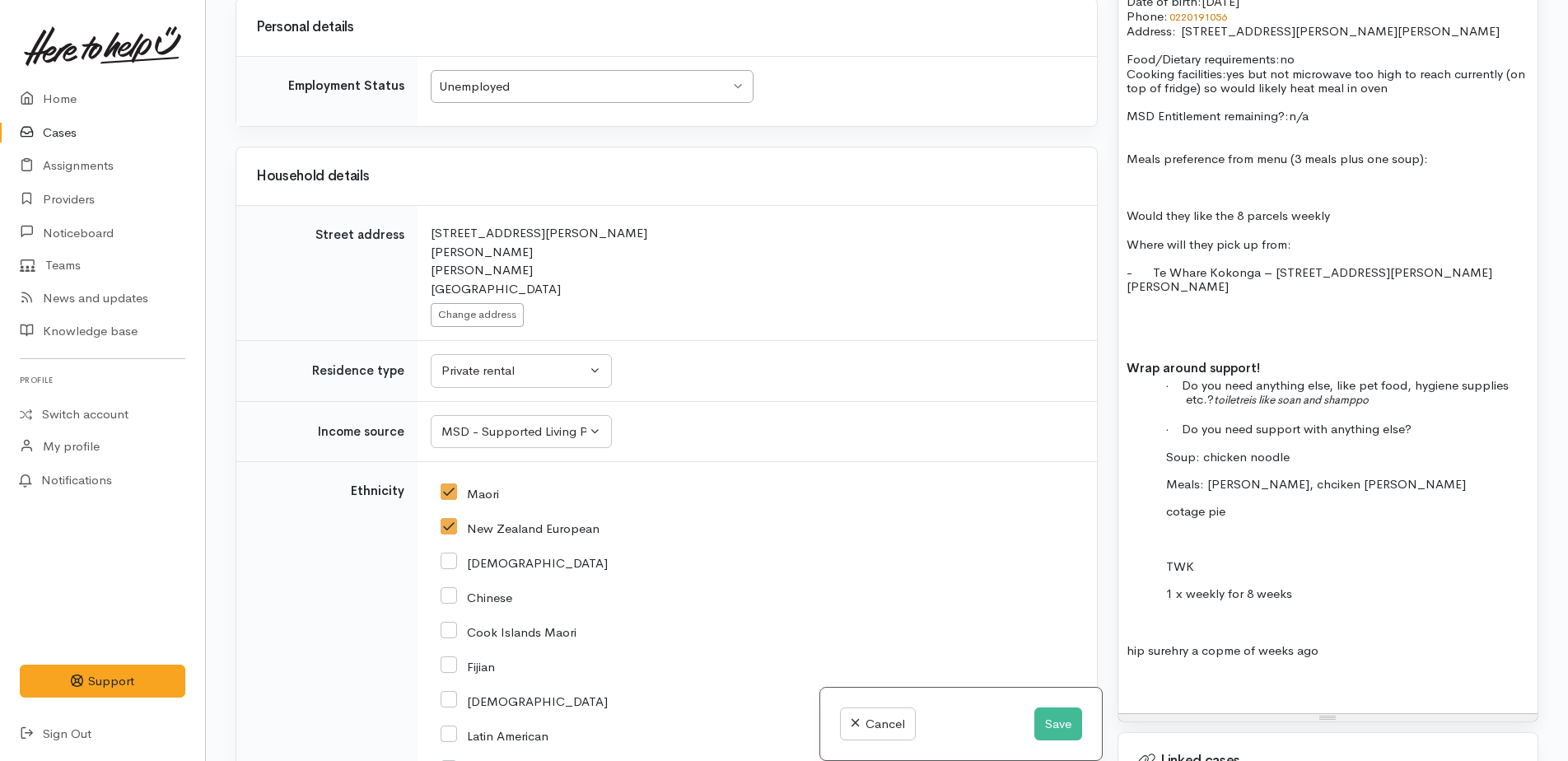
drag, startPoint x: 1162, startPoint y: 445, endPoint x: 1215, endPoint y: 493, distance: 71.5
click at [1292, 503] on div "had hip replacement other people doing things for her has money on winz card - …" at bounding box center [1328, 218] width 419 height 989
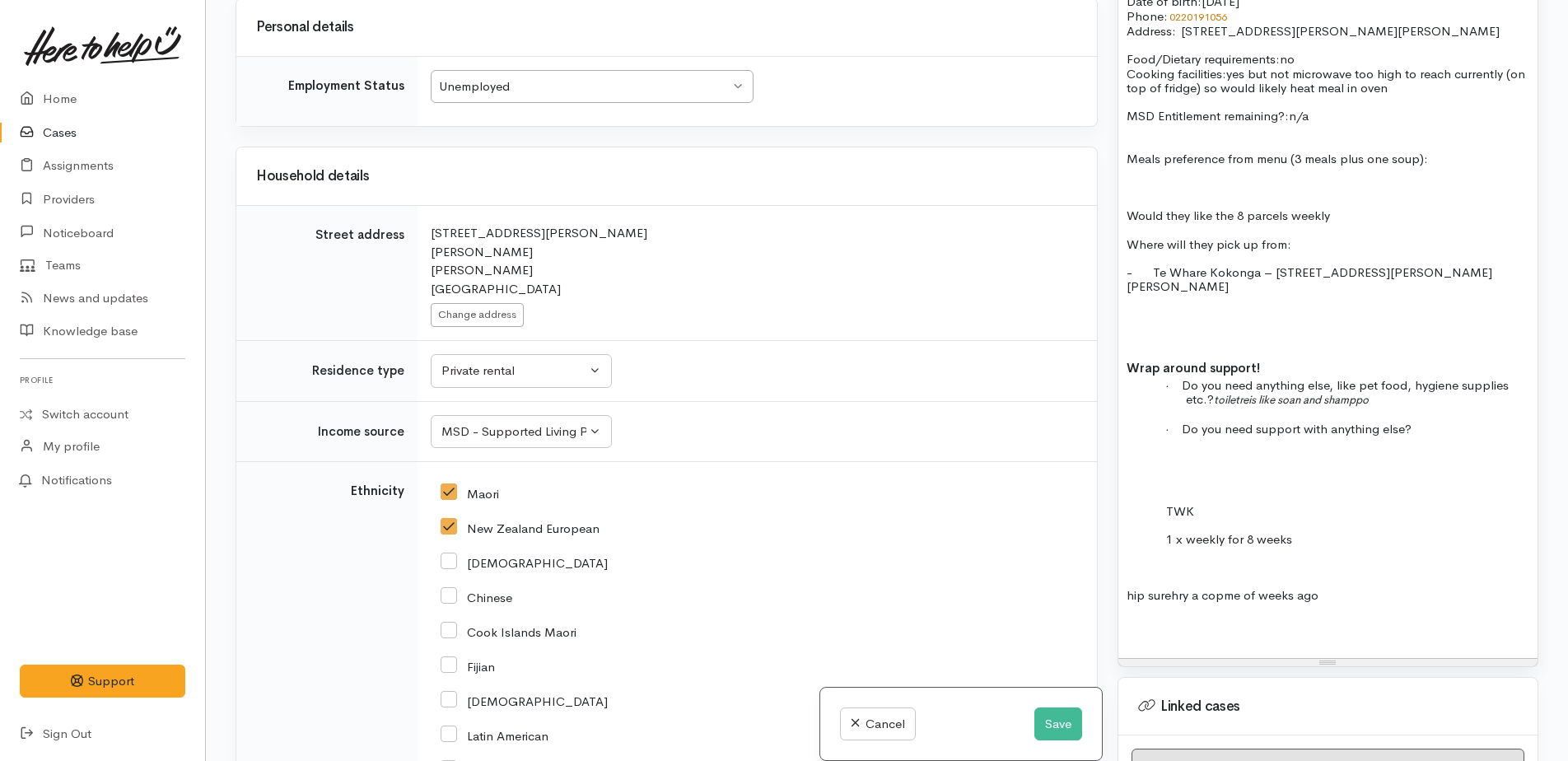
click at [1175, 175] on p at bounding box center [1328, 172] width 403 height 14
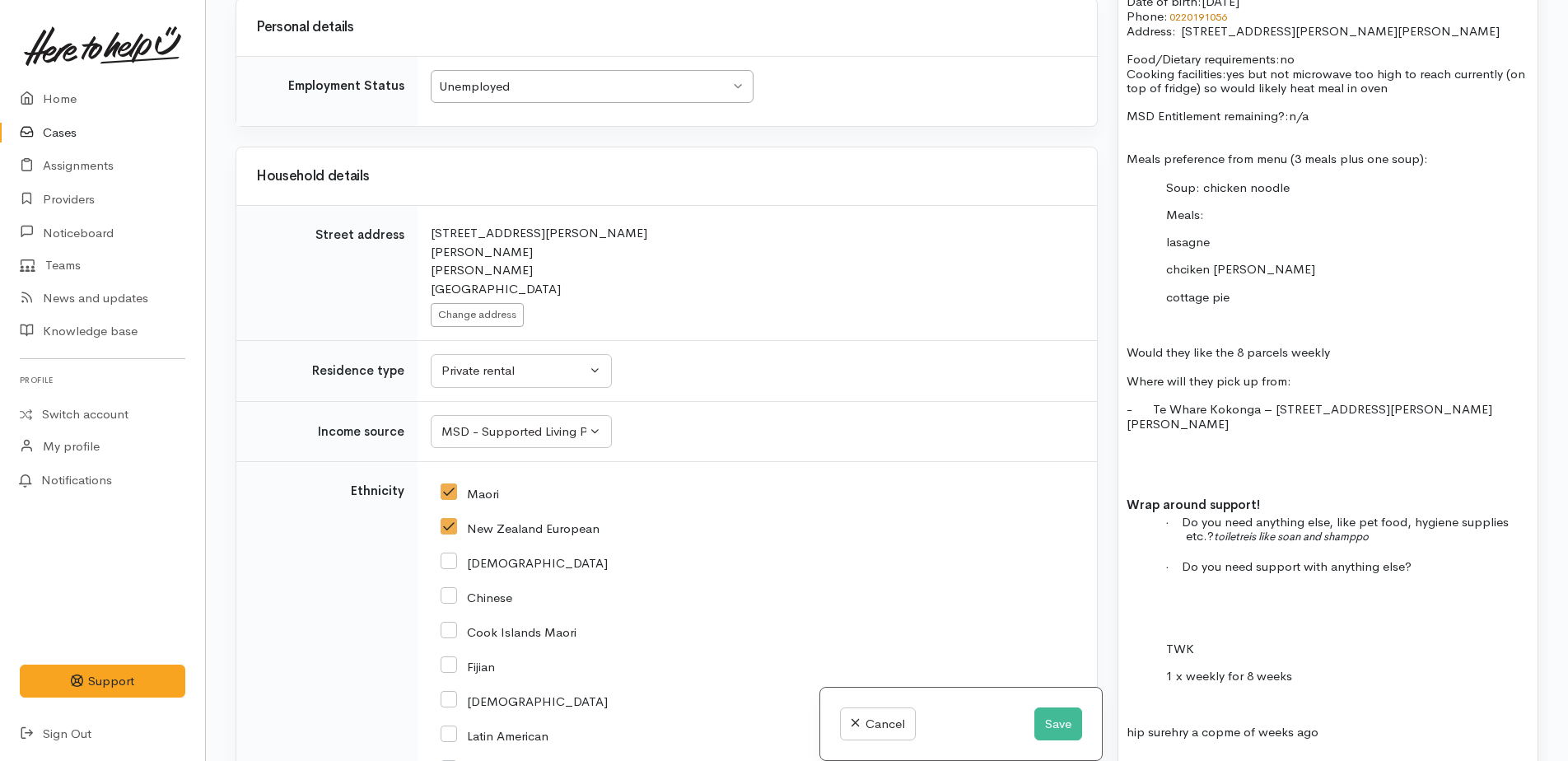
click at [1164, 243] on div "had hip replacement other people doing things for her has money on winz card - …" at bounding box center [1328, 259] width 419 height 1072
click at [1161, 300] on div "had hip replacement other people doing things for her has money on winz card - …" at bounding box center [1328, 259] width 419 height 1072
click at [1202, 188] on span "Soup: chicken noodle" at bounding box center [1228, 187] width 124 height 15
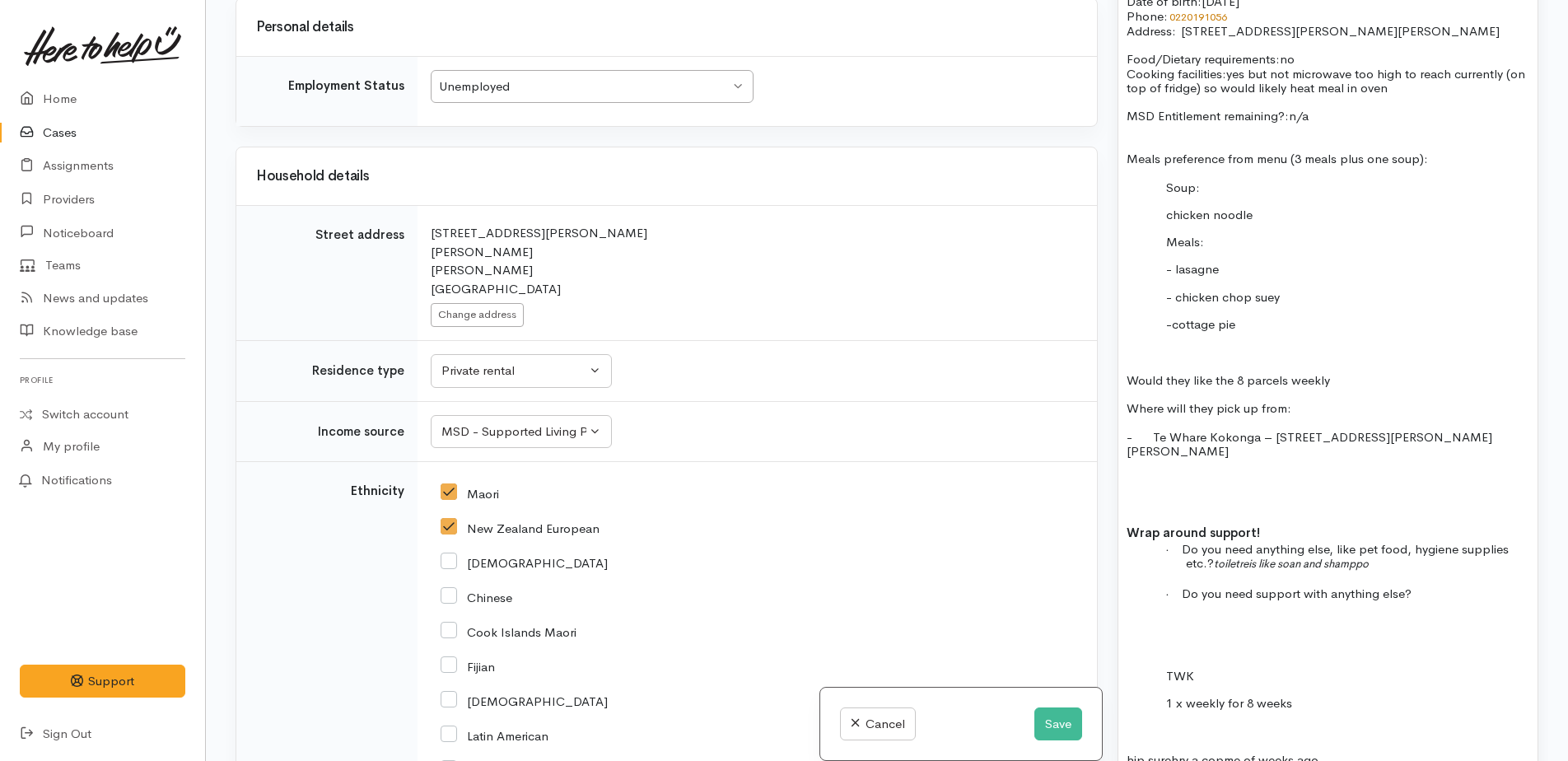
click at [1266, 216] on p "chicken noodle" at bounding box center [1357, 215] width 343 height 14
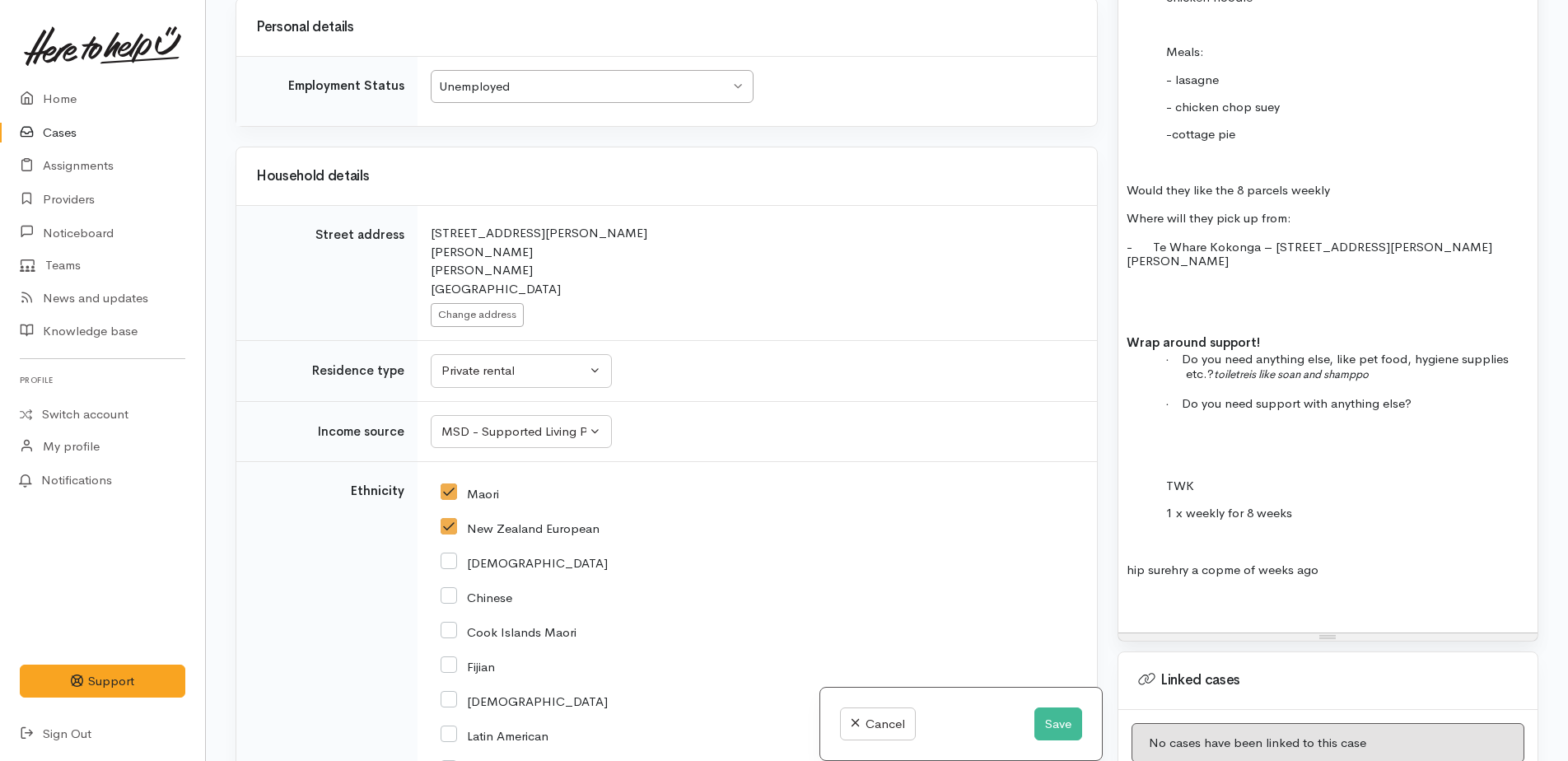
scroll to position [1629, 0]
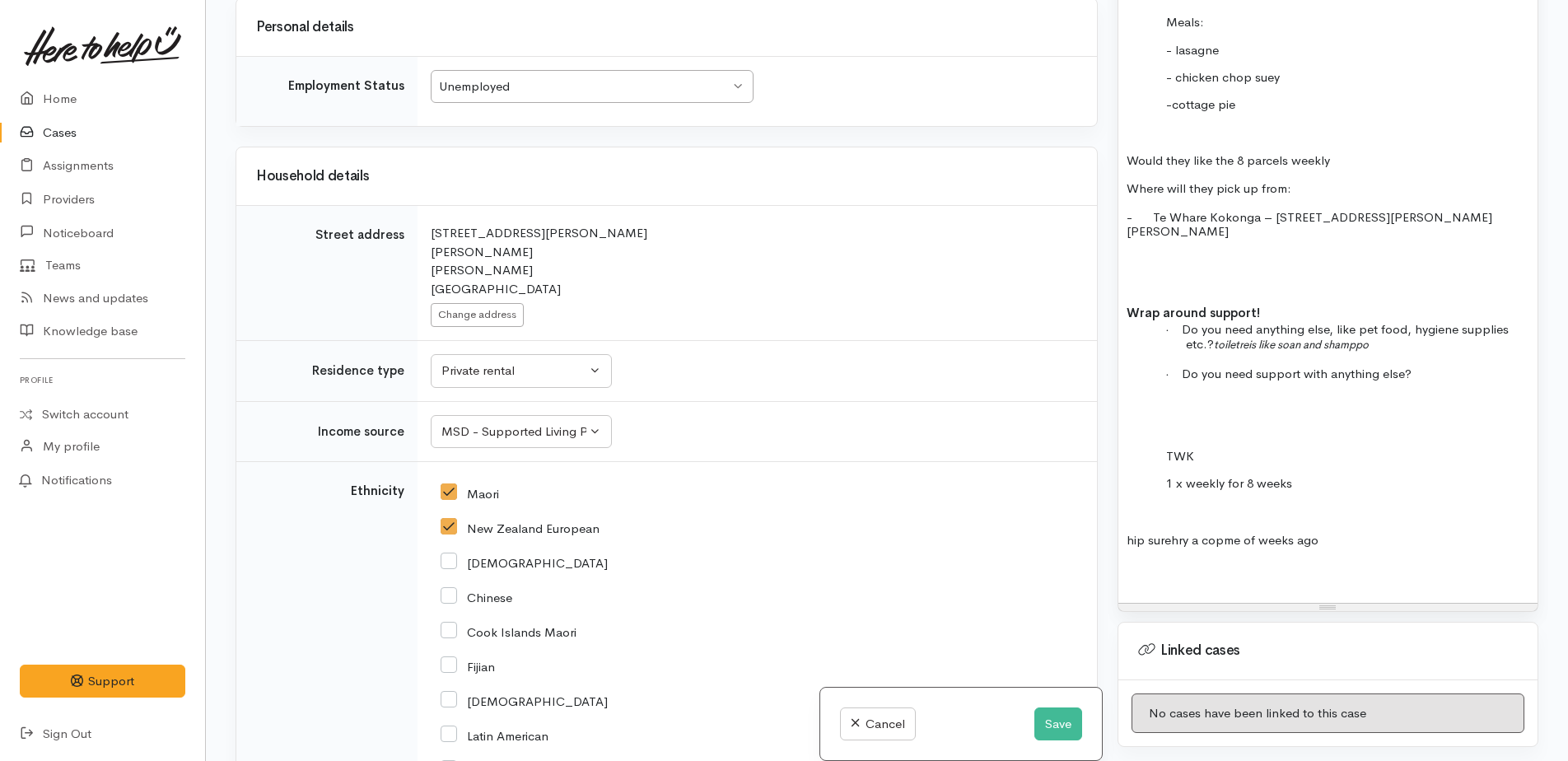
drag, startPoint x: 1151, startPoint y: 264, endPoint x: 1149, endPoint y: 272, distance: 8.2
click at [1150, 267] on p at bounding box center [1328, 277] width 403 height 19
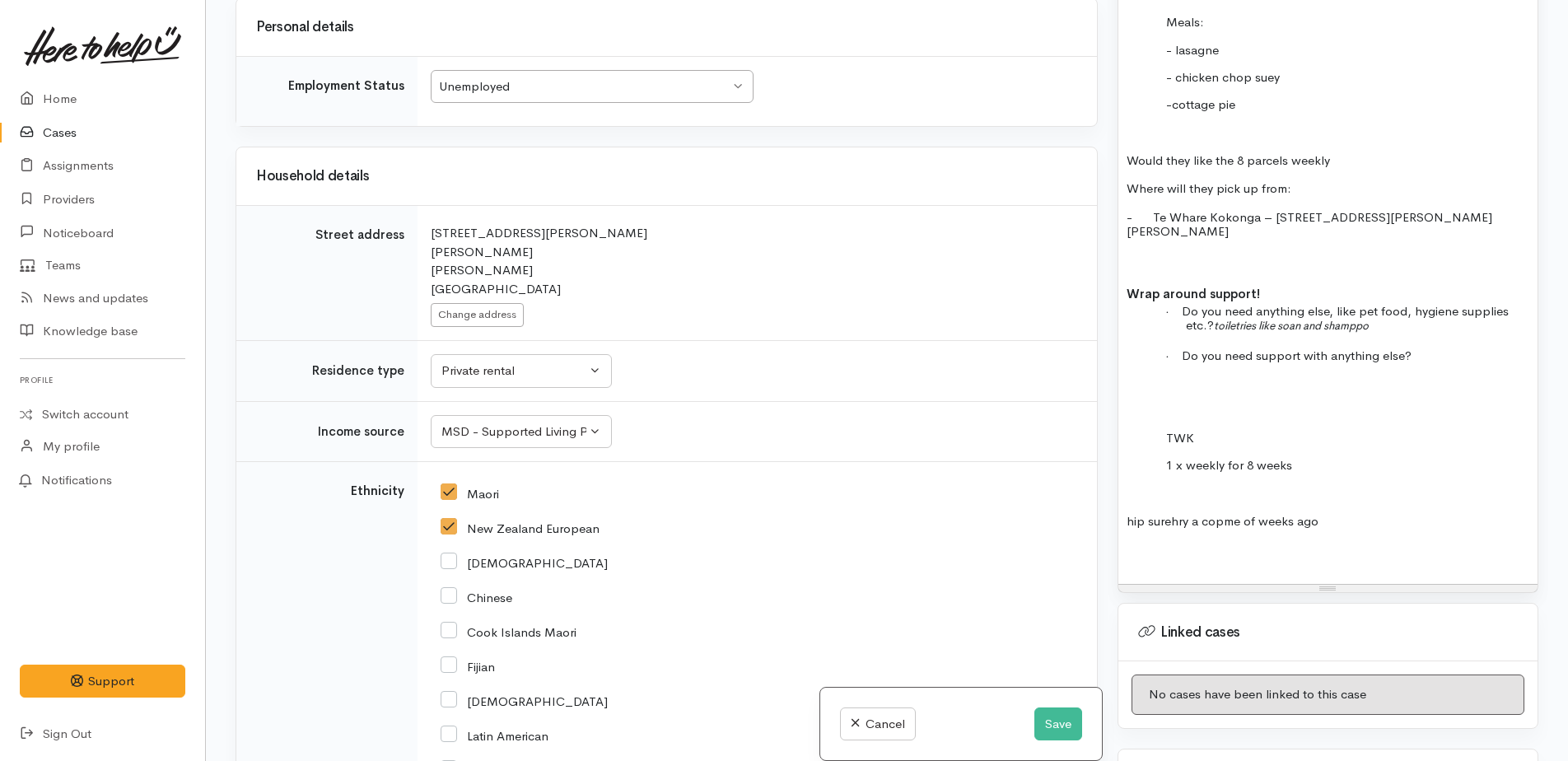
drag, startPoint x: 1295, startPoint y: 316, endPoint x: 1370, endPoint y: 305, distance: 75.8
click at [1403, 311] on p "· Do you need anything else, like pet food, hygiene supplies etc.? toiletries l…" at bounding box center [1357, 318] width 343 height 30
click at [1434, 349] on p "· Do you need support with anything else?" at bounding box center [1357, 355] width 343 height 14
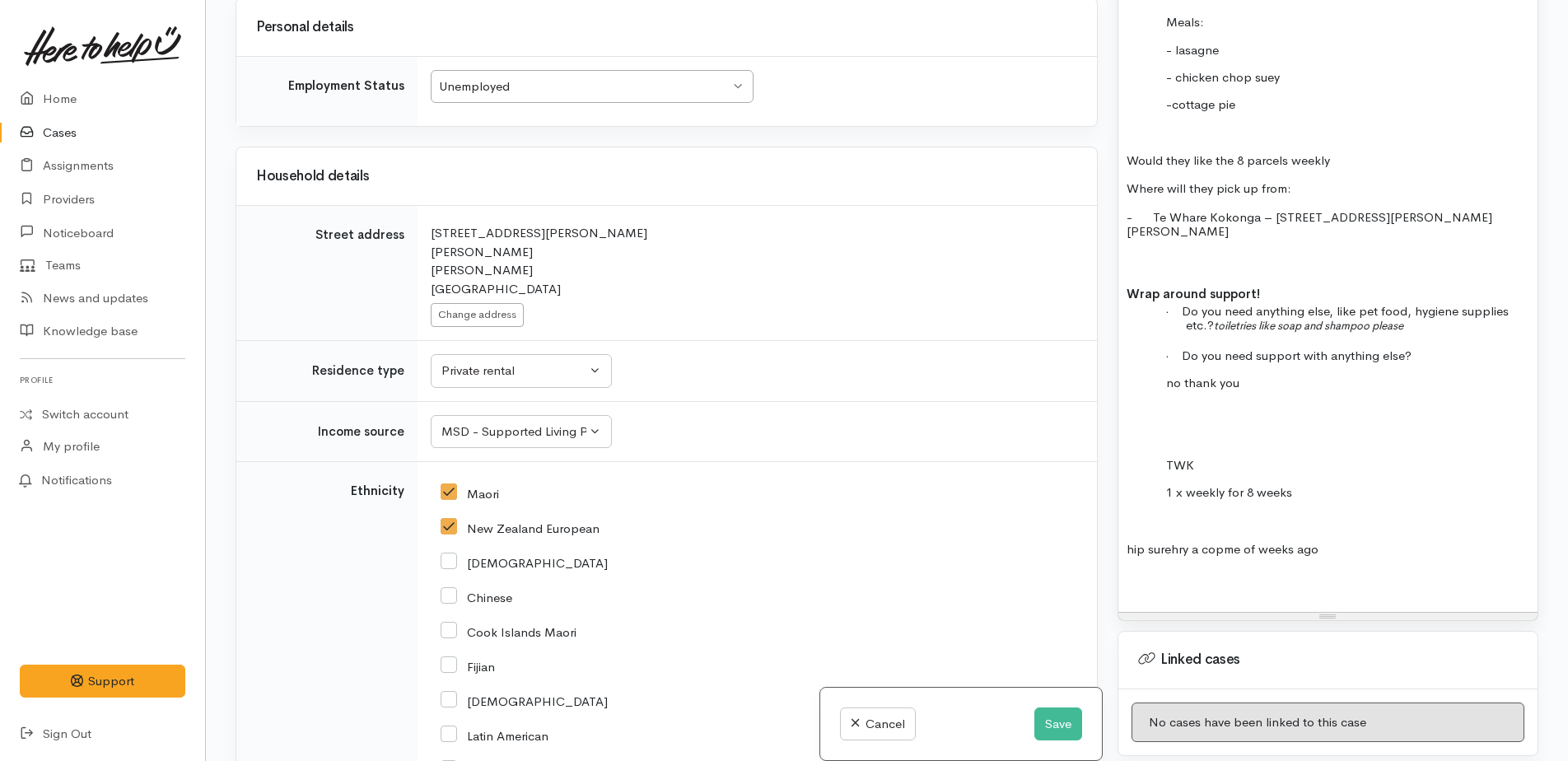
drag, startPoint x: 1153, startPoint y: 450, endPoint x: 1331, endPoint y: 536, distance: 197.7
click at [1331, 536] on div "had hip replacement other people doing things for her has money on winz card - …" at bounding box center [1328, 43] width 419 height 1135
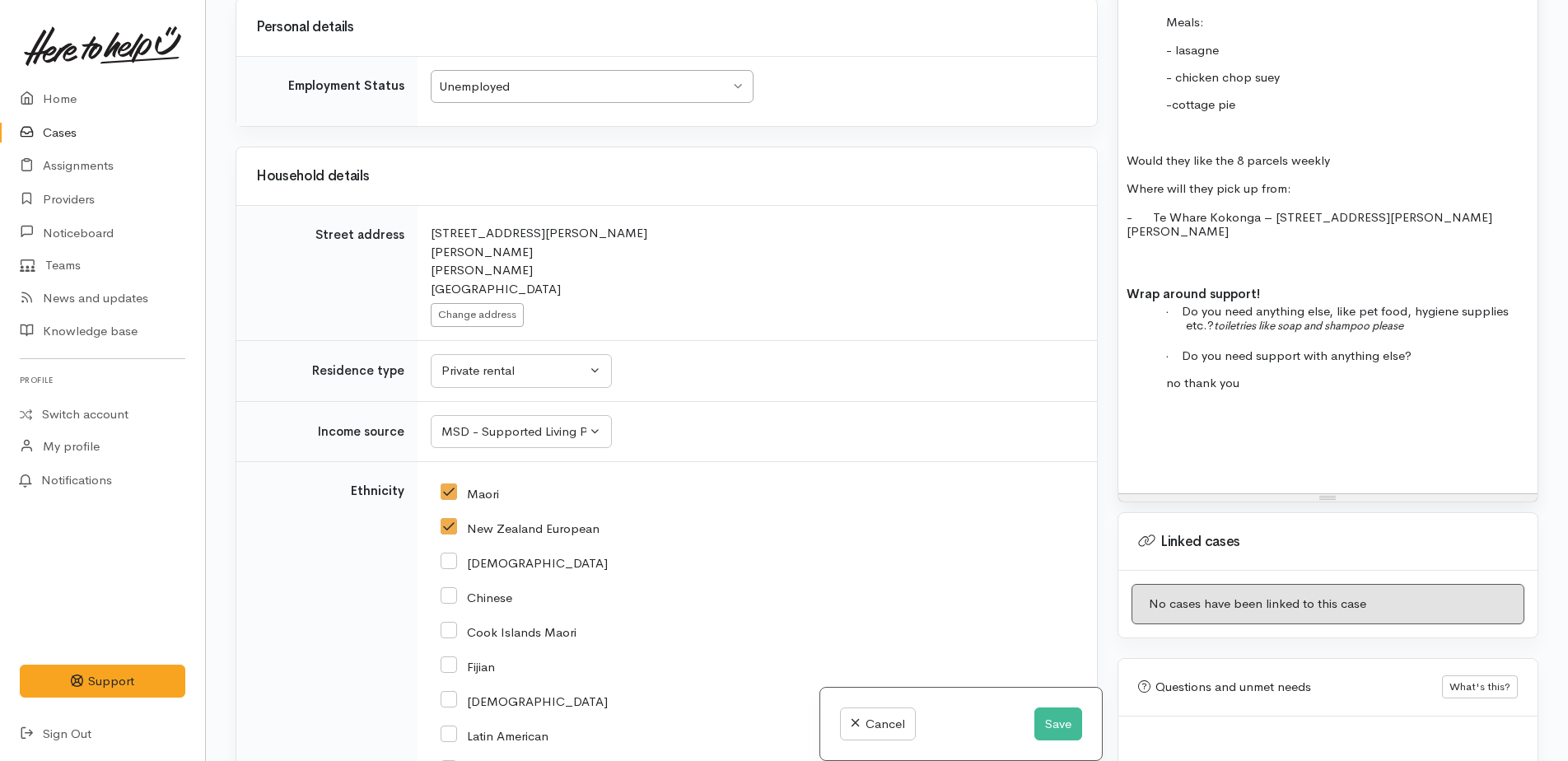
drag, startPoint x: 1381, startPoint y: 428, endPoint x: 1415, endPoint y: 413, distance: 37.2
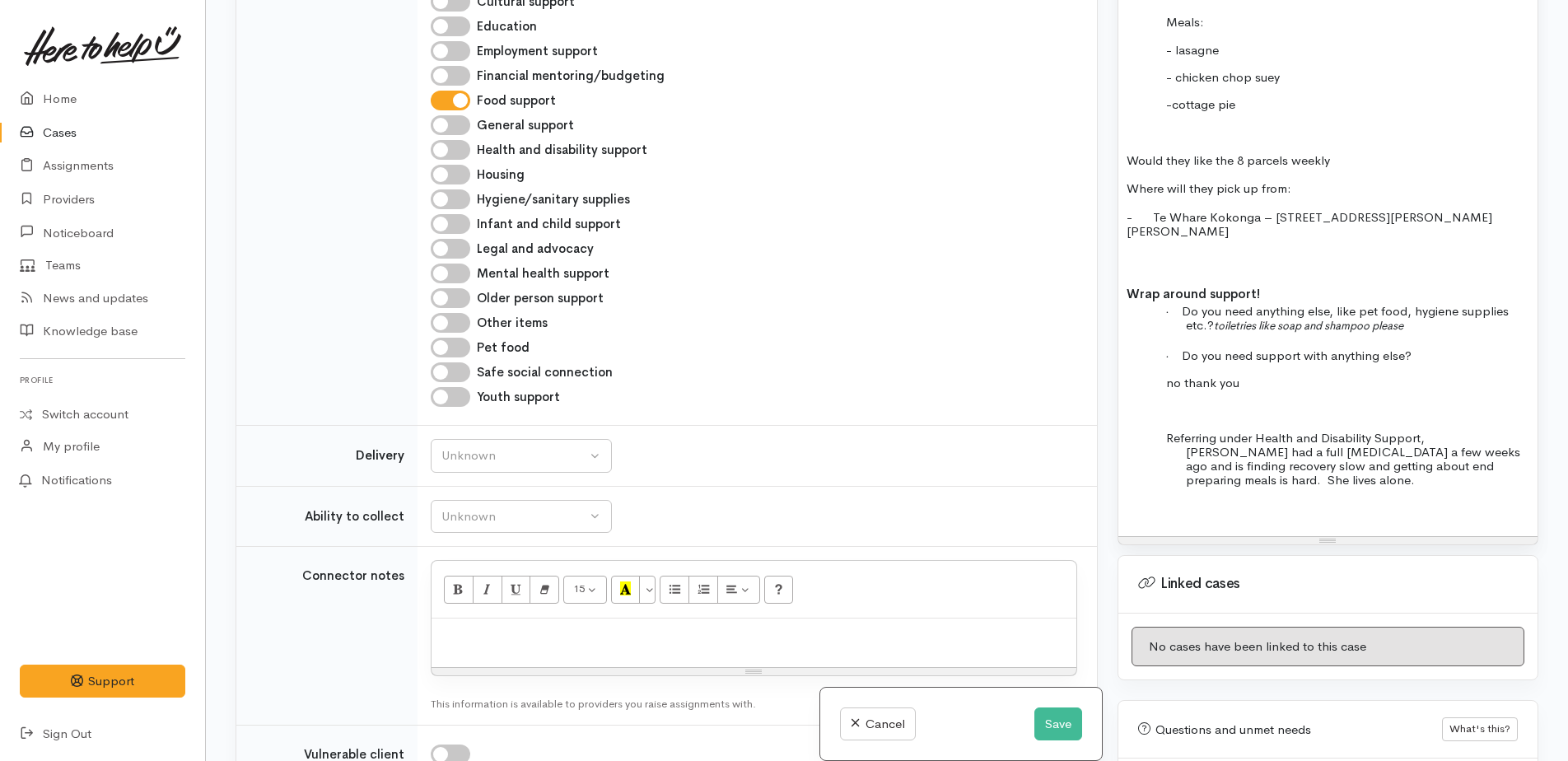
scroll to position [1730, 0]
click at [488, 447] on div "Unknown" at bounding box center [514, 456] width 145 height 19
drag, startPoint x: 466, startPoint y: 434, endPoint x: 467, endPoint y: 410, distance: 24.0
click at [466, 602] on span "No" at bounding box center [460, 611] width 17 height 19
select select "1"
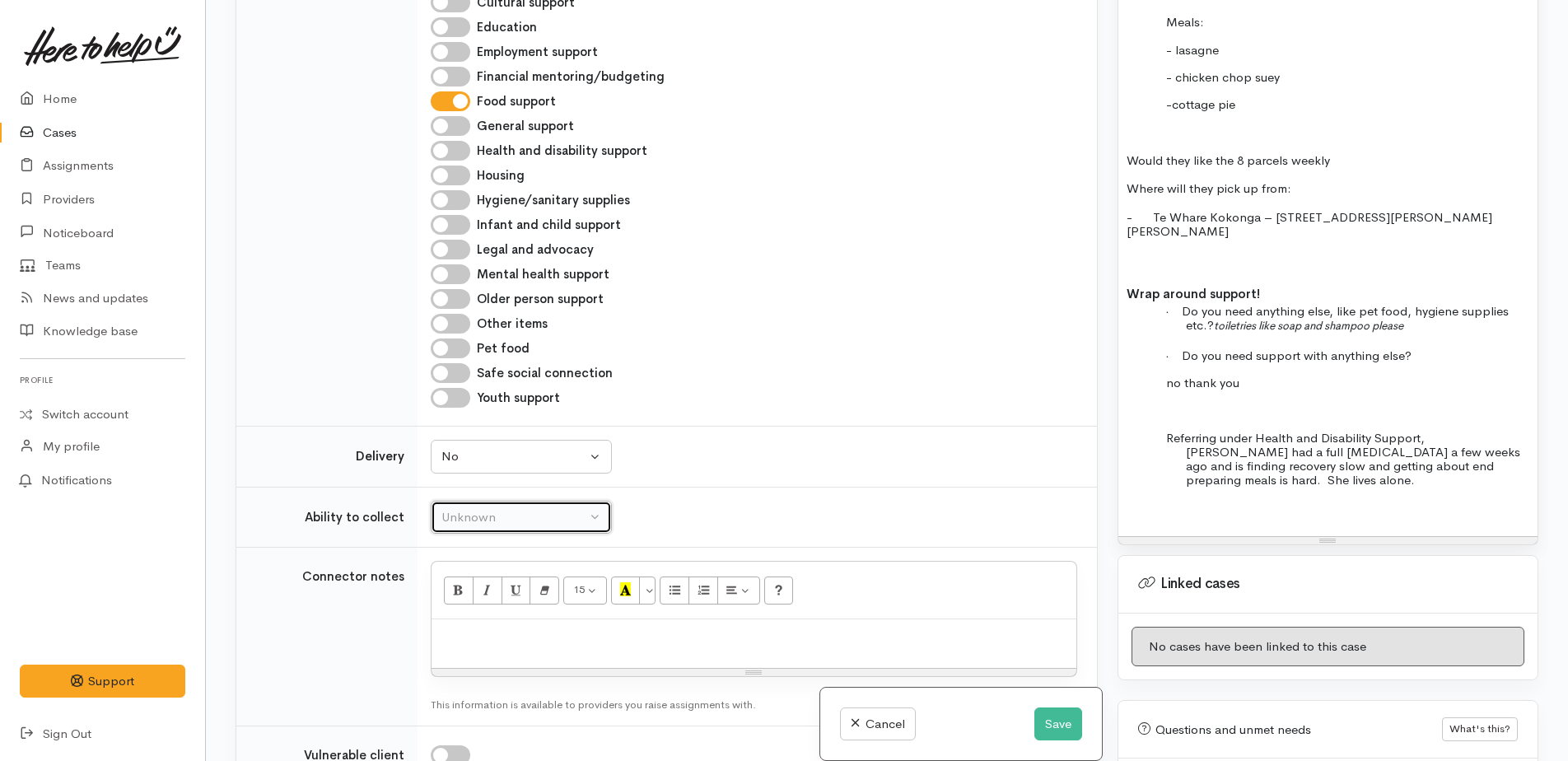
click at [471, 501] on button "Unknown" at bounding box center [522, 518] width 181 height 34
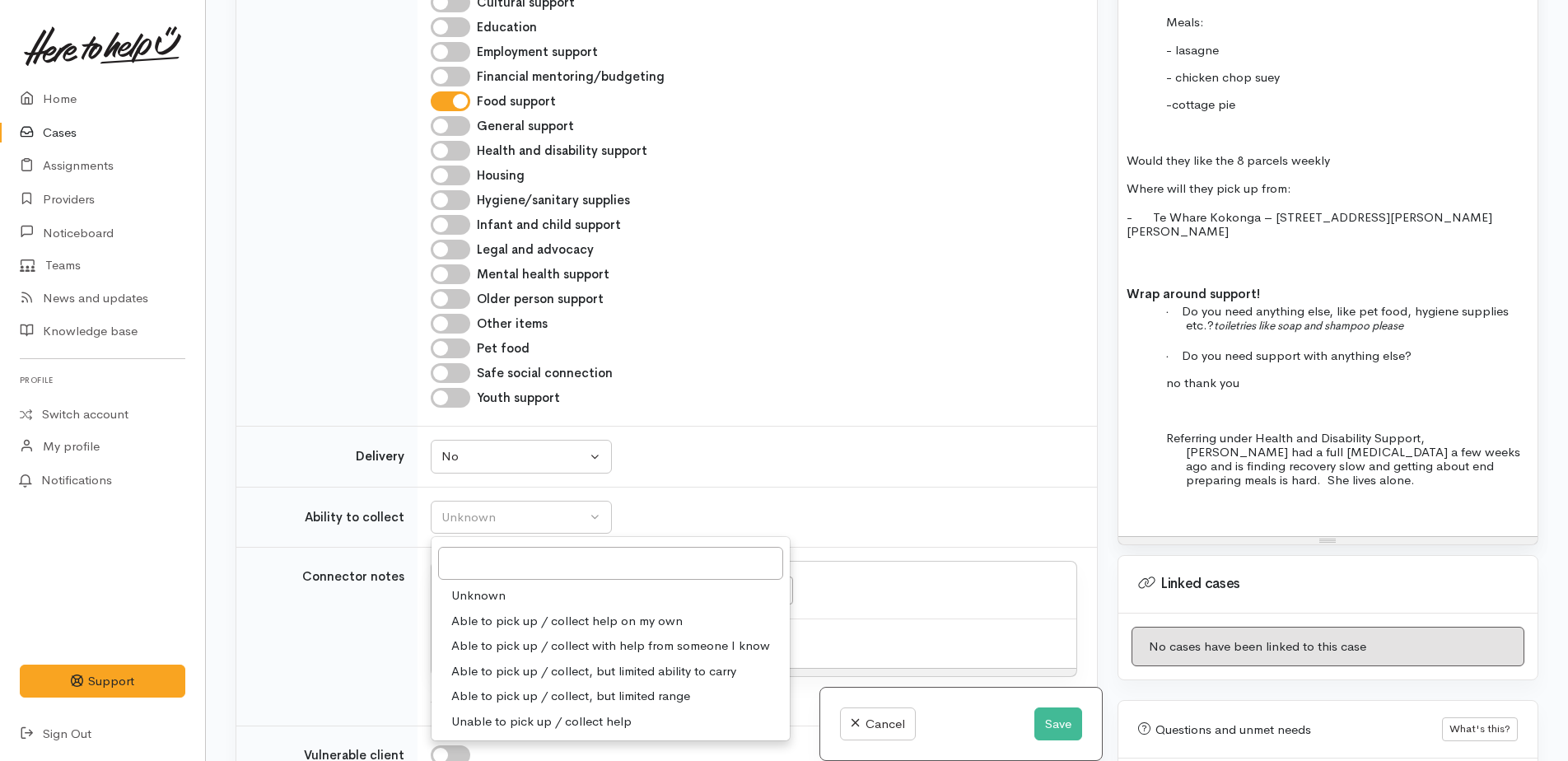
click at [501, 637] on span "Able to pick up / collect with help from someone I know" at bounding box center [611, 646] width 319 height 19
select select "5"
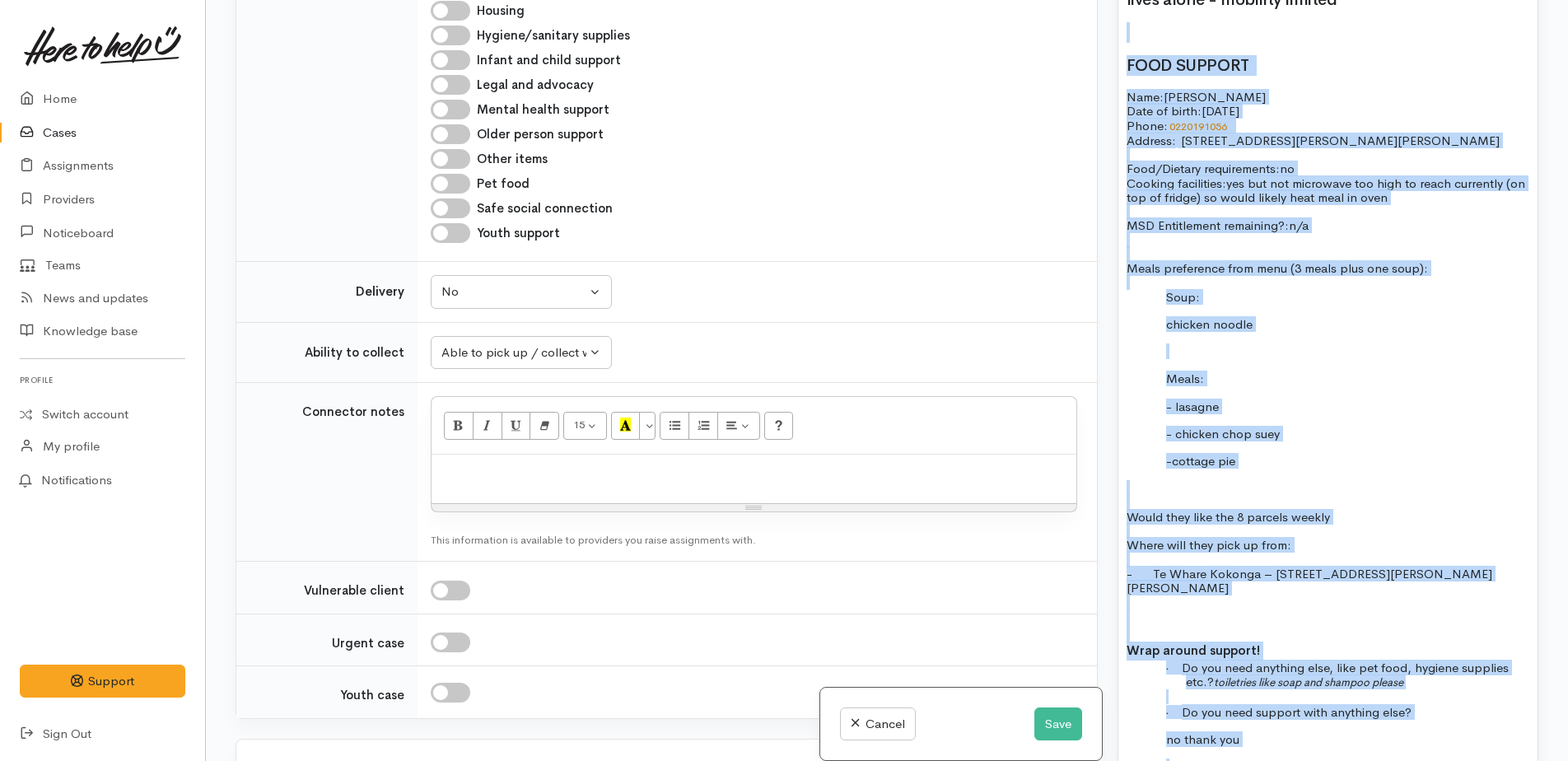
scroll to position [1264, 0]
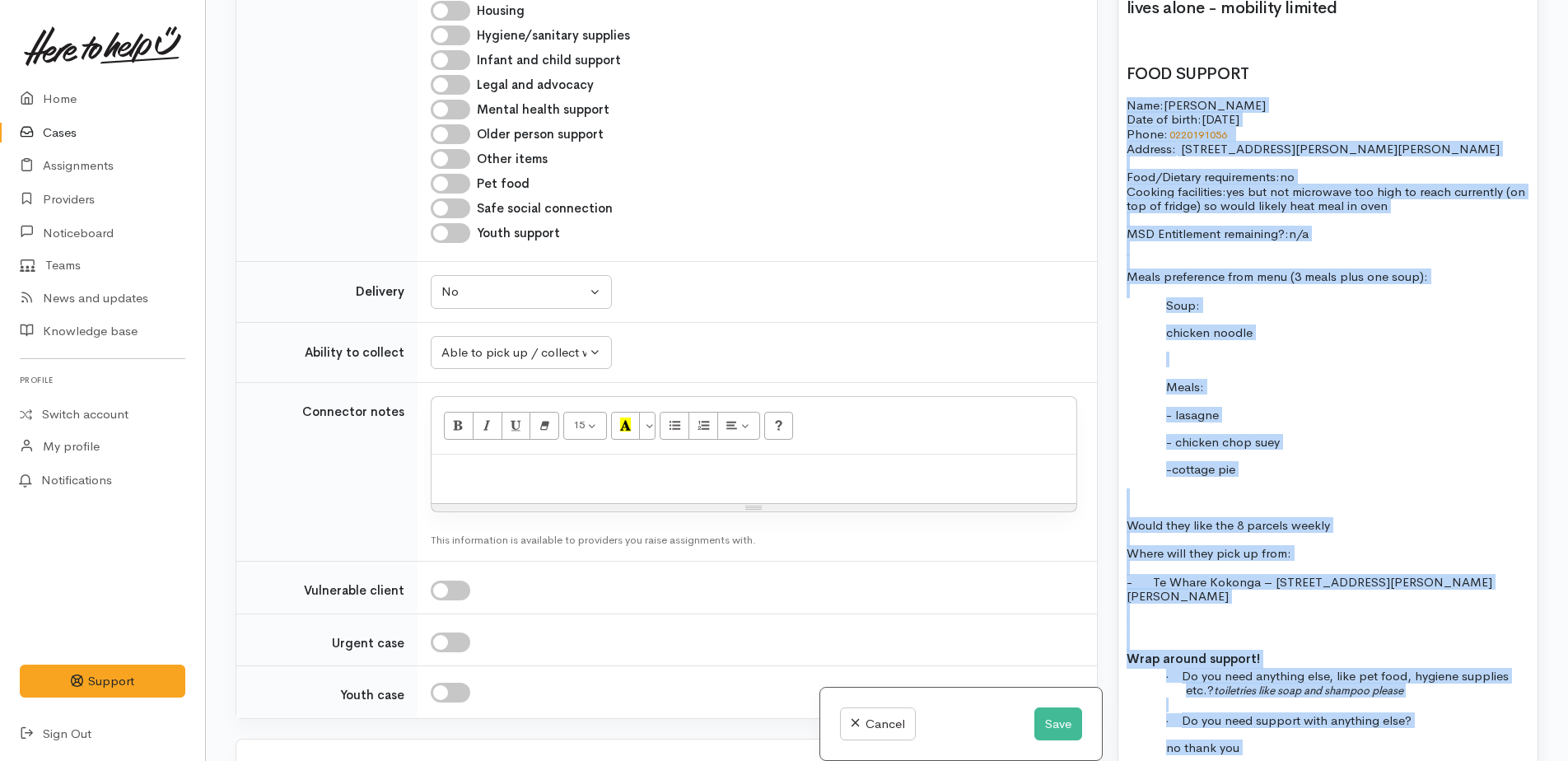
drag, startPoint x: 1254, startPoint y: 467, endPoint x: 1116, endPoint y: 90, distance: 401.5
click at [1116, 90] on div "Warnings Add No warnings have been raised against this case Add Warning Title ●…" at bounding box center [1328, 380] width 441 height 761
copy div "Name: Judith Coker Date of birth: 17/09/1964 Phone:   0220191056 Address:   85A…"
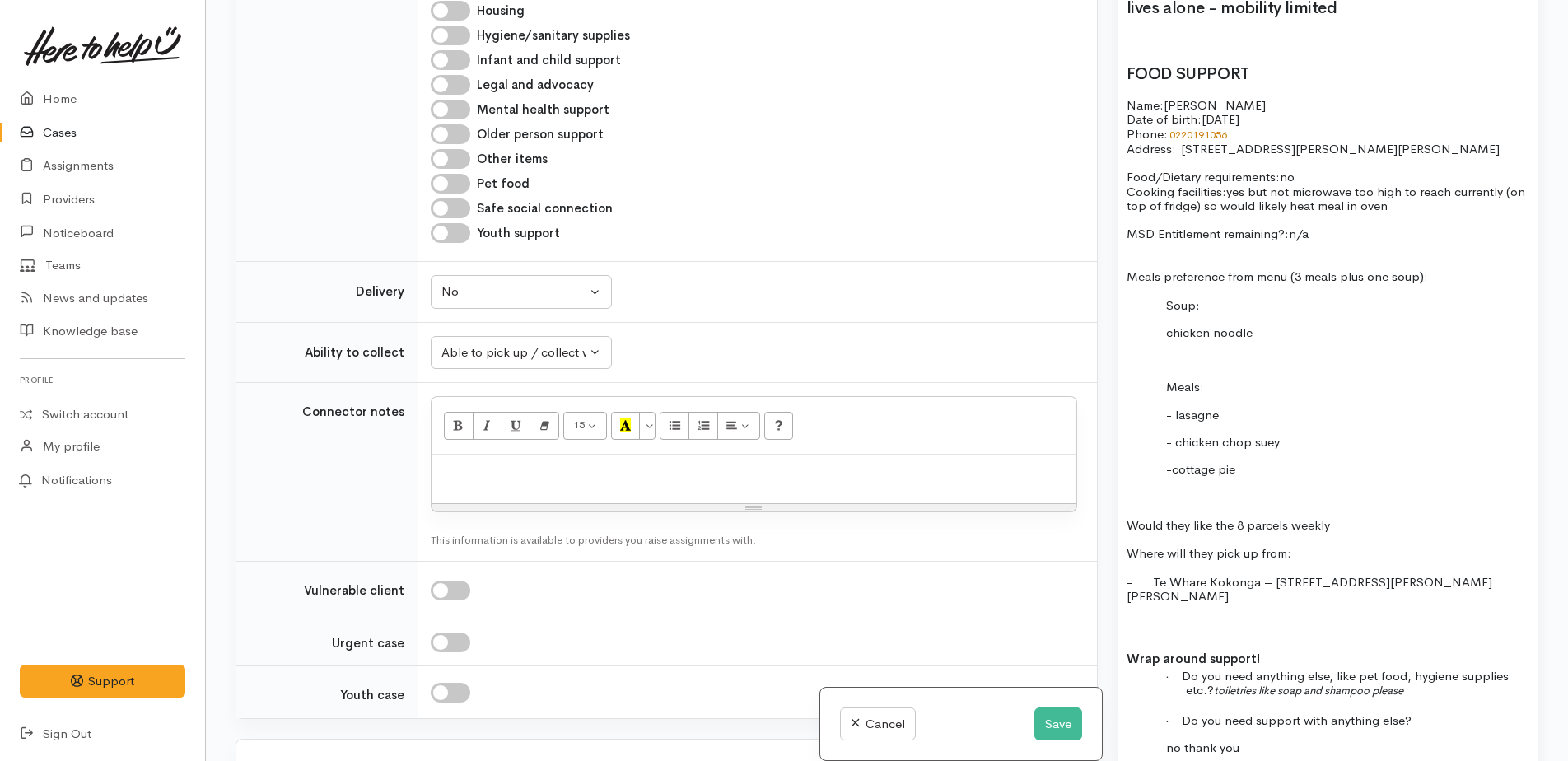
paste div
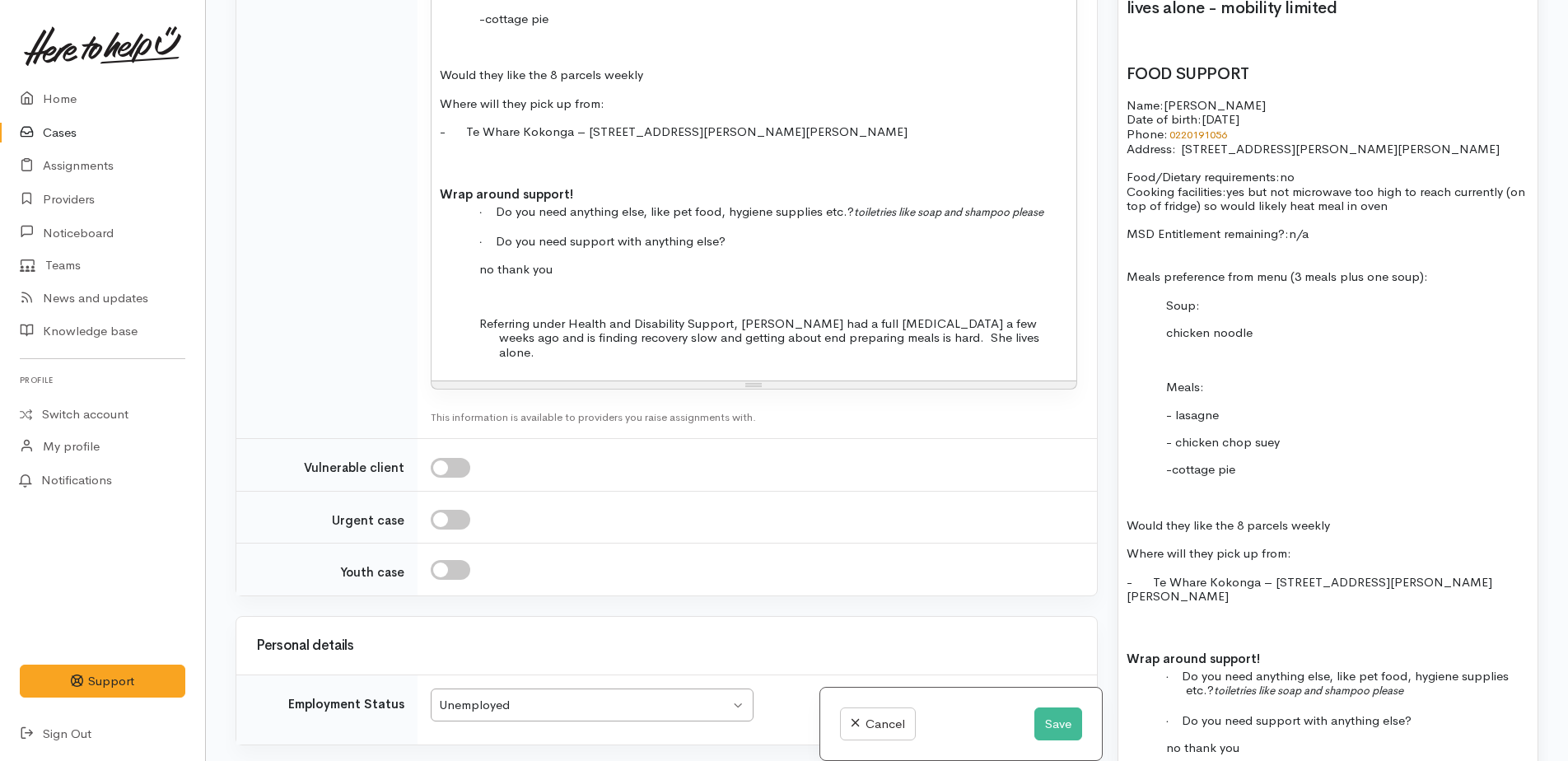
scroll to position [2778, 0]
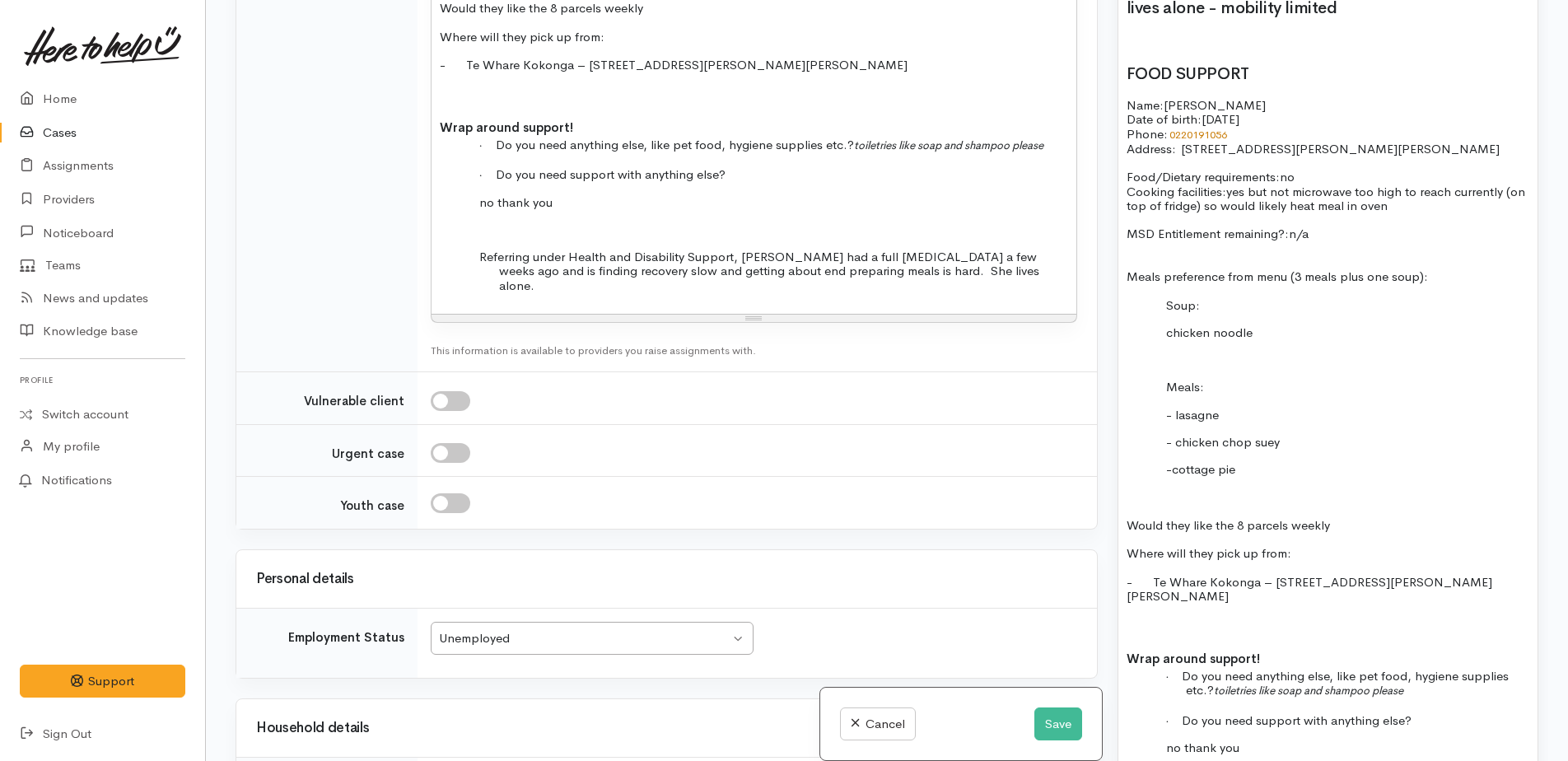
click at [444, 391] on input "checkbox" at bounding box center [450, 400] width 40 height 20
checkbox input "true"
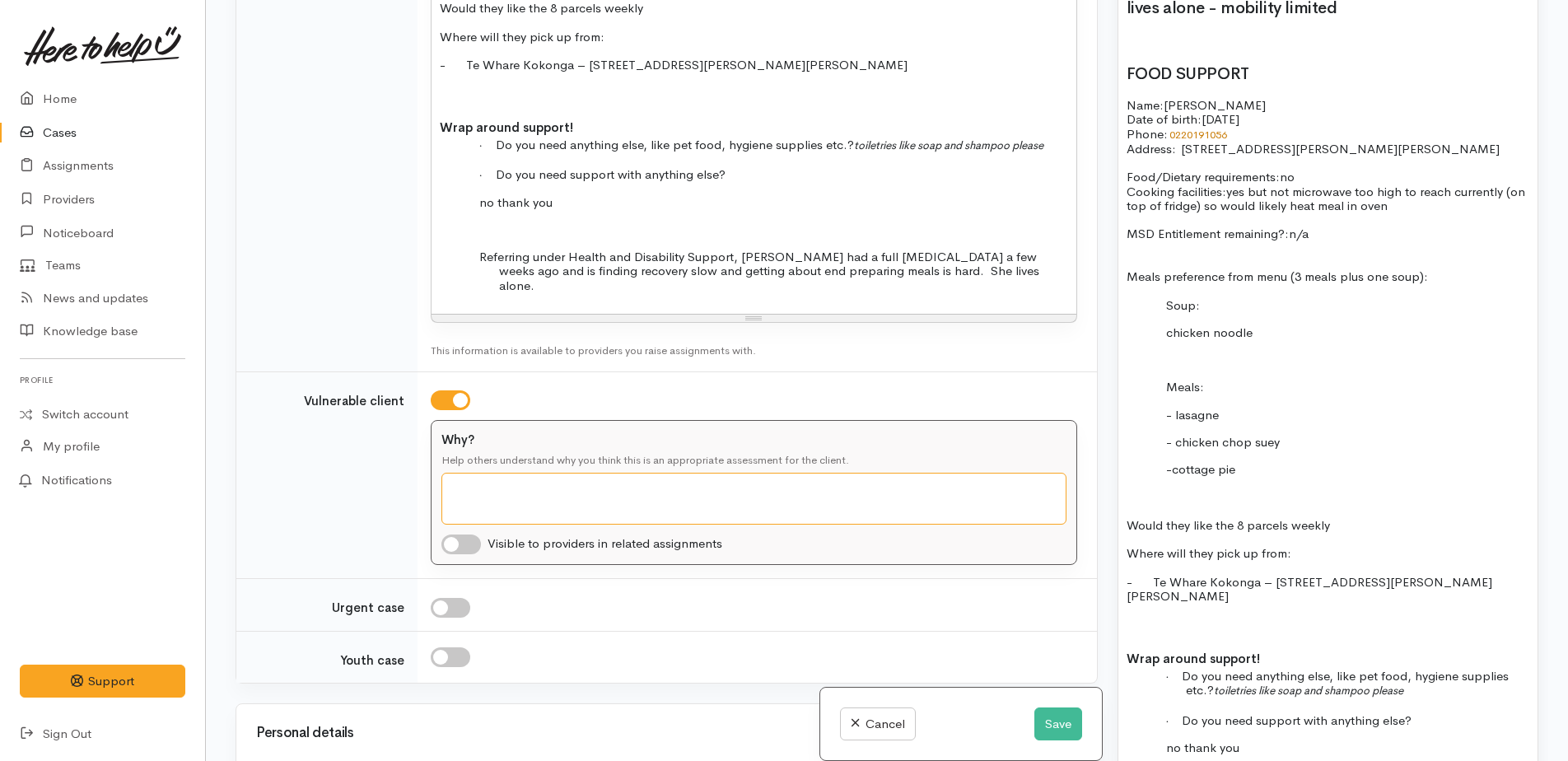
click at [466, 473] on textarea "Why?" at bounding box center [754, 498] width 625 height 52
click at [503, 473] on textarea "recovery from recent hip replacement" at bounding box center [754, 498] width 625 height 52
type textarea "recovering from recent hip replacement"
click at [454, 534] on input "checkbox" at bounding box center [461, 544] width 40 height 20
checkbox input "true"
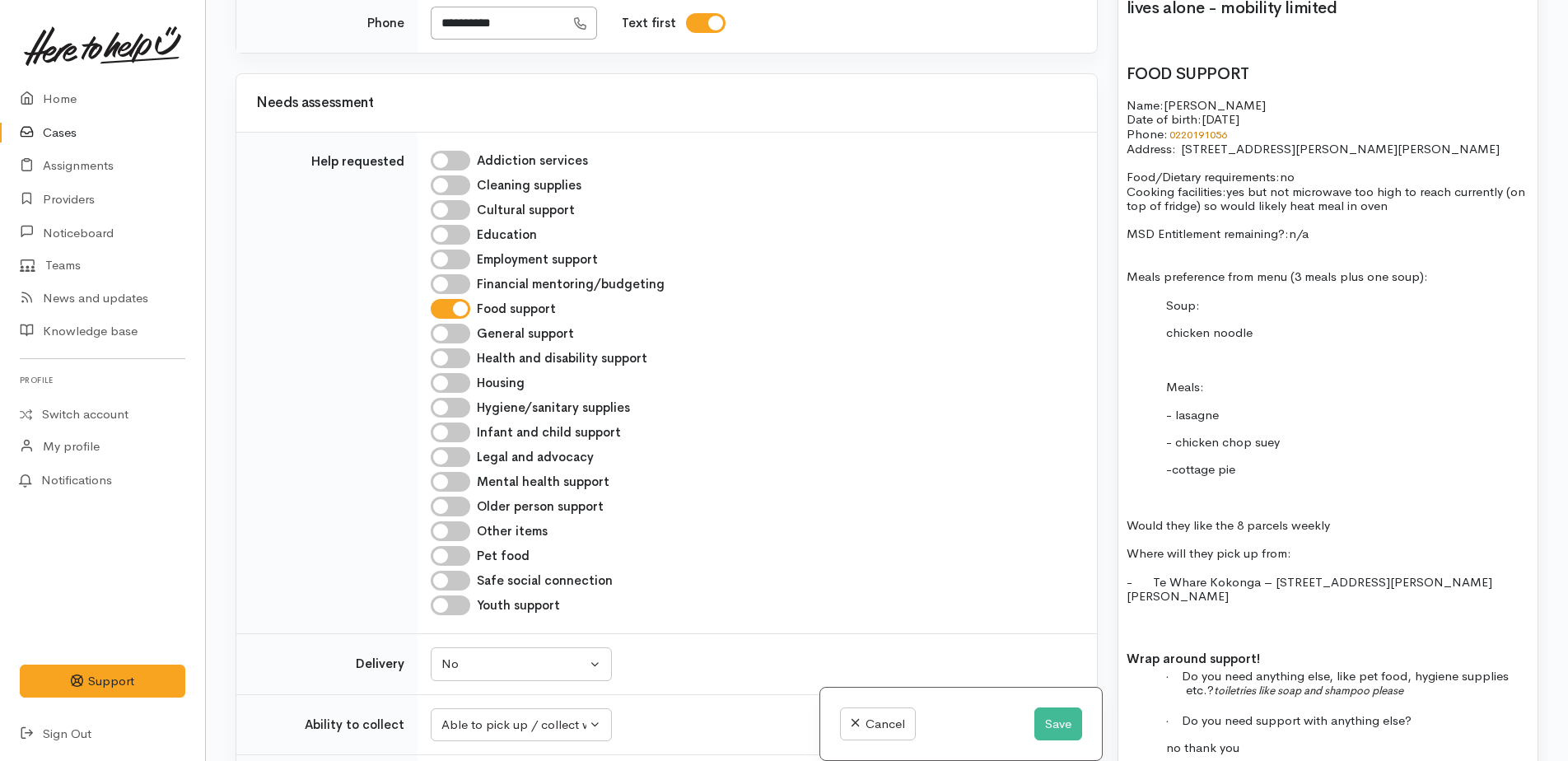
scroll to position [1522, 0]
click at [440, 498] on input "Older person support" at bounding box center [450, 507] width 40 height 20
checkbox input "true"
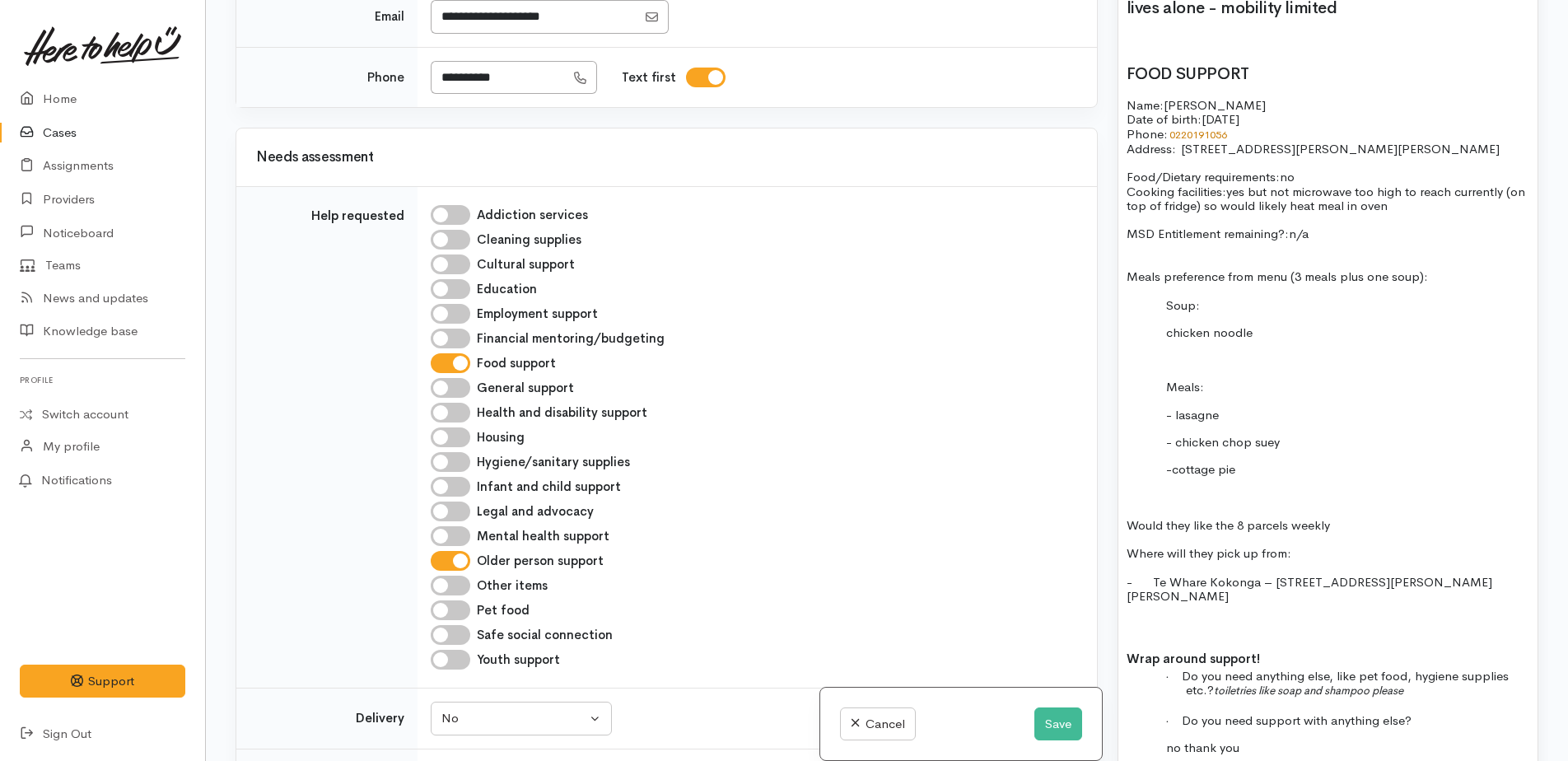
scroll to position [1440, 0]
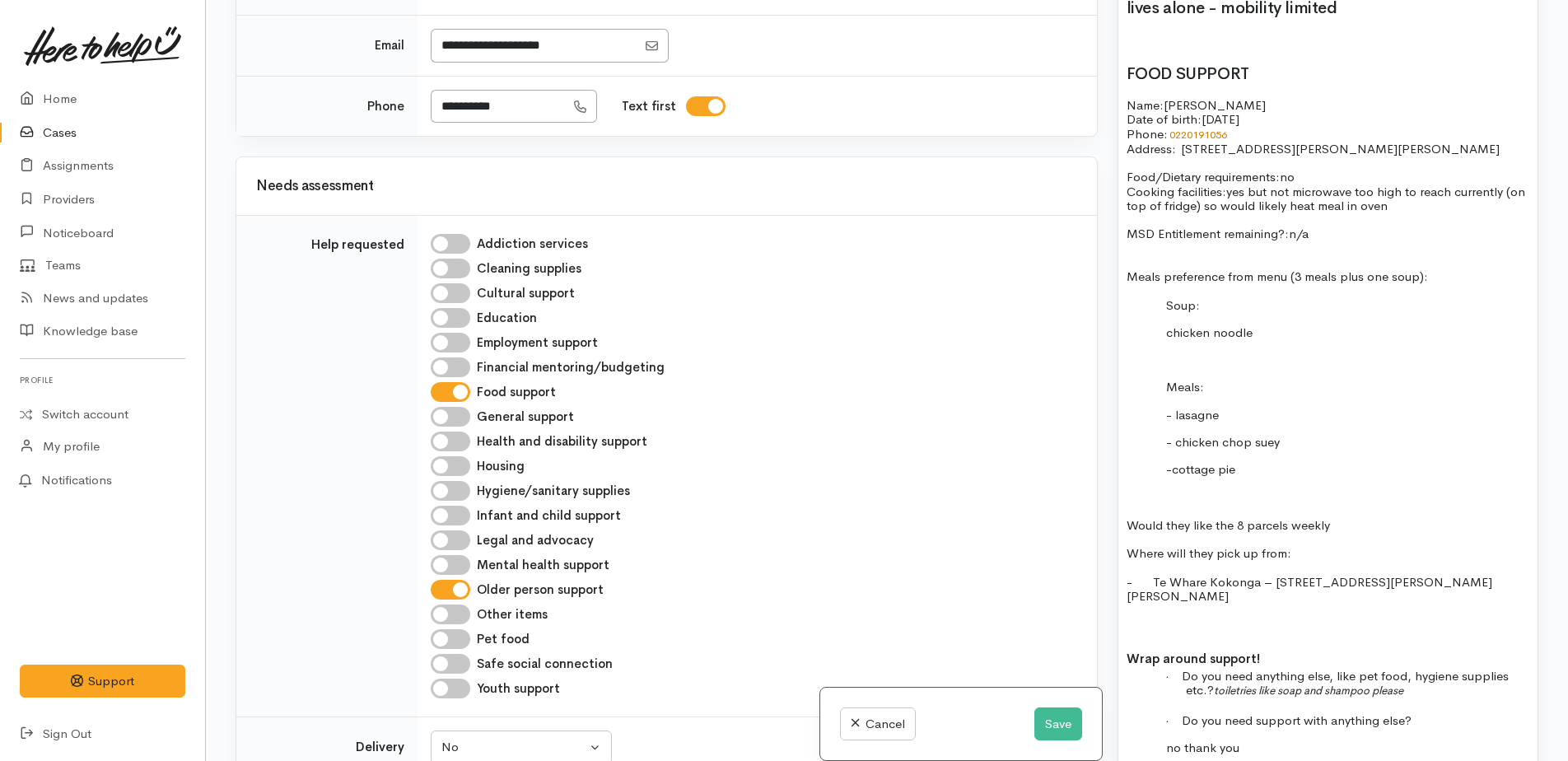
click at [444, 481] on input "Hygiene/sanitary supplies" at bounding box center [450, 490] width 40 height 20
checkbox input "true"
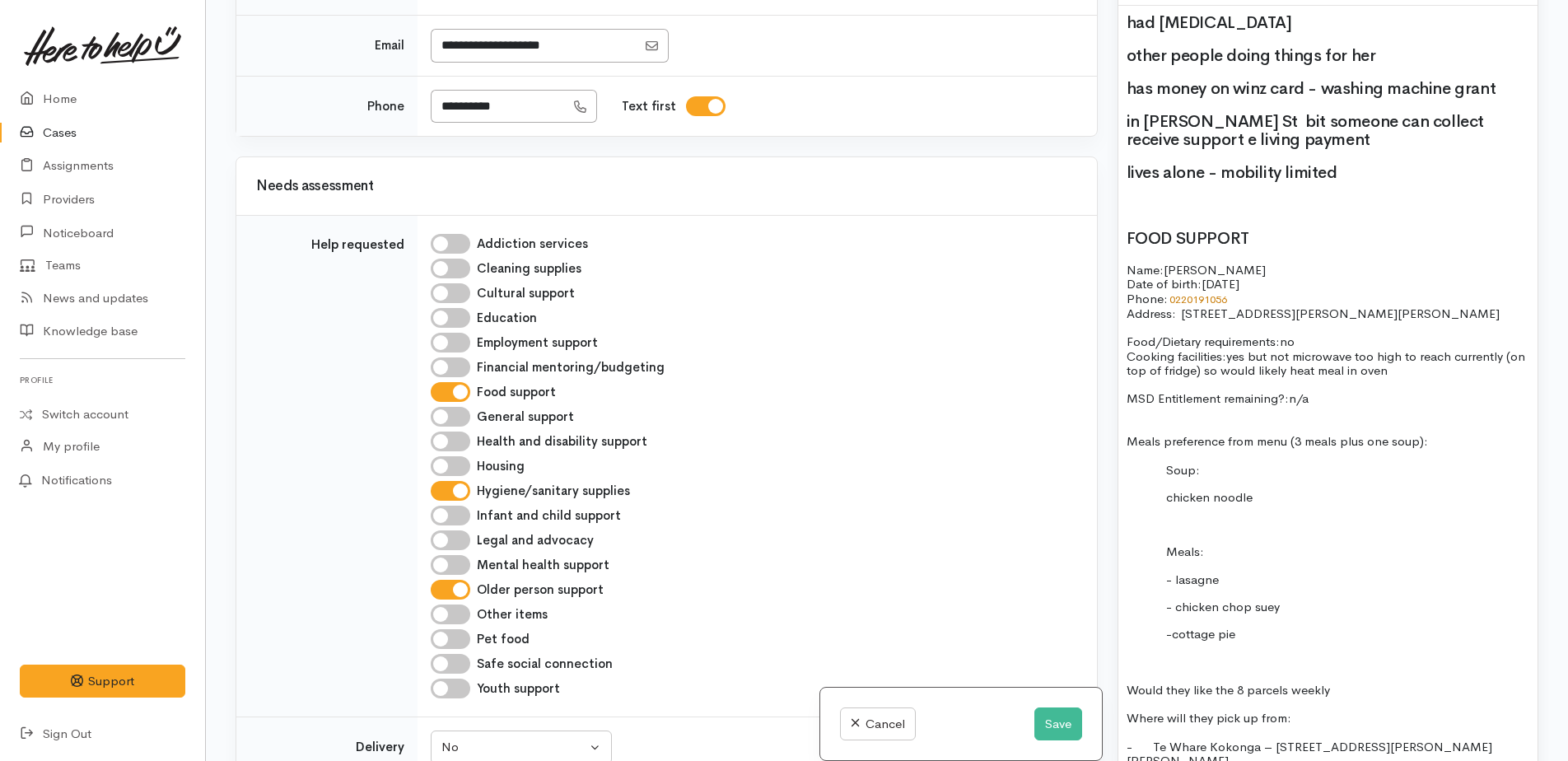
scroll to position [1016, 0]
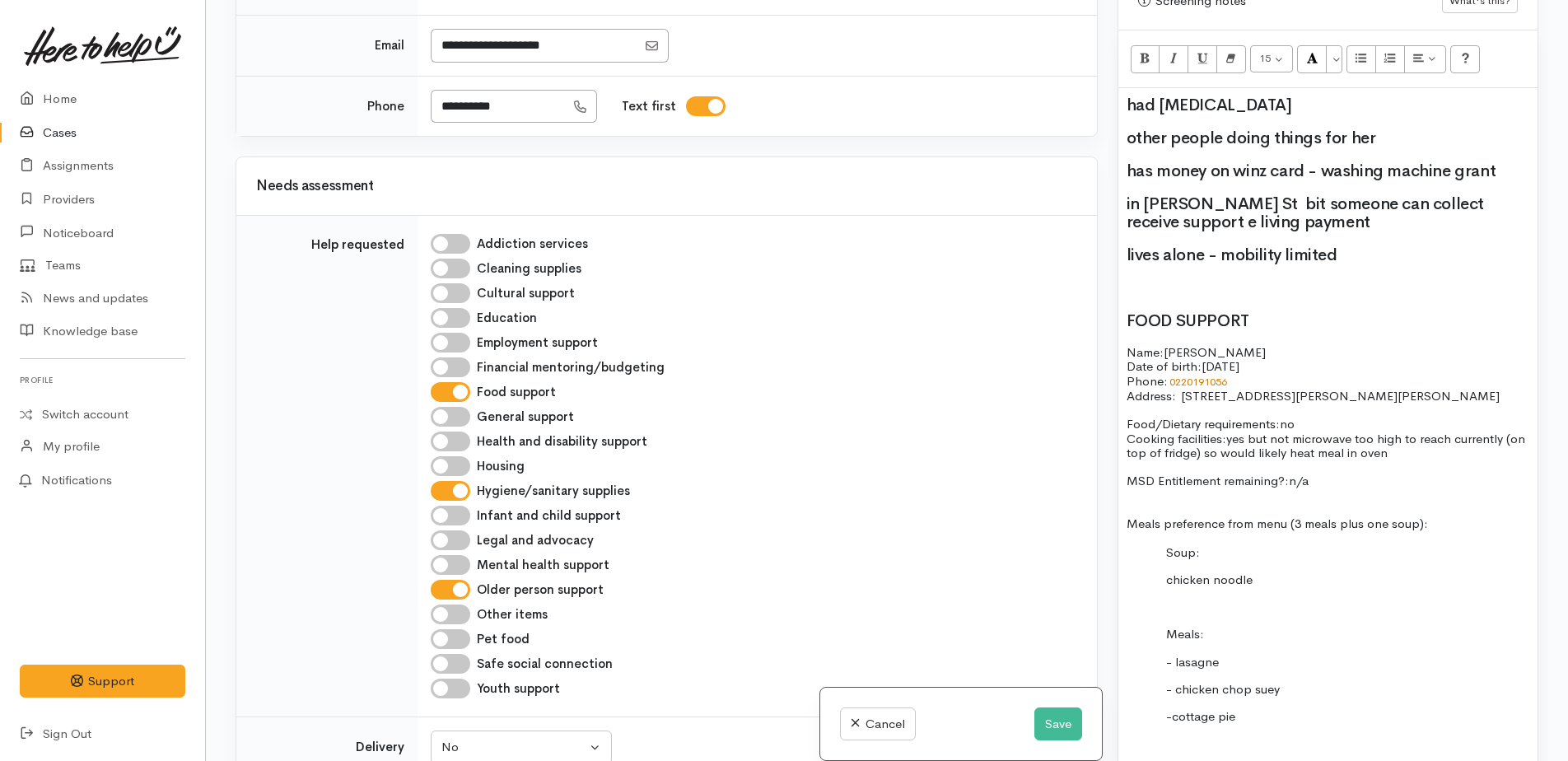
click at [1130, 107] on span "had hip replacement" at bounding box center [1209, 105] width 165 height 20
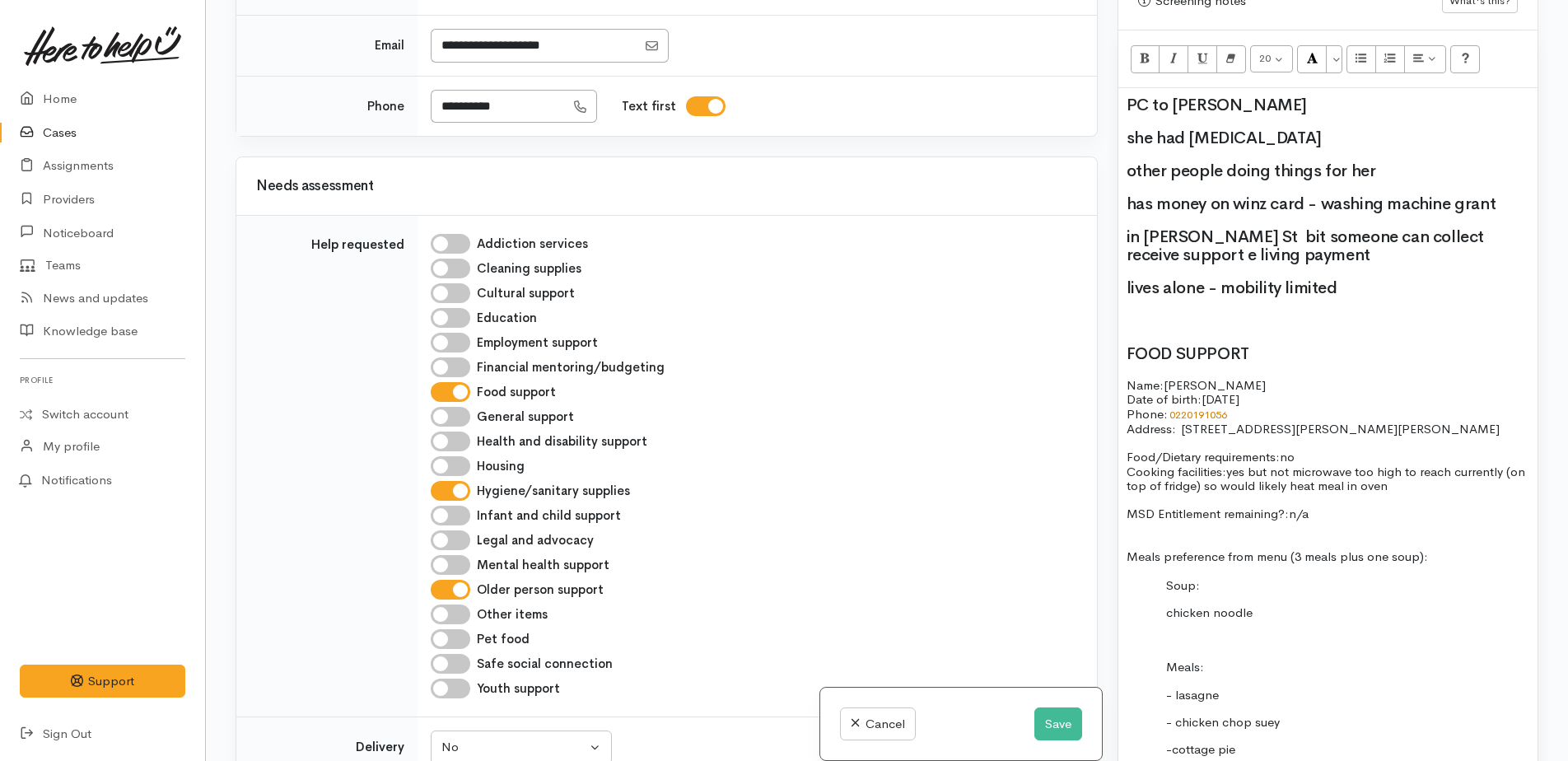
click at [1191, 133] on span "she had hip replacement" at bounding box center [1225, 138] width 195 height 20
drag, startPoint x: 1128, startPoint y: 171, endPoint x: 1381, endPoint y: 163, distance: 253.1
click at [1380, 165] on h2 "other people doing things for her" at bounding box center [1328, 171] width 403 height 18
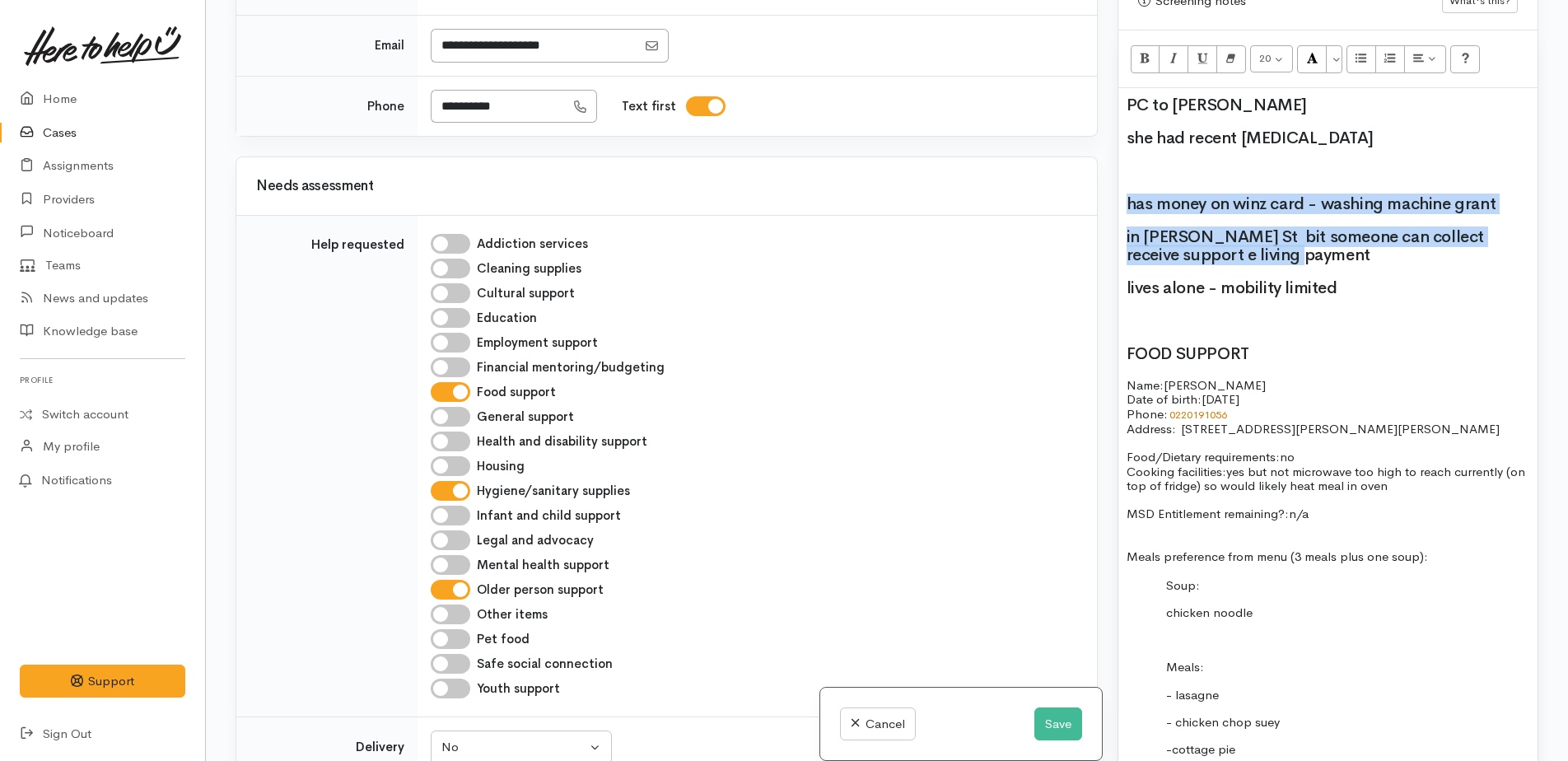
drag, startPoint x: 1124, startPoint y: 207, endPoint x: 1297, endPoint y: 252, distance: 178.8
click at [1297, 252] on div "PC to Judith she had recent hip replacement has money on winz card - washing ma…" at bounding box center [1328, 635] width 419 height 1094
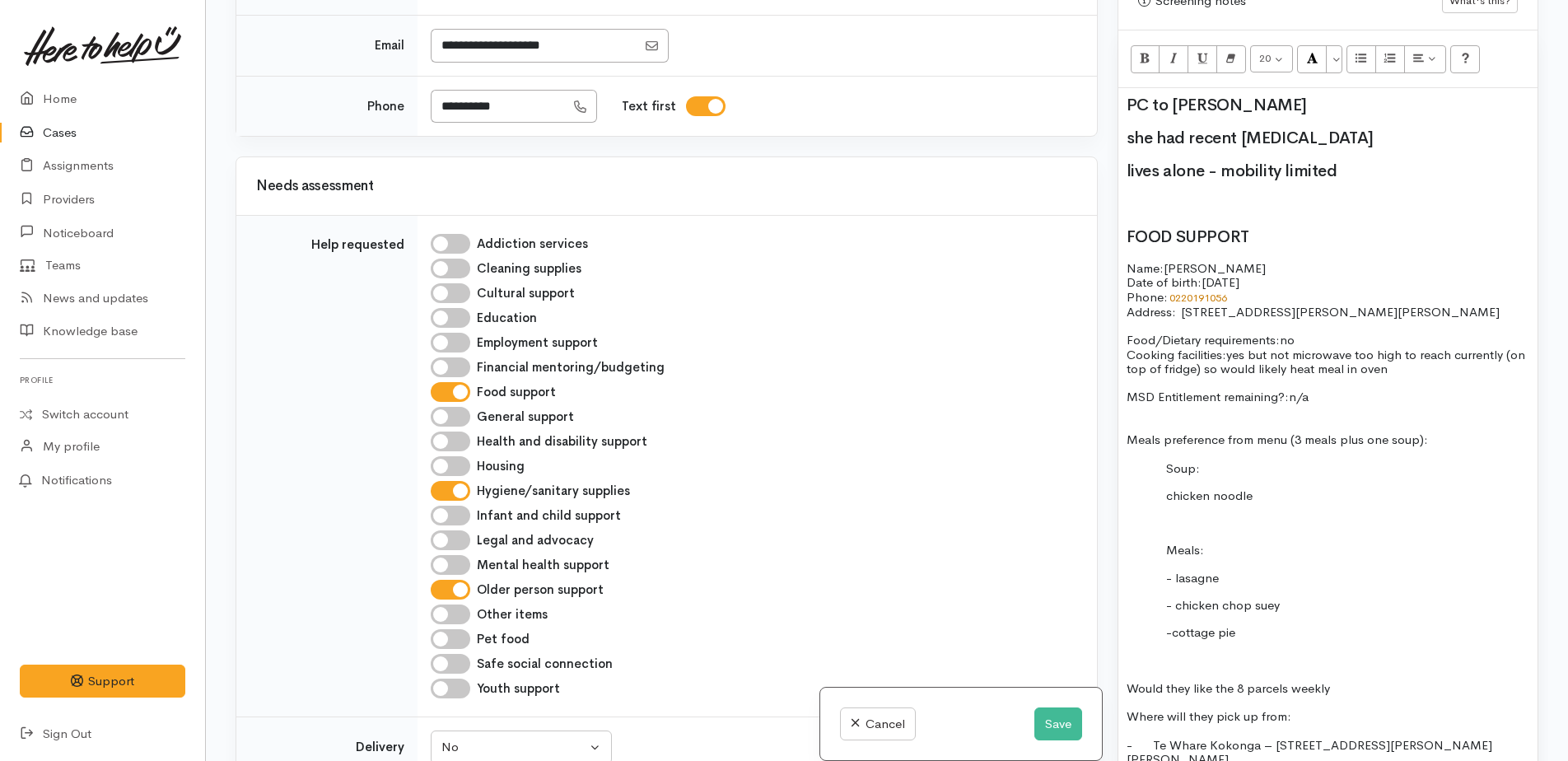
click at [1370, 174] on h2 "lives alone - mobility limited" at bounding box center [1328, 171] width 403 height 18
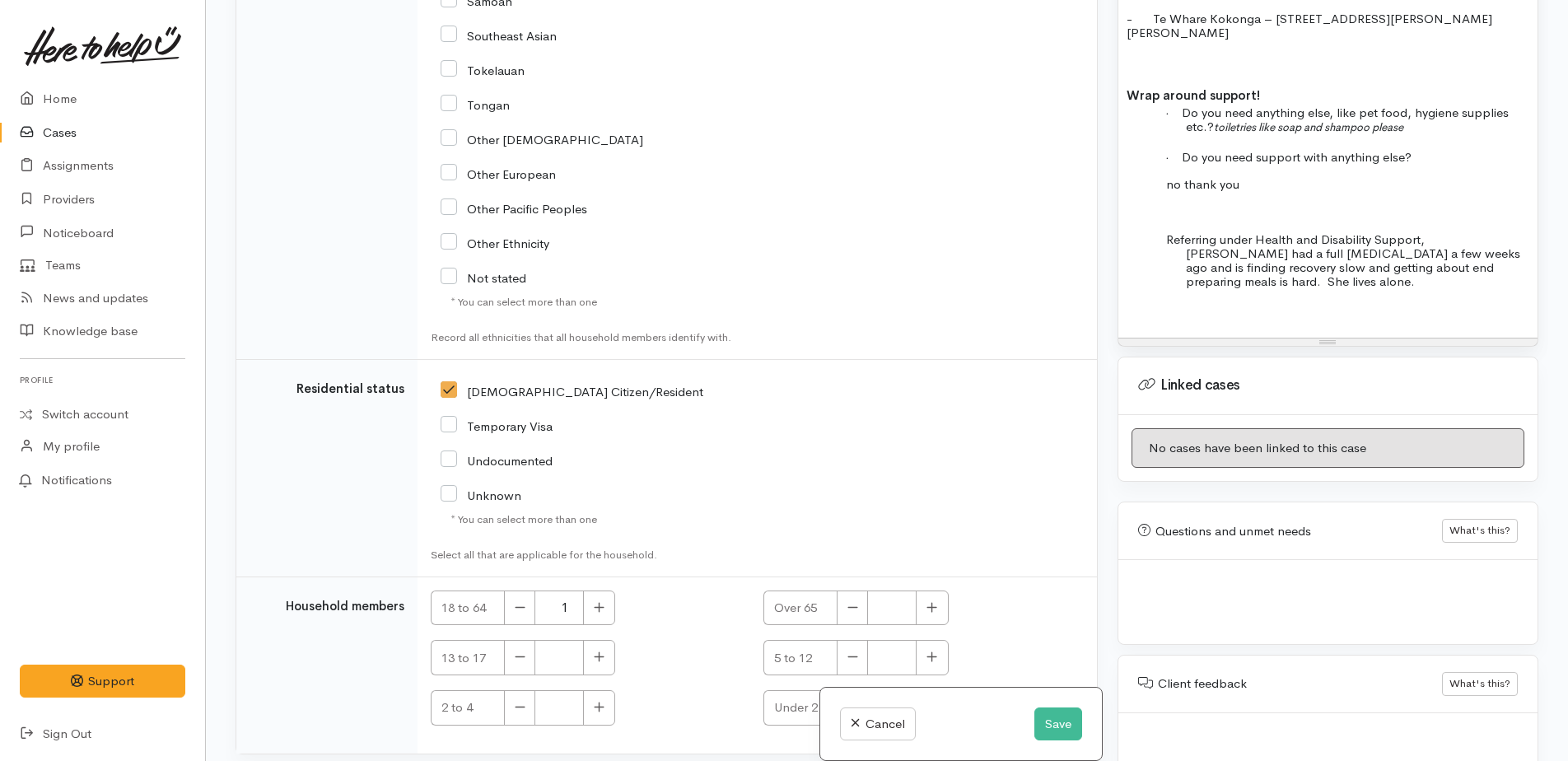
scroll to position [1758, 0]
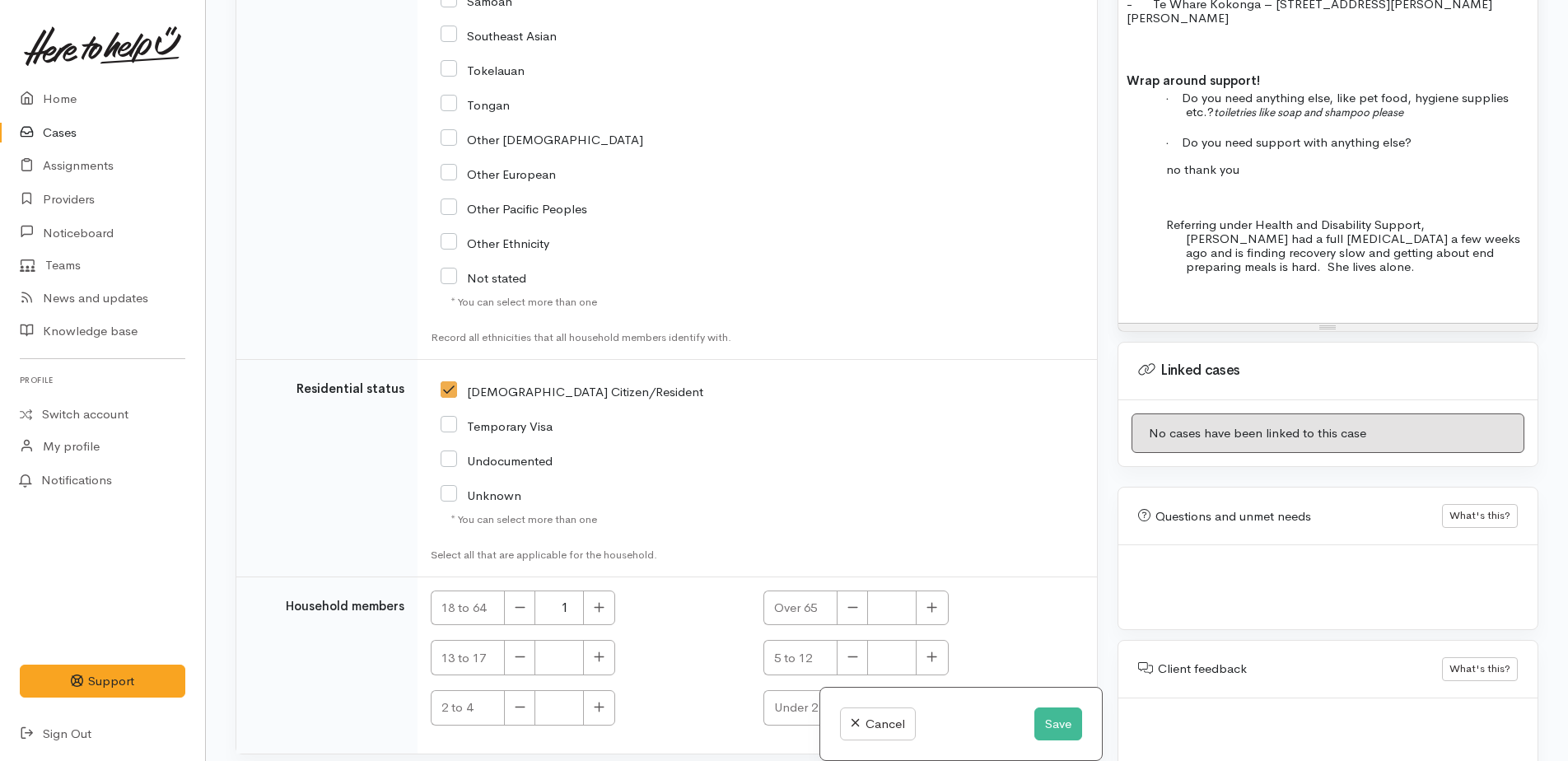
click at [1427, 216] on span "Referring under Health and Disability Support, Judith had a full hip replacemen…" at bounding box center [1343, 245] width 354 height 59
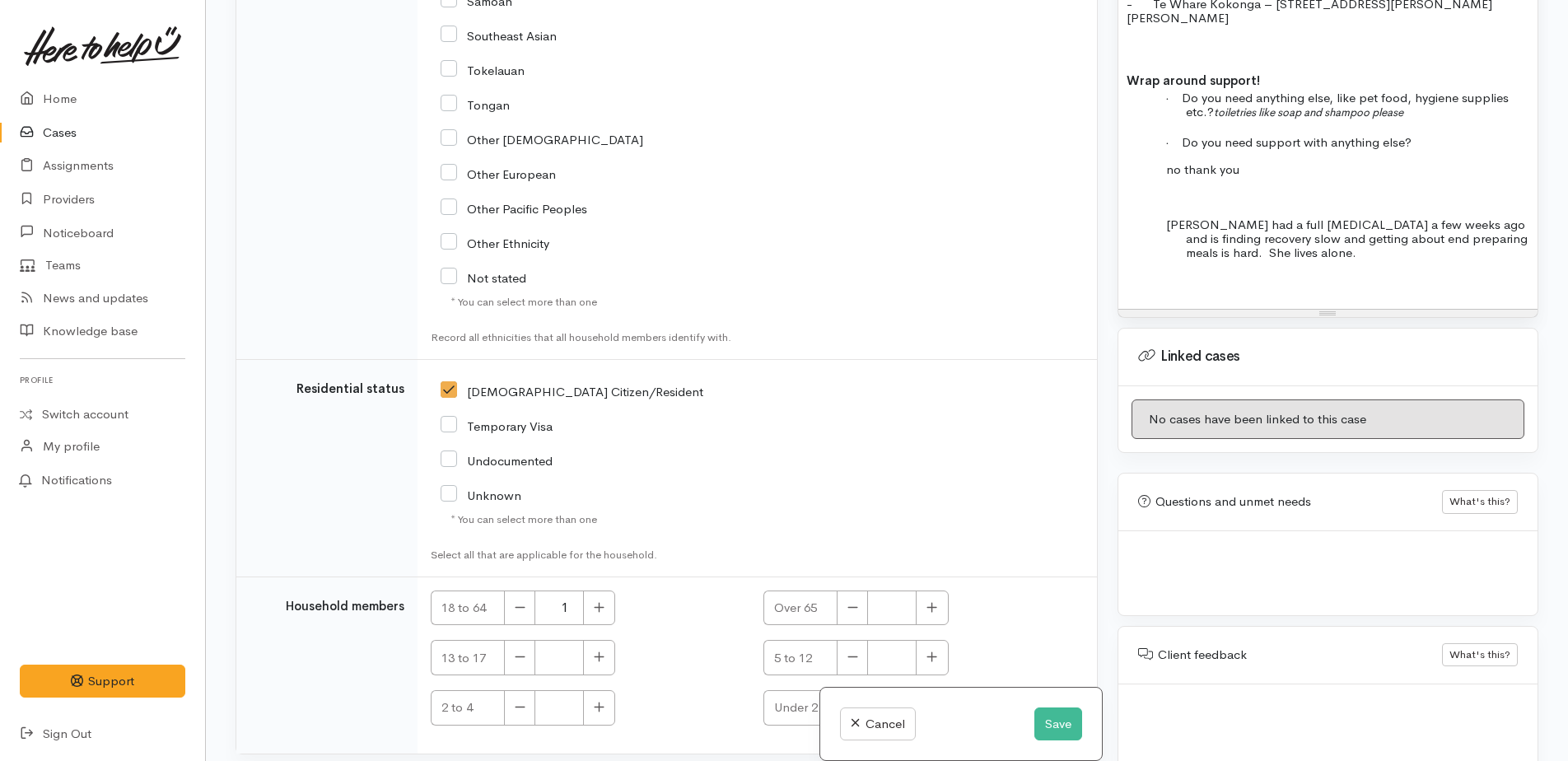
click at [1373, 227] on span "Judith had a full hip replacement a few weeks ago and is finding recovery slow …" at bounding box center [1347, 238] width 361 height 44
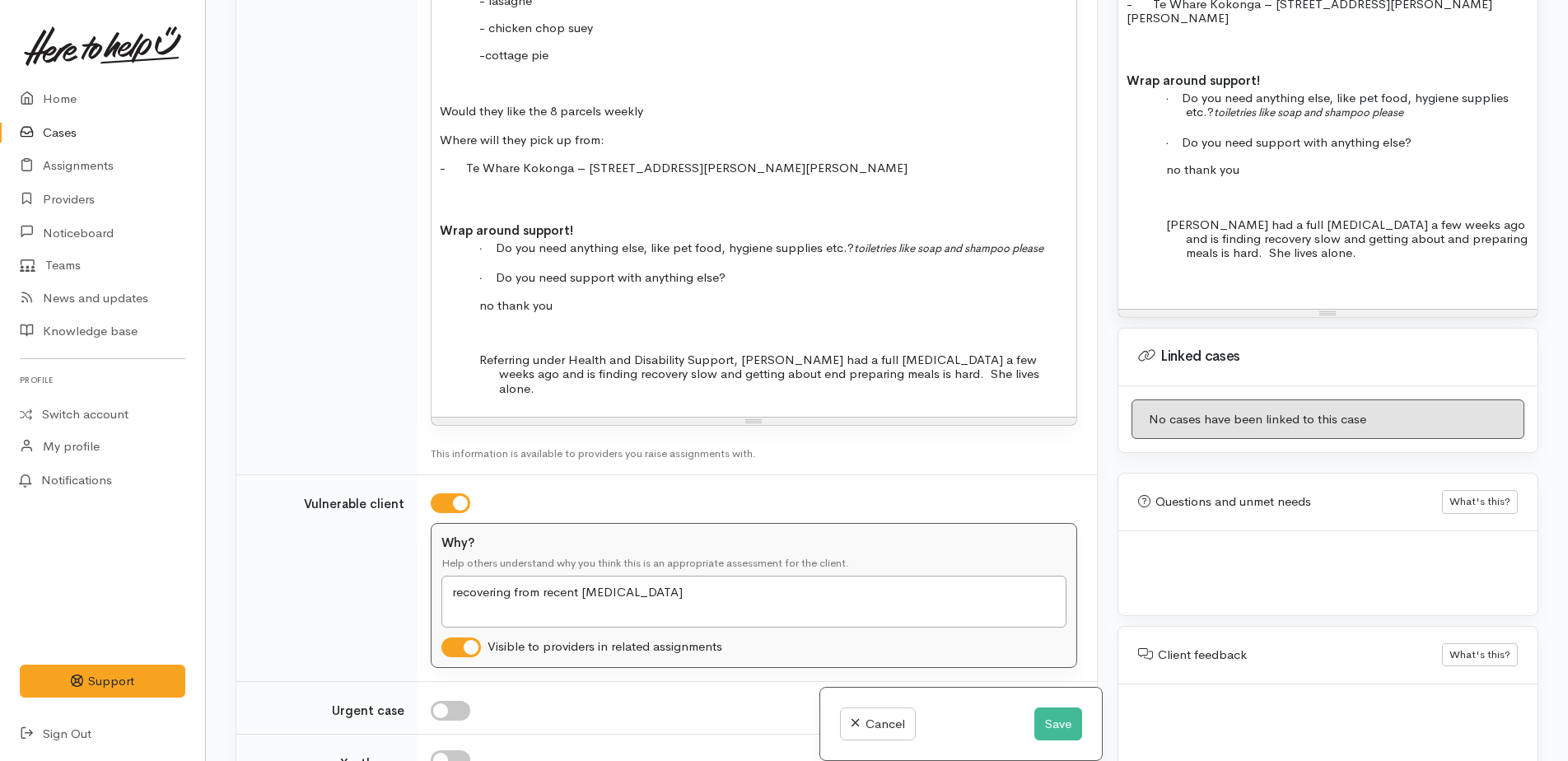
scroll to position [2675, 0]
click at [741, 351] on span "Referring under Health and Disability Support, Judith had a full hip replacemen…" at bounding box center [759, 373] width 560 height 44
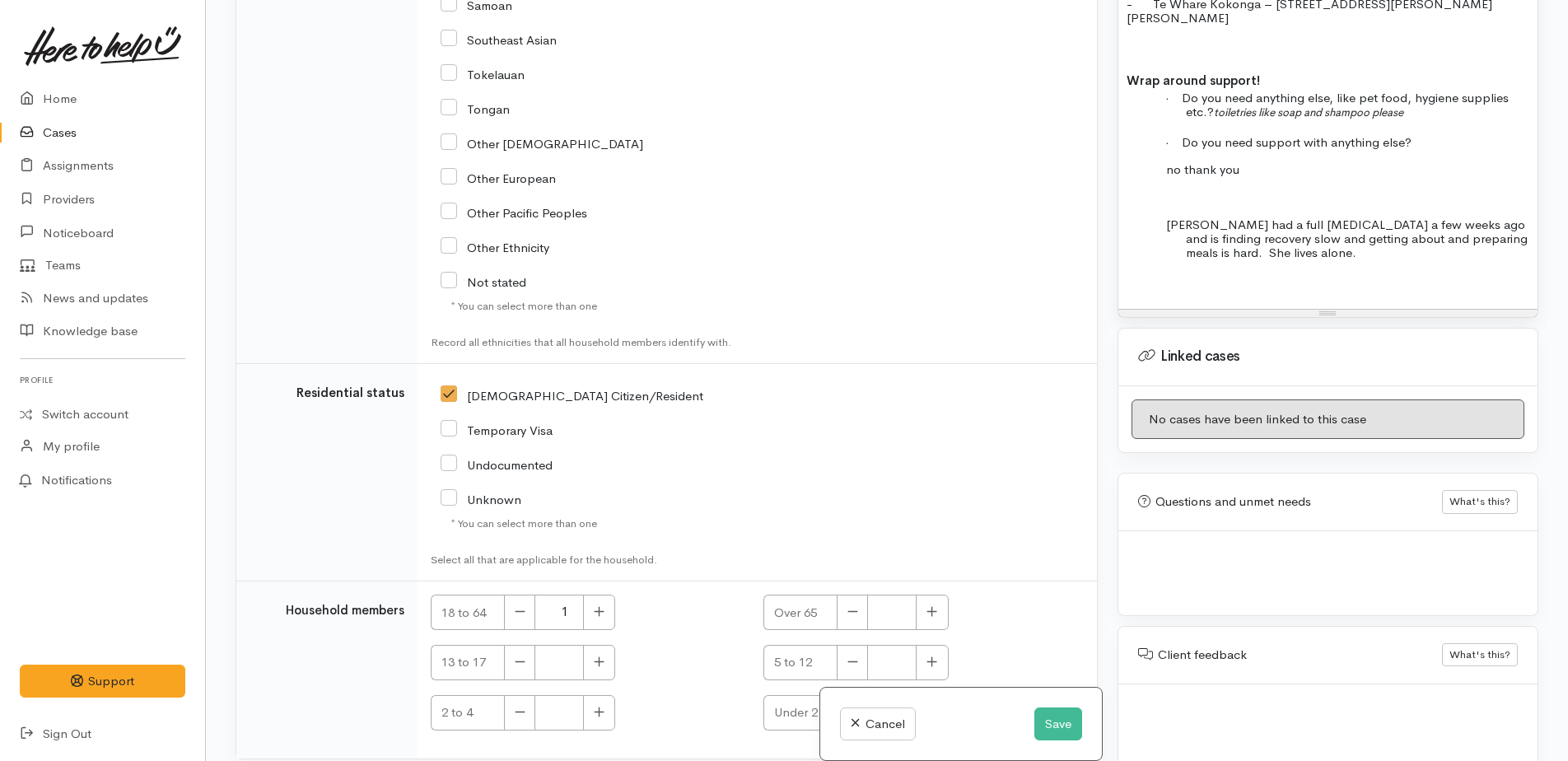
scroll to position [4323, 0]
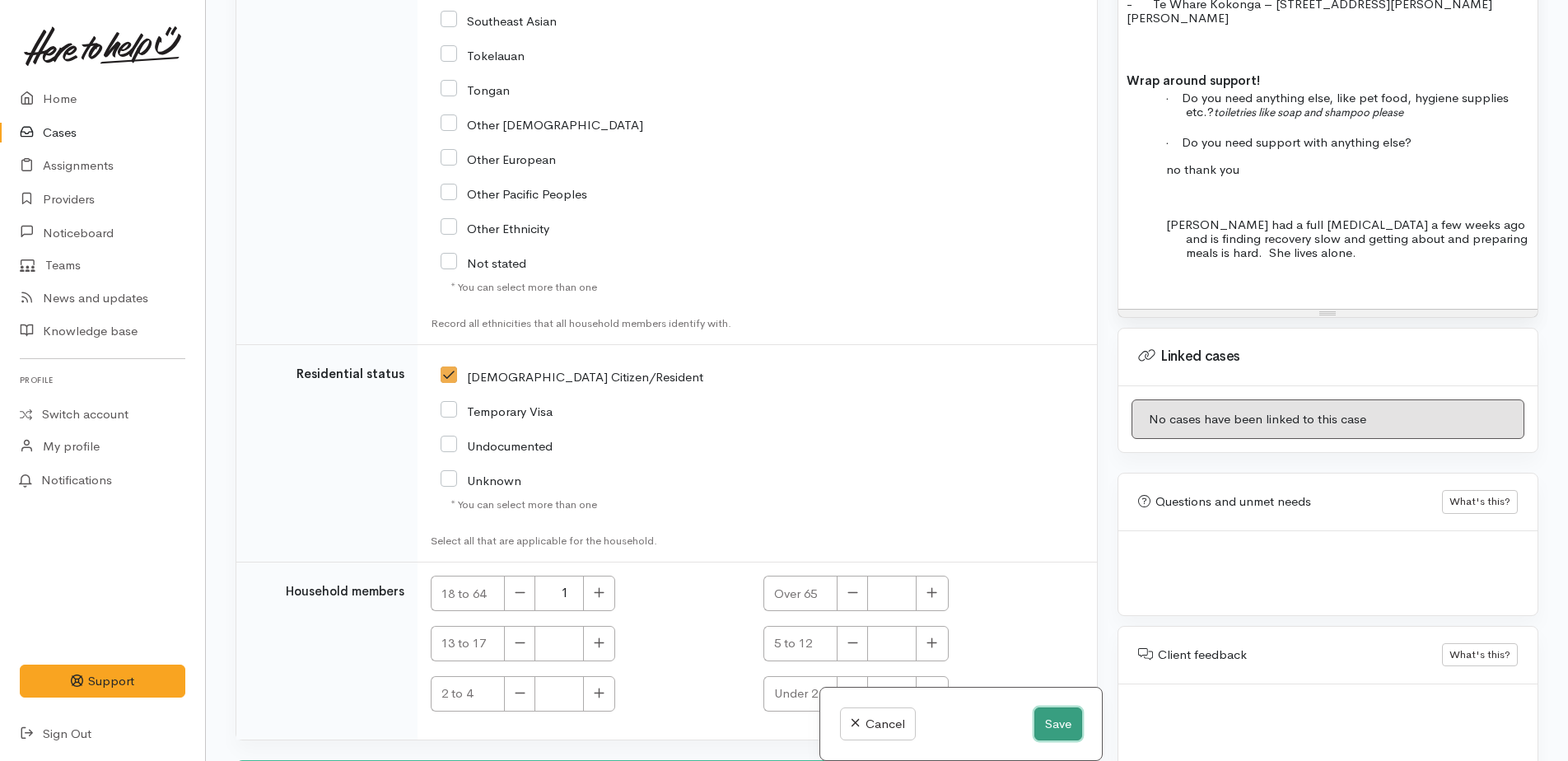
click at [1041, 719] on button "Save" at bounding box center [1058, 725] width 47 height 34
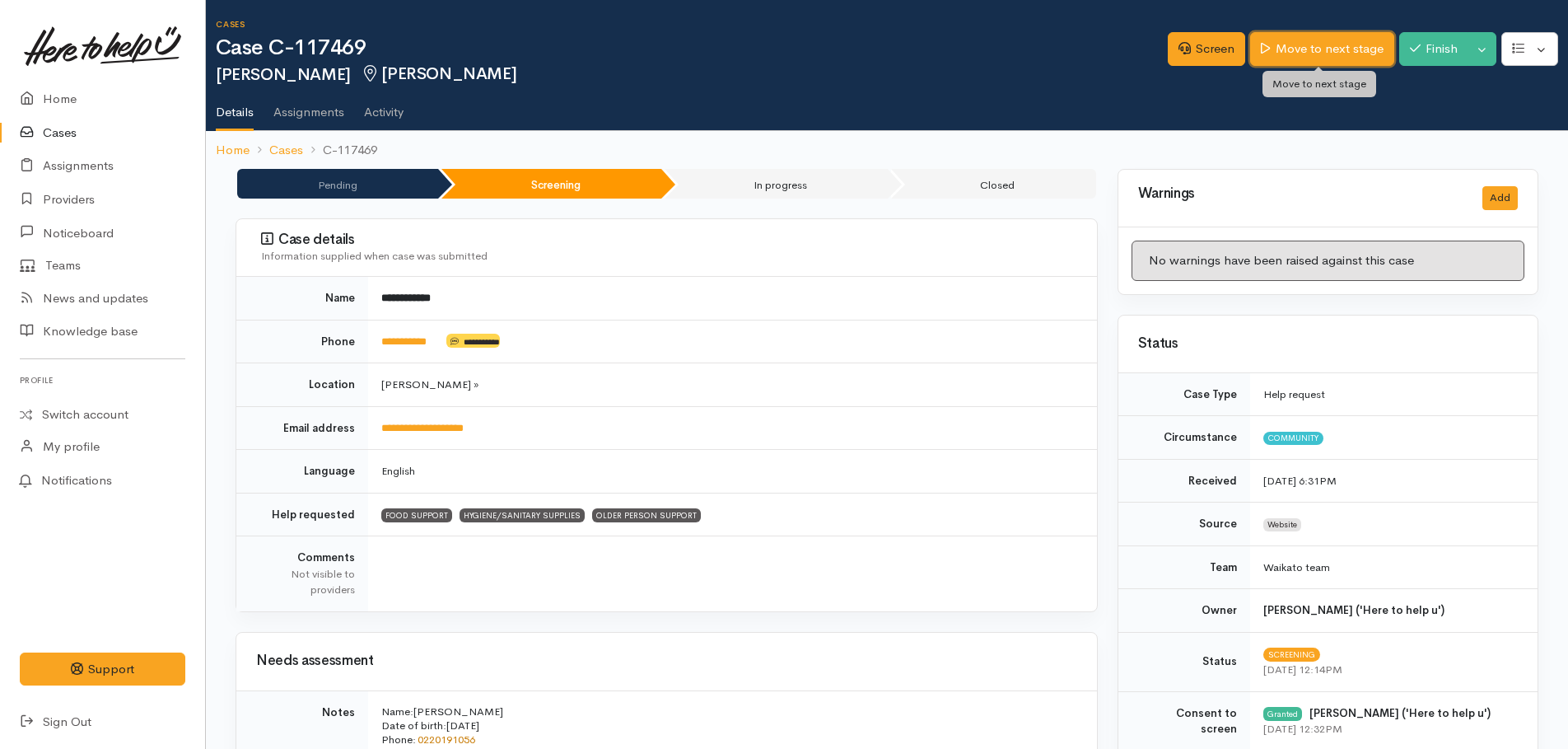
click at [1299, 52] on link "Move to next stage" at bounding box center [1321, 49] width 143 height 34
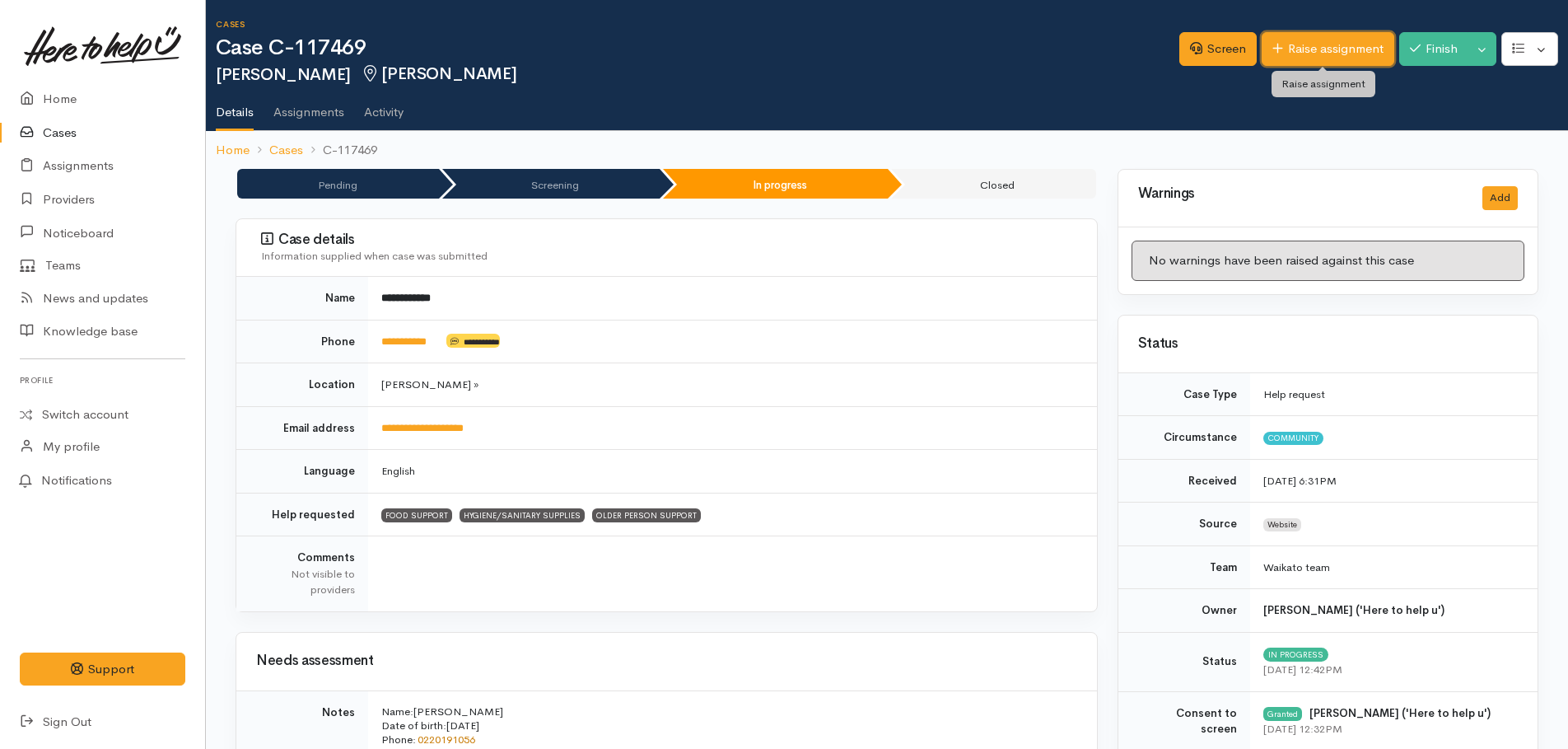
click at [1301, 50] on link "Raise assignment" at bounding box center [1328, 49] width 132 height 34
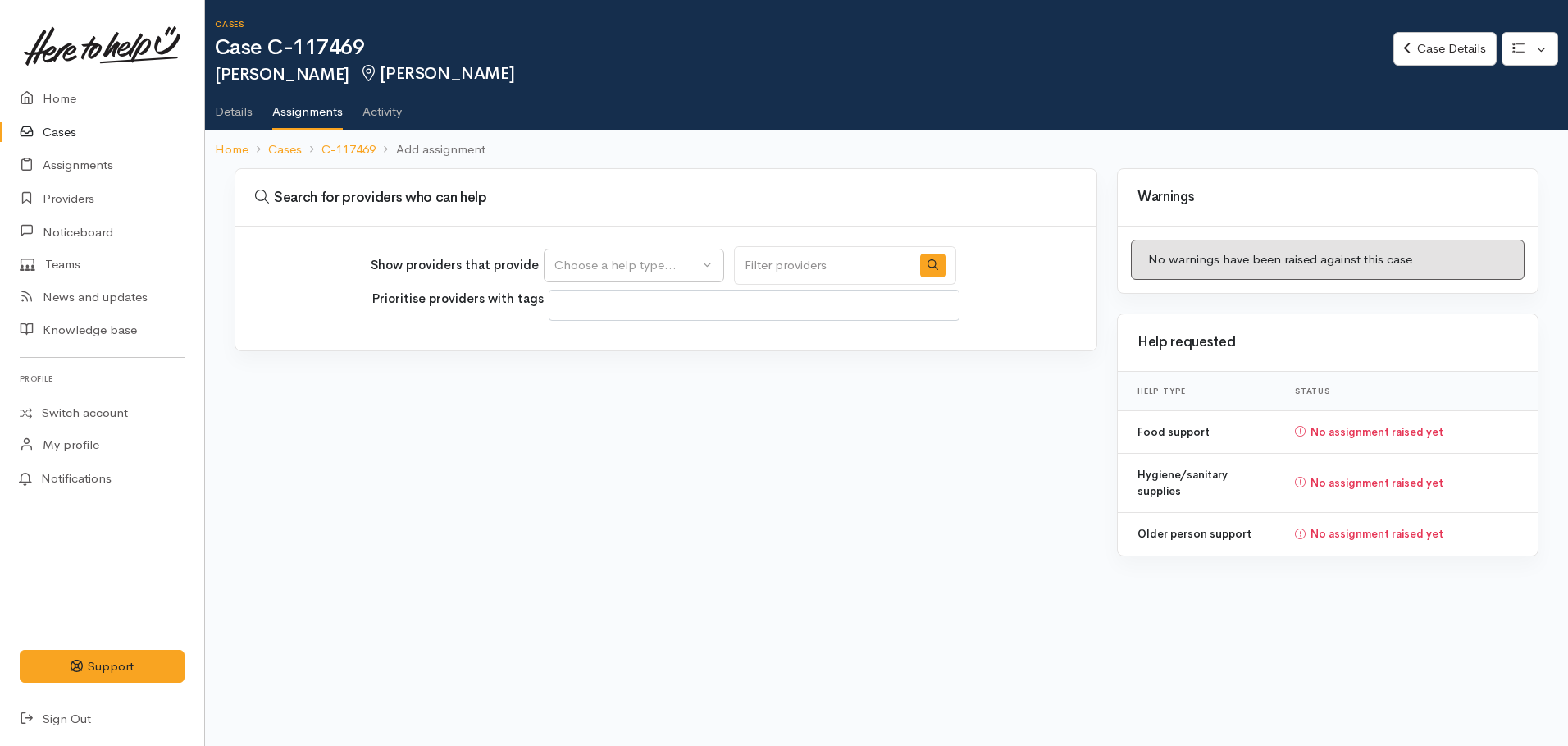
select select
drag, startPoint x: 661, startPoint y: 258, endPoint x: 641, endPoint y: 313, distance: 58.5
click at [661, 260] on div "Choose a help type..." at bounding box center [626, 265] width 144 height 19
click at [606, 348] on span "Food support" at bounding box center [602, 344] width 76 height 19
select select "3"
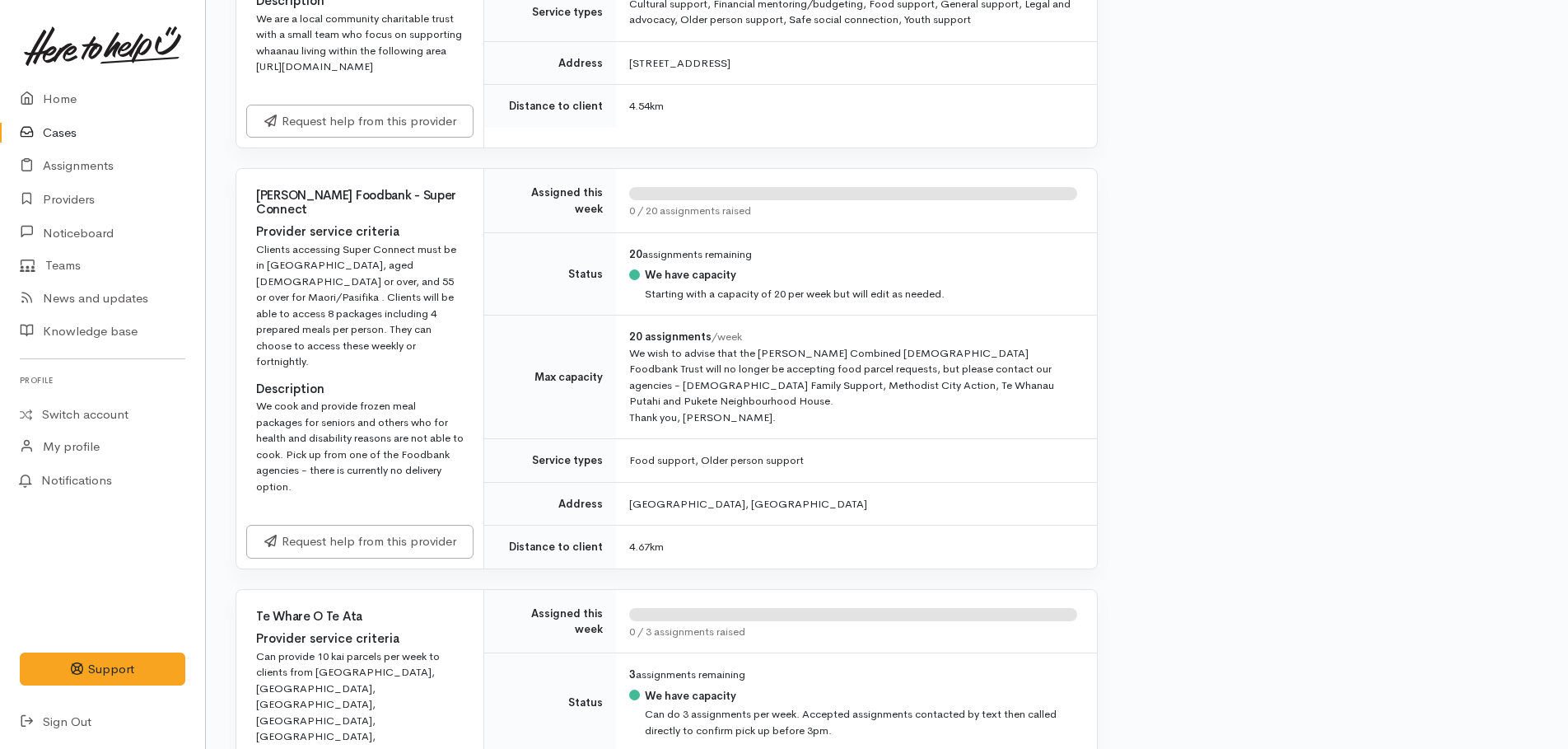
scroll to position [2801, 0]
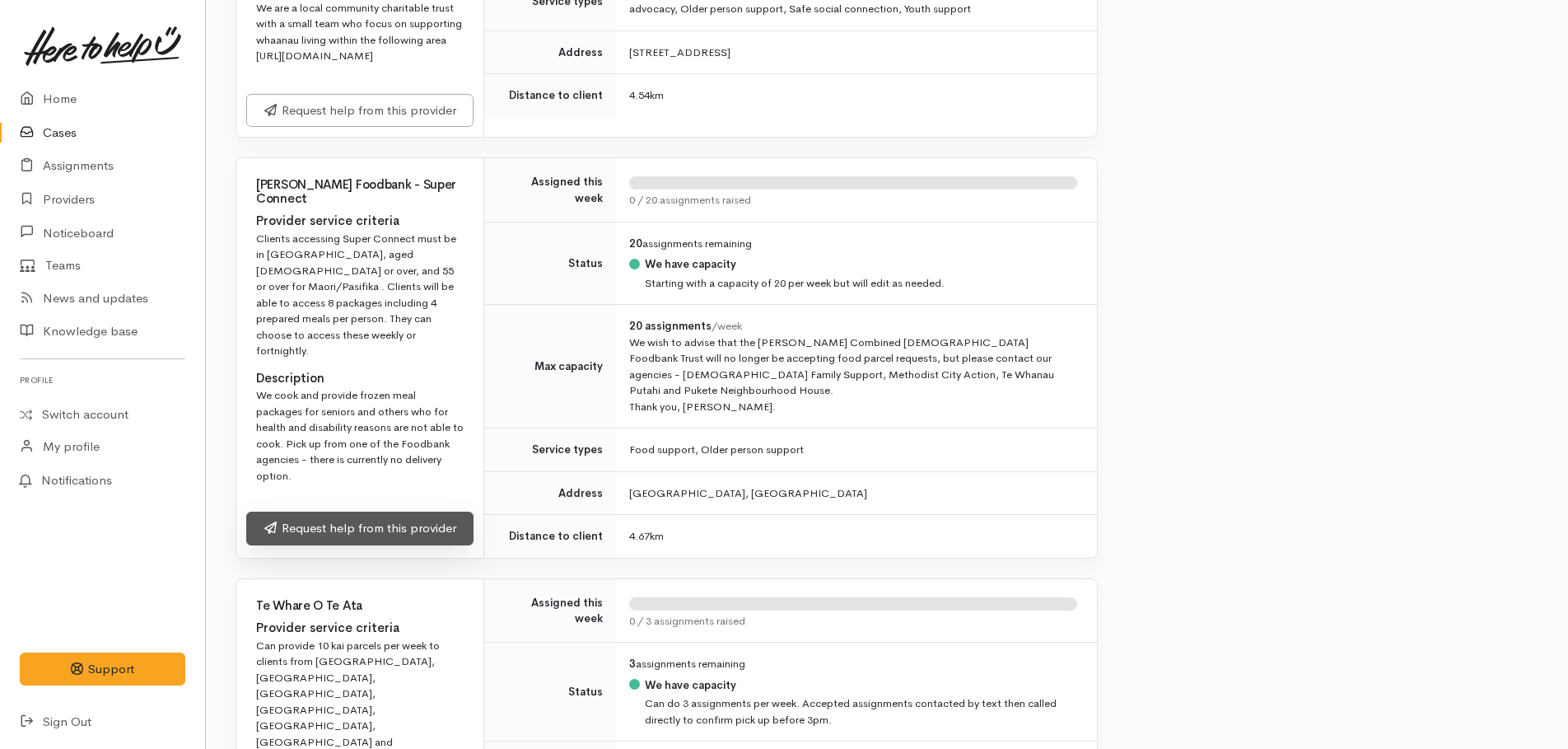
click at [343, 511] on link "Request help from this provider" at bounding box center [360, 528] width 227 height 34
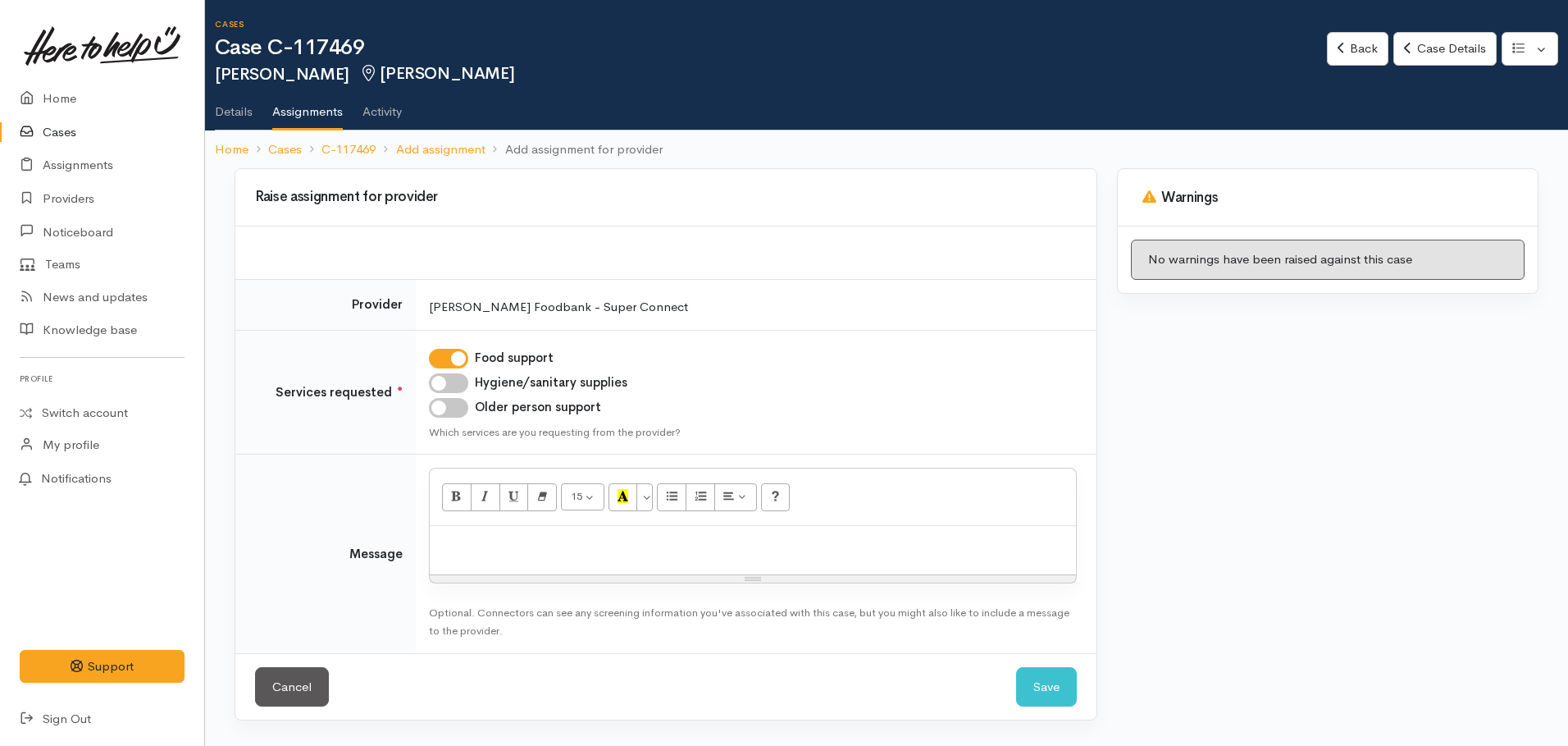
click at [448, 386] on input "Hygiene/sanitary supplies" at bounding box center [448, 383] width 40 height 19
checkbox input "true"
click at [441, 411] on input "Older person support" at bounding box center [448, 407] width 40 height 19
checkbox input "true"
click at [475, 538] on p at bounding box center [753, 543] width 630 height 19
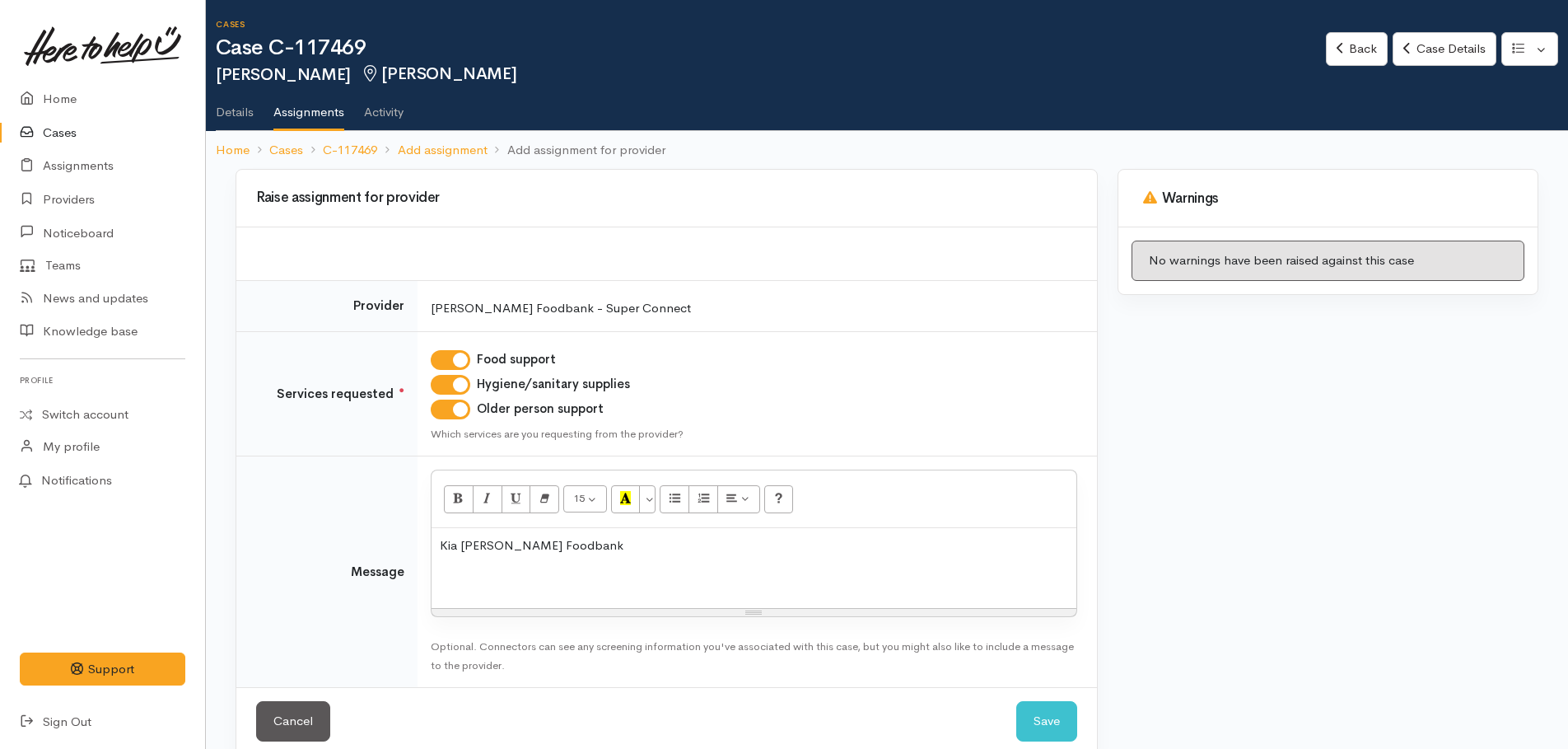
click at [479, 569] on p at bounding box center [754, 578] width 628 height 19
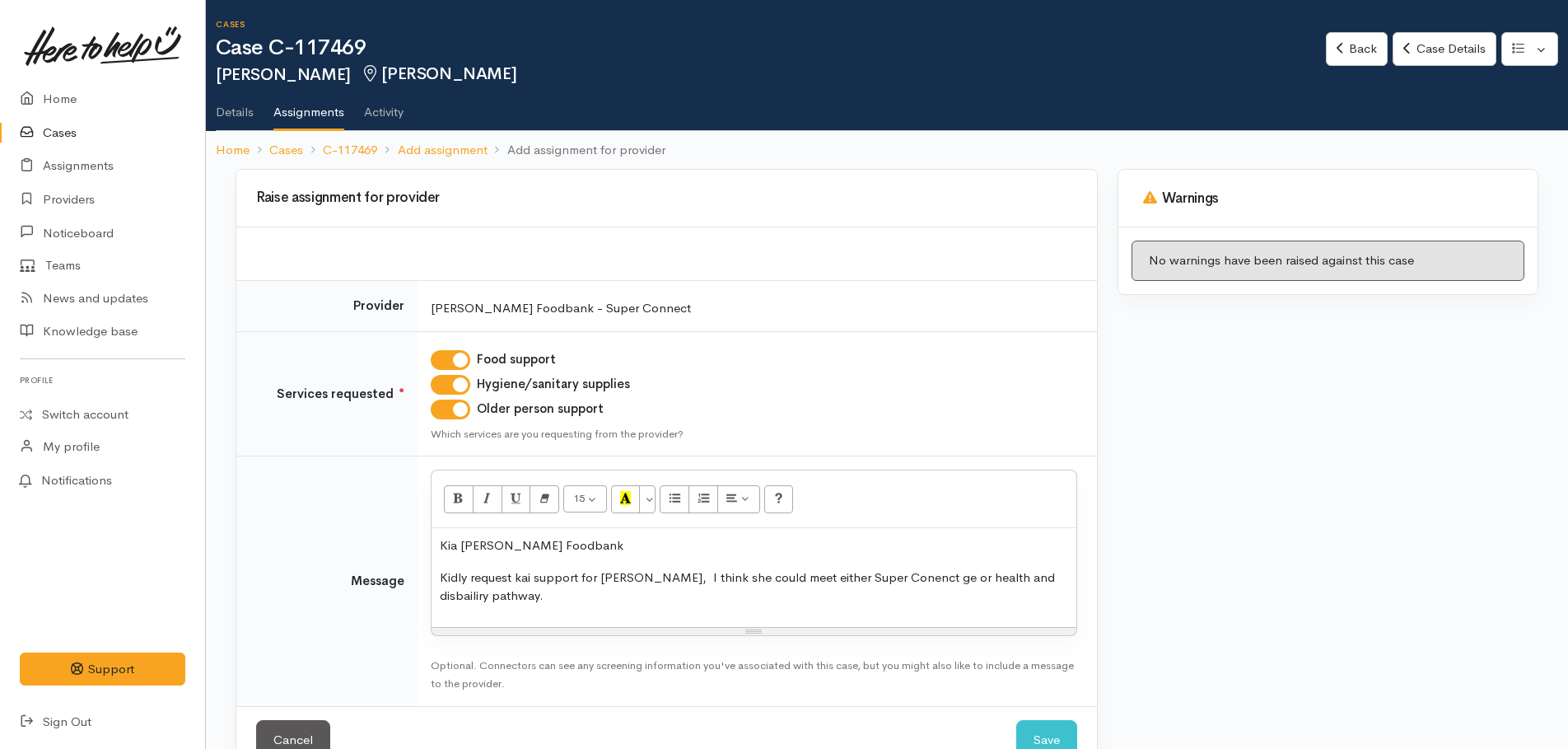
drag, startPoint x: 615, startPoint y: 579, endPoint x: 672, endPoint y: 597, distance: 59.8
click at [672, 597] on p "Kidly request kai support for [PERSON_NAME], I think she could meet either Supe…" at bounding box center [754, 587] width 628 height 37
drag, startPoint x: 631, startPoint y: 582, endPoint x: 639, endPoint y: 577, distance: 9.4
click at [635, 579] on p "Kidly request kai support for [PERSON_NAME], I think she could meet either Supe…" at bounding box center [754, 587] width 628 height 37
drag, startPoint x: 574, startPoint y: 594, endPoint x: 566, endPoint y: 597, distance: 8.5
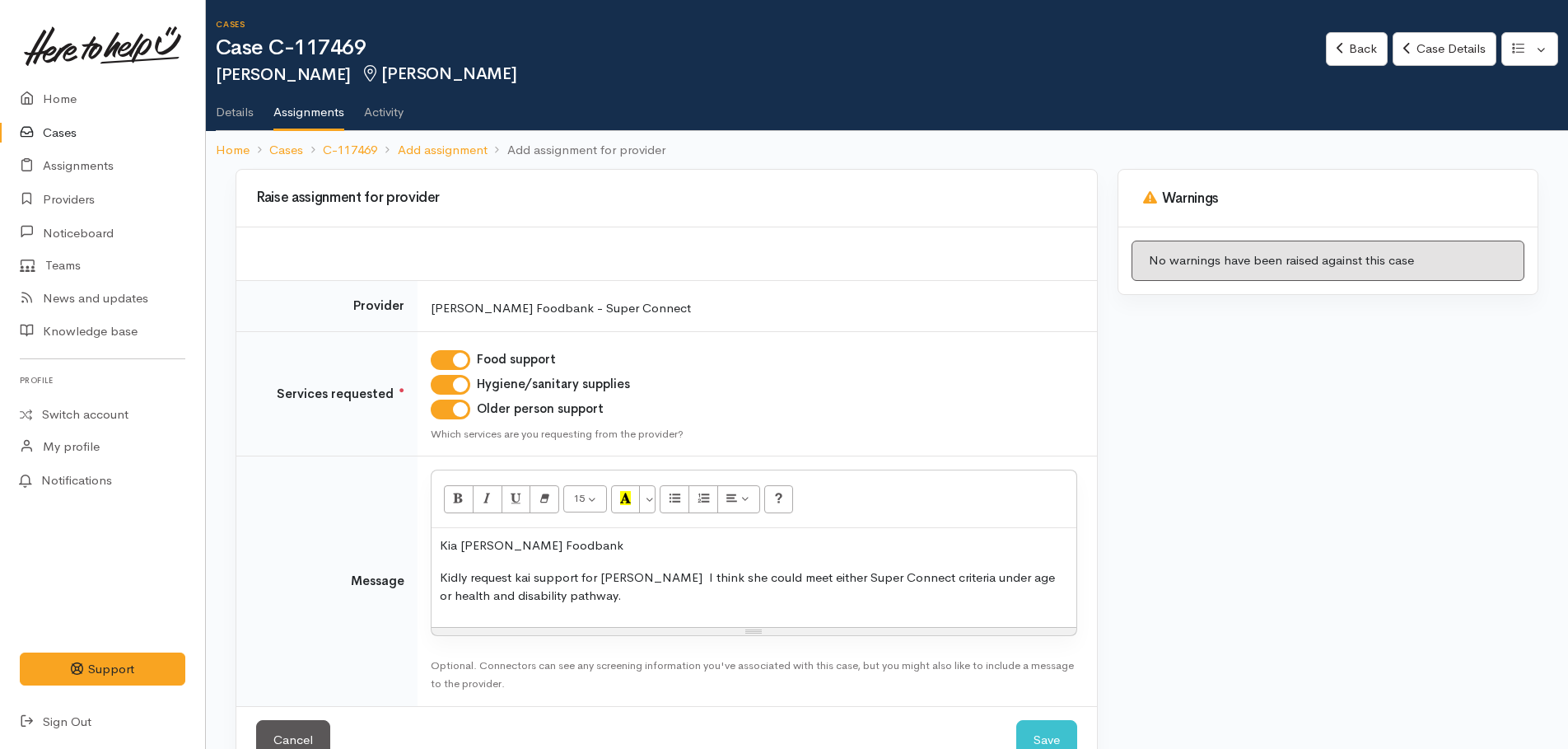
click at [574, 595] on p "Kidly request kai support for Judith I think she could meet either Super Connec…" at bounding box center [754, 587] width 628 height 37
click at [593, 592] on p "Kindly request kai support for Judith I think she could meet either Super Conne…" at bounding box center [754, 587] width 628 height 37
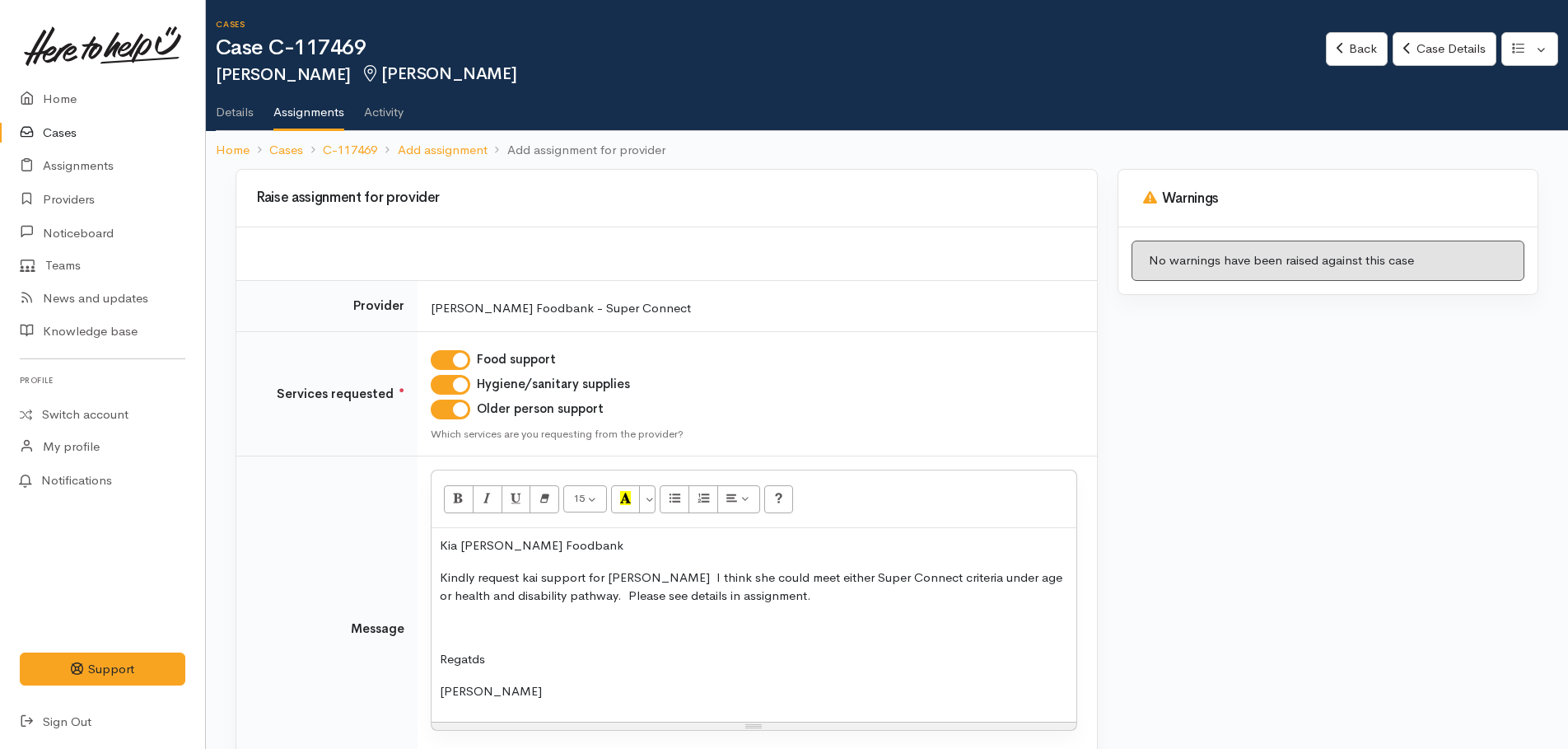
drag, startPoint x: 739, startPoint y: 644, endPoint x: 730, endPoint y: 640, distance: 9.8
drag, startPoint x: 834, startPoint y: 651, endPoint x: 797, endPoint y: 577, distance: 82.7
click at [833, 651] on p "Regards" at bounding box center [754, 659] width 628 height 19
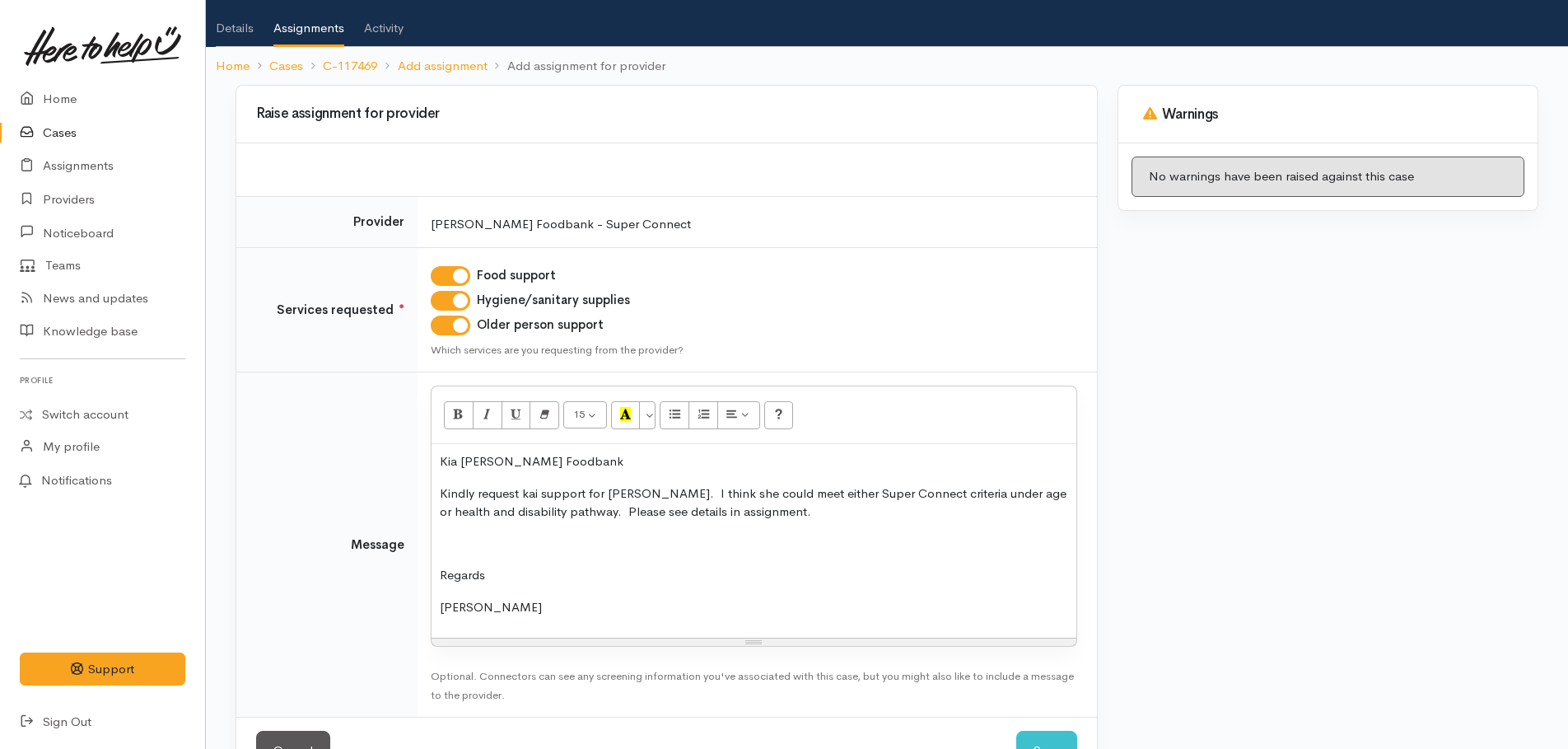
scroll to position [140, 0]
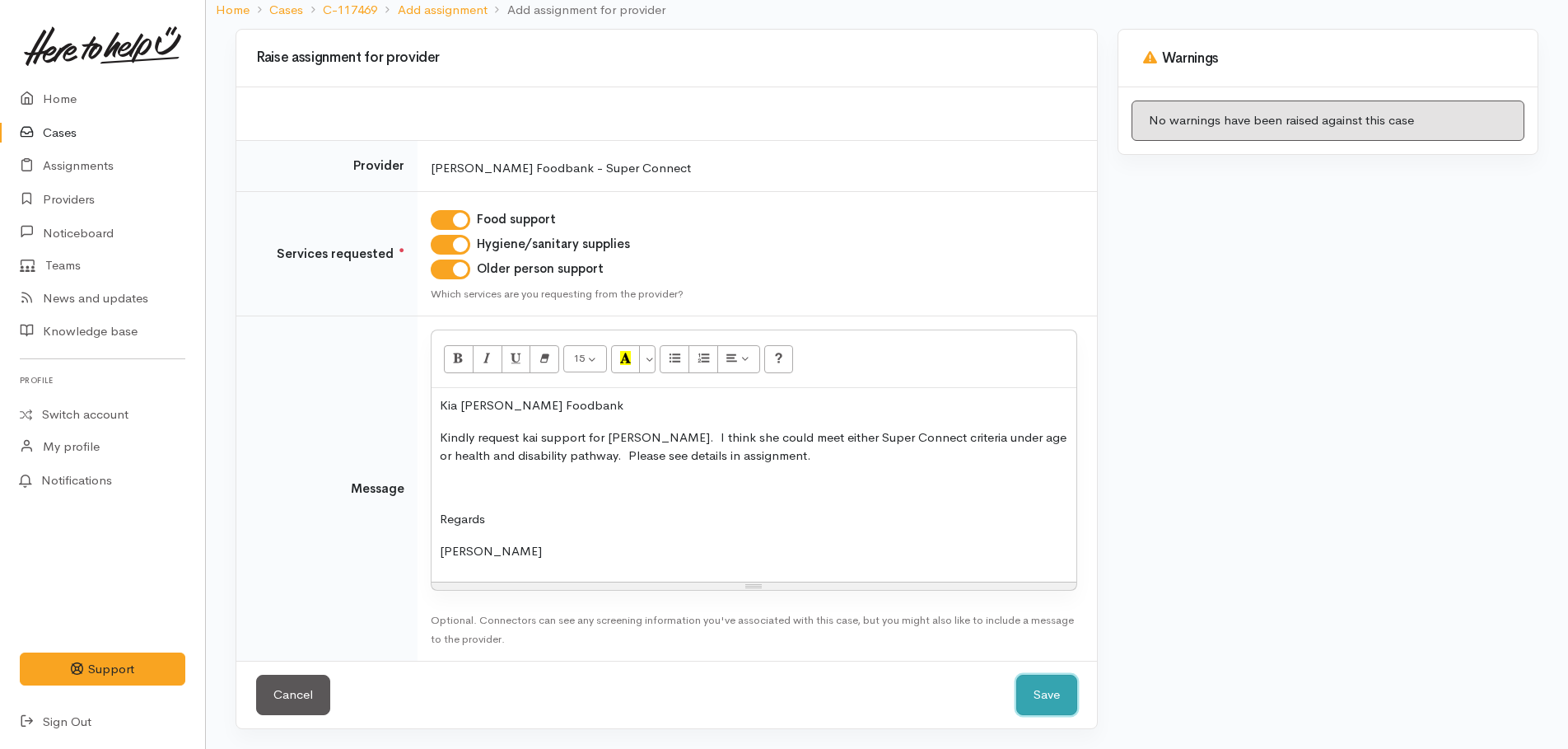
click at [1039, 705] on button "Save" at bounding box center [1046, 695] width 61 height 41
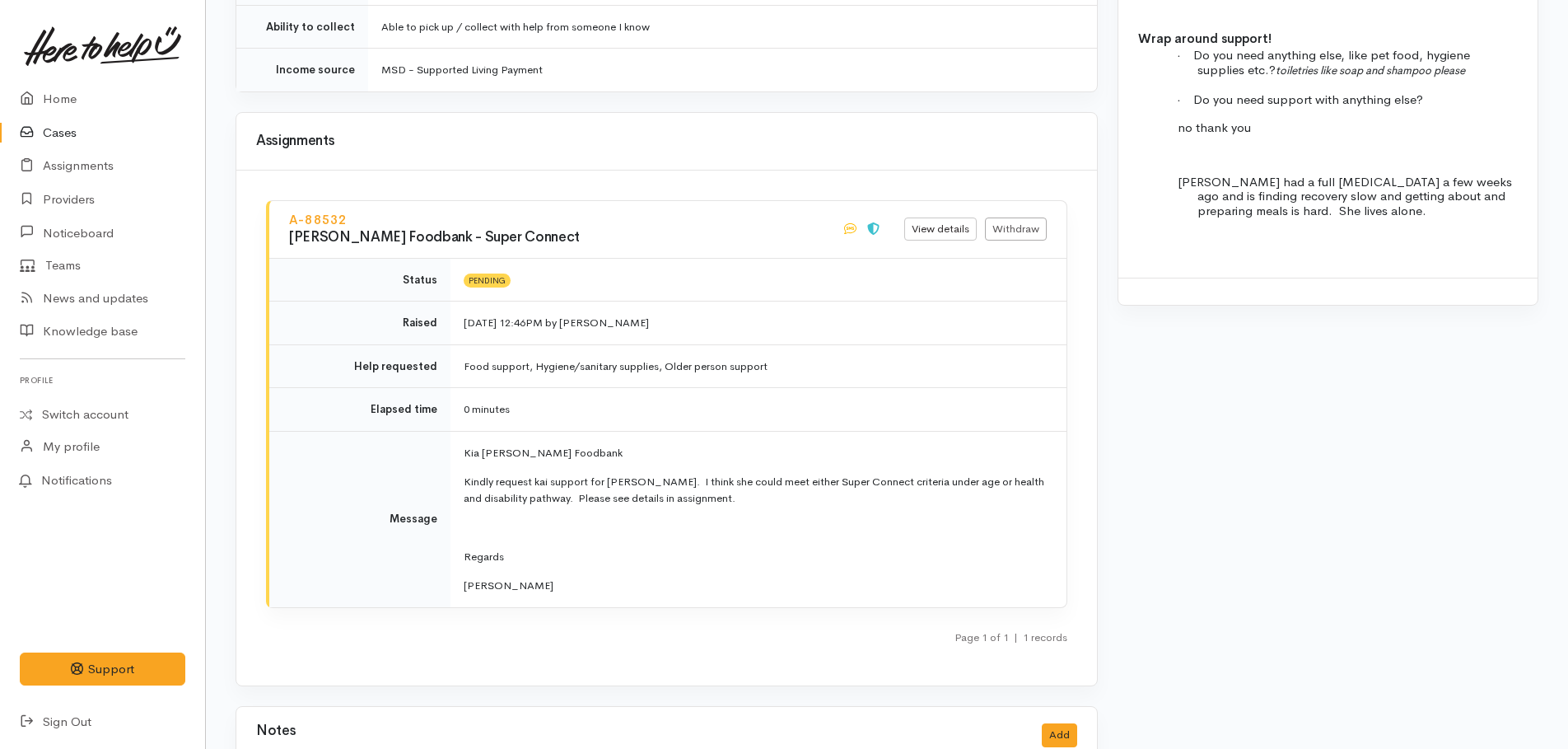
scroll to position [1893, 0]
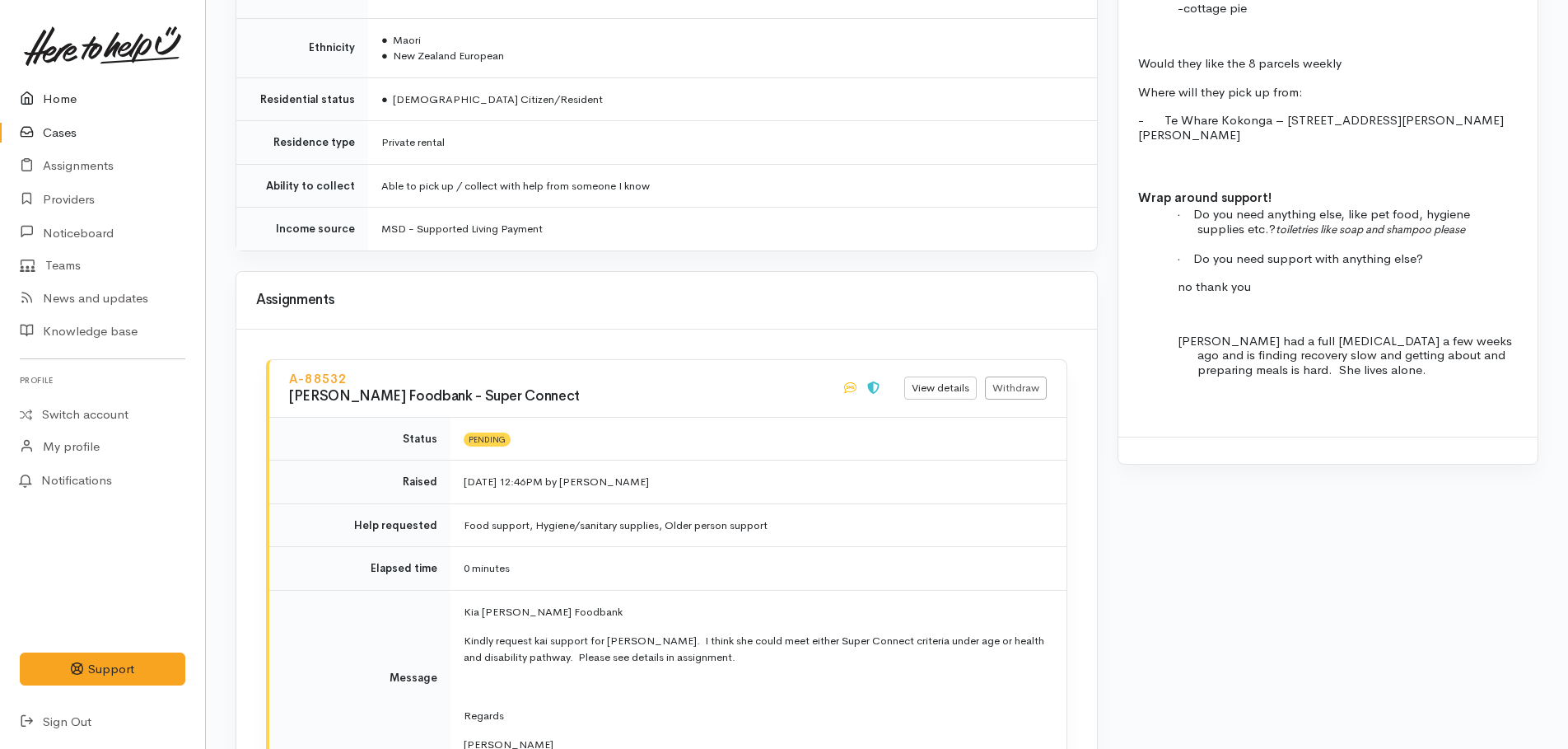
click at [58, 102] on link "Home" at bounding box center [103, 99] width 205 height 34
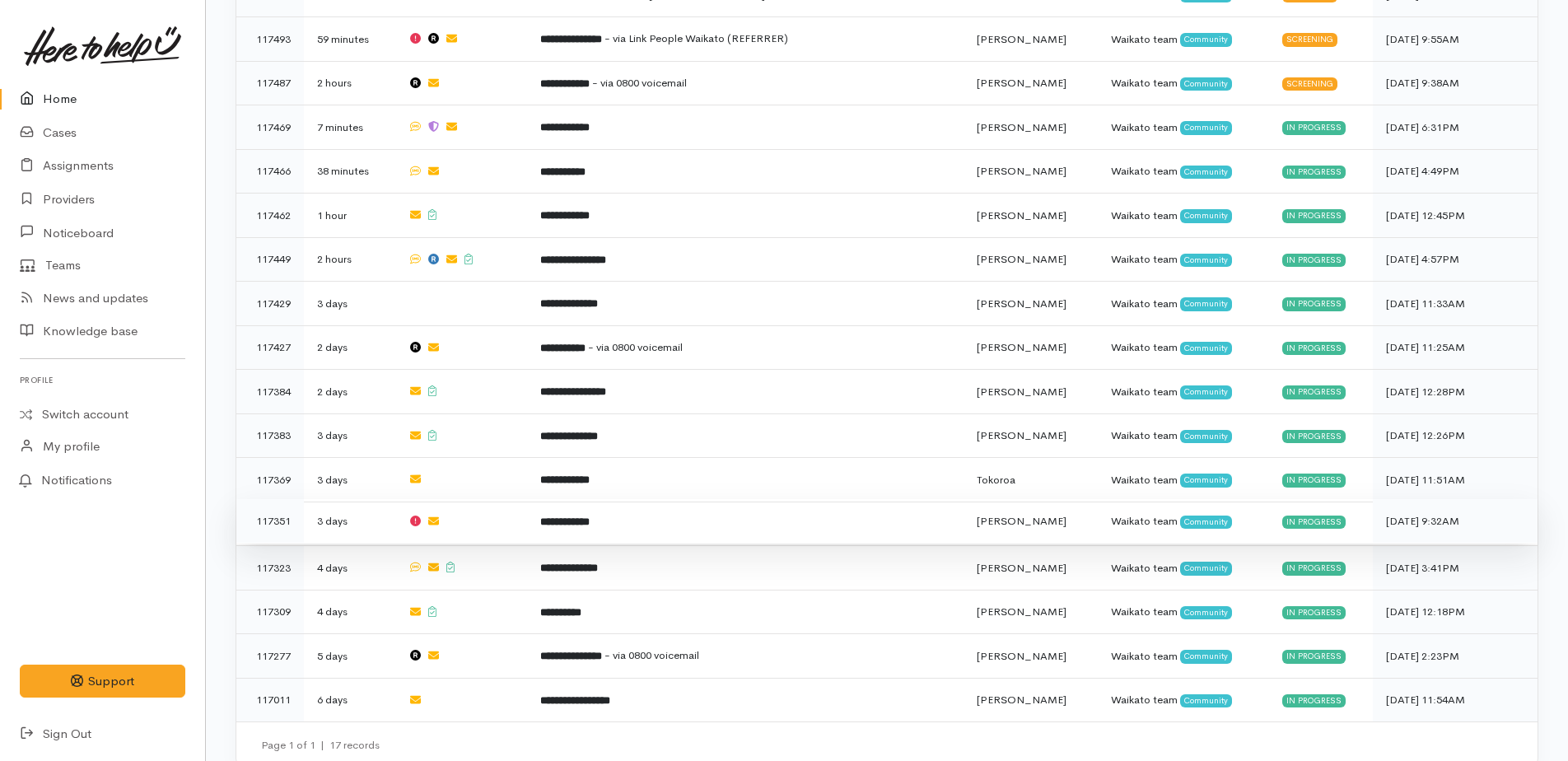
scroll to position [993, 0]
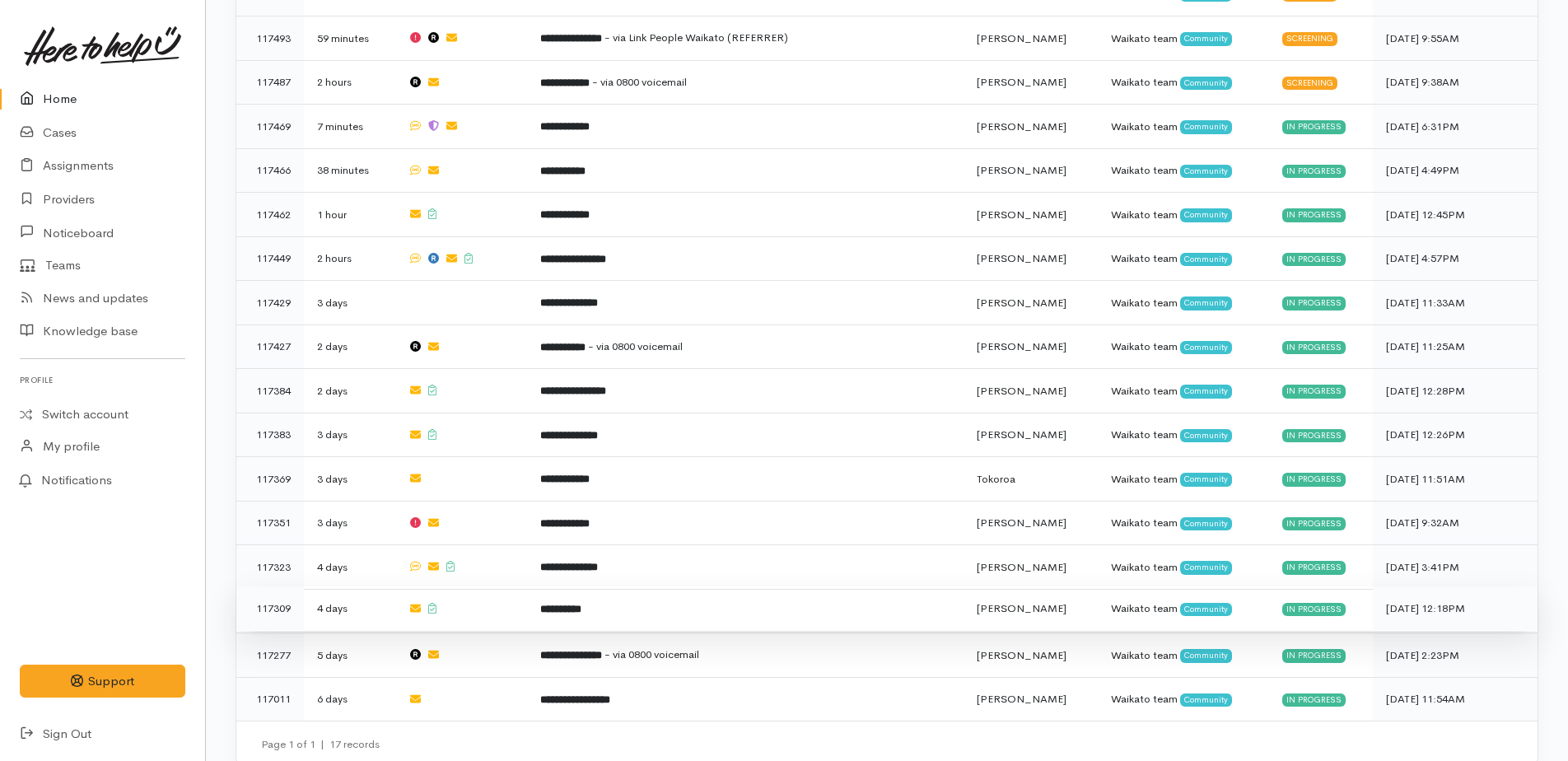
drag, startPoint x: 605, startPoint y: 590, endPoint x: 589, endPoint y: 588, distance: 16.1
click at [582, 604] on b "**********" at bounding box center [561, 609] width 42 height 11
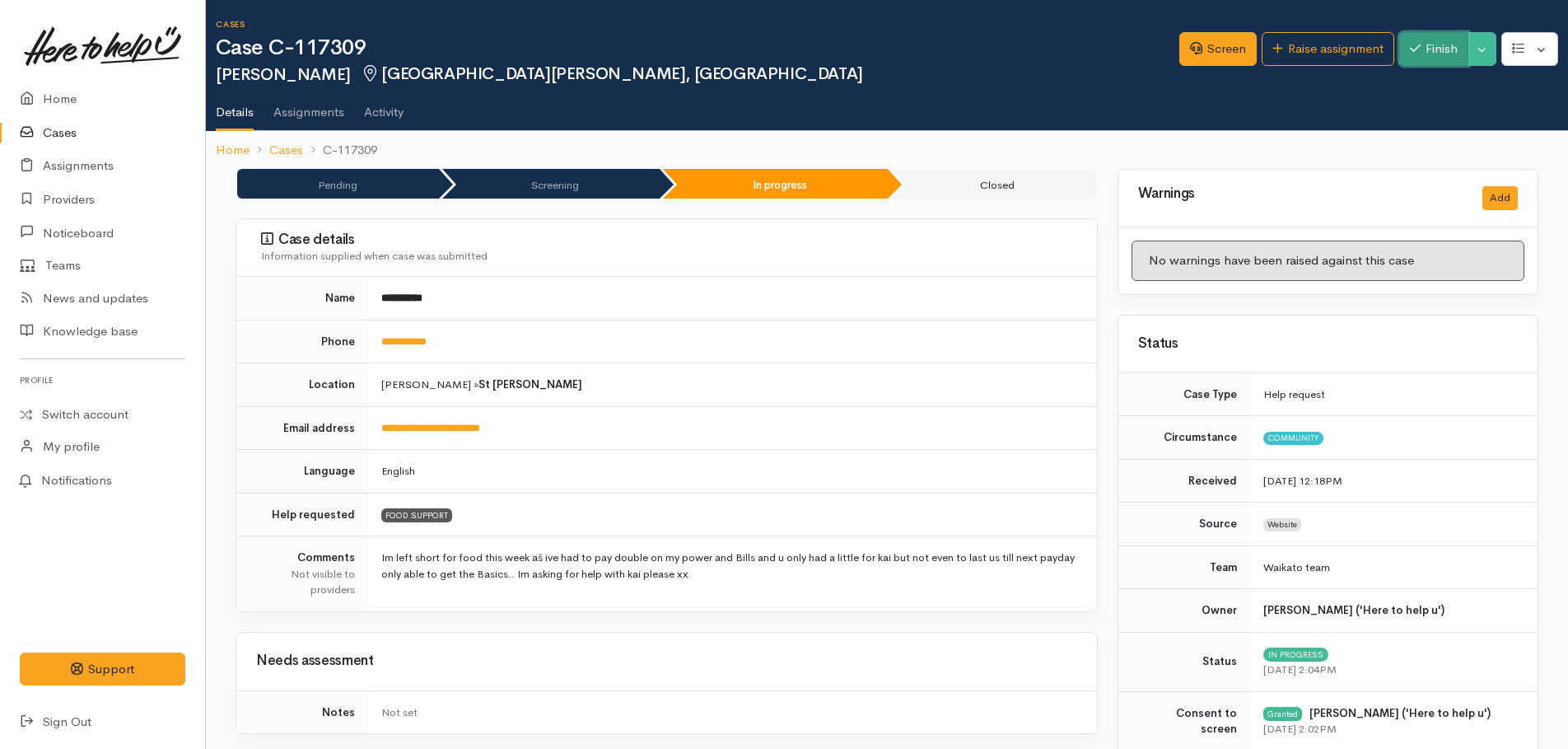
click at [1442, 48] on button "Finish" at bounding box center [1434, 49] width 70 height 34
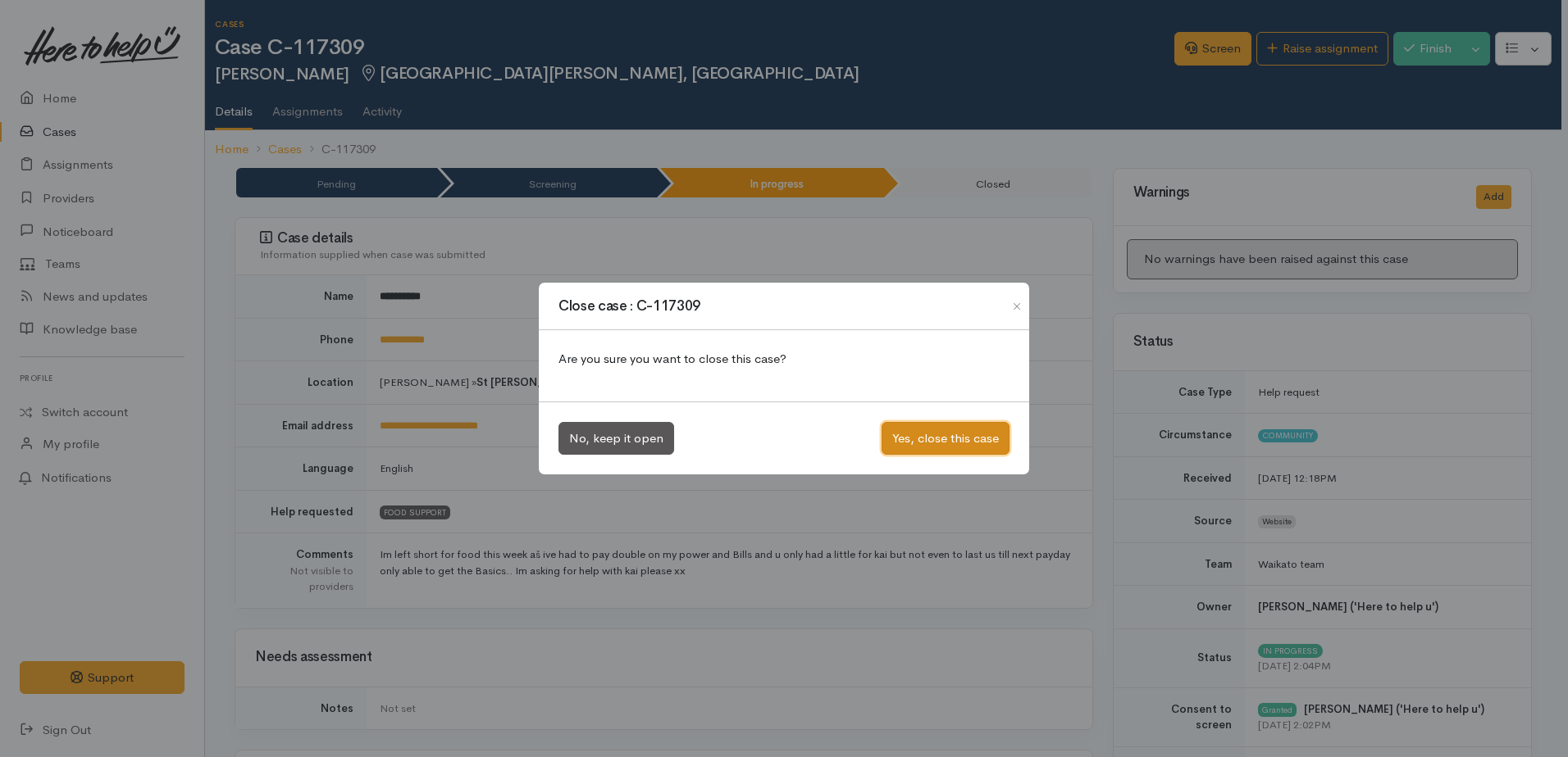
click at [953, 434] on button "Yes, close this case" at bounding box center [945, 439] width 128 height 34
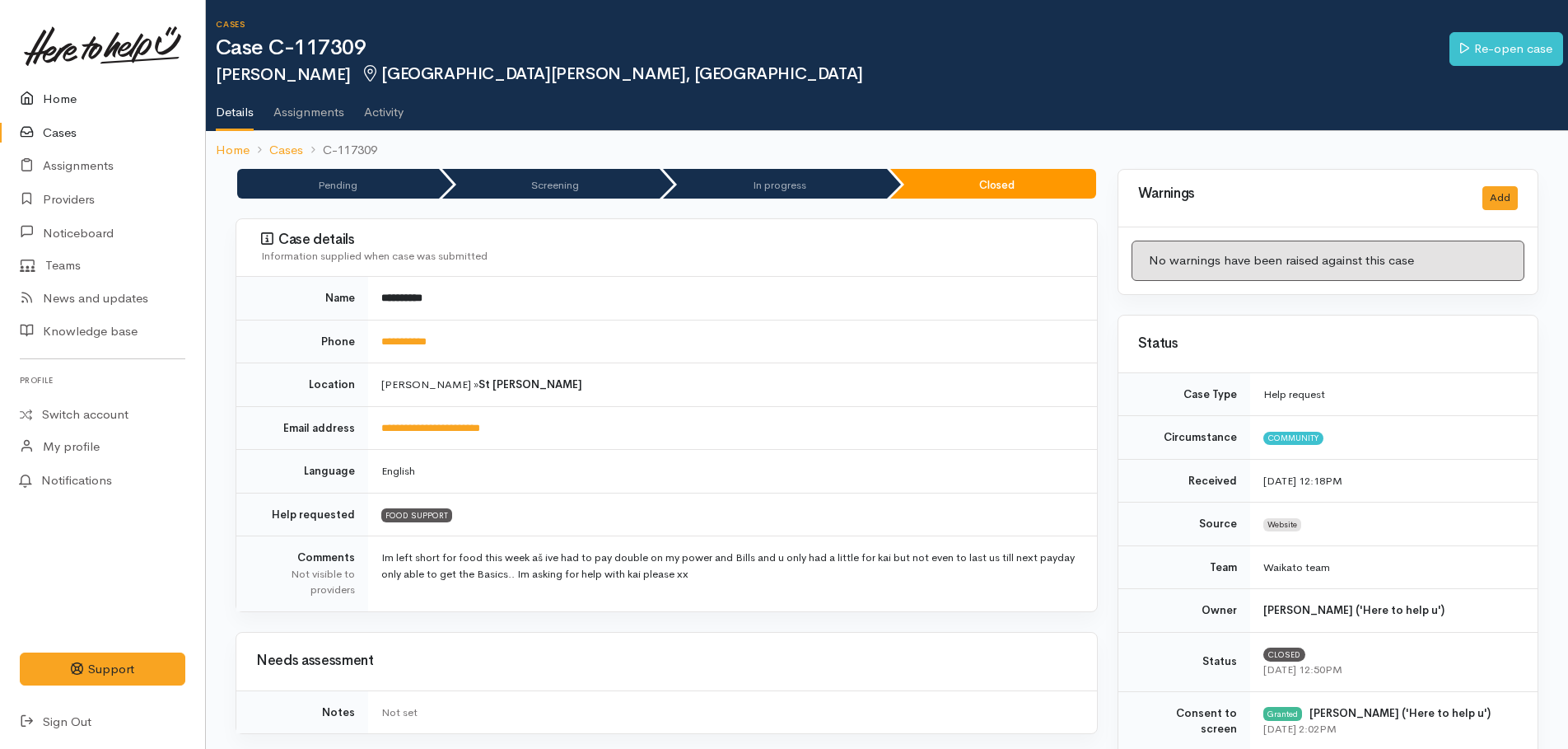
drag, startPoint x: 53, startPoint y: 95, endPoint x: 68, endPoint y: 101, distance: 16.2
click at [53, 95] on link "Home" at bounding box center [103, 99] width 205 height 34
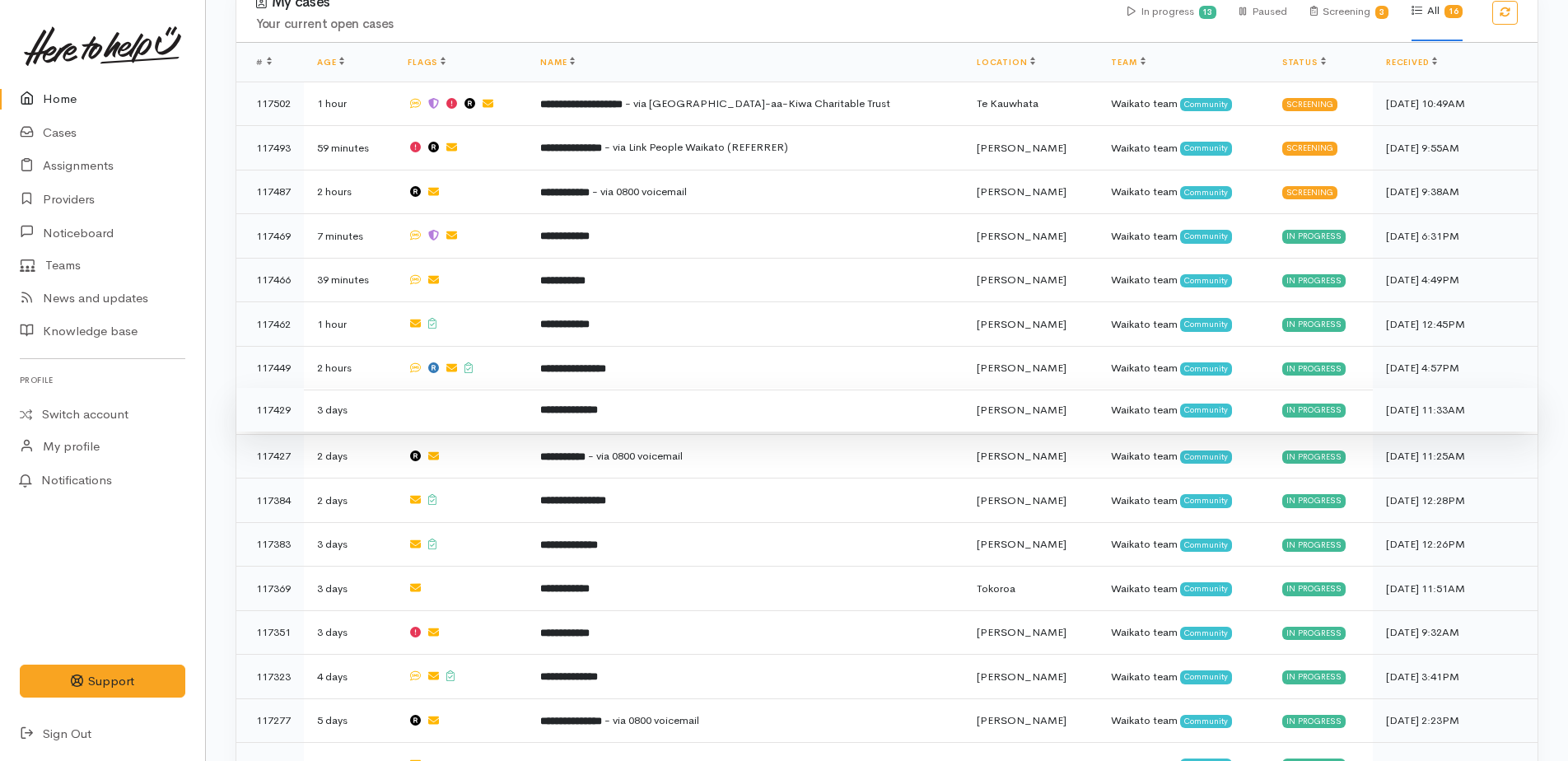
scroll to position [949, 0]
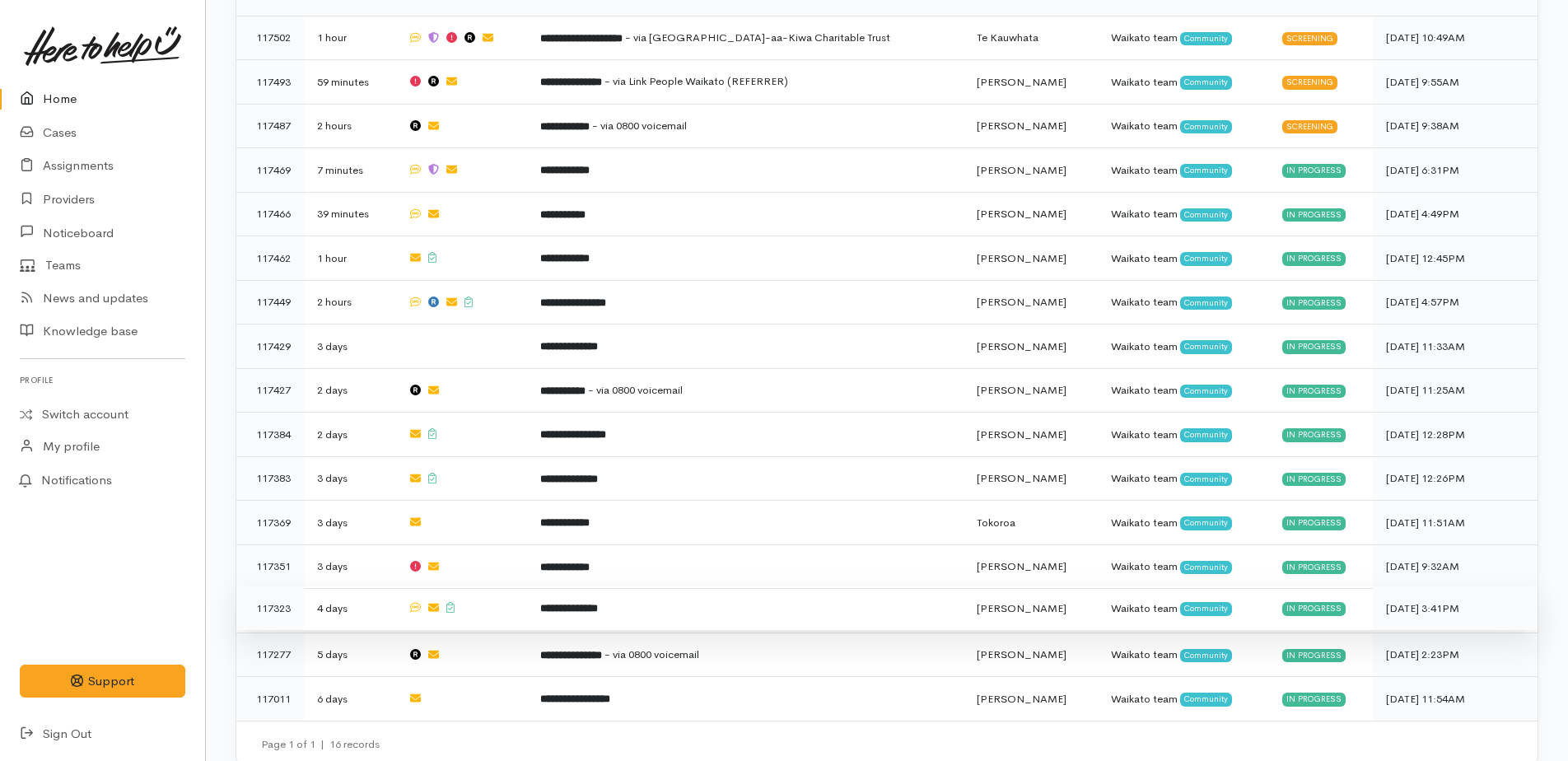
click at [596, 603] on b "**********" at bounding box center [569, 608] width 58 height 11
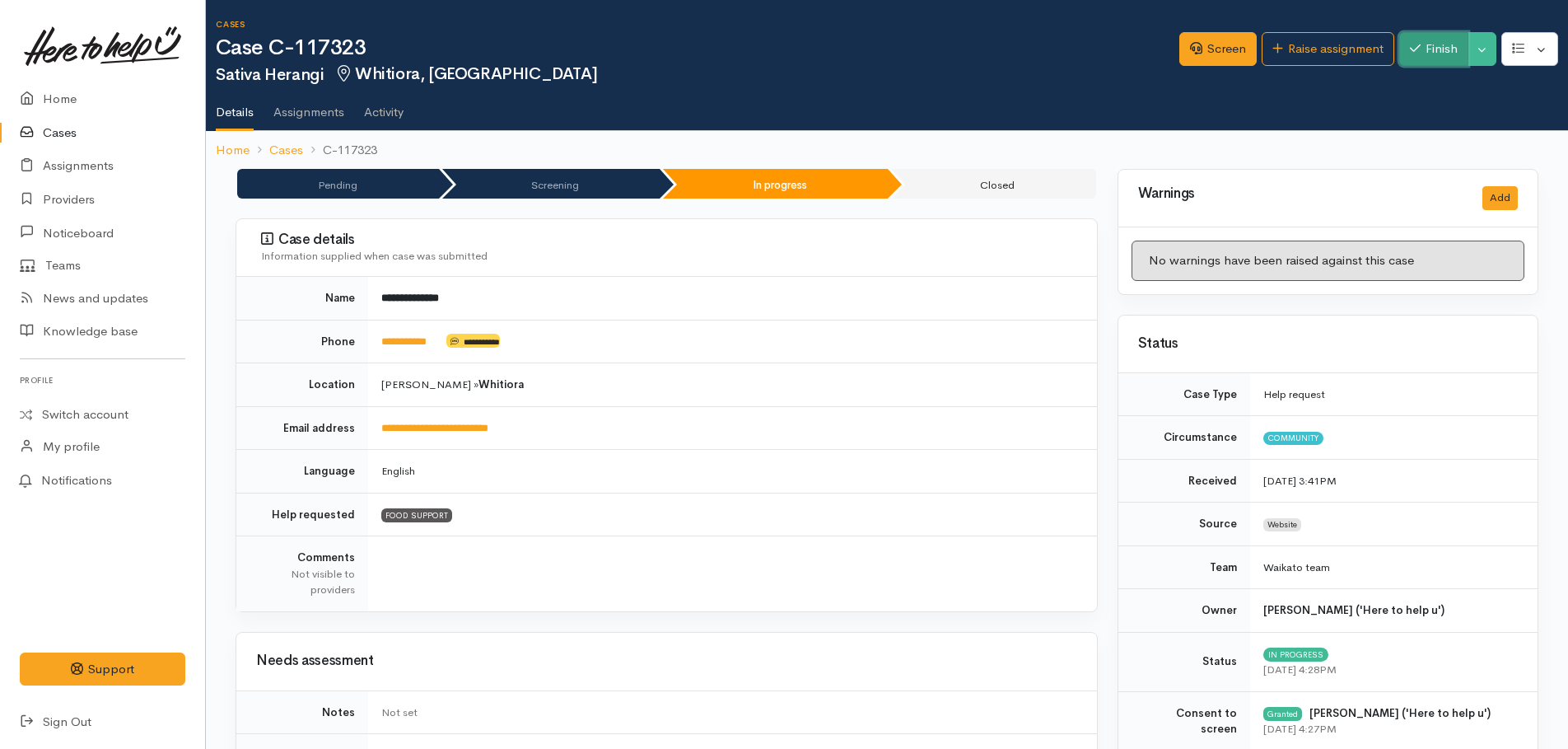
click at [1437, 53] on button "Finish" at bounding box center [1434, 49] width 70 height 34
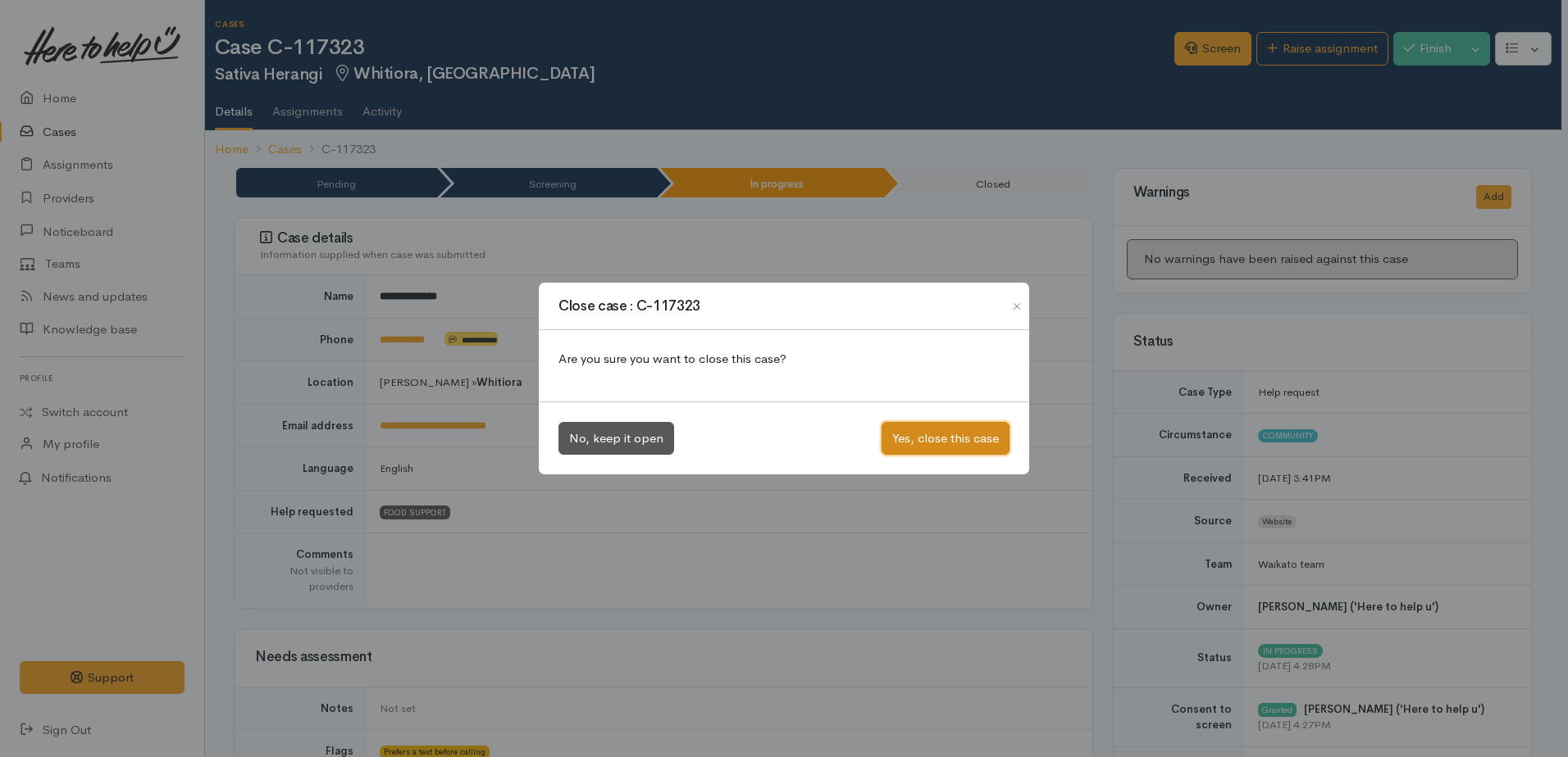
drag, startPoint x: 949, startPoint y: 436, endPoint x: 779, endPoint y: 330, distance: 200.3
click at [948, 436] on button "Yes, close this case" at bounding box center [945, 439] width 128 height 34
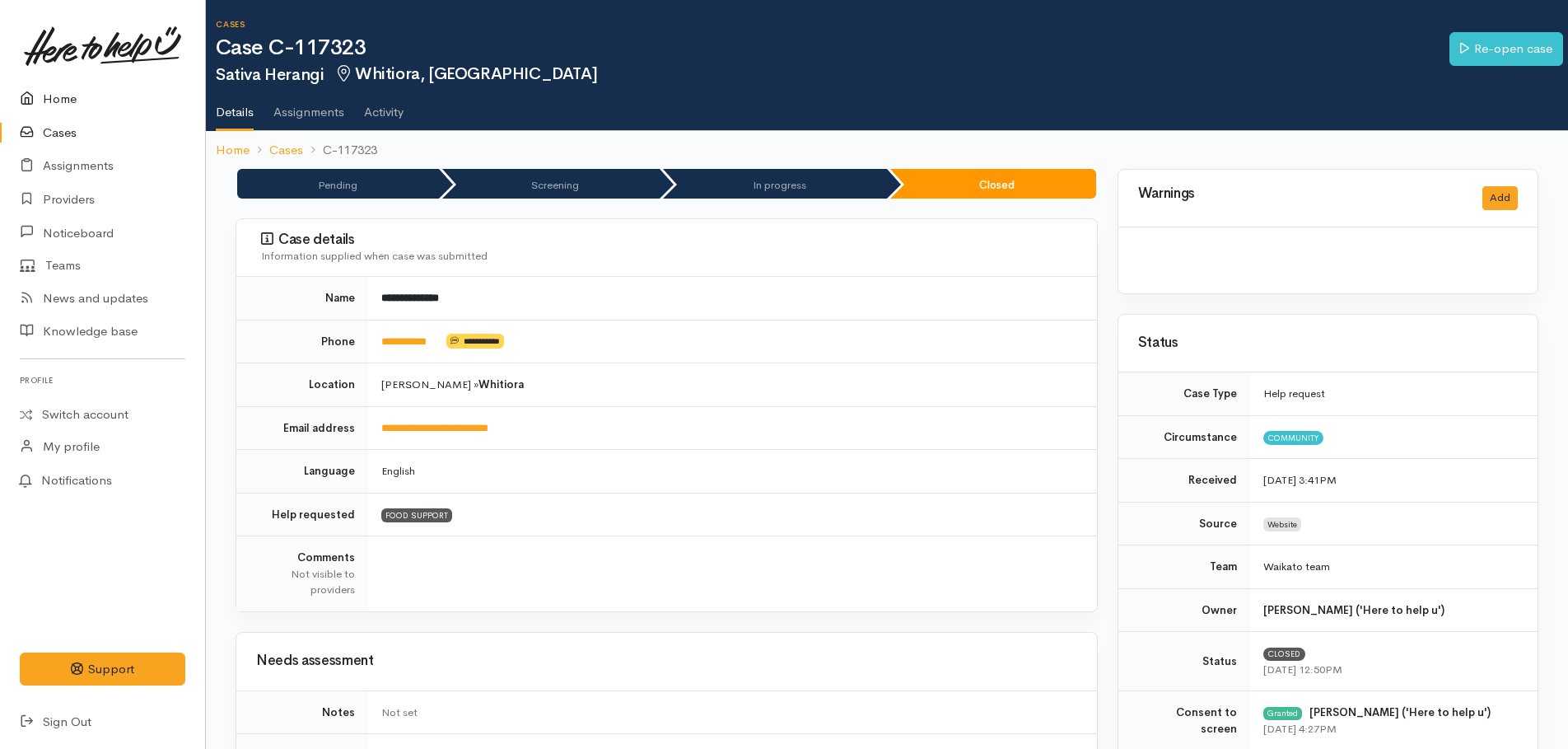
click at [58, 91] on link "Home" at bounding box center [103, 99] width 205 height 34
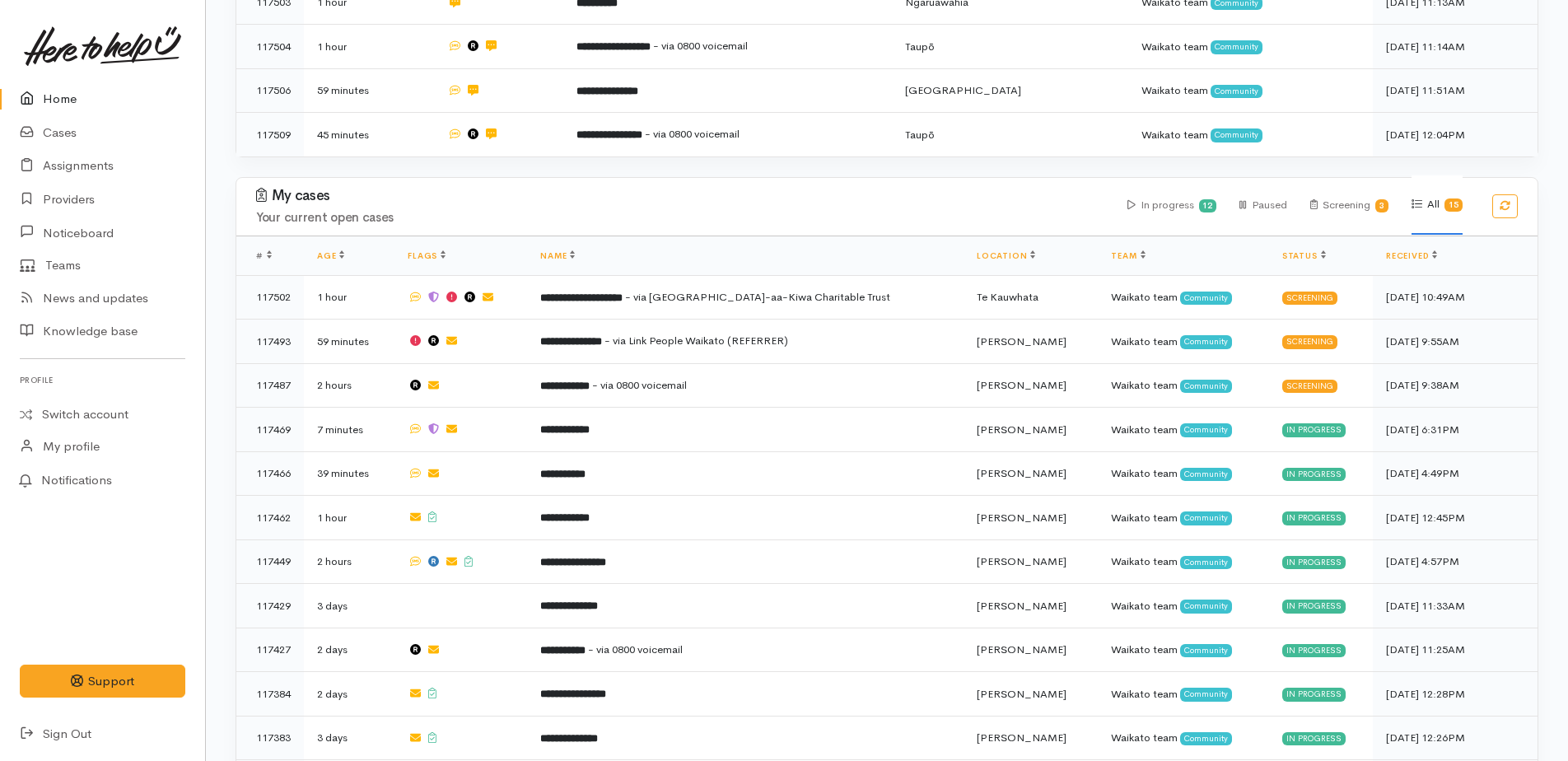
scroll to position [906, 0]
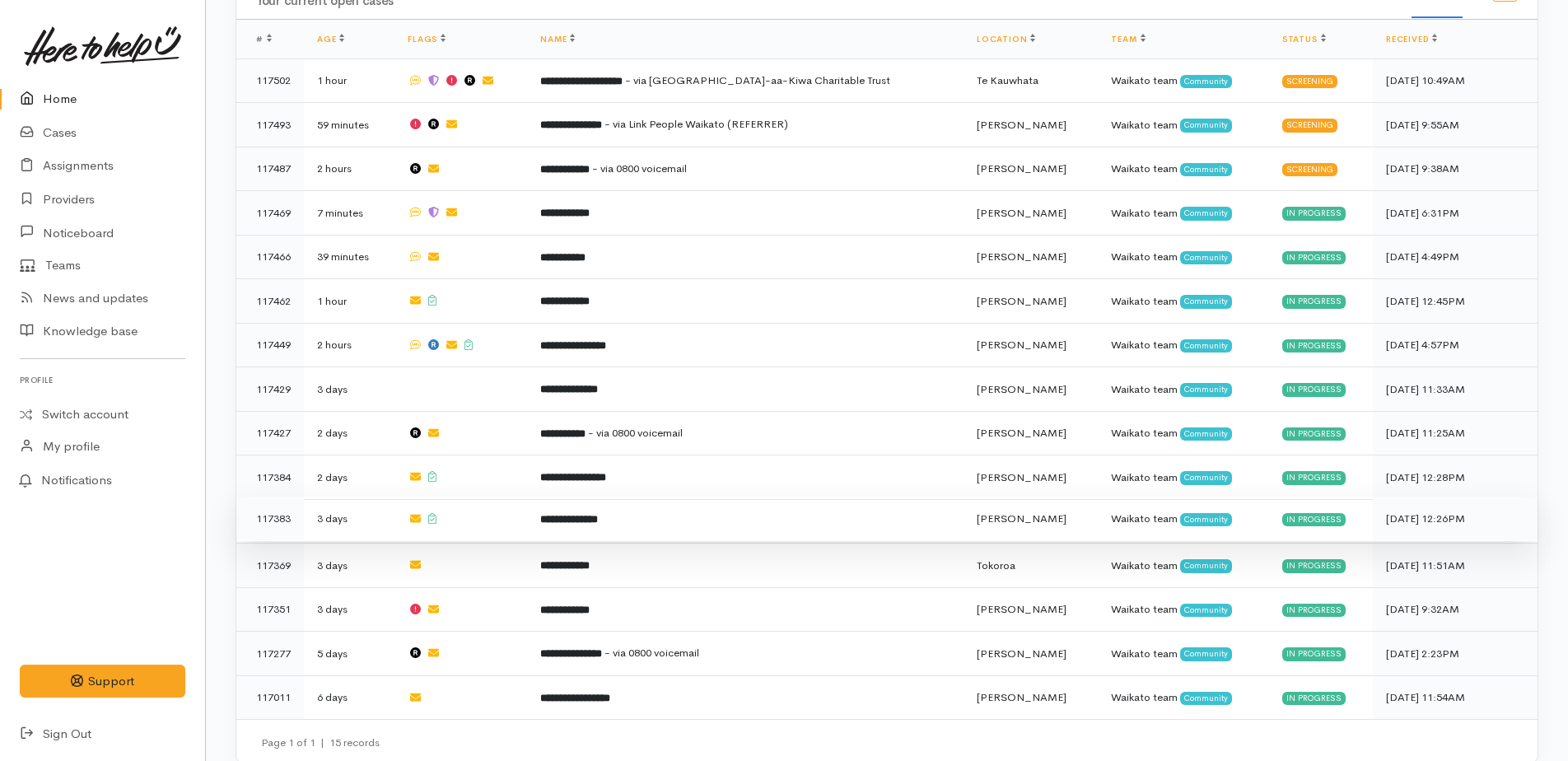
click at [598, 514] on b "**********" at bounding box center [569, 519] width 58 height 11
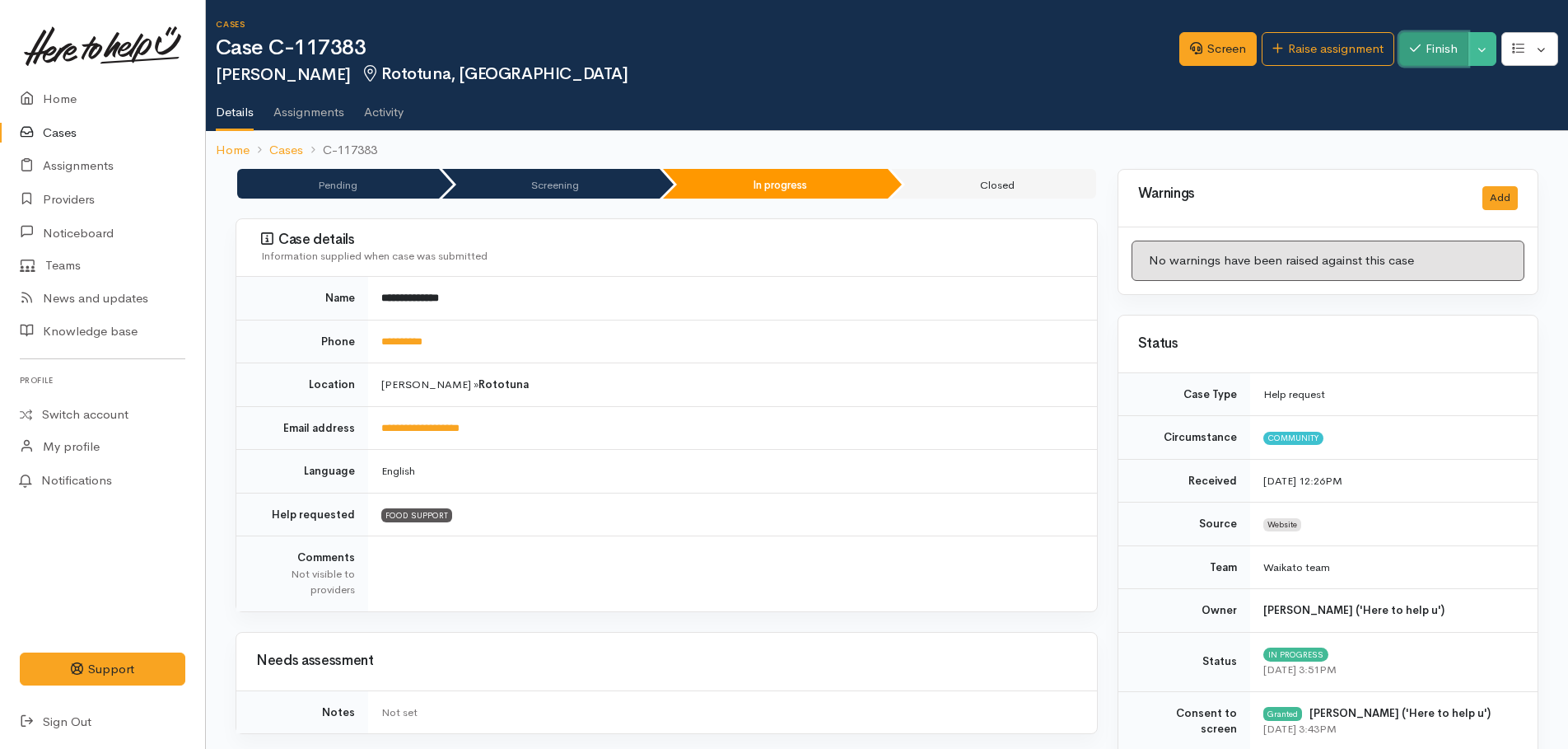
click at [1465, 42] on button "Finish" at bounding box center [1434, 49] width 70 height 34
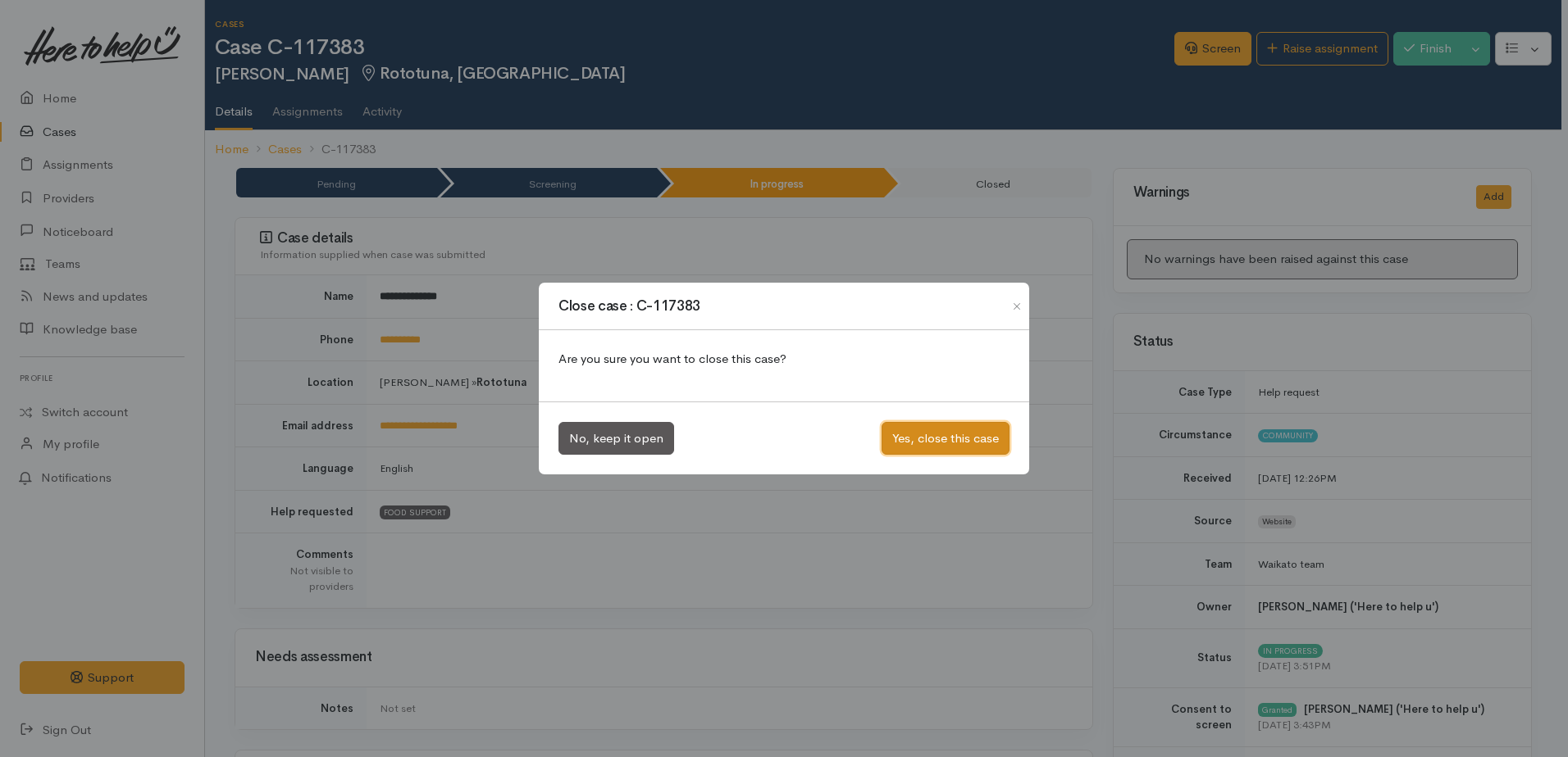
click at [961, 432] on button "Yes, close this case" at bounding box center [945, 439] width 128 height 34
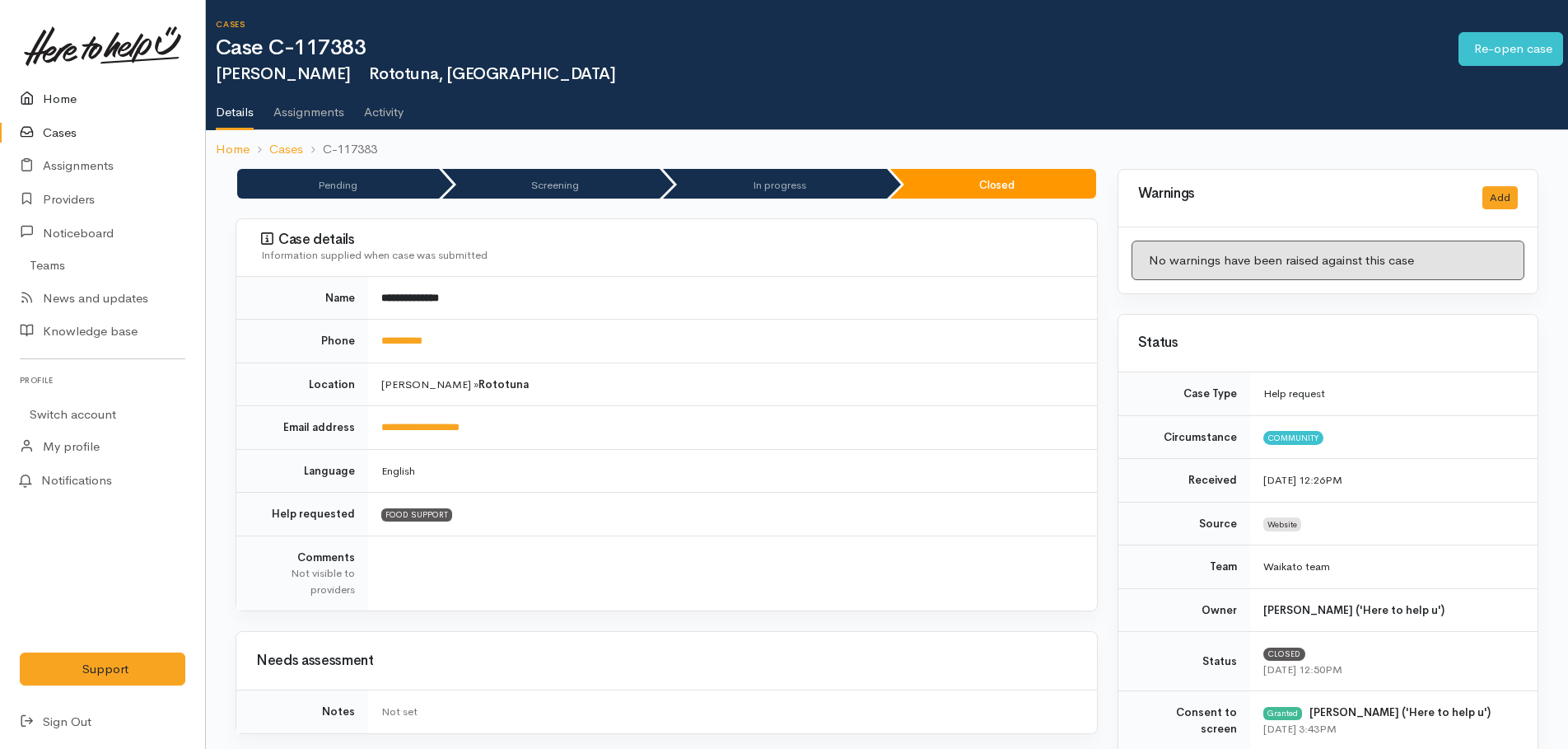
click at [62, 109] on link "Home" at bounding box center [103, 99] width 205 height 34
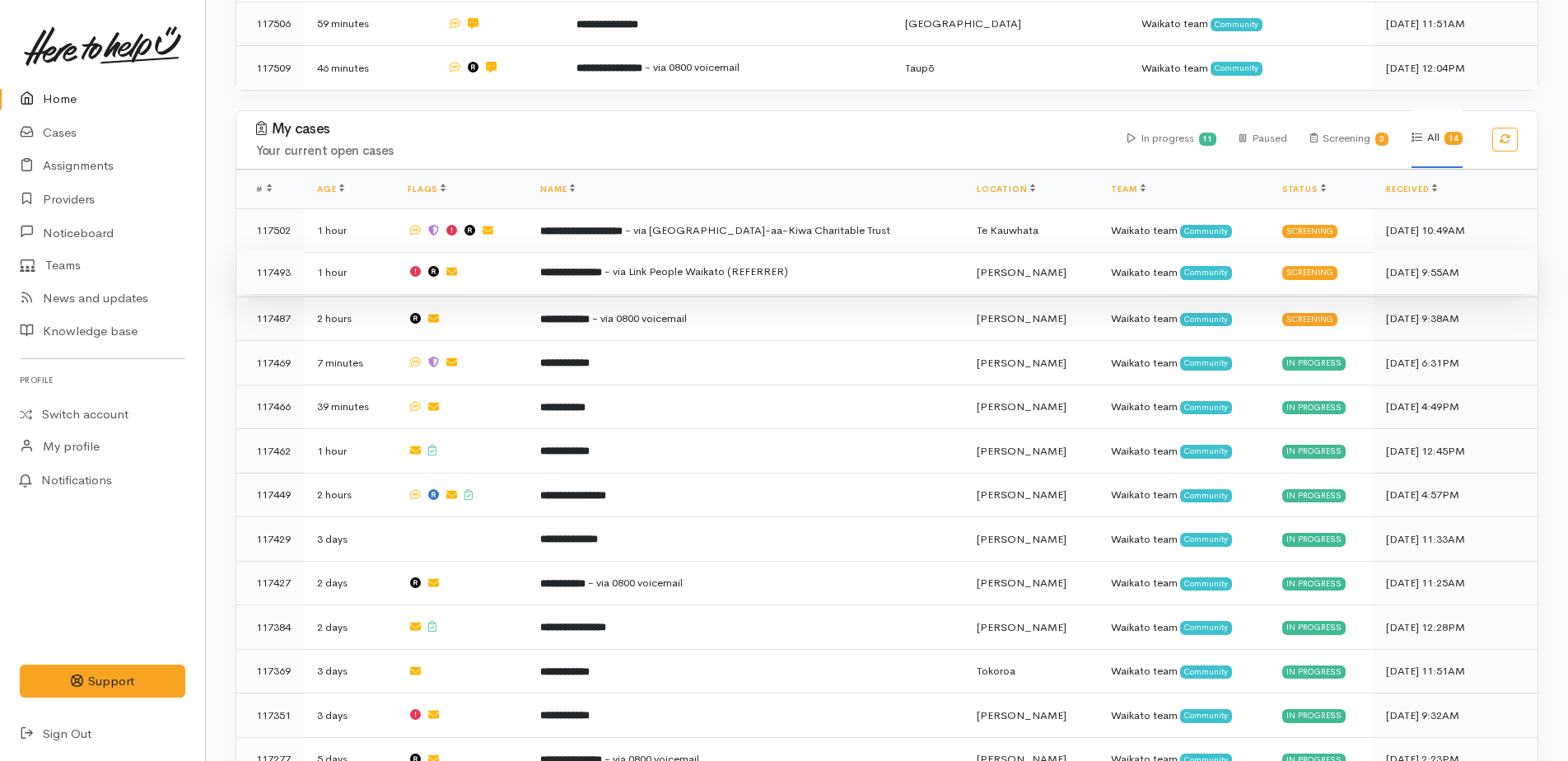
scroll to position [863, 0]
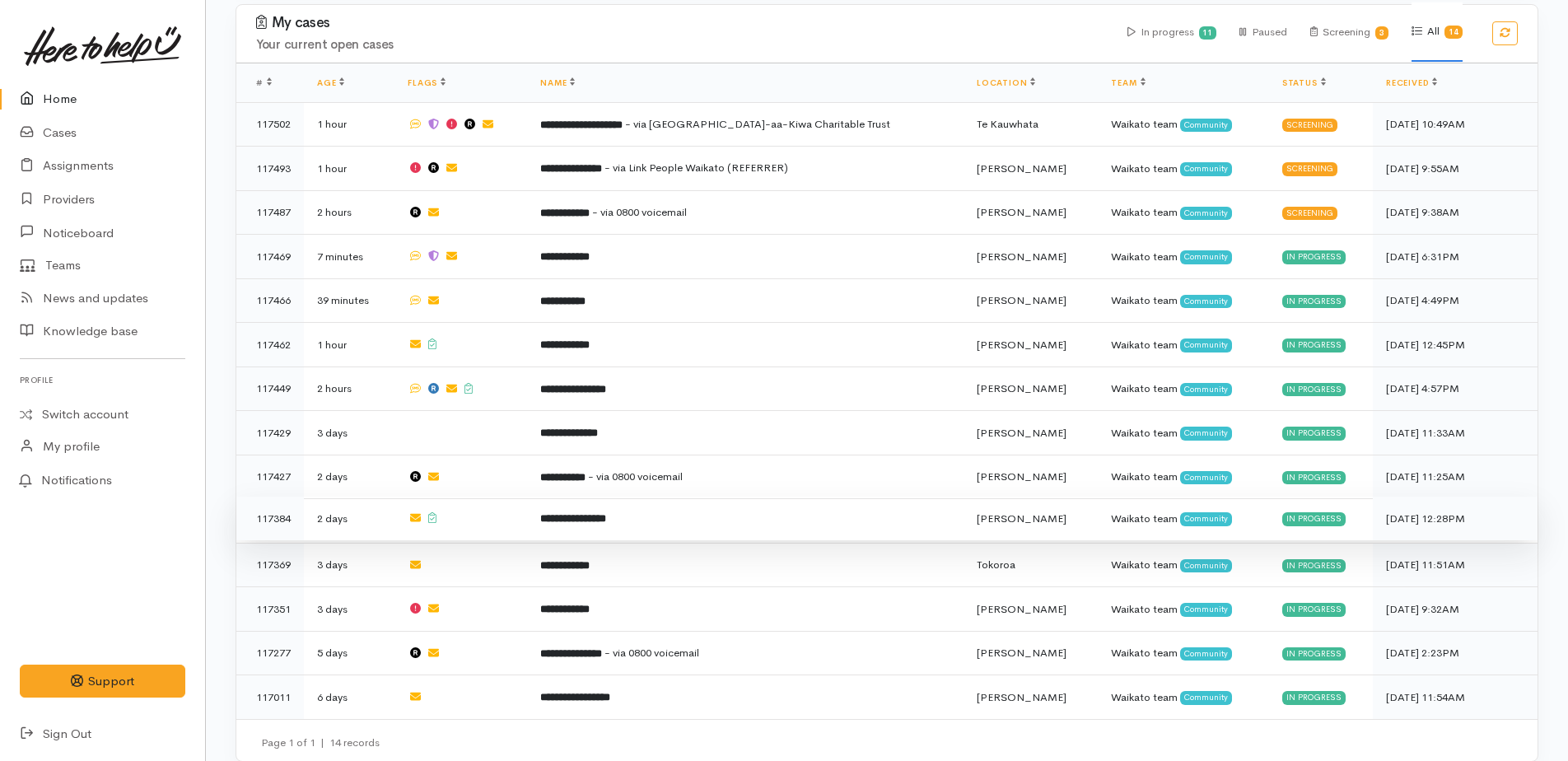
click at [606, 513] on b "**********" at bounding box center [573, 518] width 66 height 11
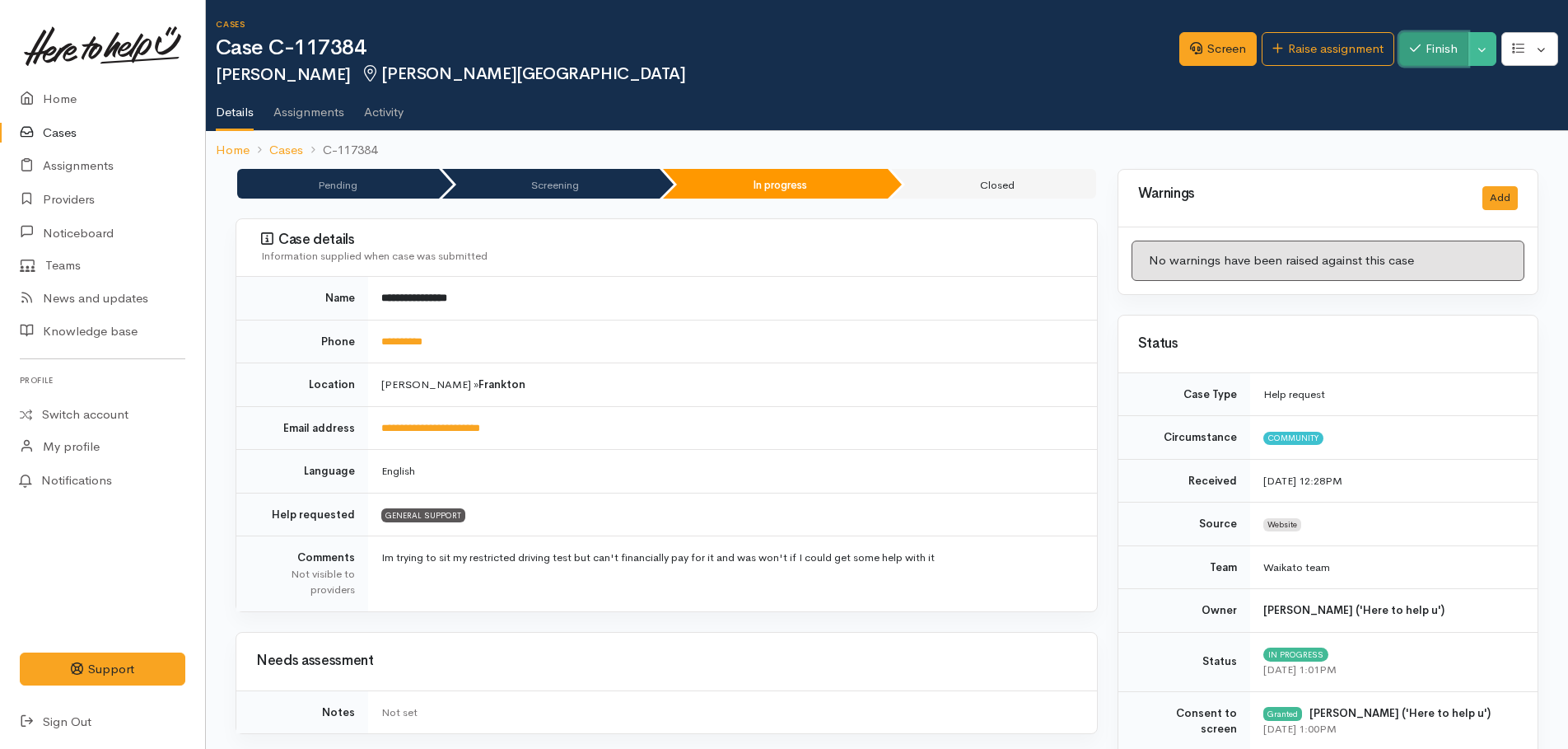
click at [1448, 51] on button "Finish" at bounding box center [1434, 49] width 70 height 34
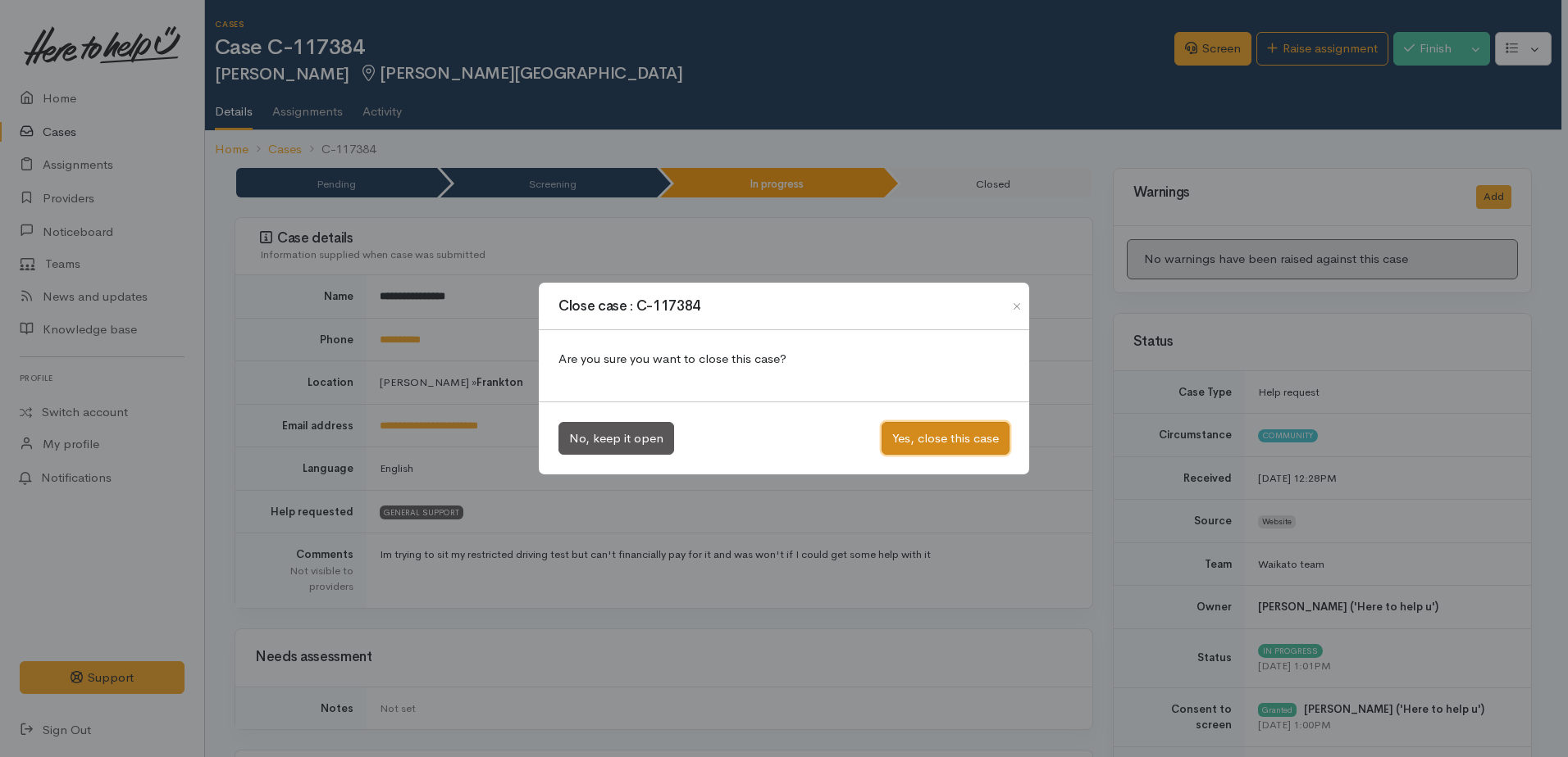
click at [974, 441] on button "Yes, close this case" at bounding box center [945, 439] width 128 height 34
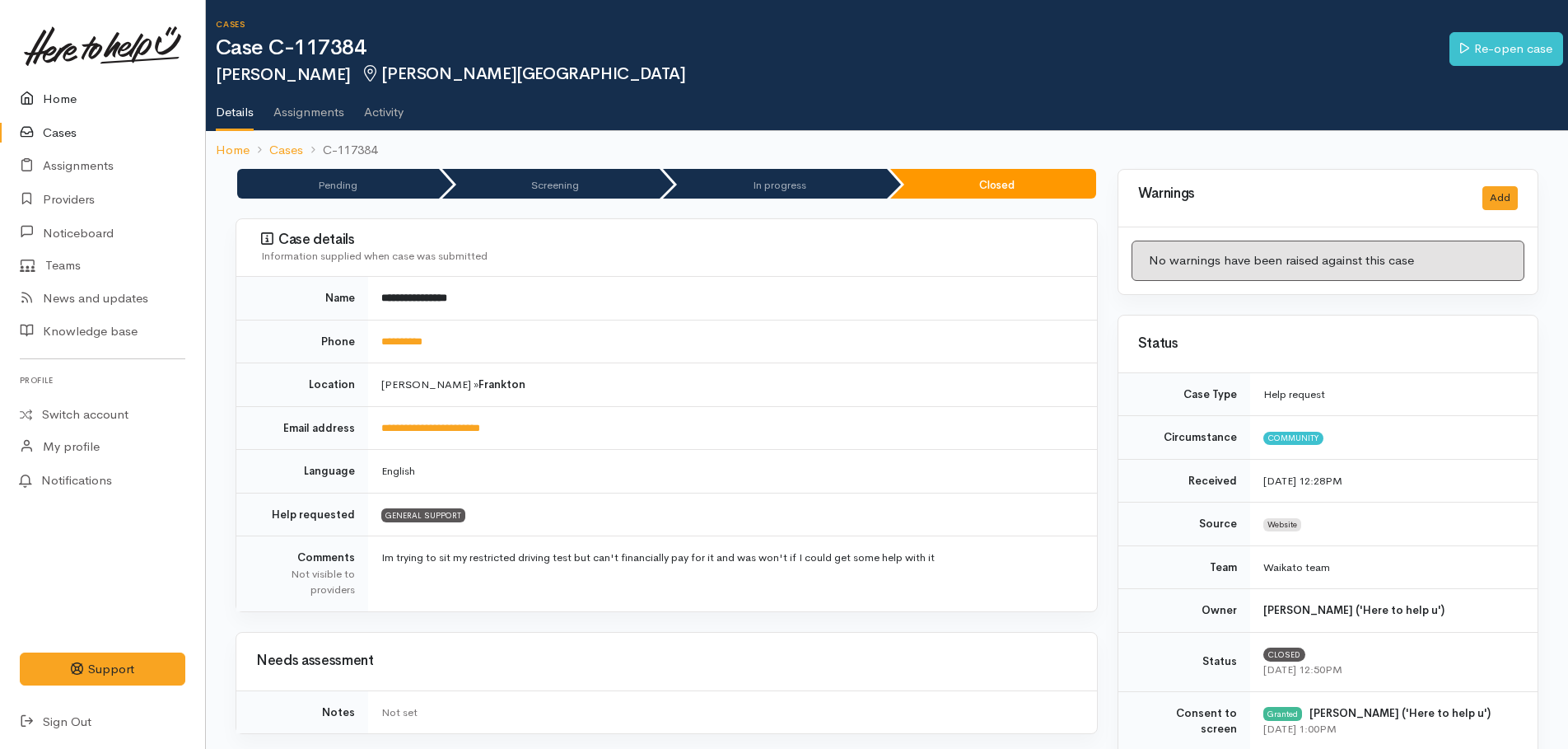
drag, startPoint x: 40, startPoint y: 98, endPoint x: 49, endPoint y: 99, distance: 9.1
click at [41, 98] on icon at bounding box center [31, 99] width 23 height 20
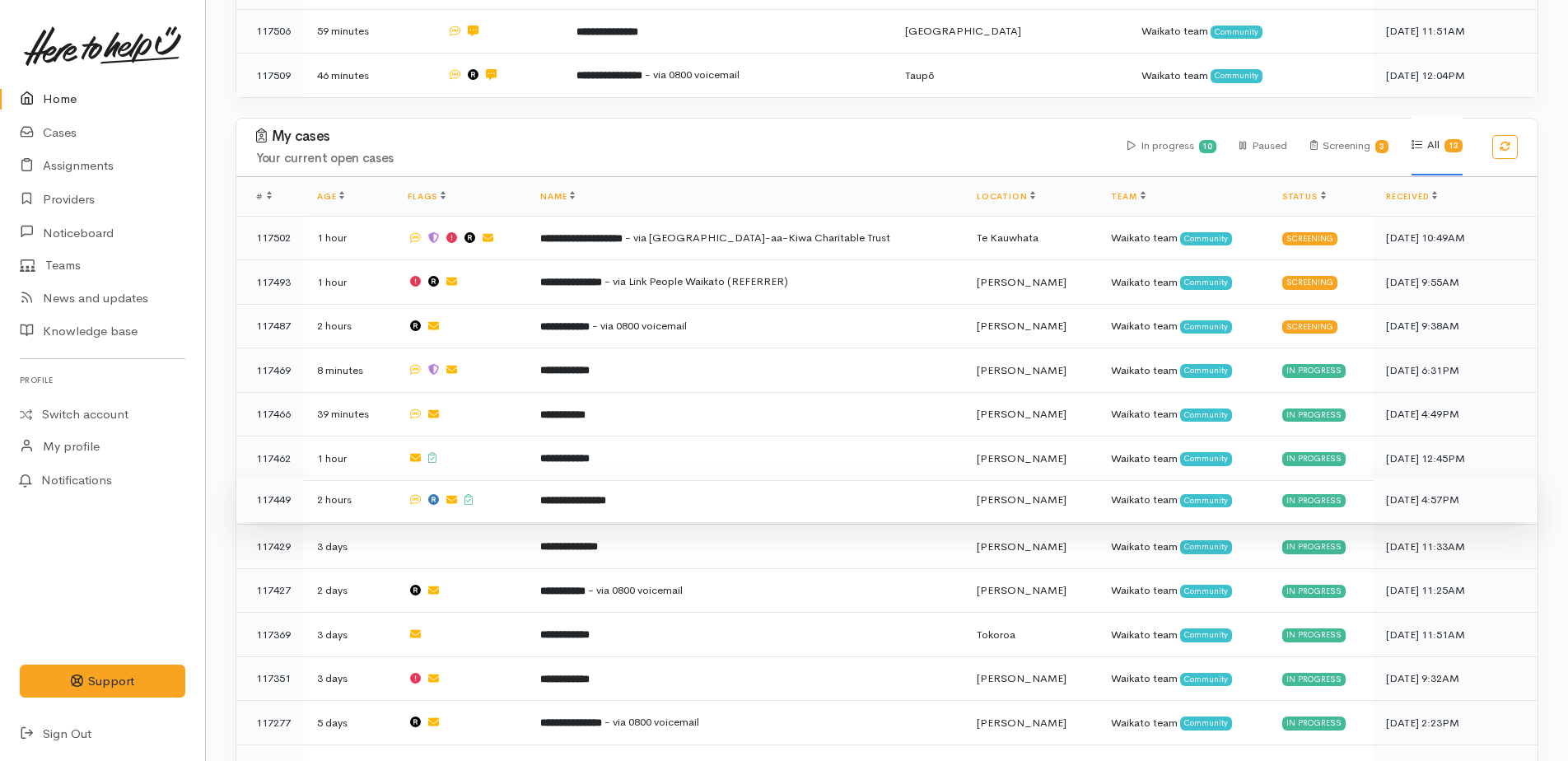
scroll to position [820, 0]
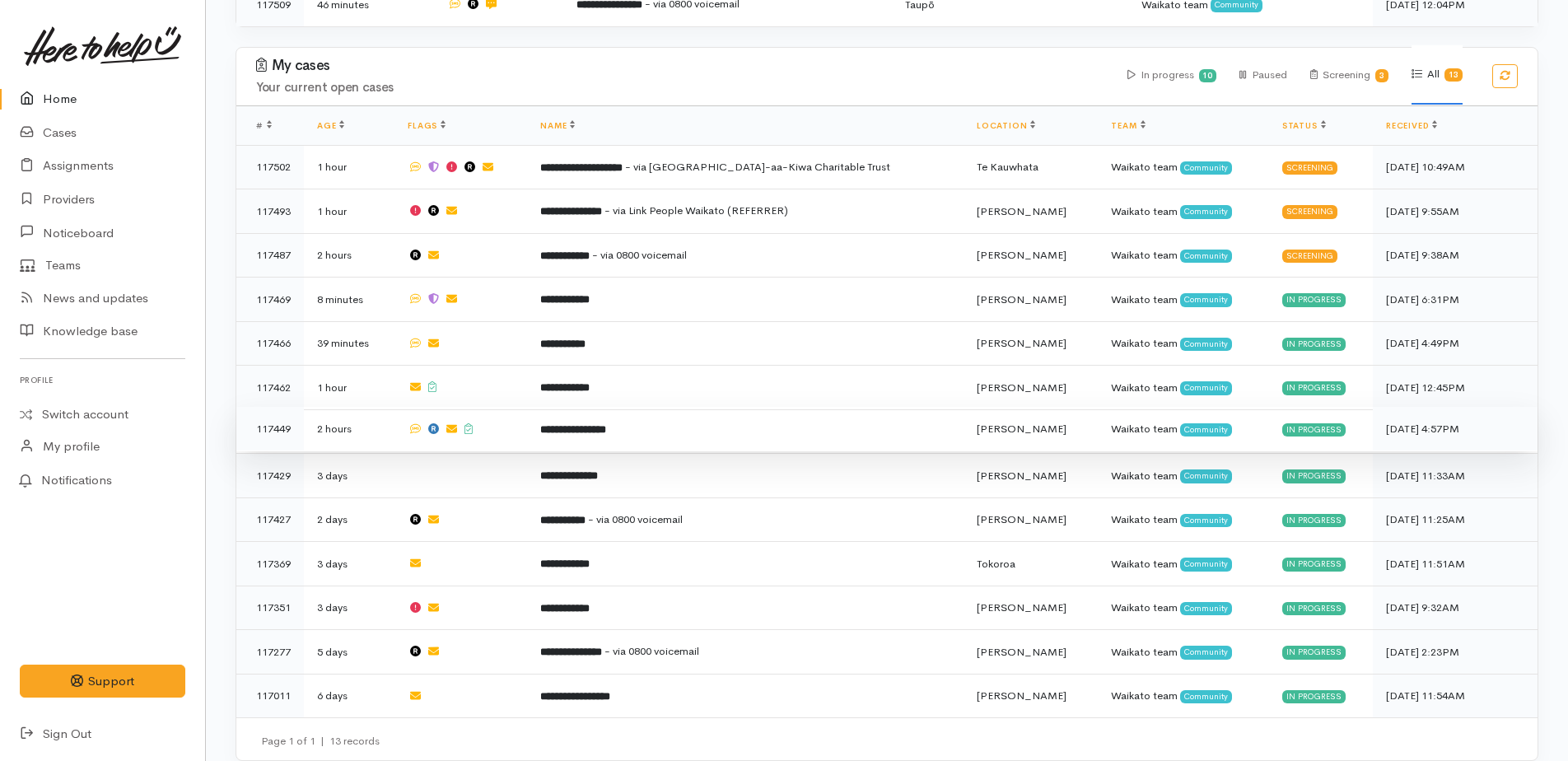
click at [606, 424] on b "**********" at bounding box center [573, 429] width 66 height 11
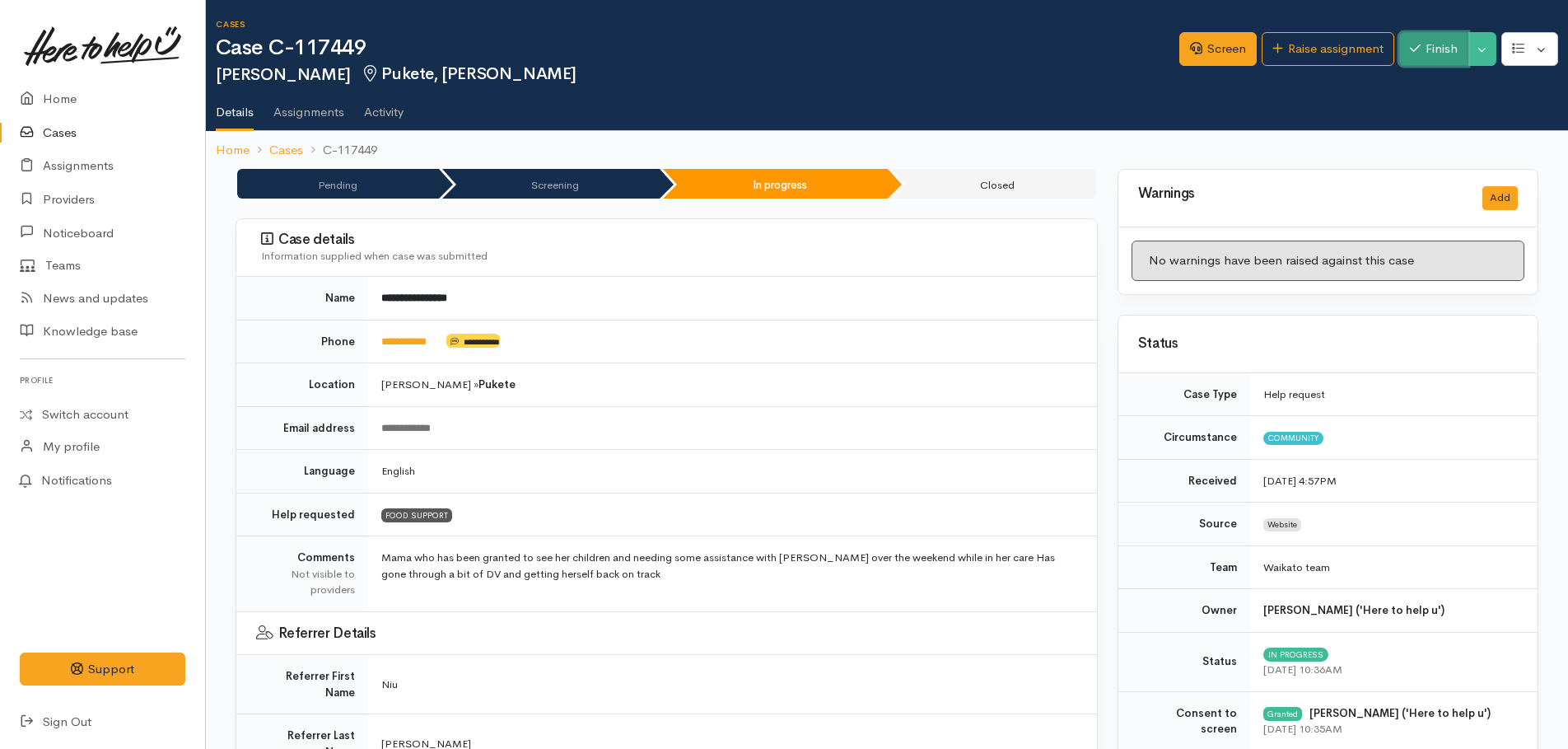
click at [1446, 53] on button "Finish" at bounding box center [1434, 49] width 70 height 34
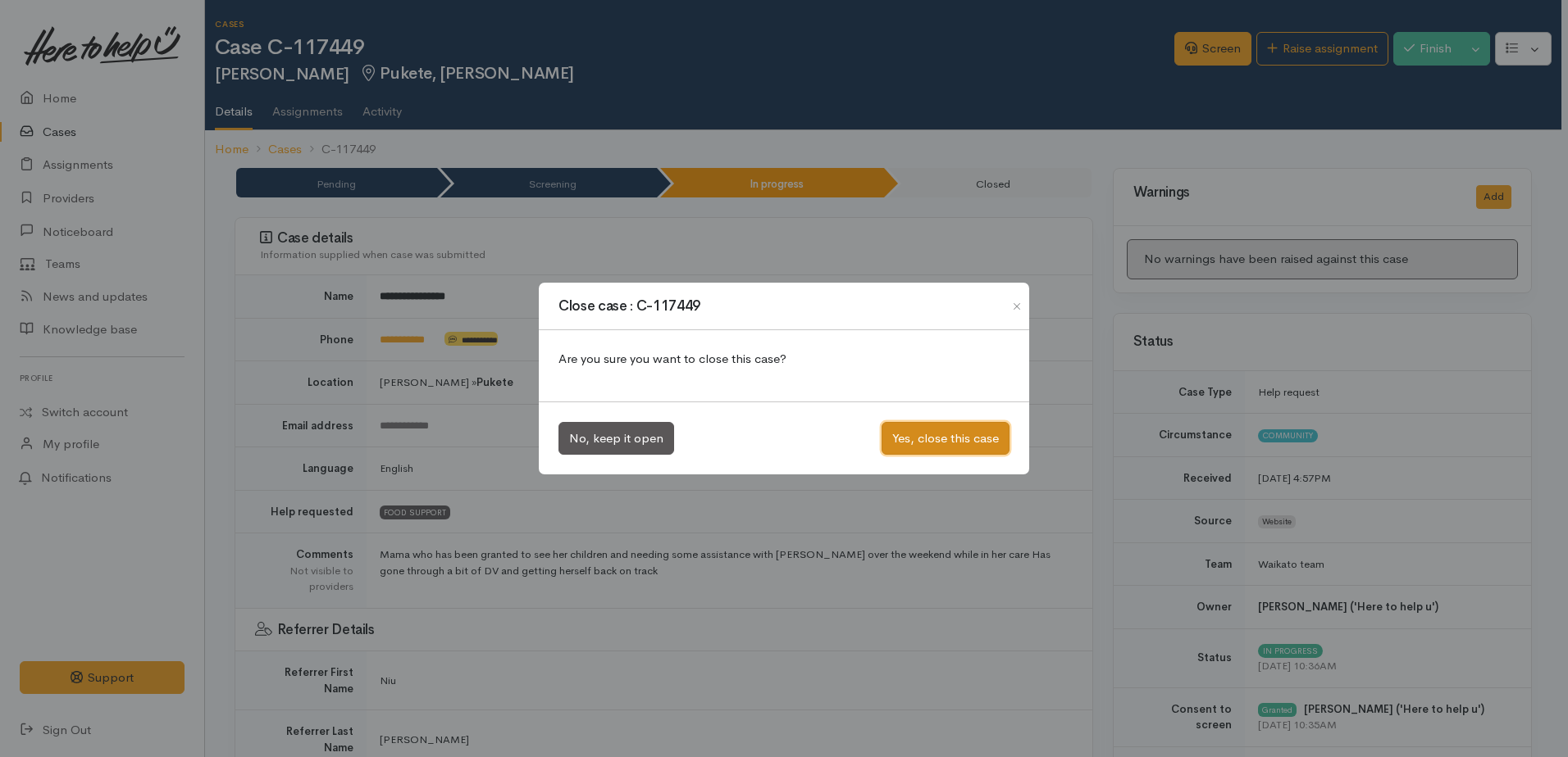
click at [978, 442] on button "Yes, close this case" at bounding box center [945, 439] width 128 height 34
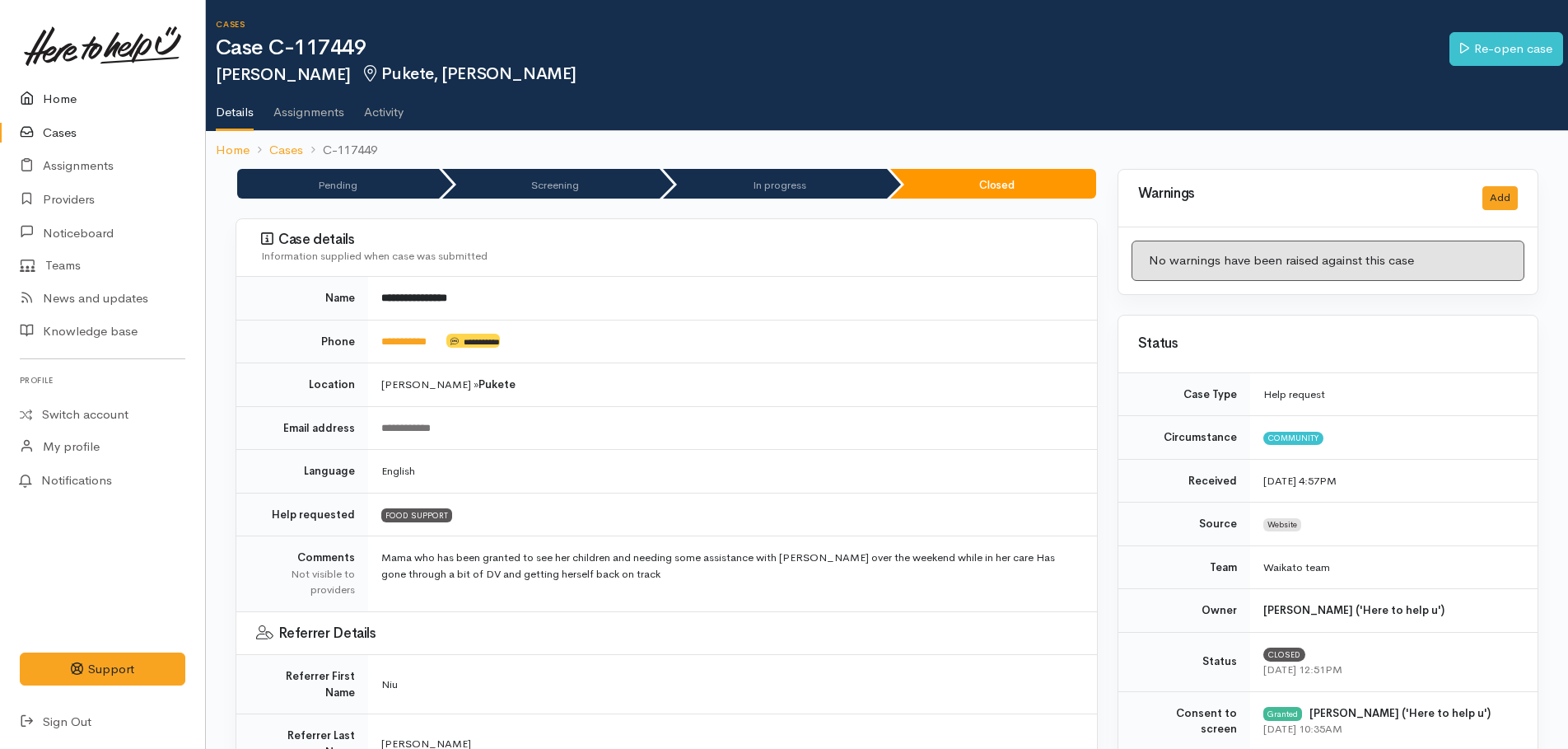
click at [45, 96] on link "Home" at bounding box center [103, 99] width 205 height 34
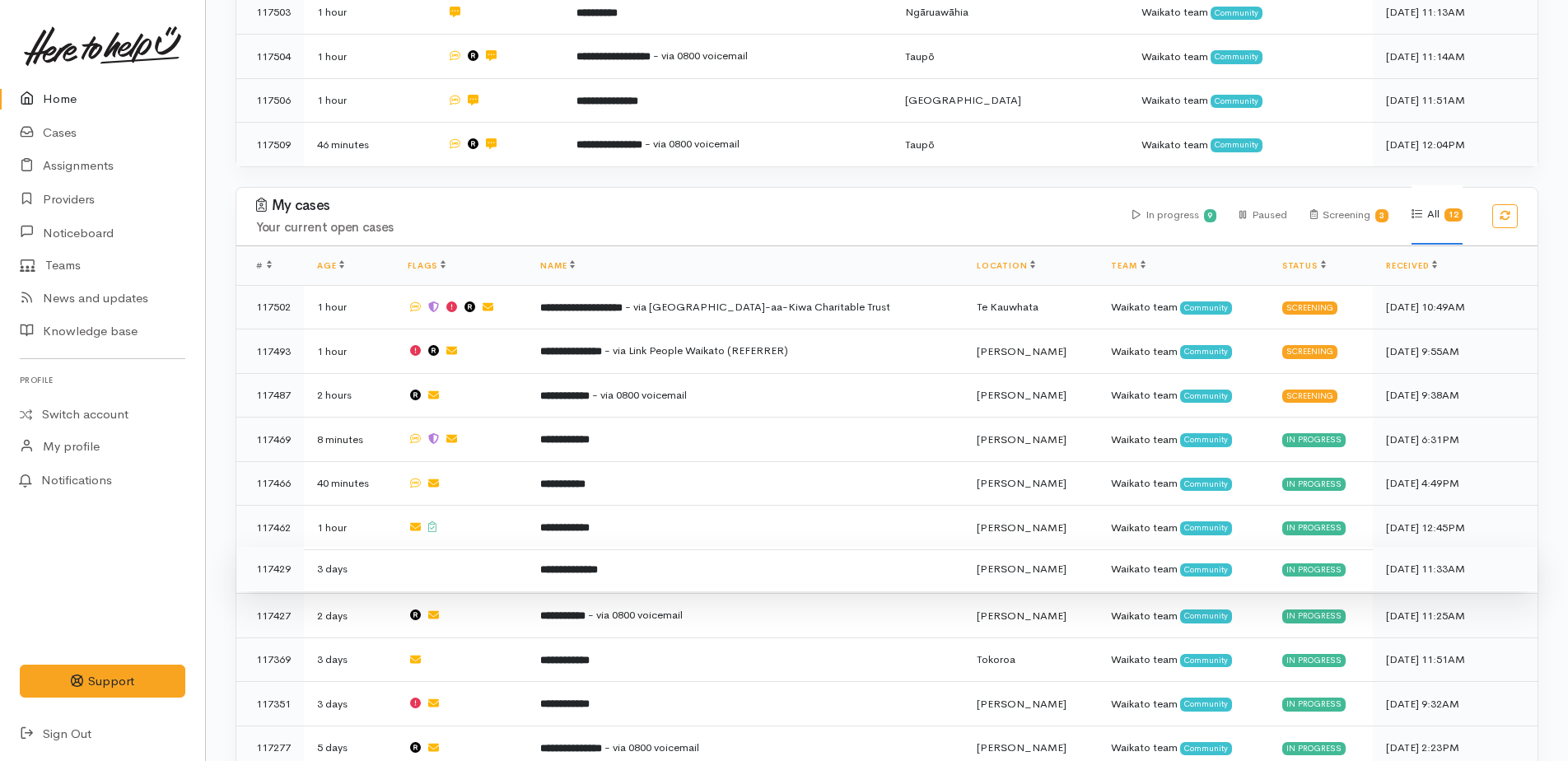
scroll to position [776, 0]
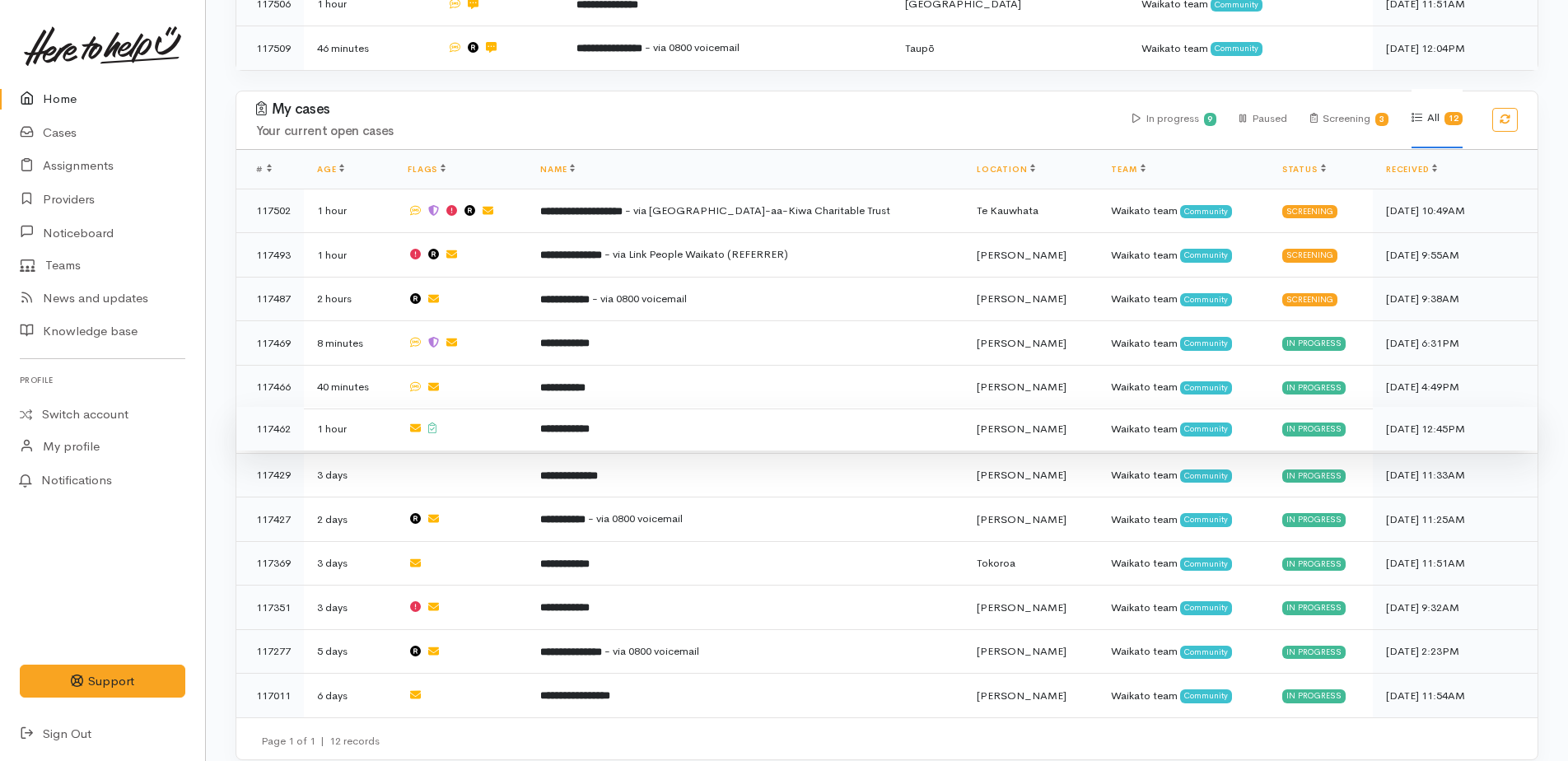
click at [589, 423] on b "**********" at bounding box center [565, 428] width 49 height 11
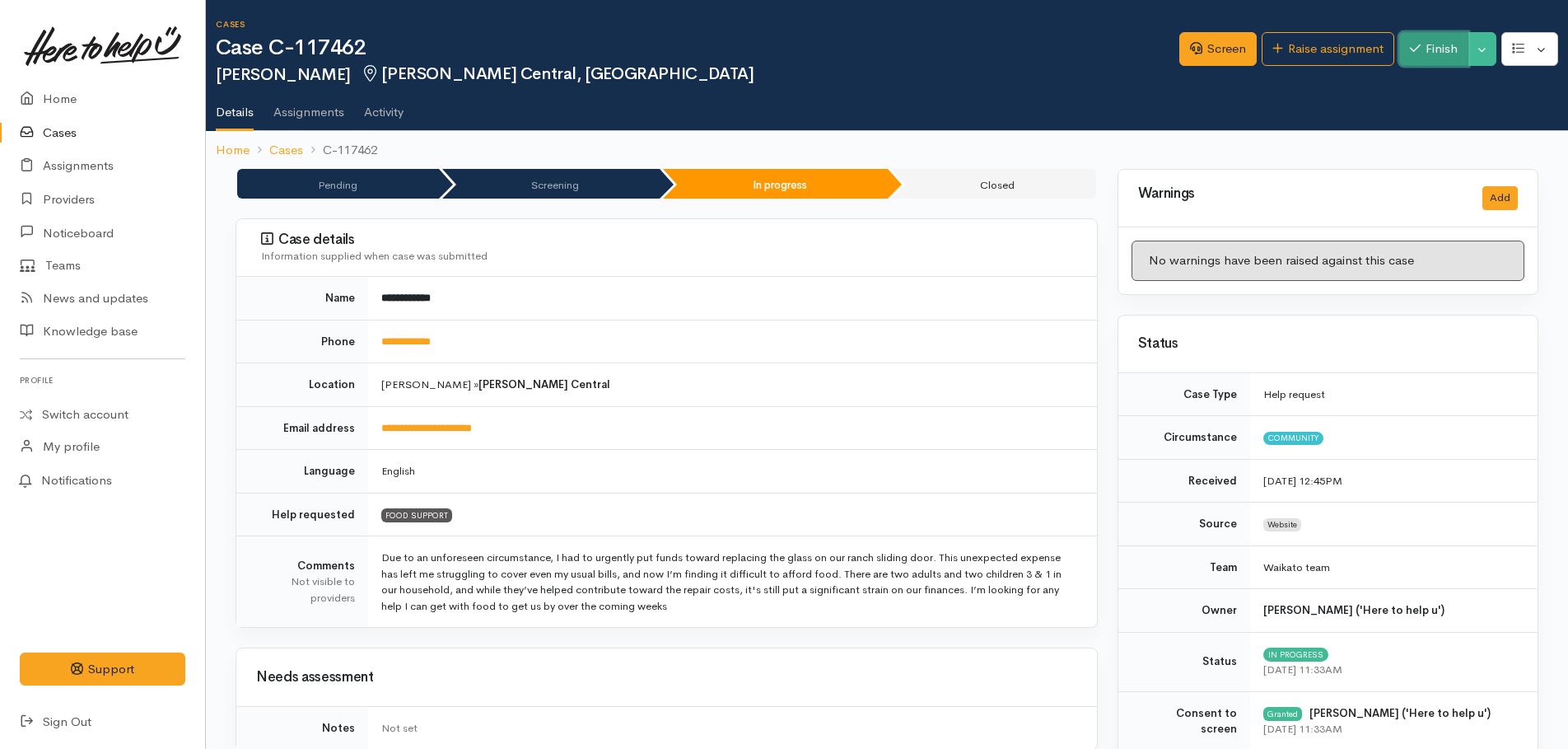
click at [1457, 39] on button "Finish" at bounding box center [1434, 49] width 70 height 34
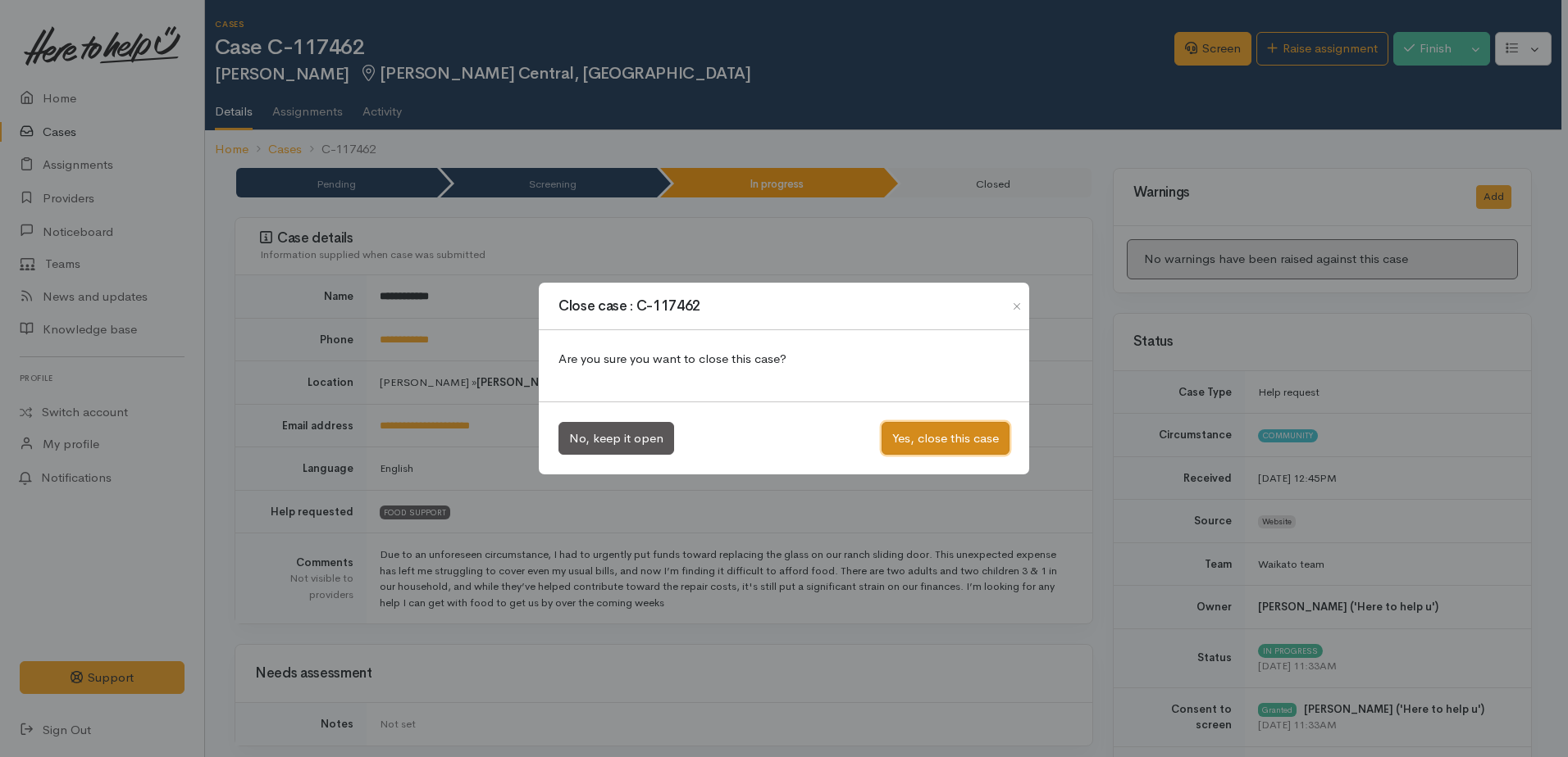
drag, startPoint x: 927, startPoint y: 445, endPoint x: 892, endPoint y: 430, distance: 38.1
click at [926, 445] on button "Yes, close this case" at bounding box center [945, 439] width 128 height 34
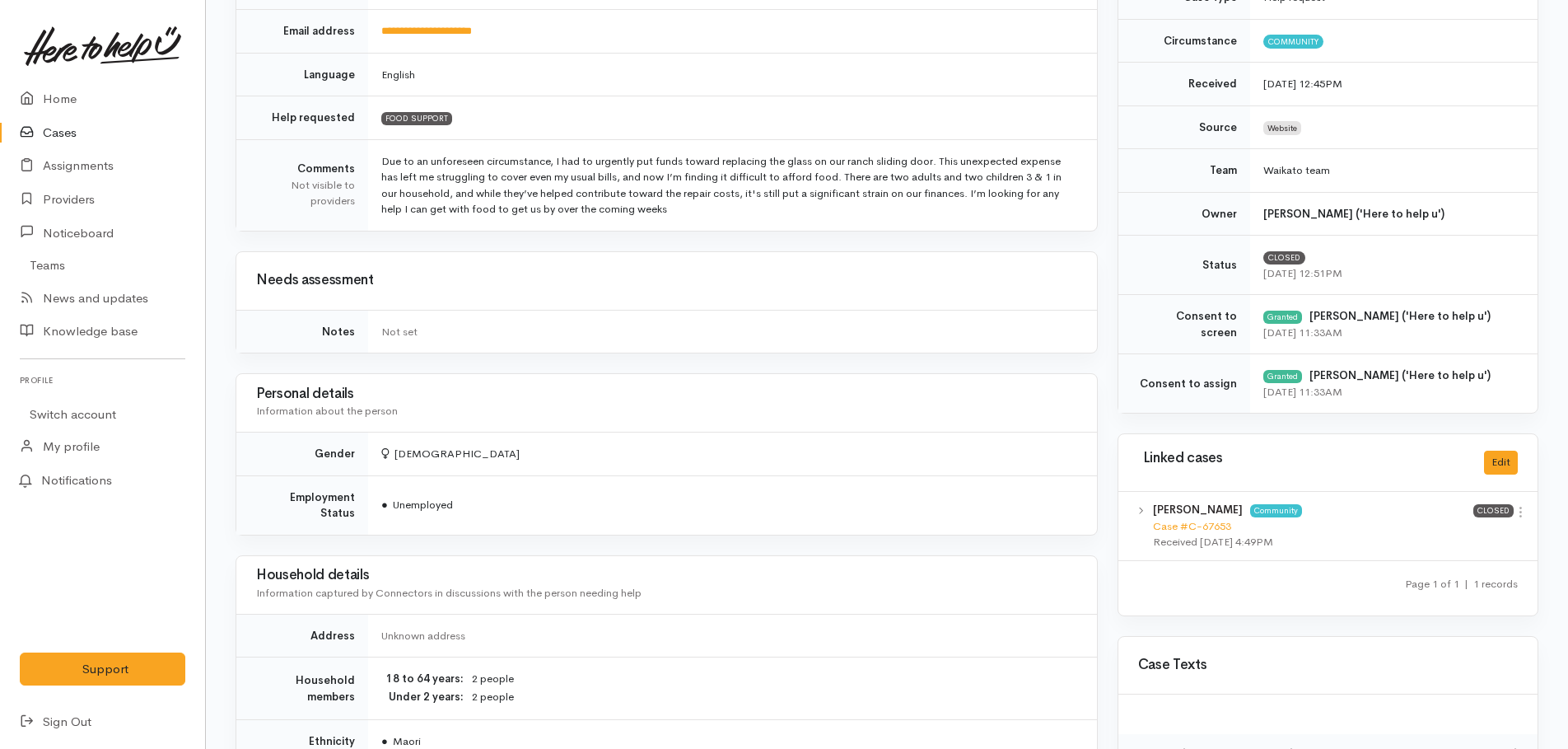
scroll to position [659, 0]
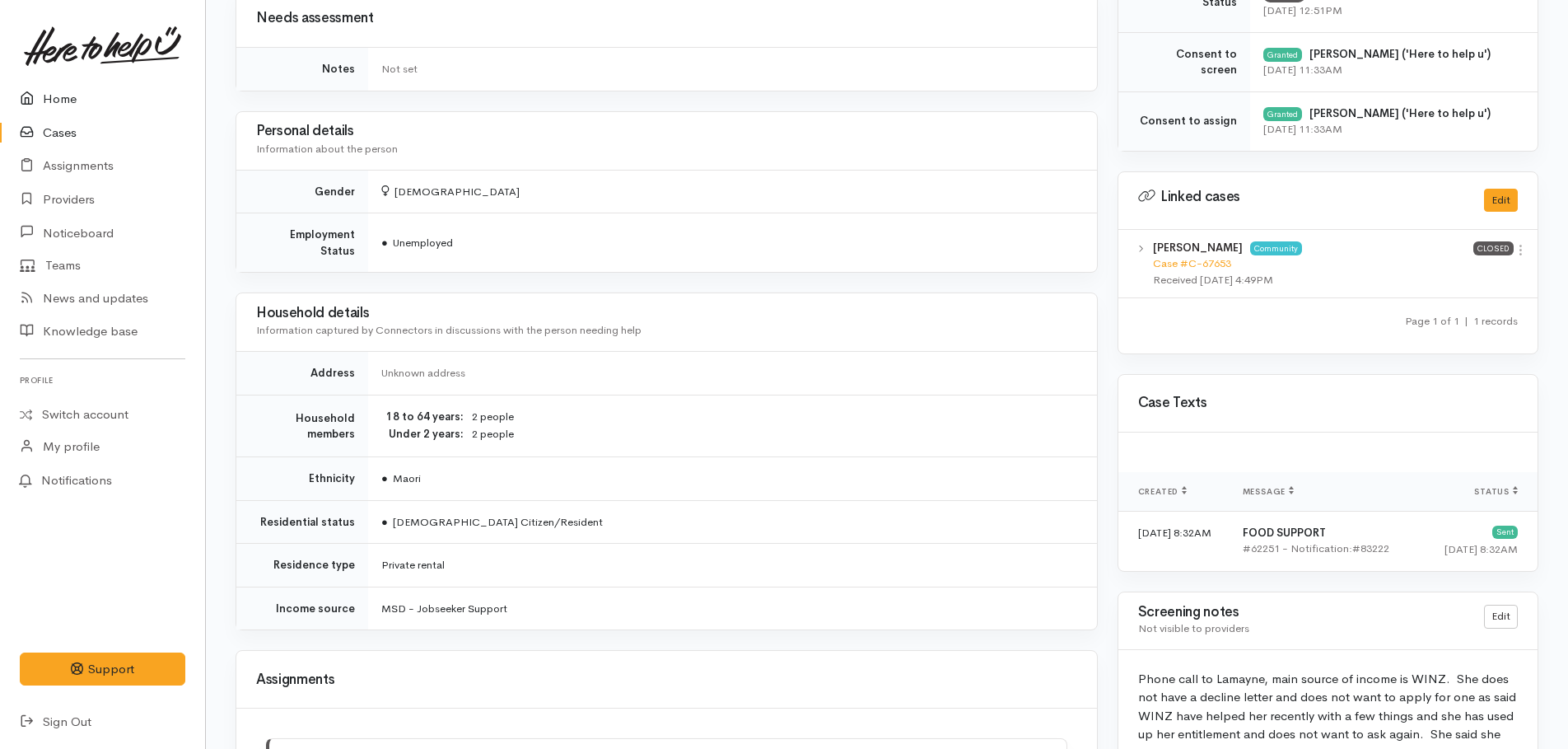
click at [68, 99] on link "Home" at bounding box center [103, 99] width 205 height 34
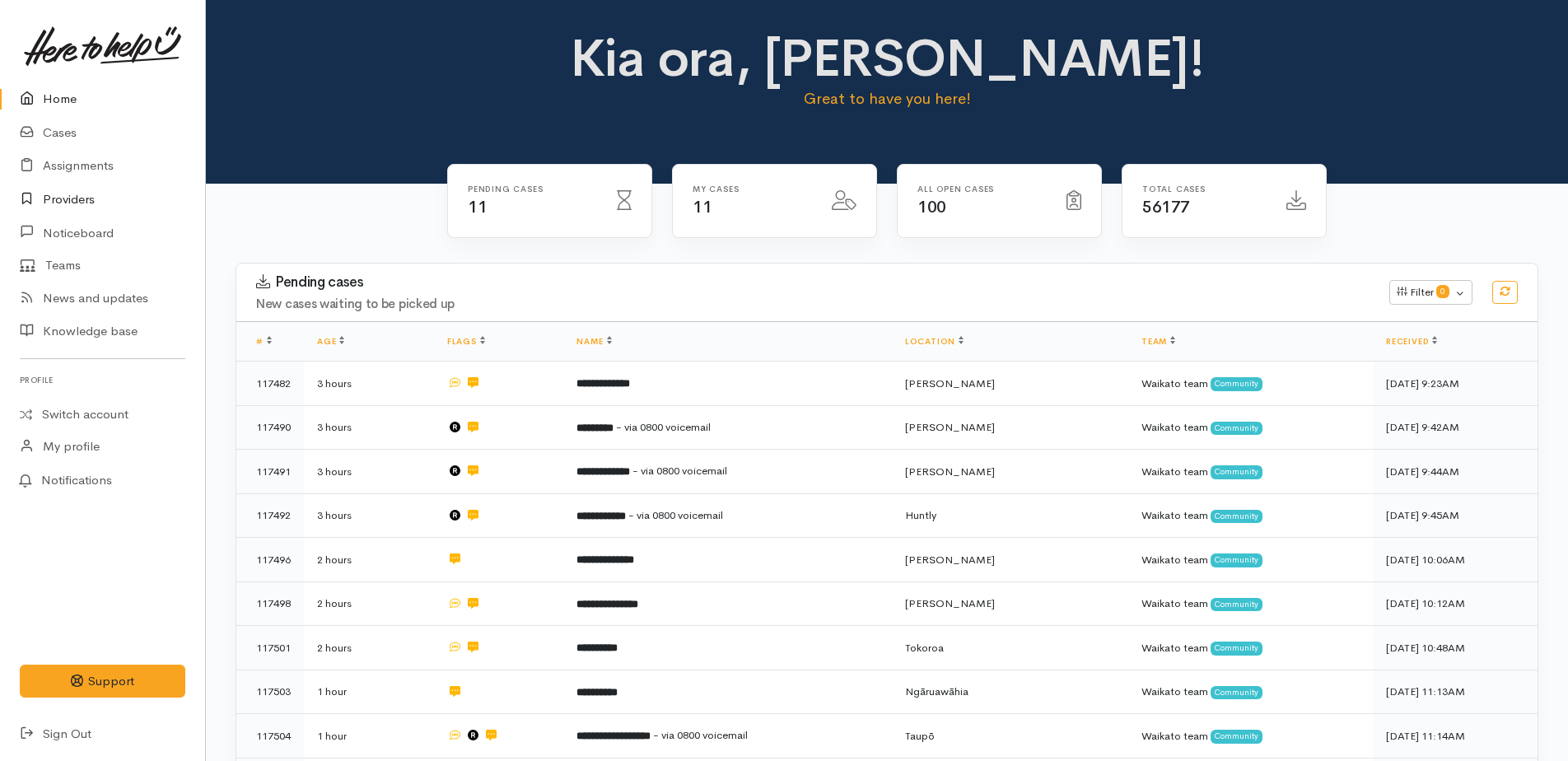
click at [59, 200] on link "Providers" at bounding box center [103, 200] width 205 height 34
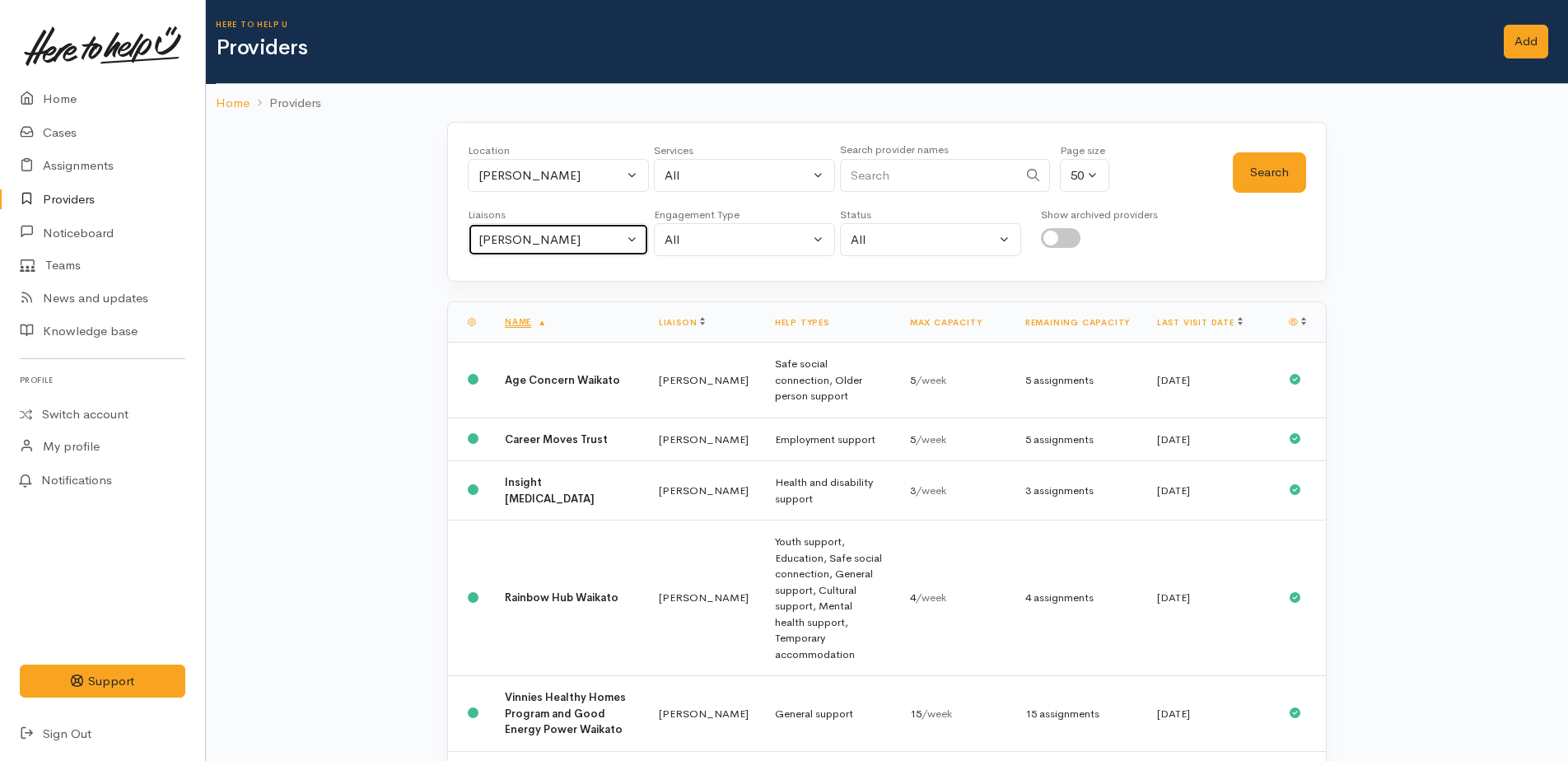
click at [533, 236] on div "Kyleigh Pike" at bounding box center [550, 240] width 145 height 19
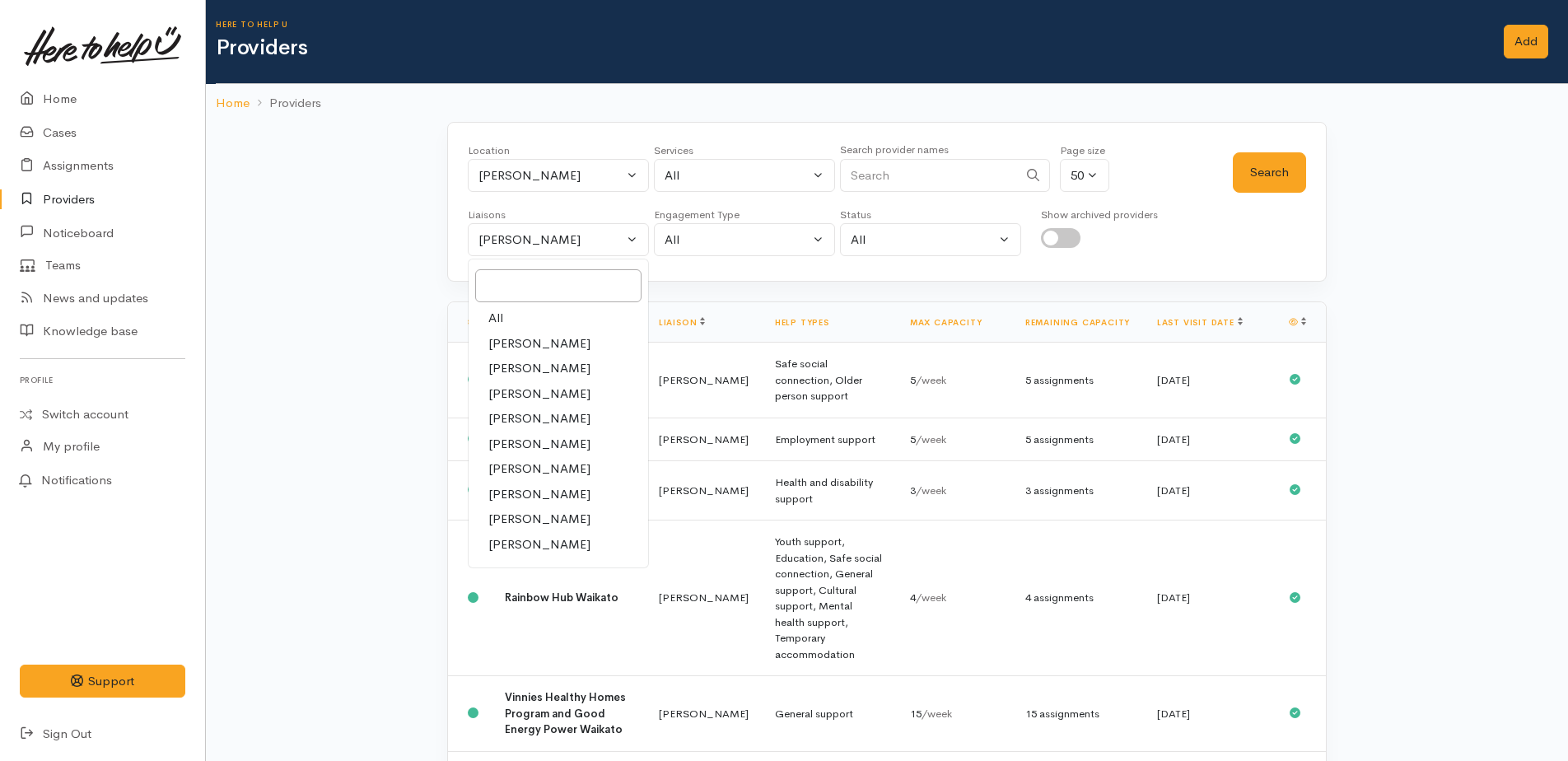
click at [501, 318] on span "All" at bounding box center [495, 318] width 14 height 19
select select "null"
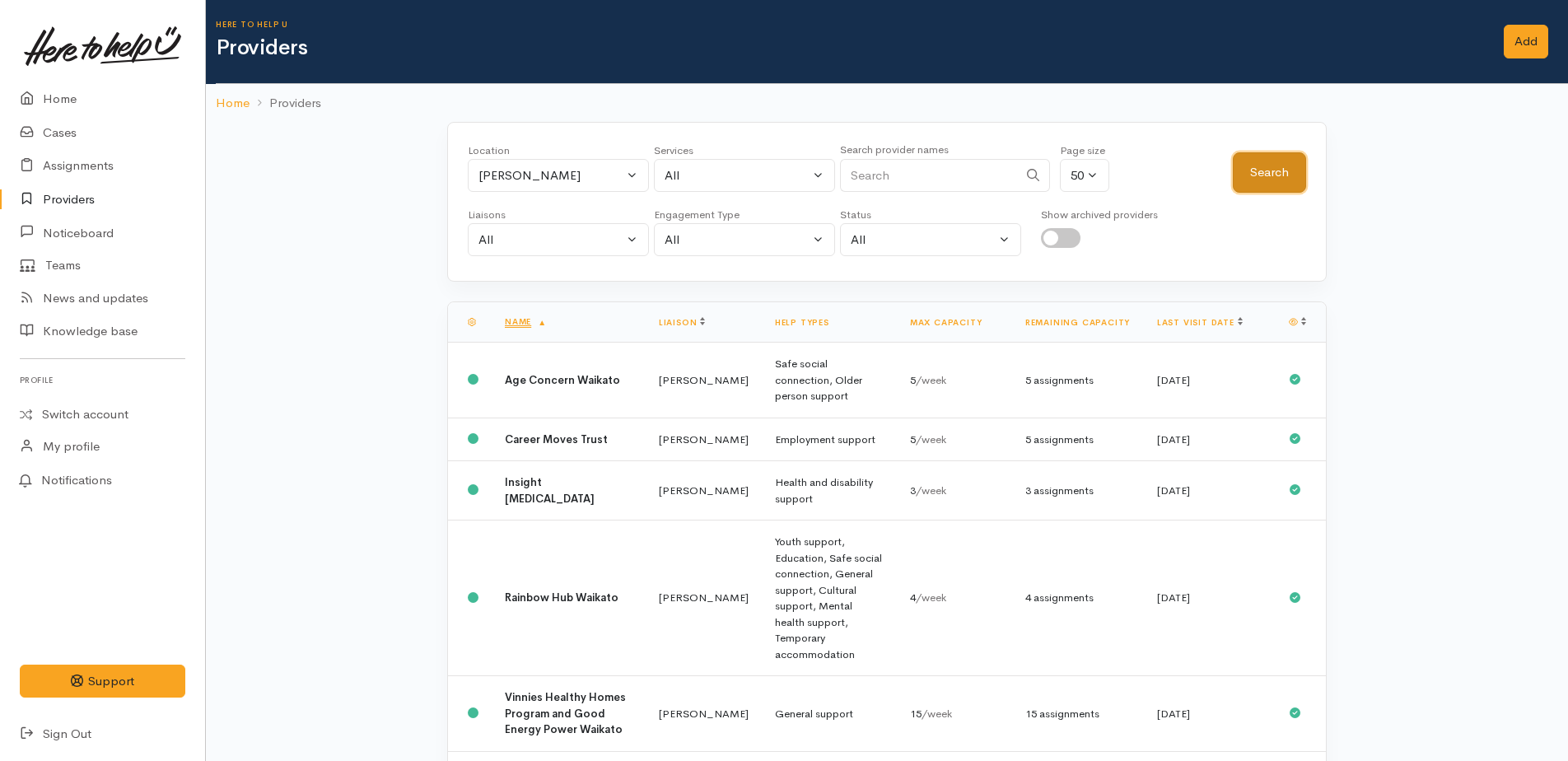
click at [1273, 159] on button "Search" at bounding box center [1269, 173] width 73 height 41
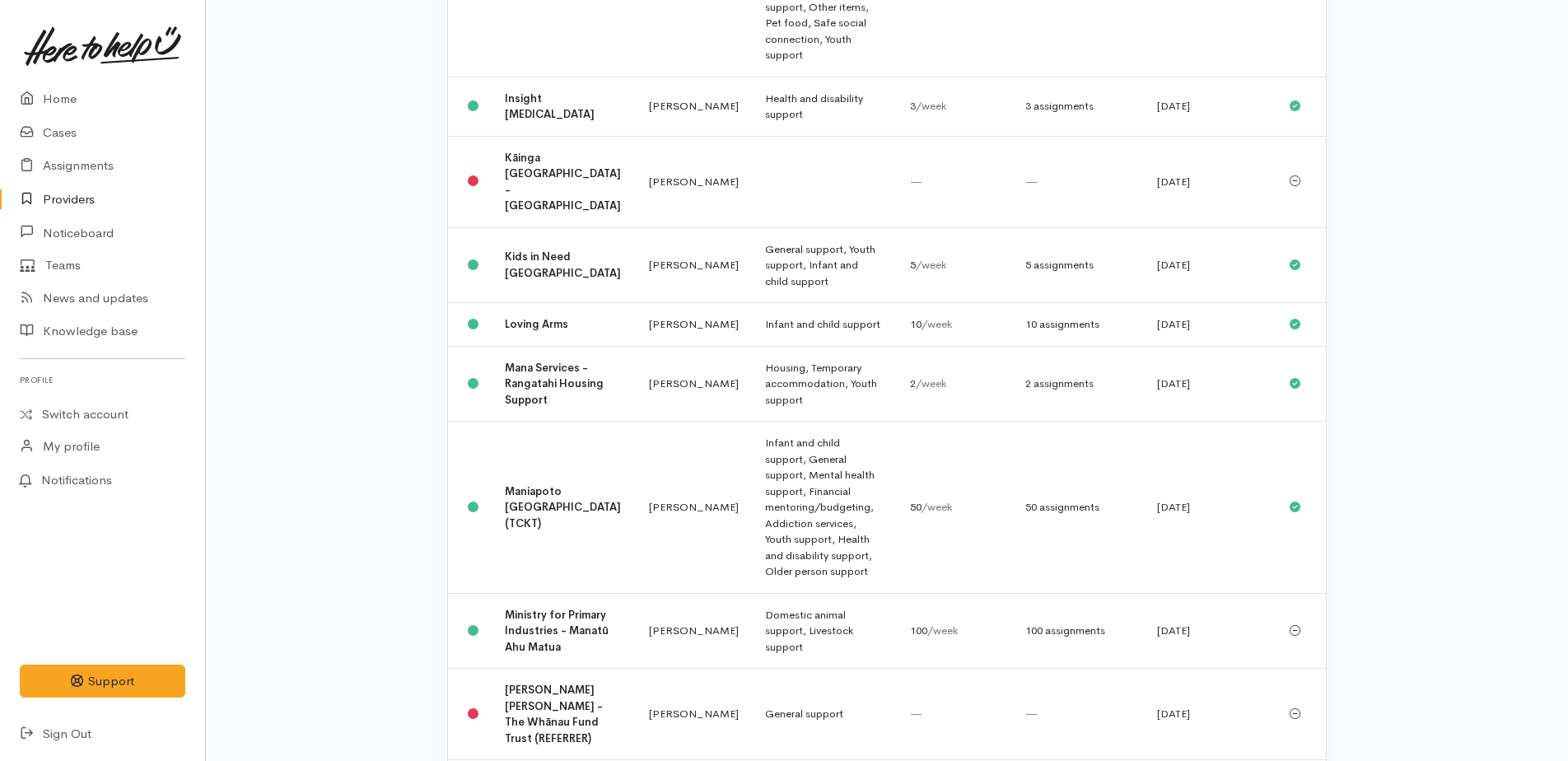
scroll to position [1555, 0]
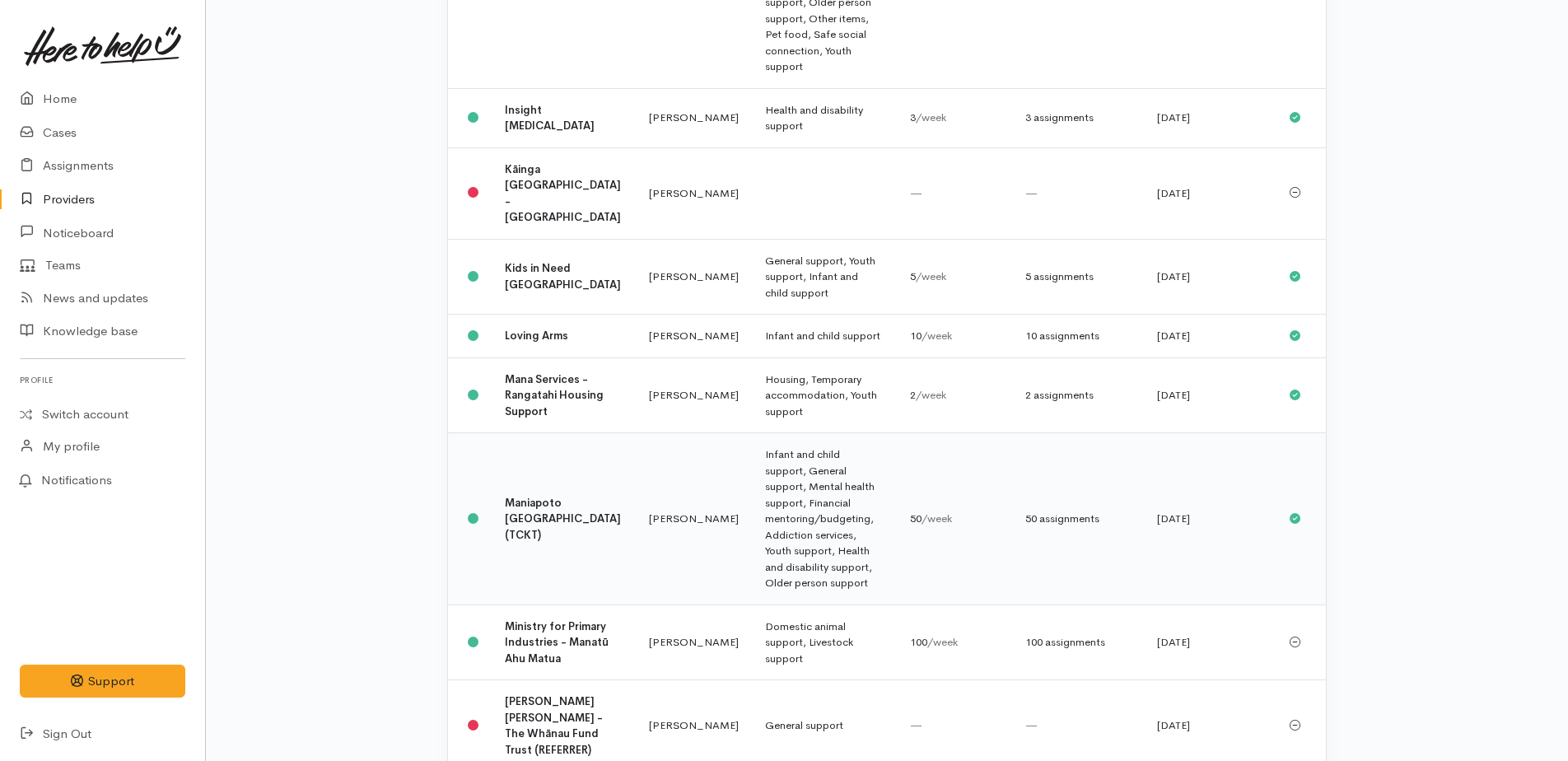
click at [778, 434] on td "Infant and child support, General support, Mental health support, Financial men…" at bounding box center [824, 519] width 145 height 172
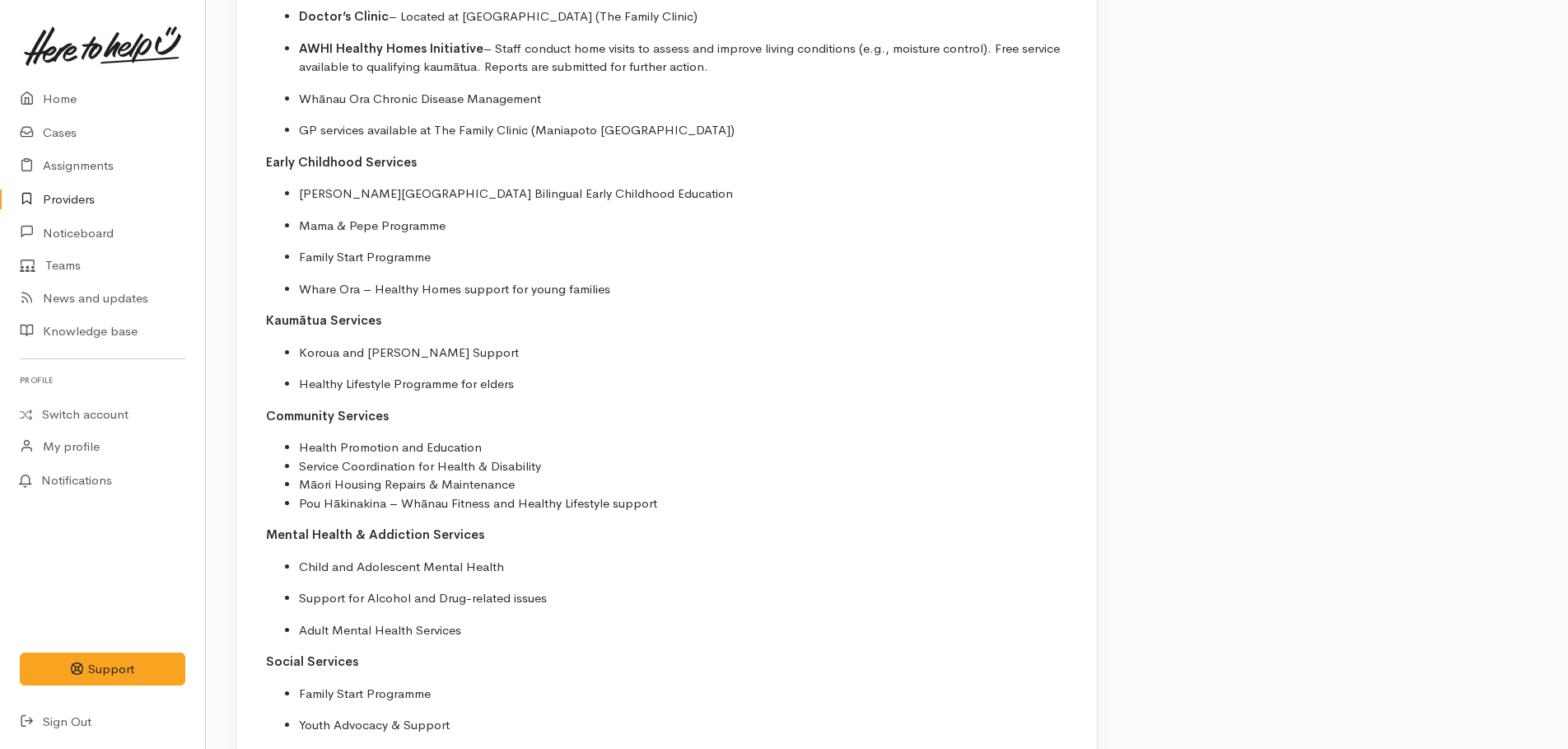
scroll to position [1400, 0]
